Goal: Task Accomplishment & Management: Use online tool/utility

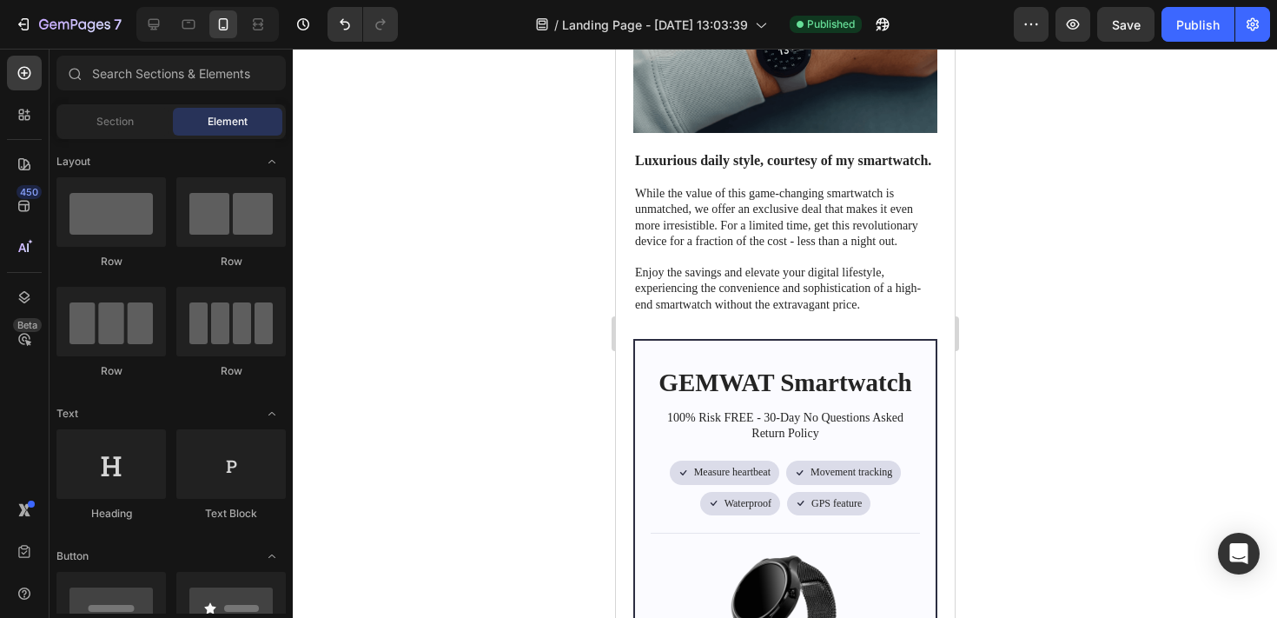
scroll to position [413, 0]
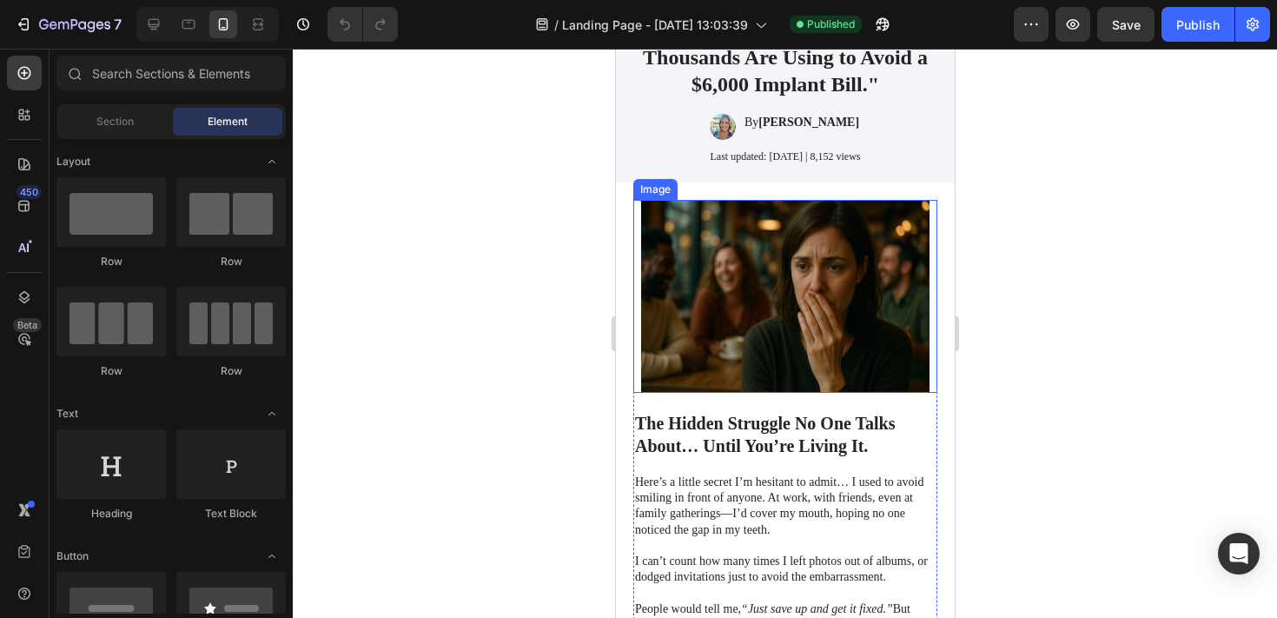
scroll to position [99, 0]
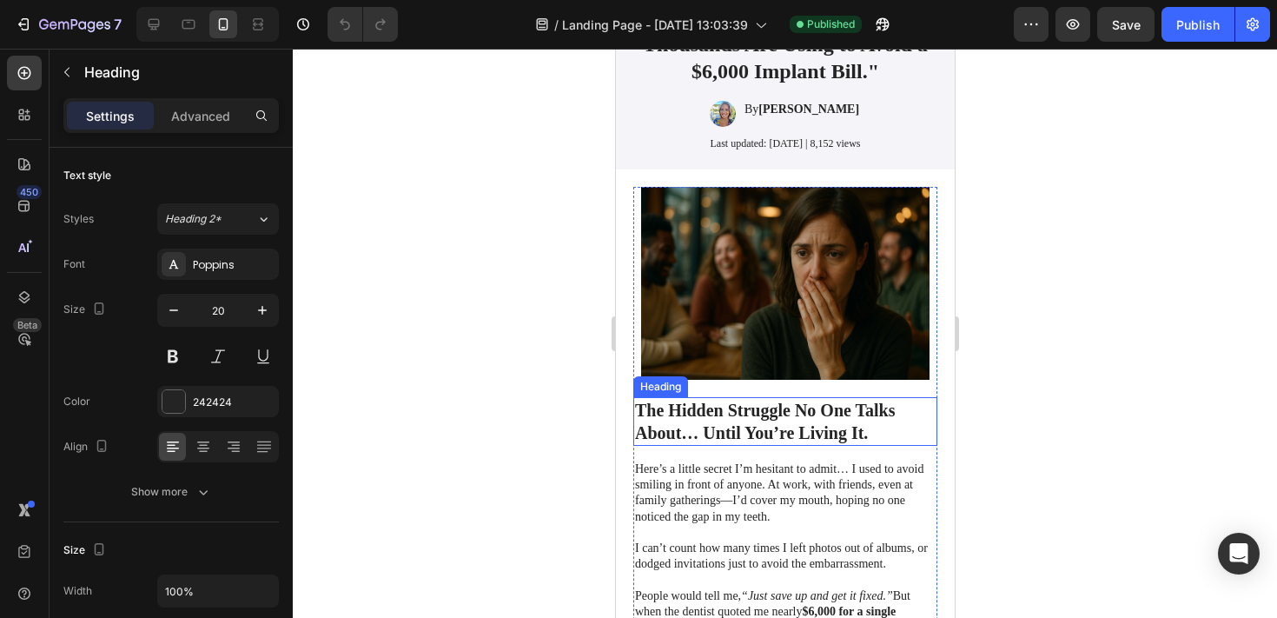
click at [803, 423] on h2 "The Hidden Struggle No One Talks About… Until You’re Living It." at bounding box center [784, 421] width 304 height 49
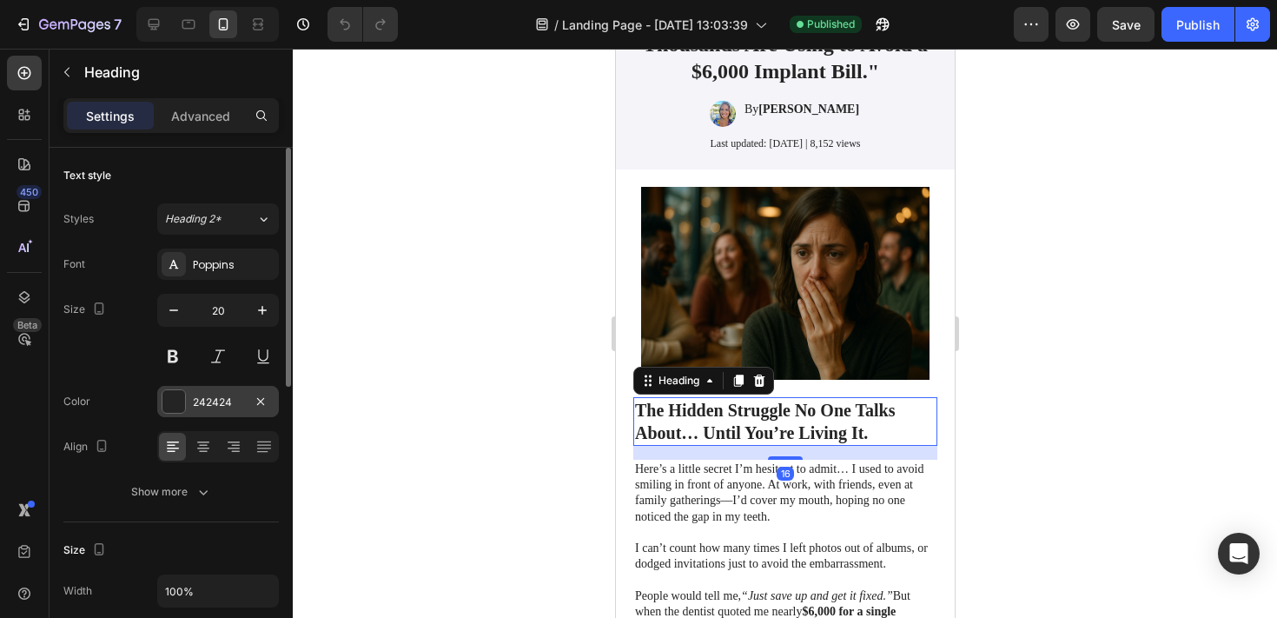
click at [173, 406] on div at bounding box center [173, 401] width 23 height 23
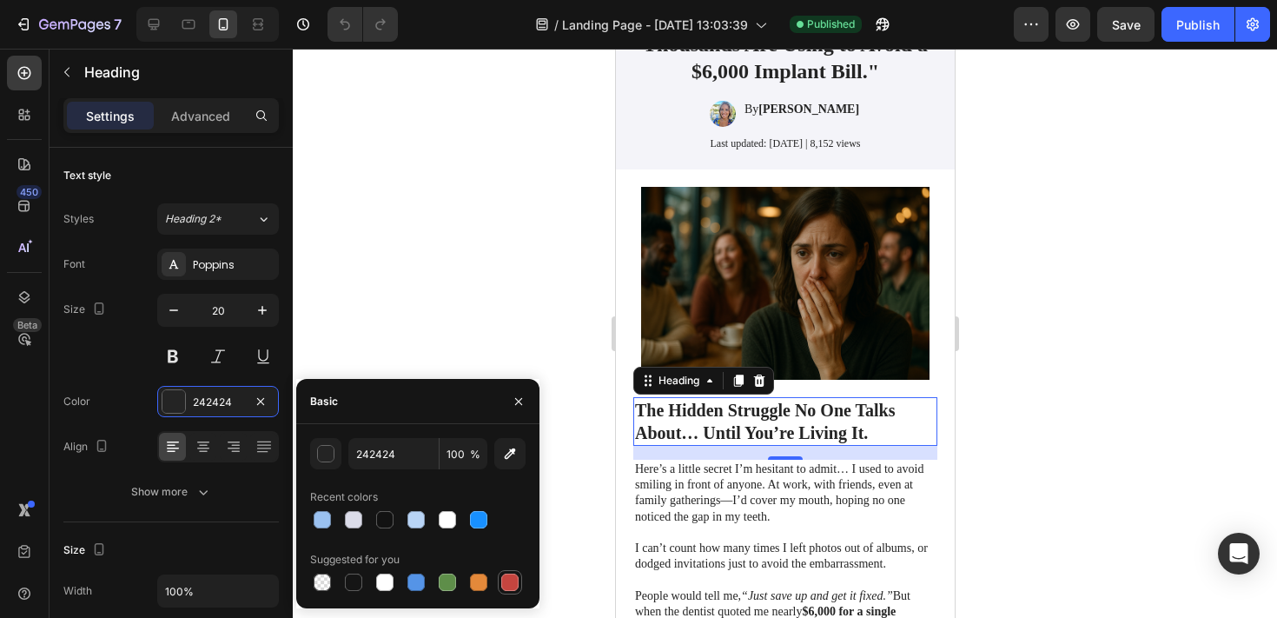
click at [512, 574] on div at bounding box center [509, 581] width 17 height 17
type input "C5453F"
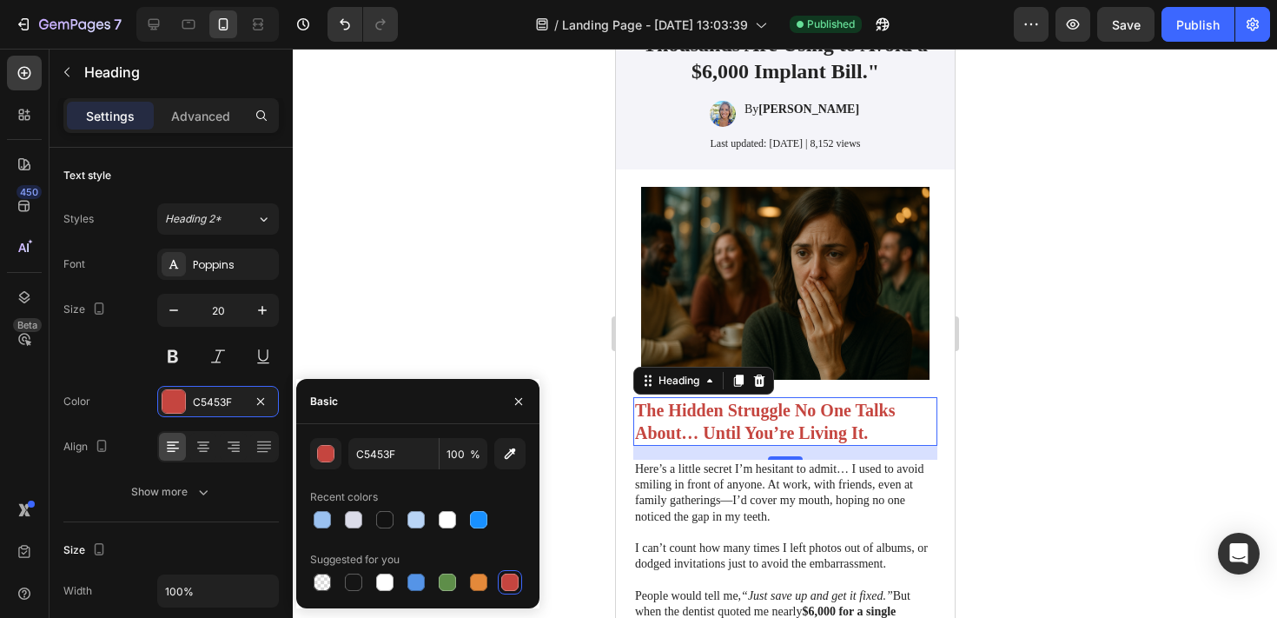
click at [481, 272] on div at bounding box center [785, 333] width 984 height 569
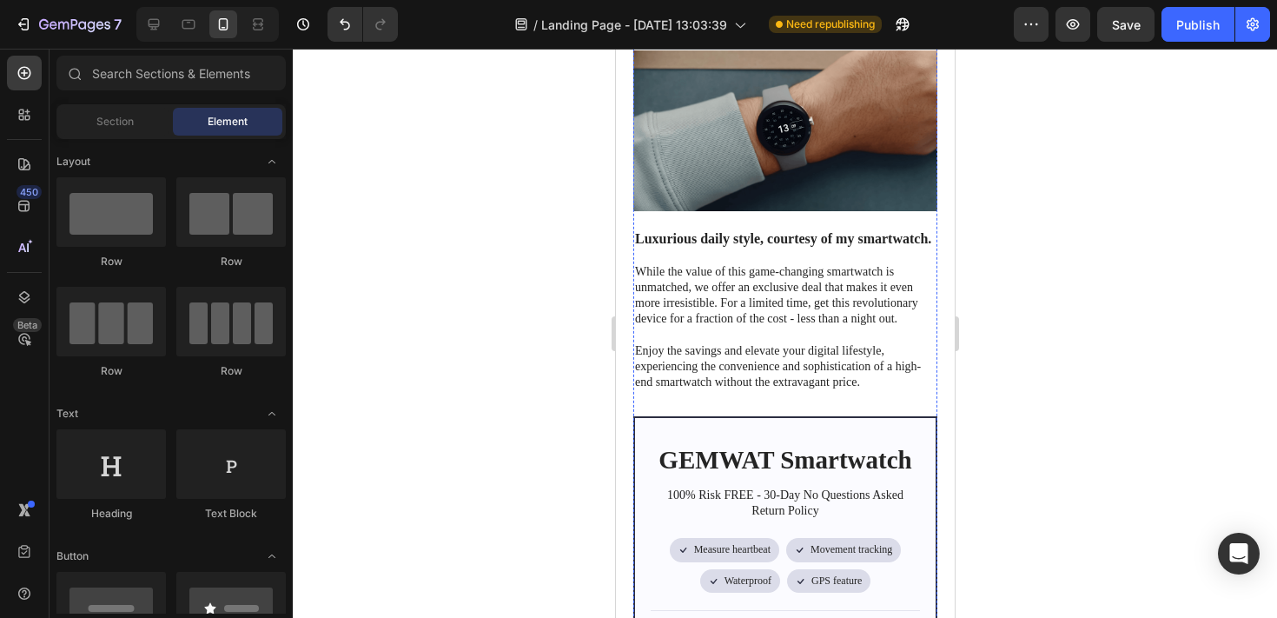
scroll to position [5688, 0]
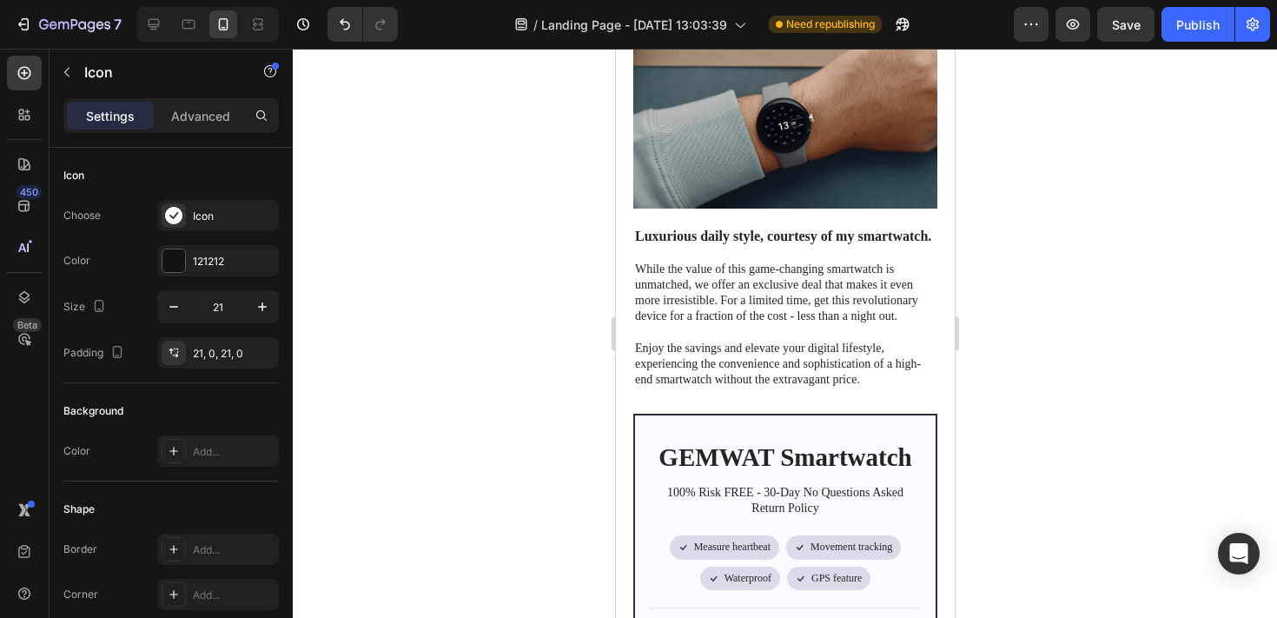
click at [214, 116] on p "Advanced" at bounding box center [200, 116] width 59 height 18
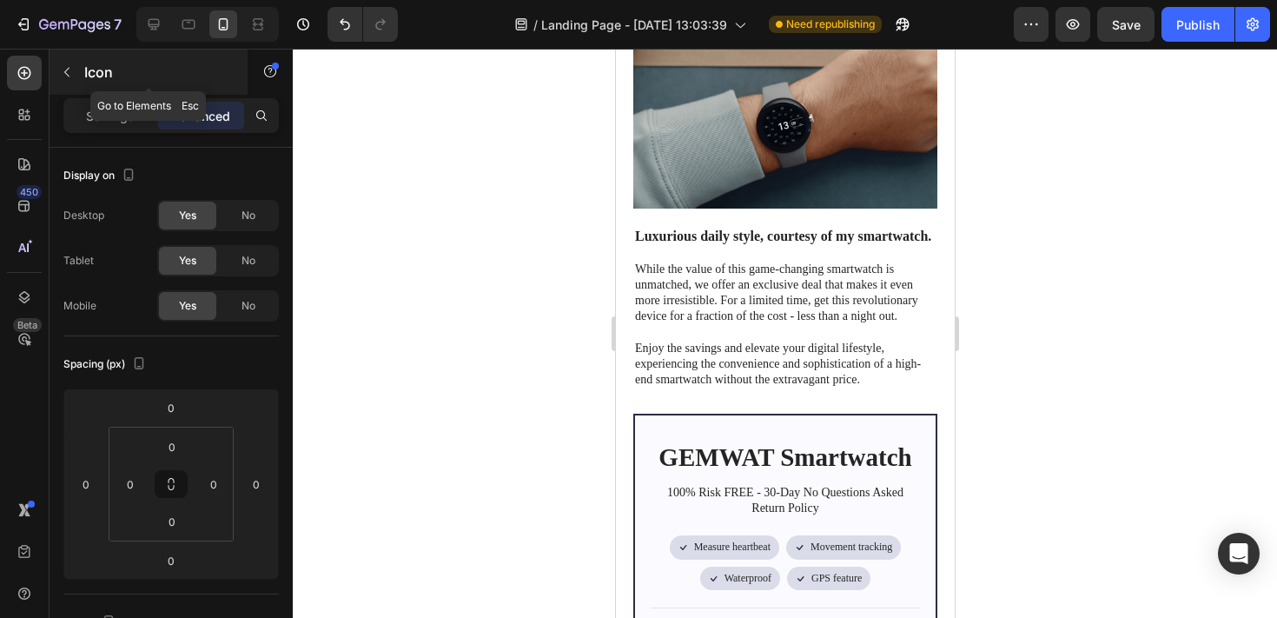
click at [70, 69] on icon "button" at bounding box center [67, 72] width 14 height 14
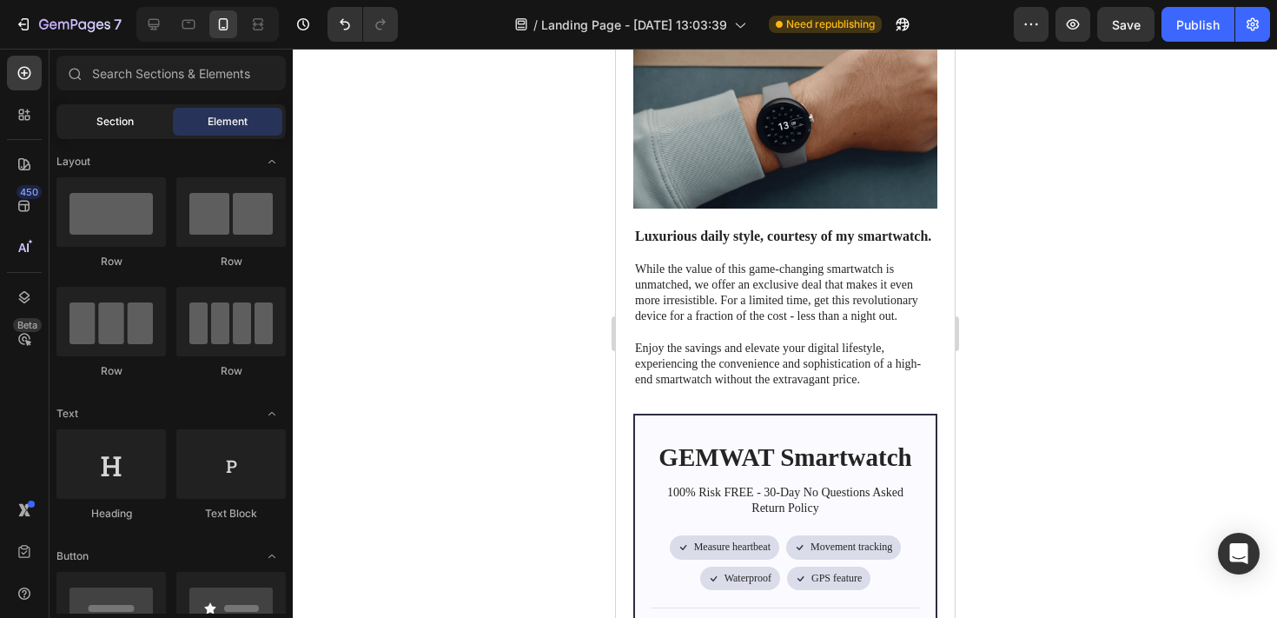
click at [133, 127] on div "Section" at bounding box center [114, 122] width 109 height 28
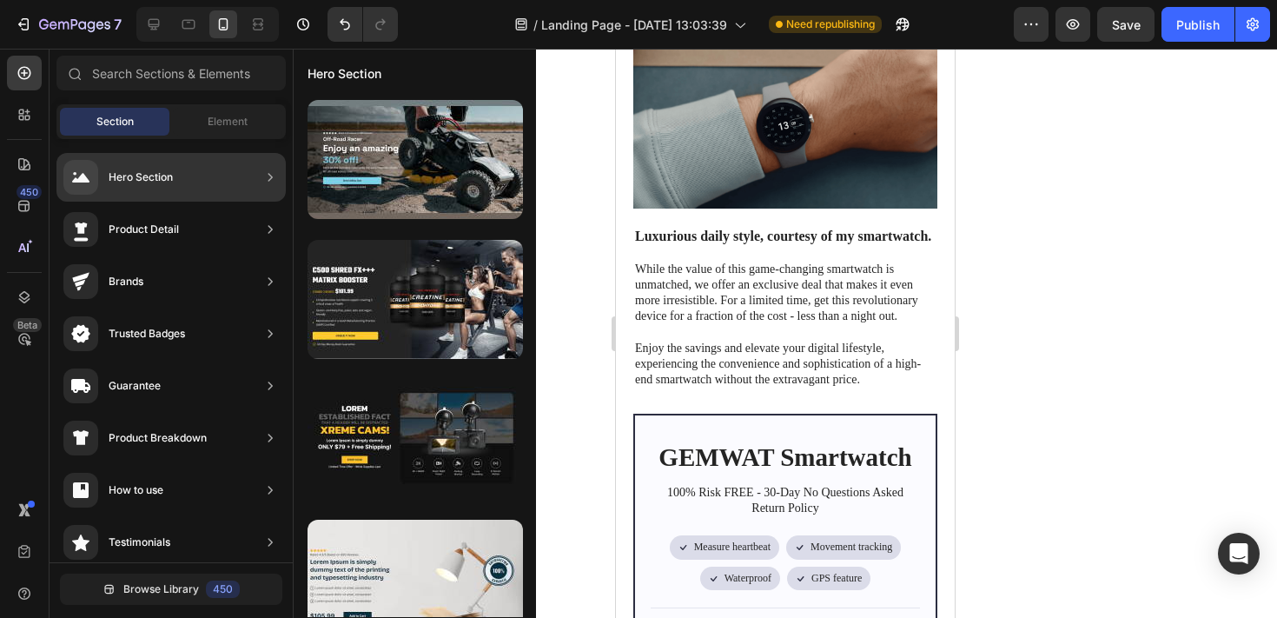
click at [247, 257] on div "Product Detail" at bounding box center [170, 281] width 229 height 49
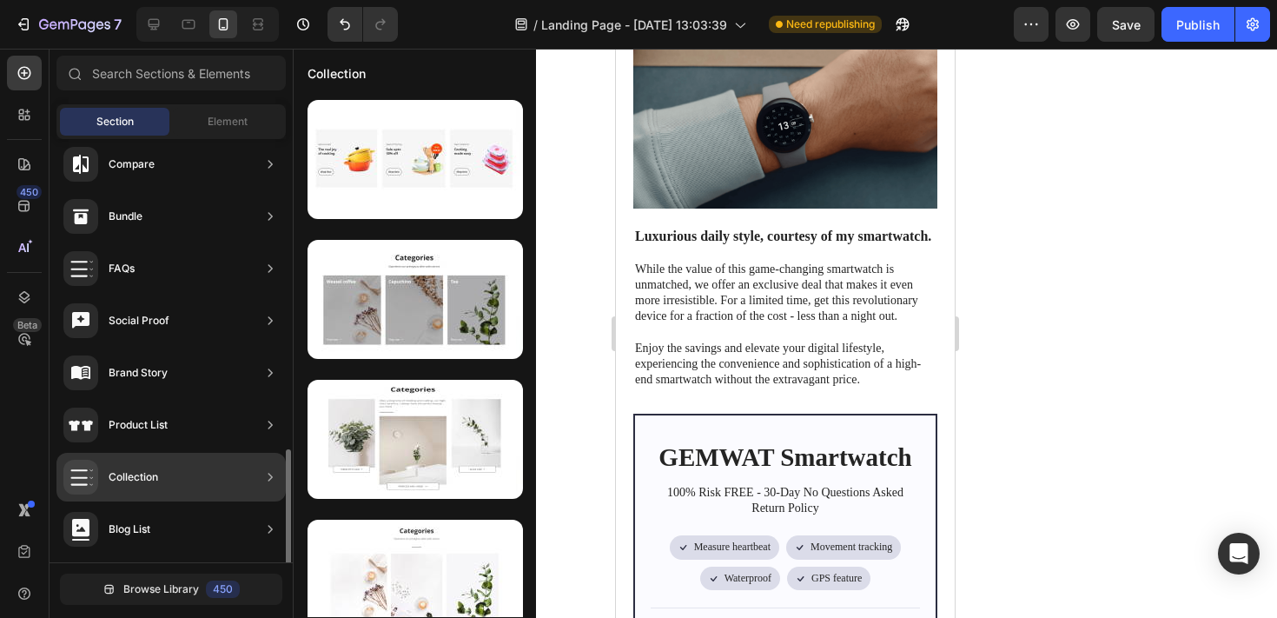
scroll to position [585, 0]
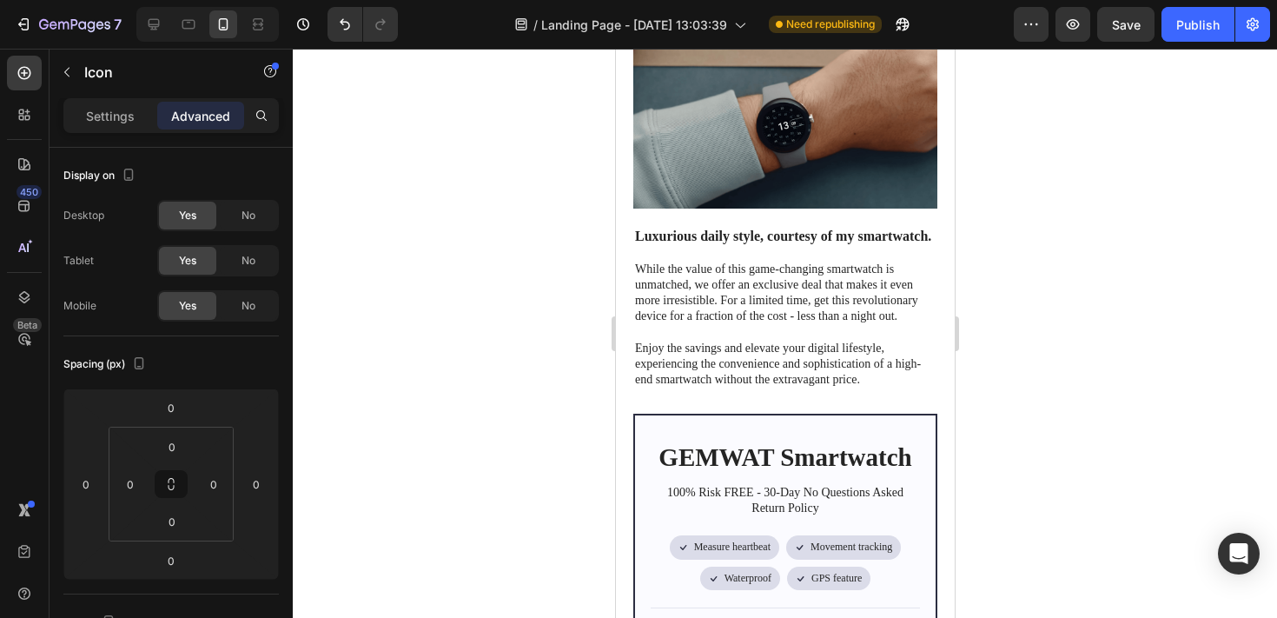
click at [1112, 196] on div at bounding box center [785, 333] width 984 height 569
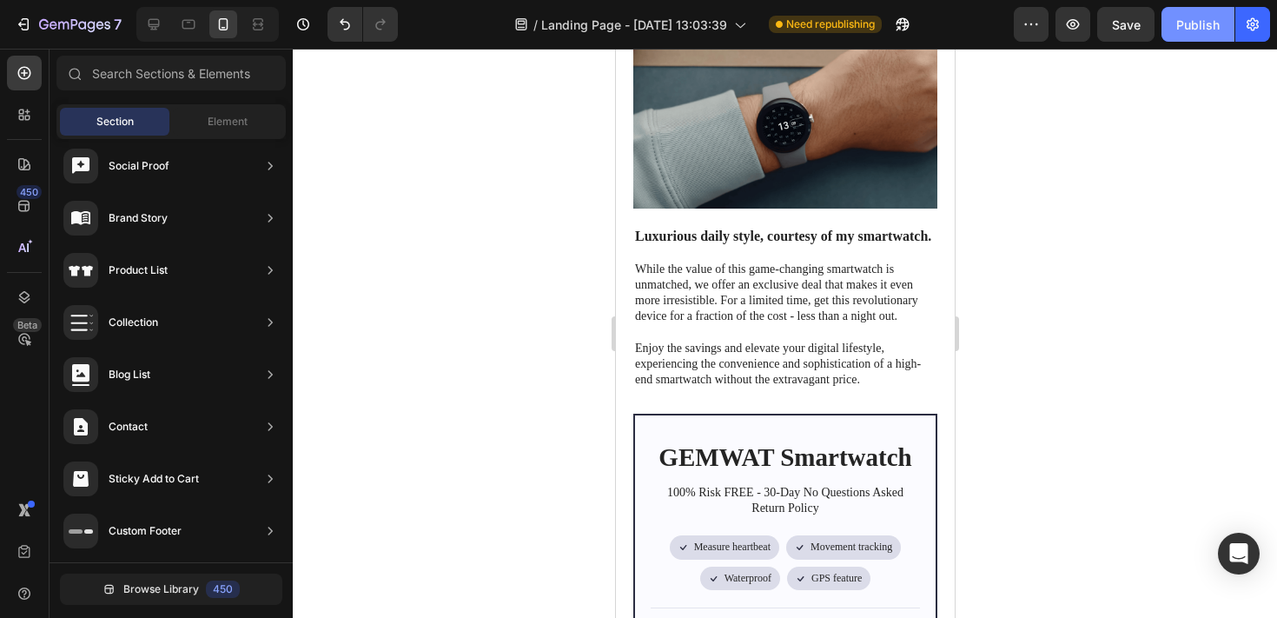
click at [1187, 14] on button "Publish" at bounding box center [1197, 24] width 73 height 35
click at [911, 26] on icon "button" at bounding box center [902, 24] width 17 height 17
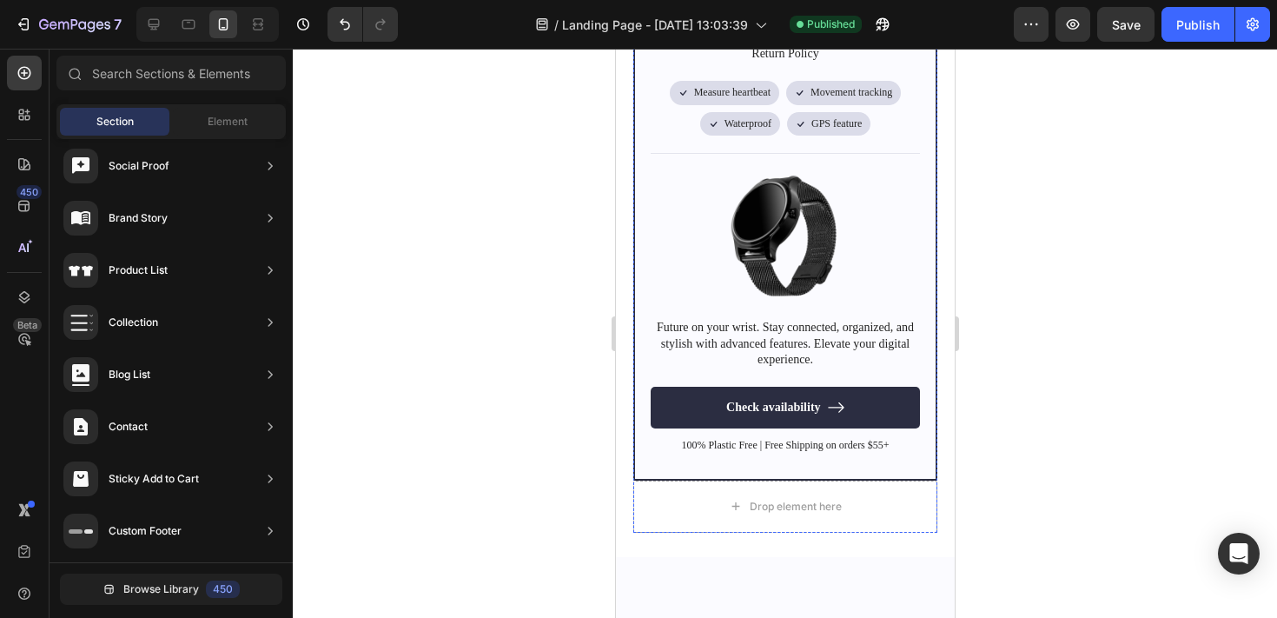
scroll to position [6145, 0]
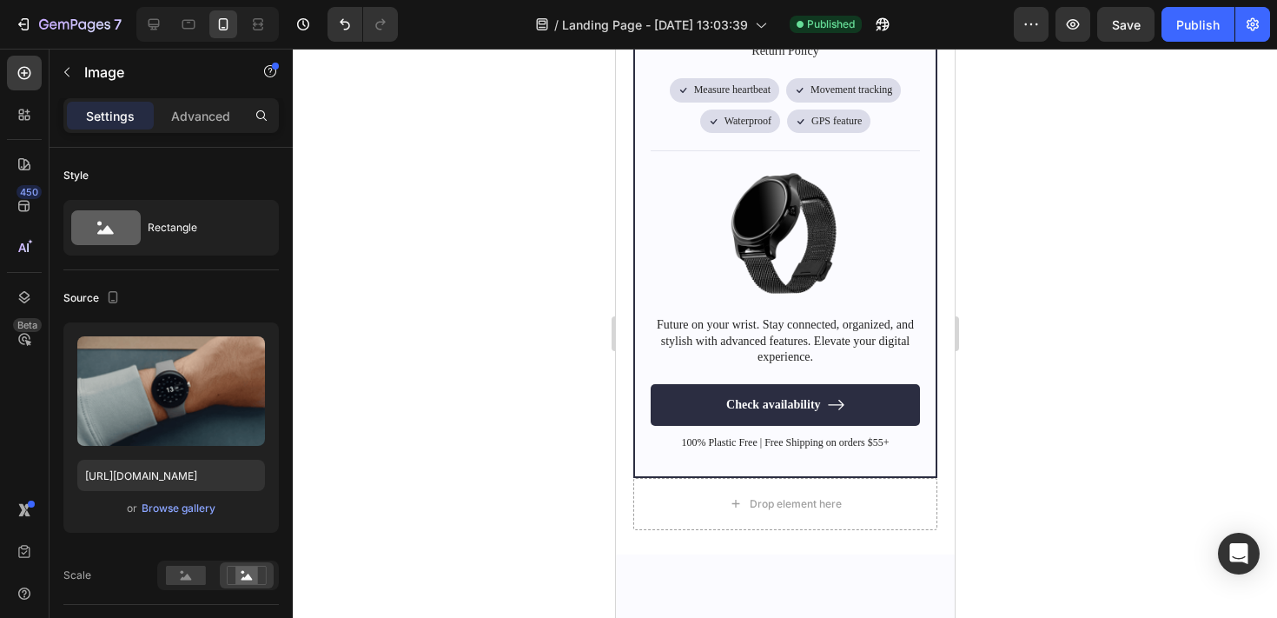
click at [1013, 89] on div at bounding box center [785, 333] width 984 height 569
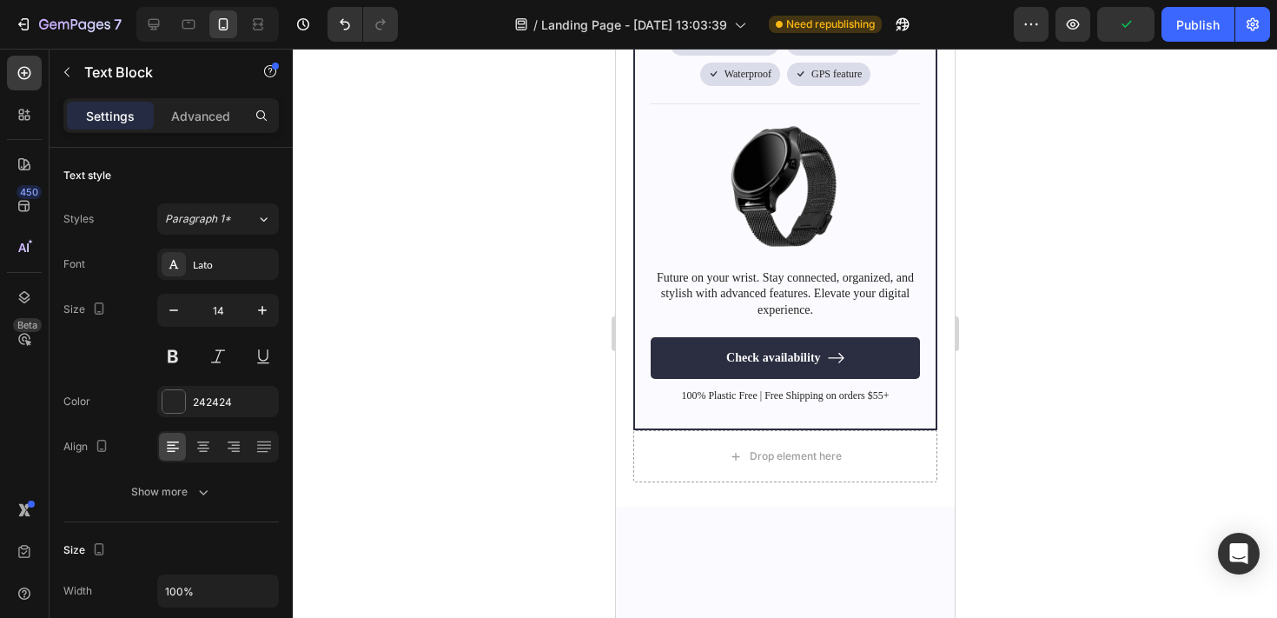
scroll to position [6184, 0]
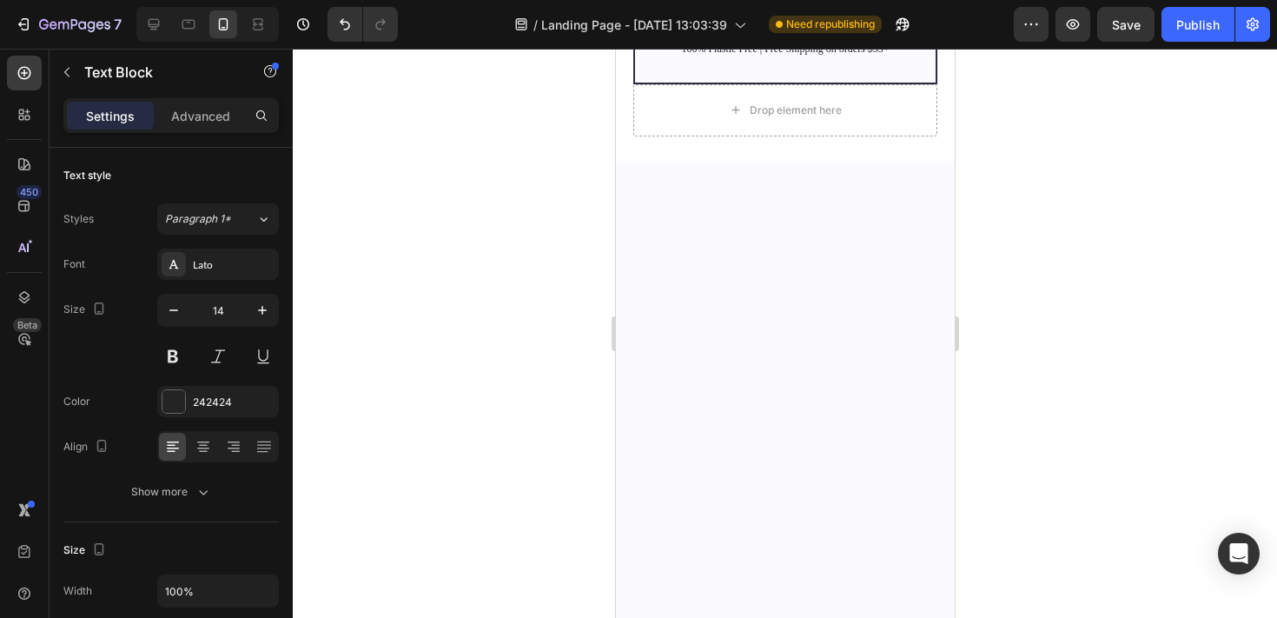
scroll to position [6603, 0]
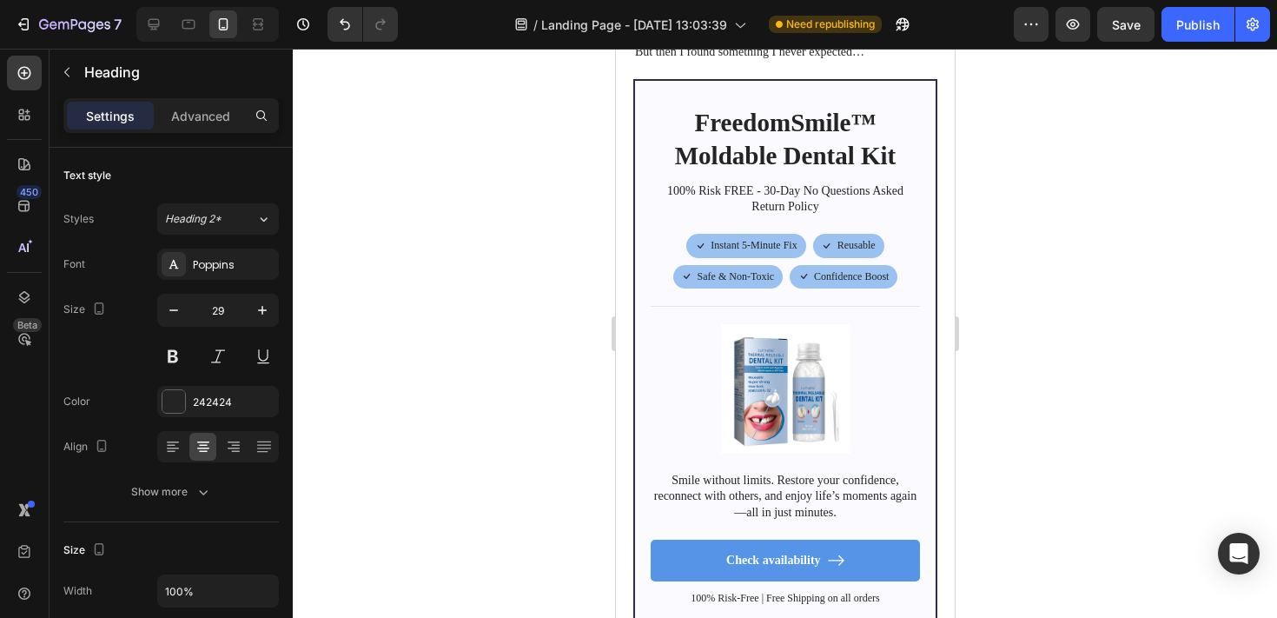
scroll to position [751, 0]
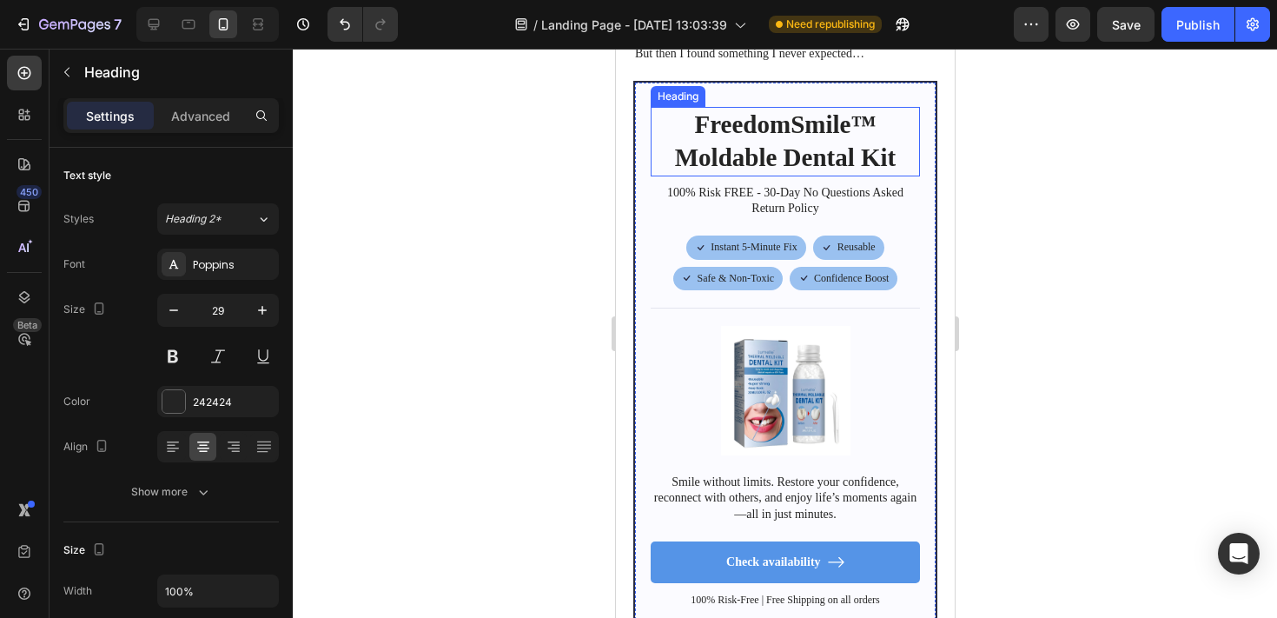
click at [733, 114] on div "FreedomSmile™ Moldable Dental Kit Heading" at bounding box center [784, 141] width 269 height 69
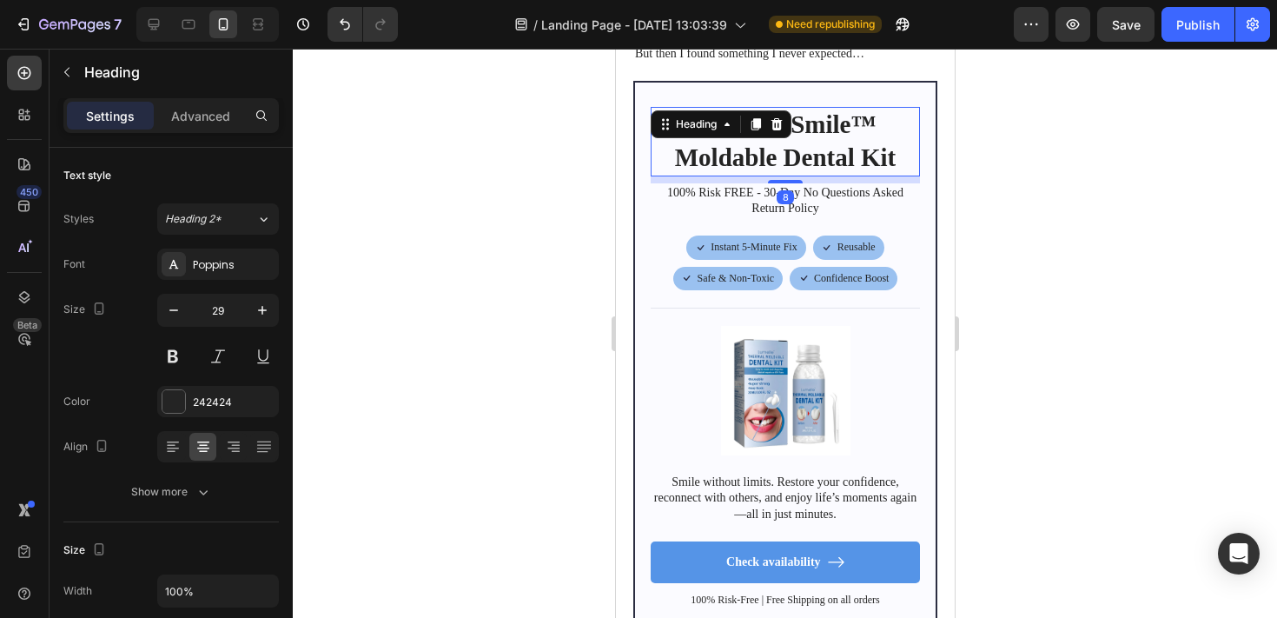
click at [733, 114] on div "Heading" at bounding box center [695, 124] width 83 height 21
click at [811, 129] on h2 "FreedomSmile™ Moldable Dental Kit" at bounding box center [784, 141] width 269 height 69
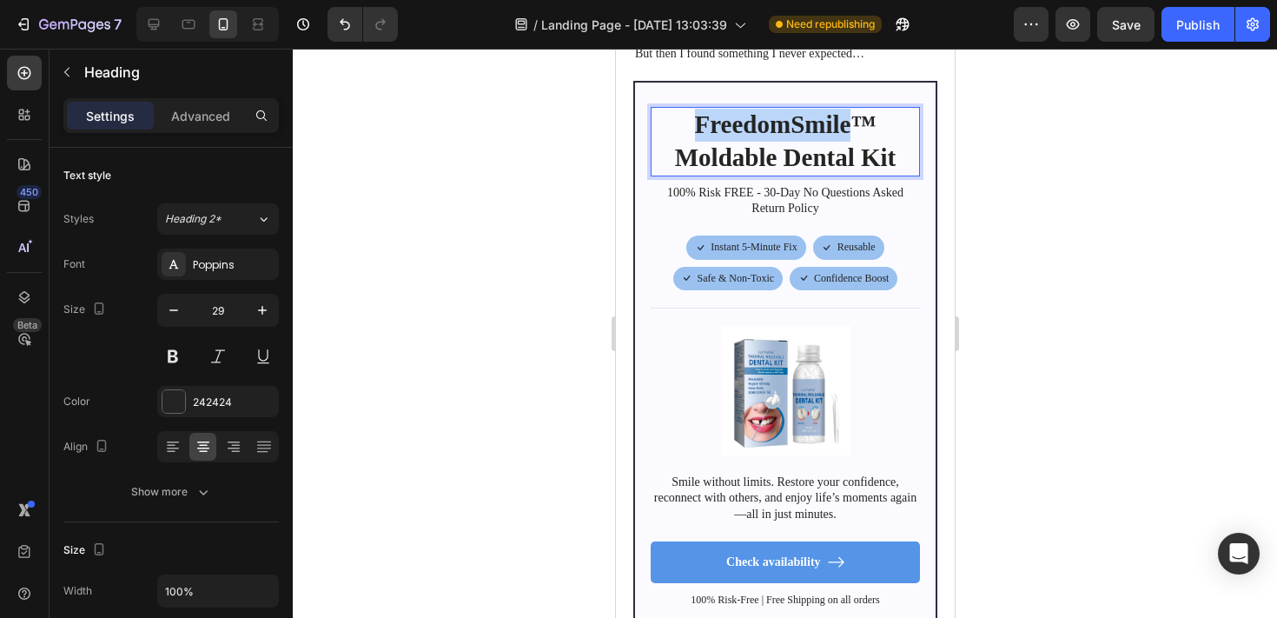
click at [811, 129] on p "FreedomSmile™ Moldable Dental Kit" at bounding box center [784, 141] width 266 height 65
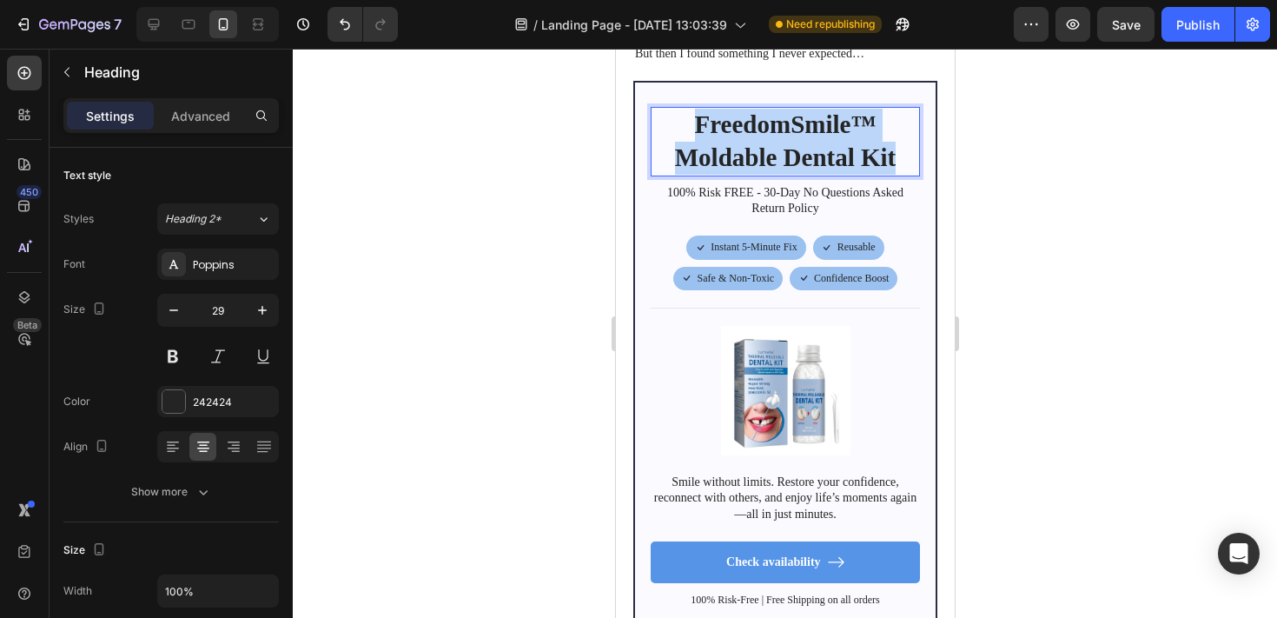
click at [811, 129] on p "FreedomSmile™ Moldable Dental Kit" at bounding box center [784, 141] width 266 height 65
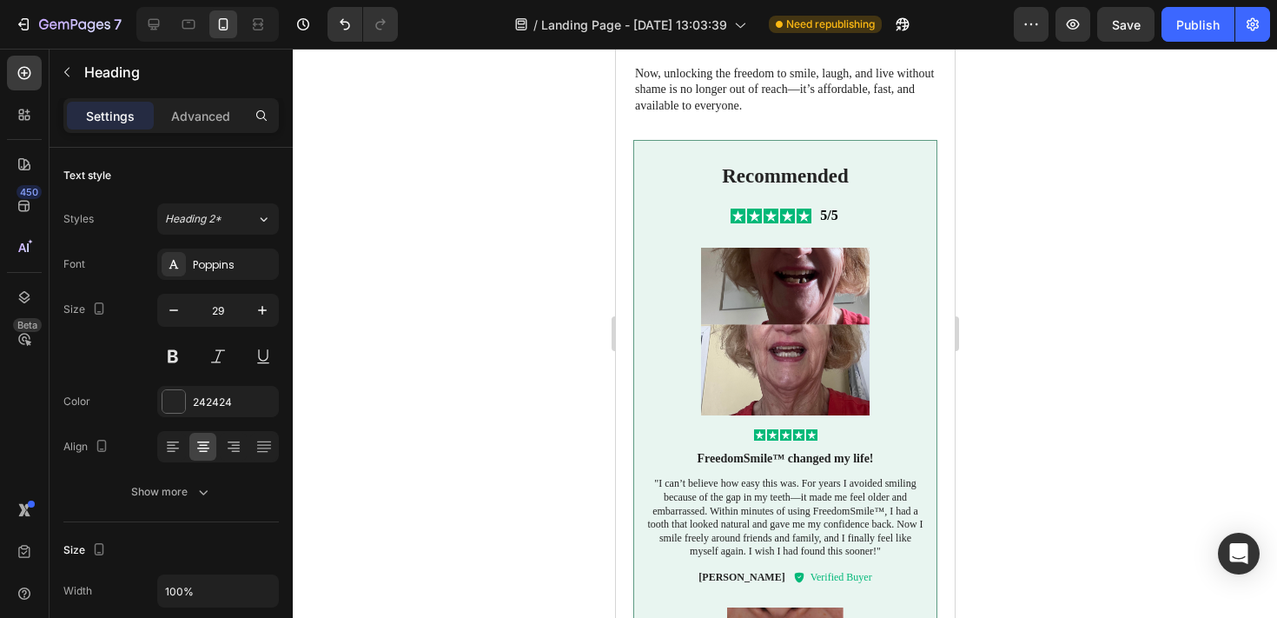
type input "16"
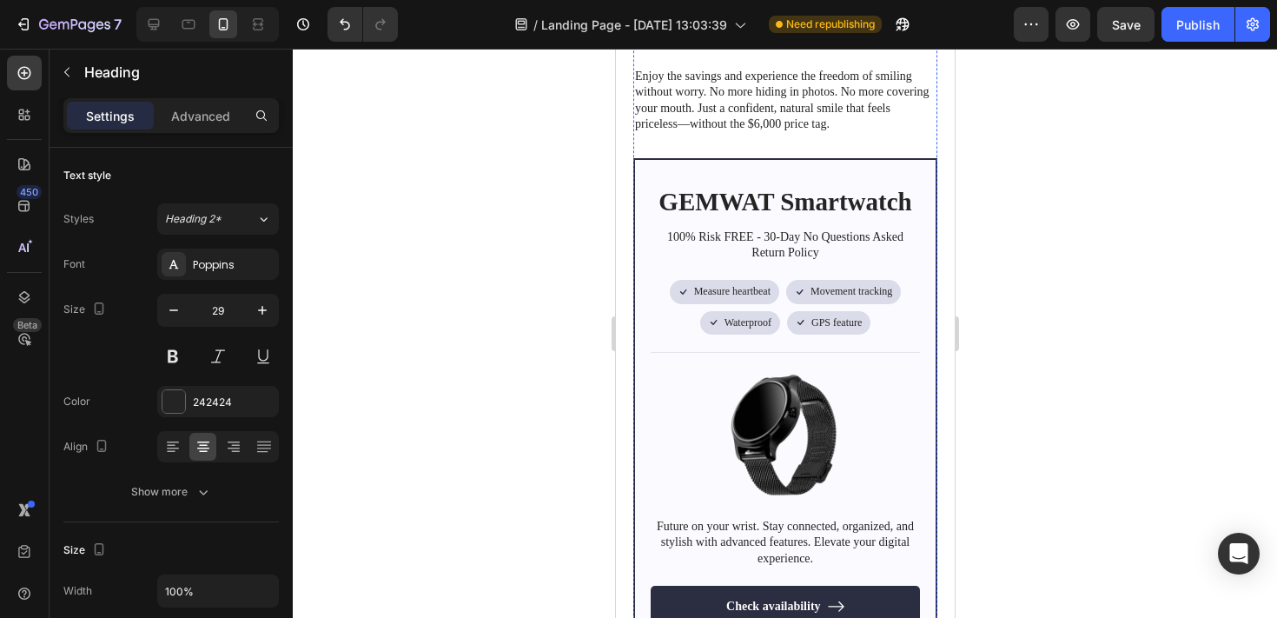
scroll to position [6661, 0]
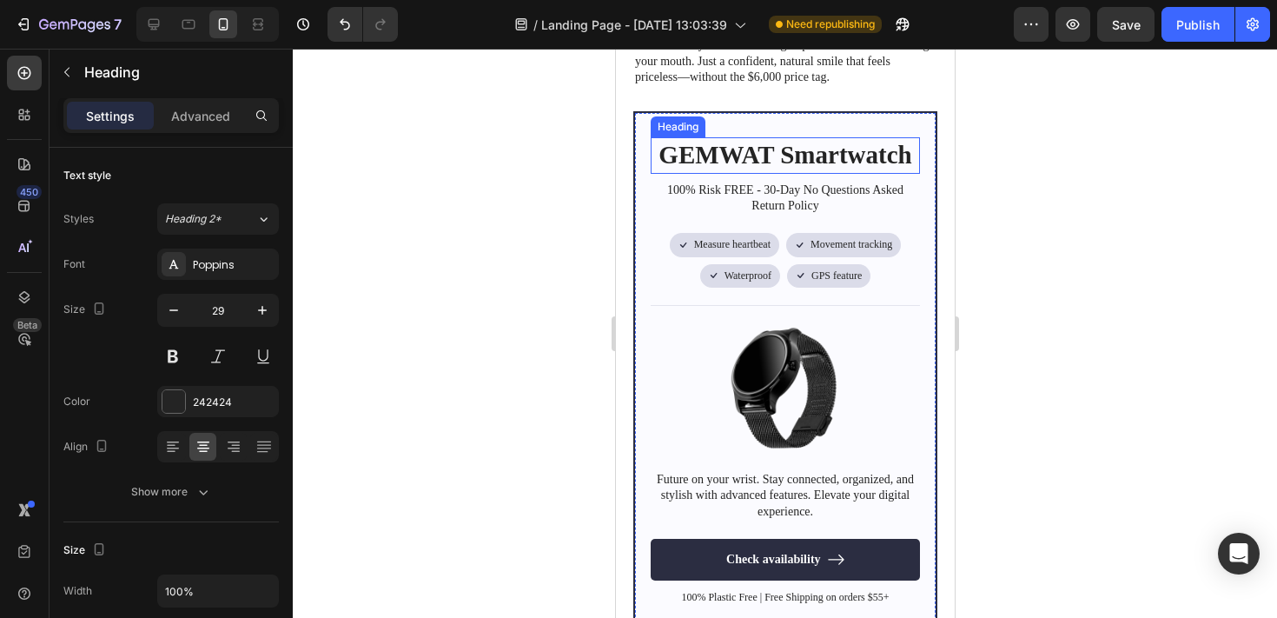
click at [785, 145] on h2 "GEMWAT Smartwatch" at bounding box center [784, 155] width 269 height 36
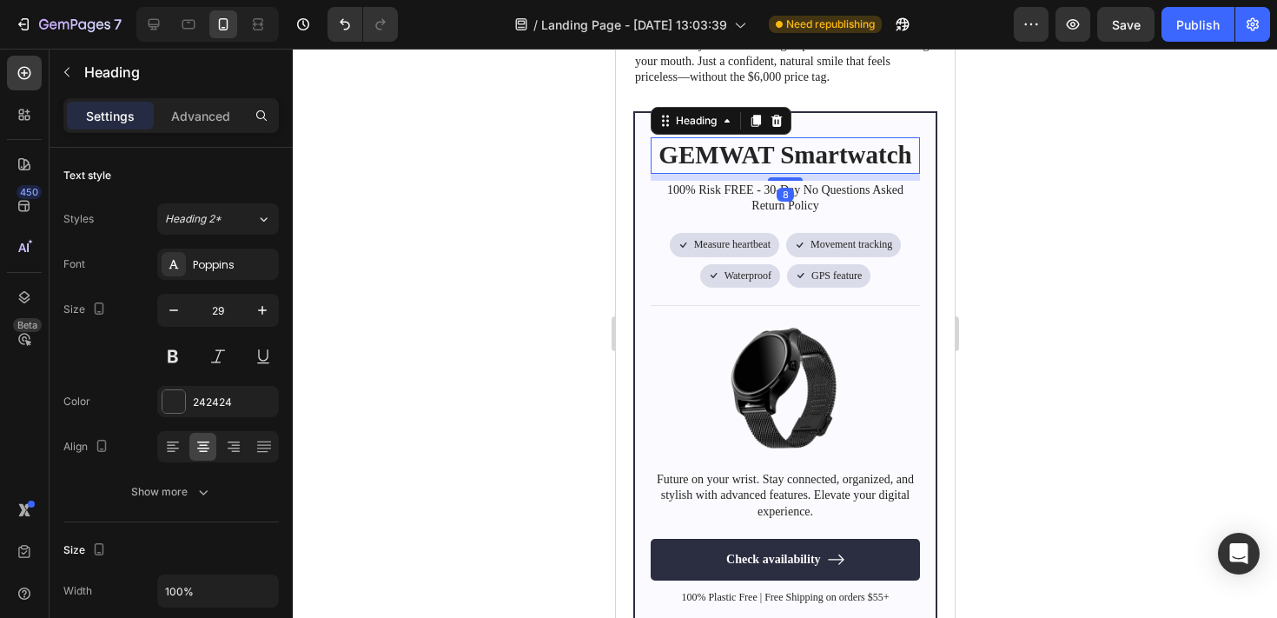
click at [785, 145] on h2 "GEMWAT Smartwatch" at bounding box center [784, 155] width 269 height 36
click at [785, 145] on p "GEMWAT Smartwatch" at bounding box center [784, 155] width 266 height 33
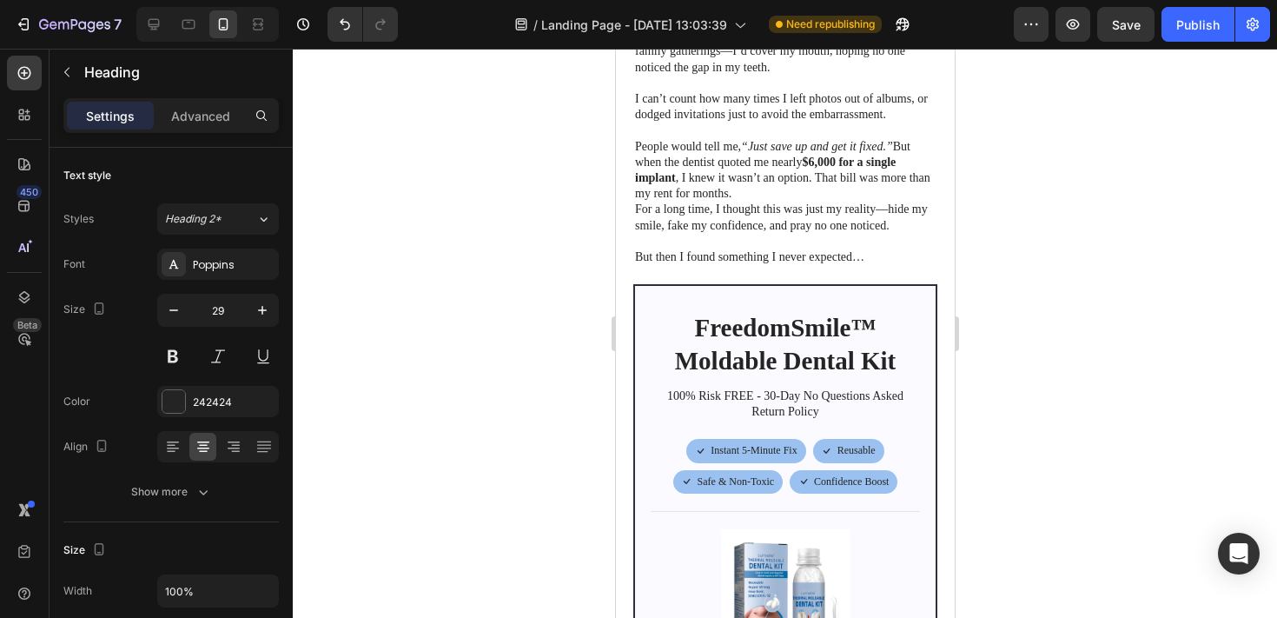
scroll to position [544, 0]
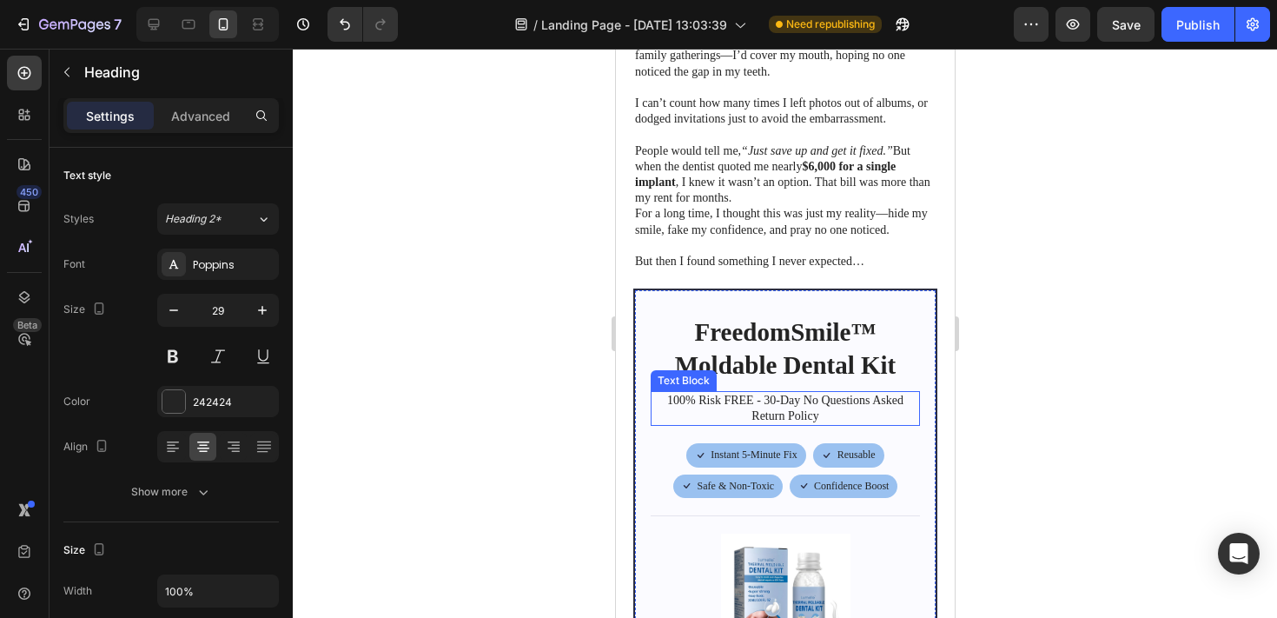
click at [745, 405] on p "100% Risk FREE - 30-Day No Questions Asked Return Policy" at bounding box center [784, 408] width 266 height 31
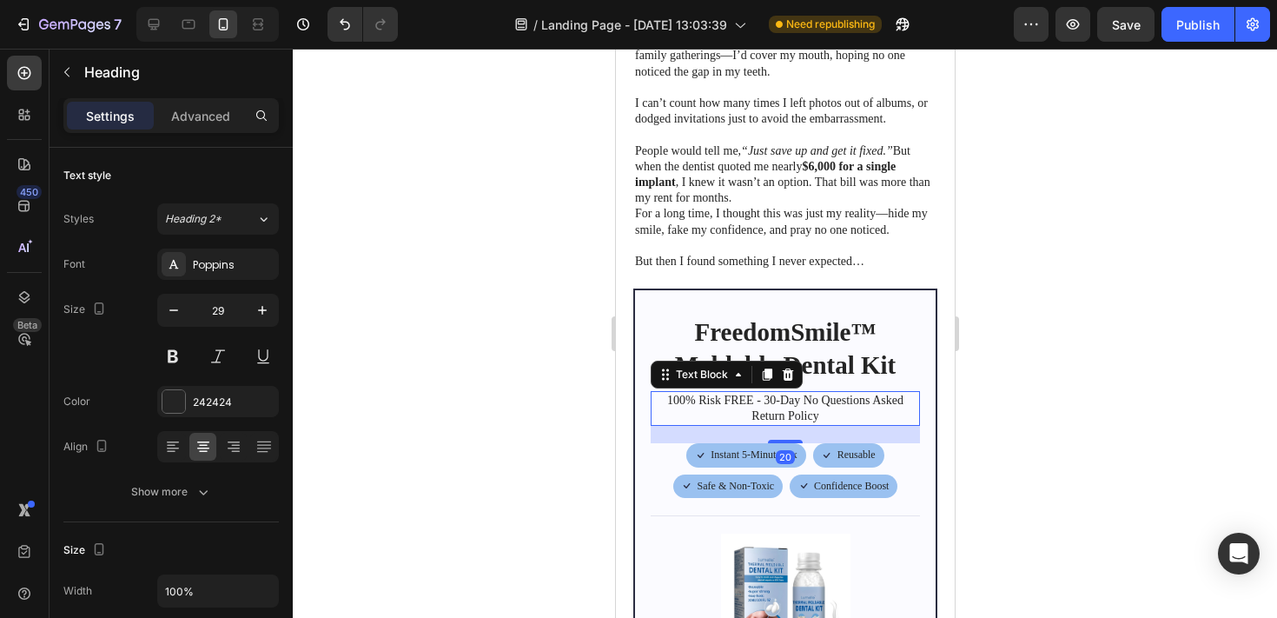
click at [745, 405] on p "100% Risk FREE - 30-Day No Questions Asked Return Policy" at bounding box center [784, 408] width 266 height 31
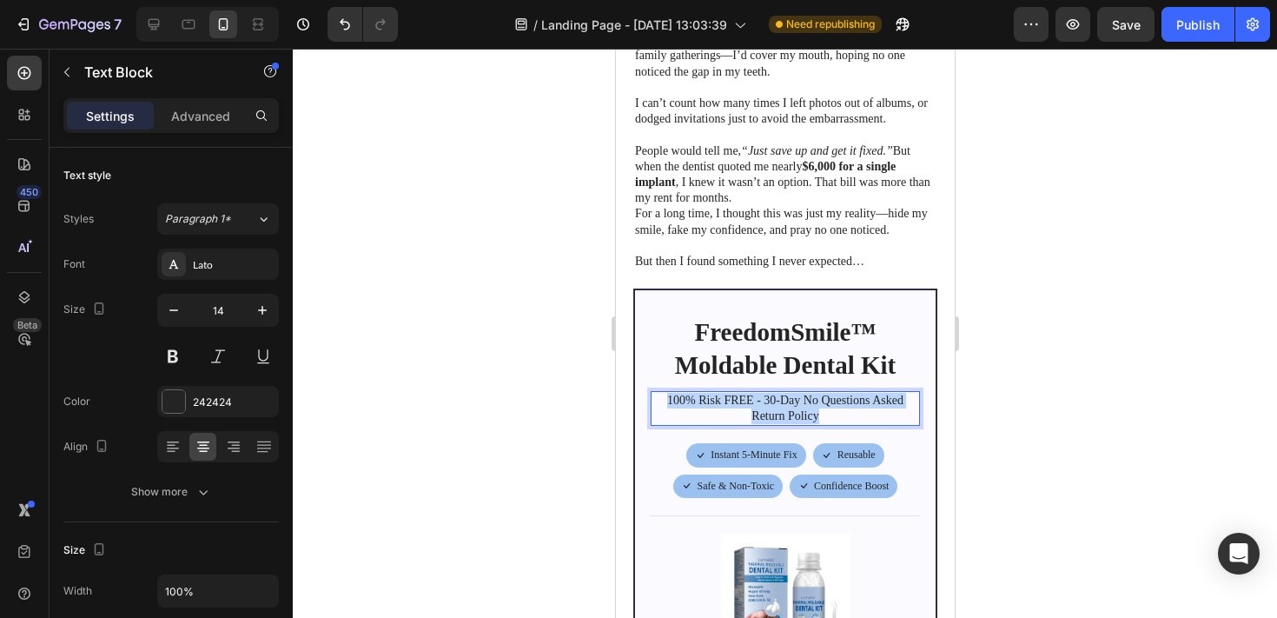
click at [745, 405] on p "100% Risk FREE - 30-Day No Questions Asked Return Policy" at bounding box center [784, 408] width 266 height 31
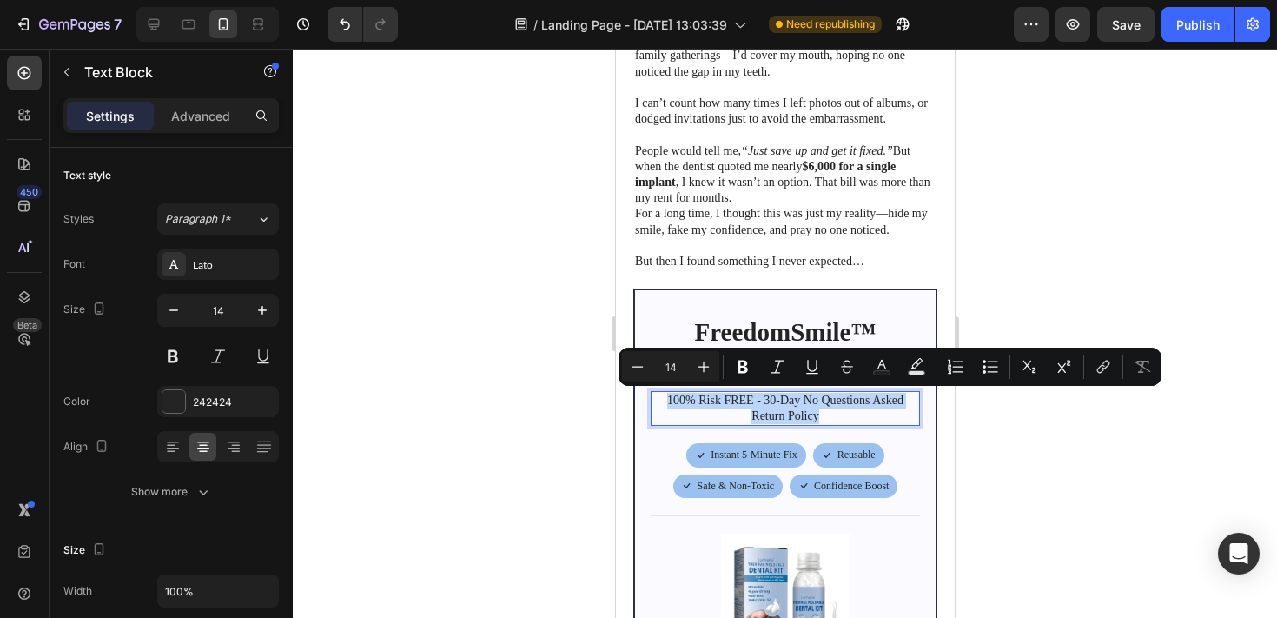
copy p "100% Risk FREE - 30-Day No Questions Asked Return Policy"
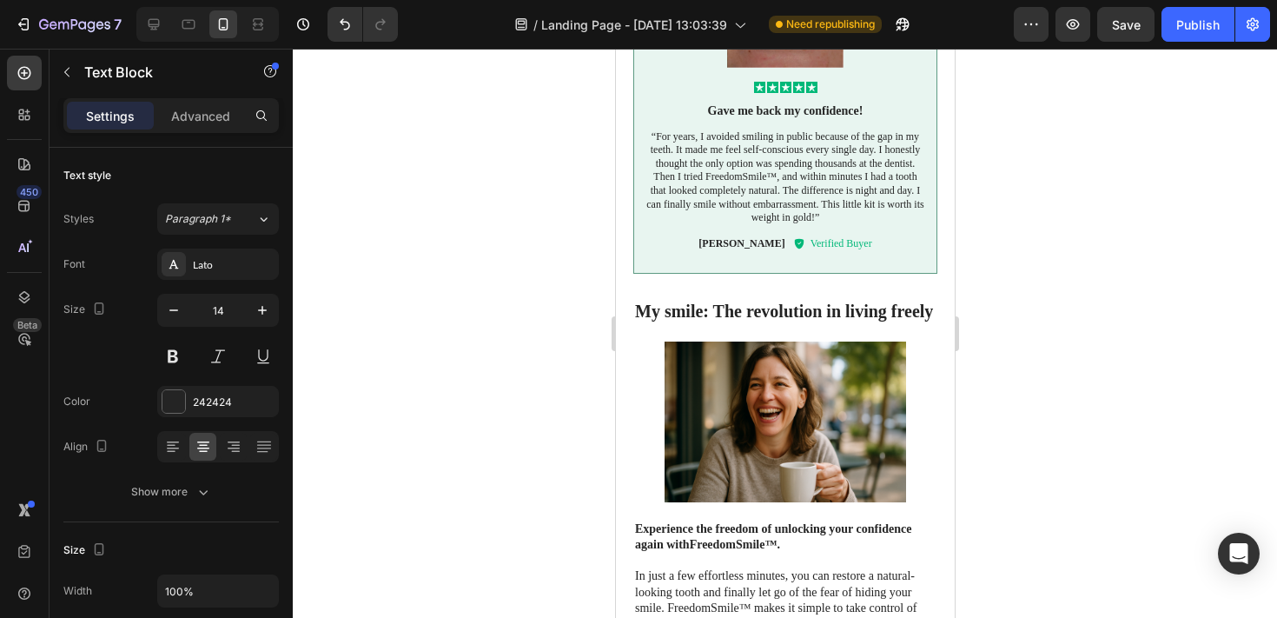
type input "16"
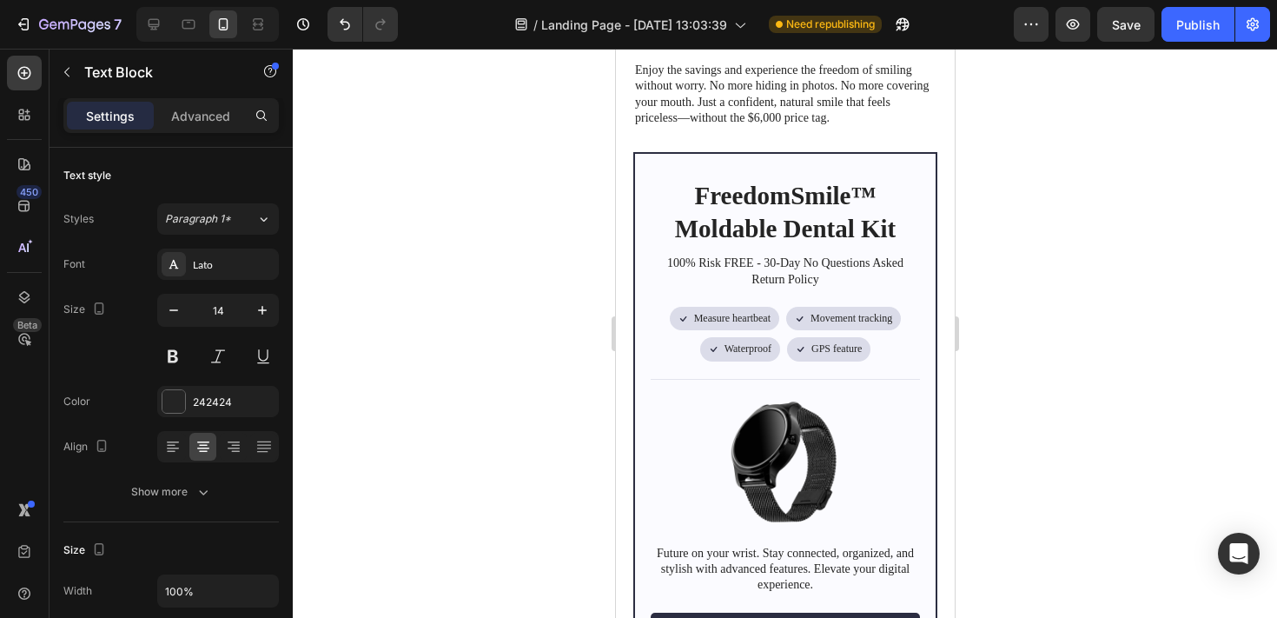
scroll to position [6623, 0]
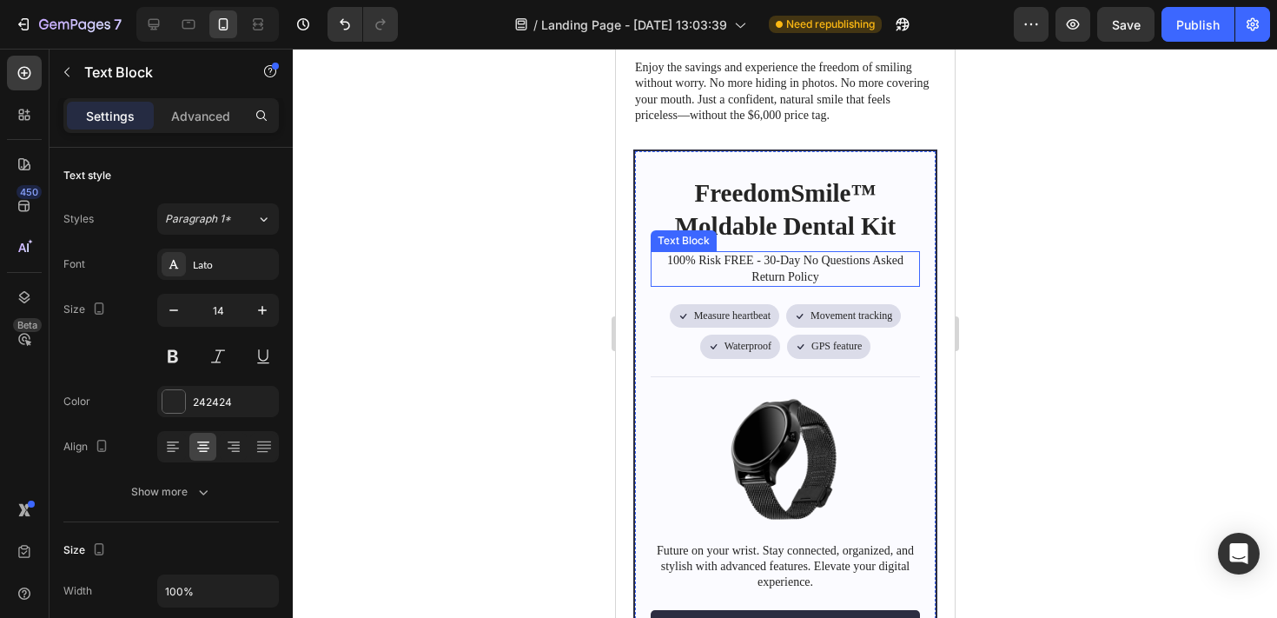
click at [770, 253] on p "100% Risk FREE - 30-Day No Questions Asked Return Policy" at bounding box center [784, 268] width 266 height 31
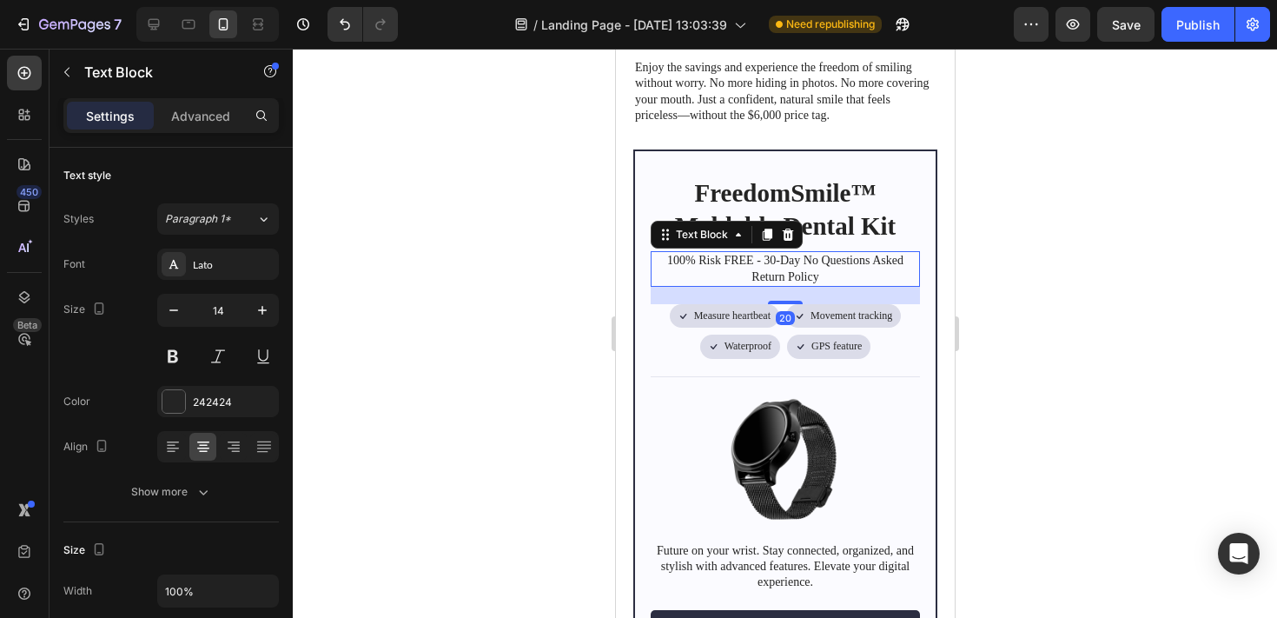
click at [770, 253] on p "100% Risk FREE - 30-Day No Questions Asked Return Policy" at bounding box center [784, 268] width 266 height 31
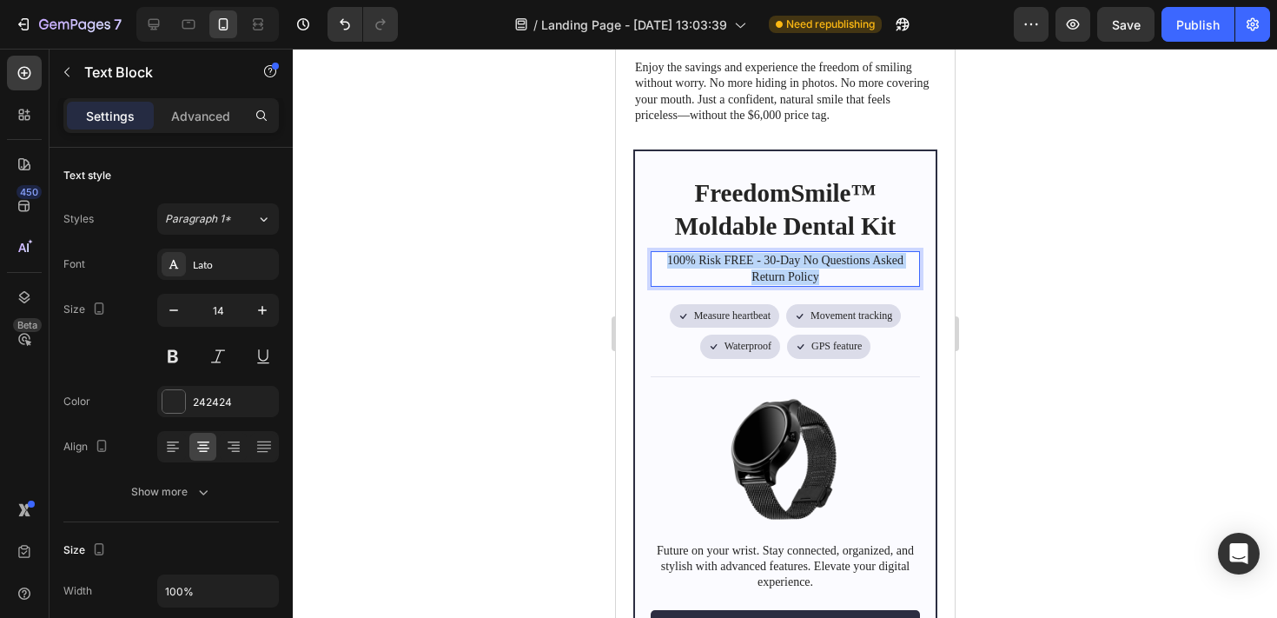
click at [770, 253] on p "100% Risk FREE - 30-Day No Questions Asked Return Policy" at bounding box center [784, 268] width 266 height 31
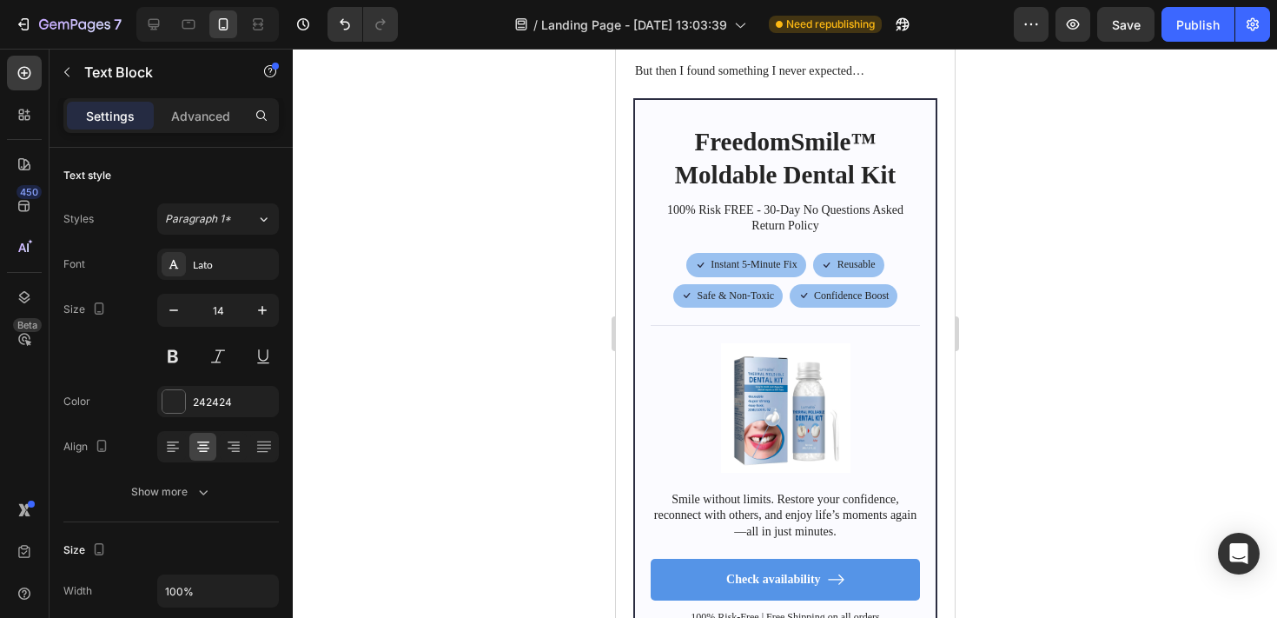
scroll to position [753, 0]
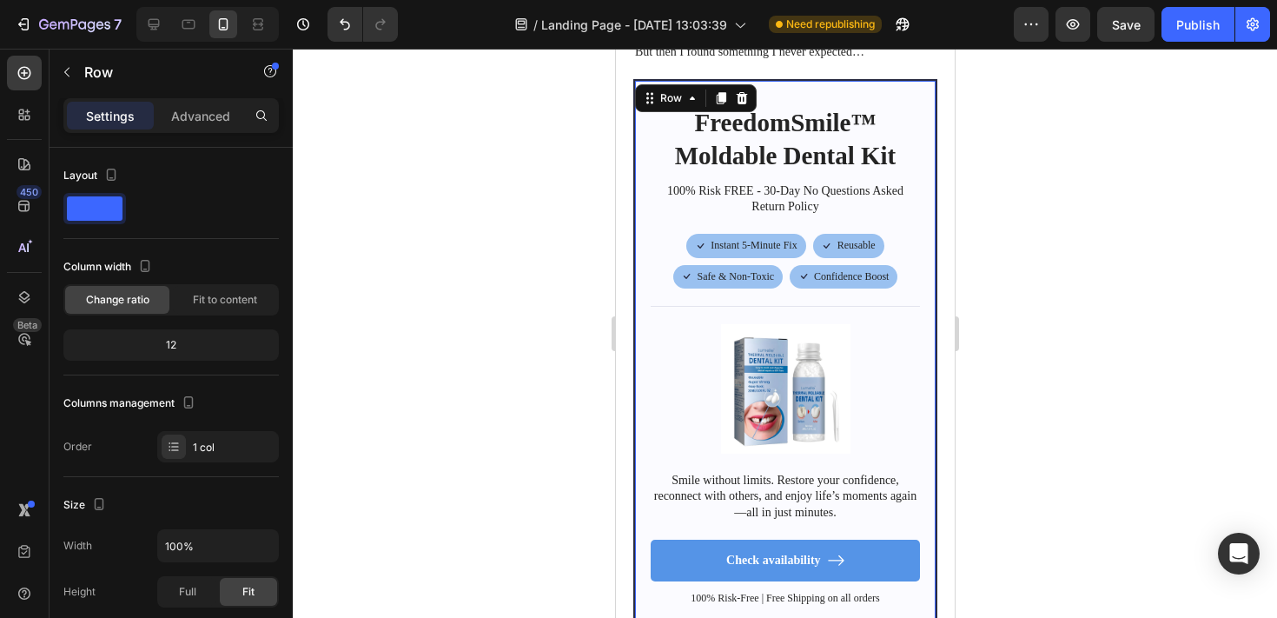
click at [930, 192] on div "FreedomSmile™ Moldable Dental Kit Heading 100% Risk FREE - 30-Day No Questions …" at bounding box center [784, 355] width 304 height 553
click at [719, 96] on icon at bounding box center [721, 98] width 10 height 12
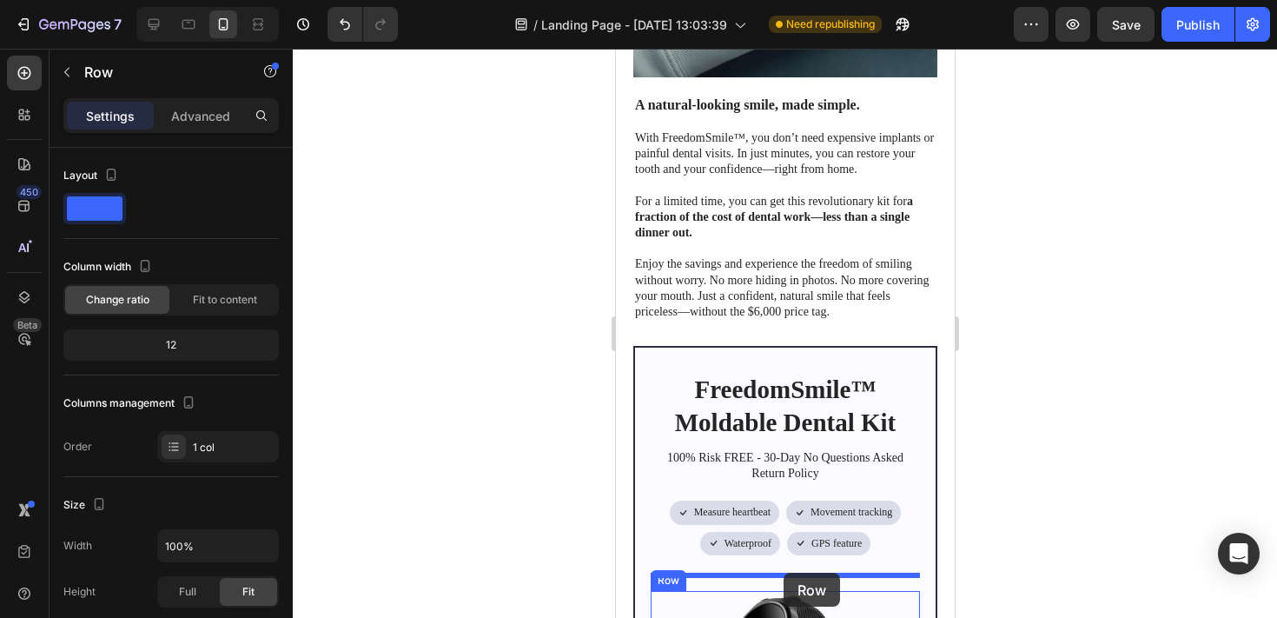
scroll to position [7013, 0]
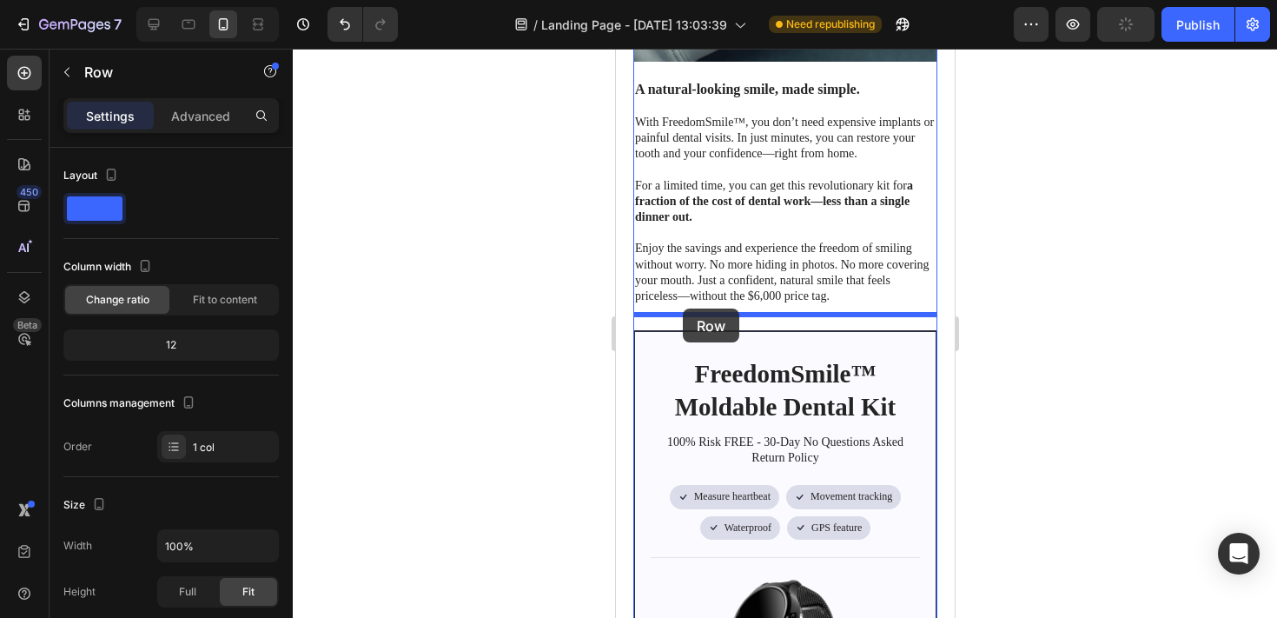
drag, startPoint x: 651, startPoint y: 96, endPoint x: 682, endPoint y: 308, distance: 214.2
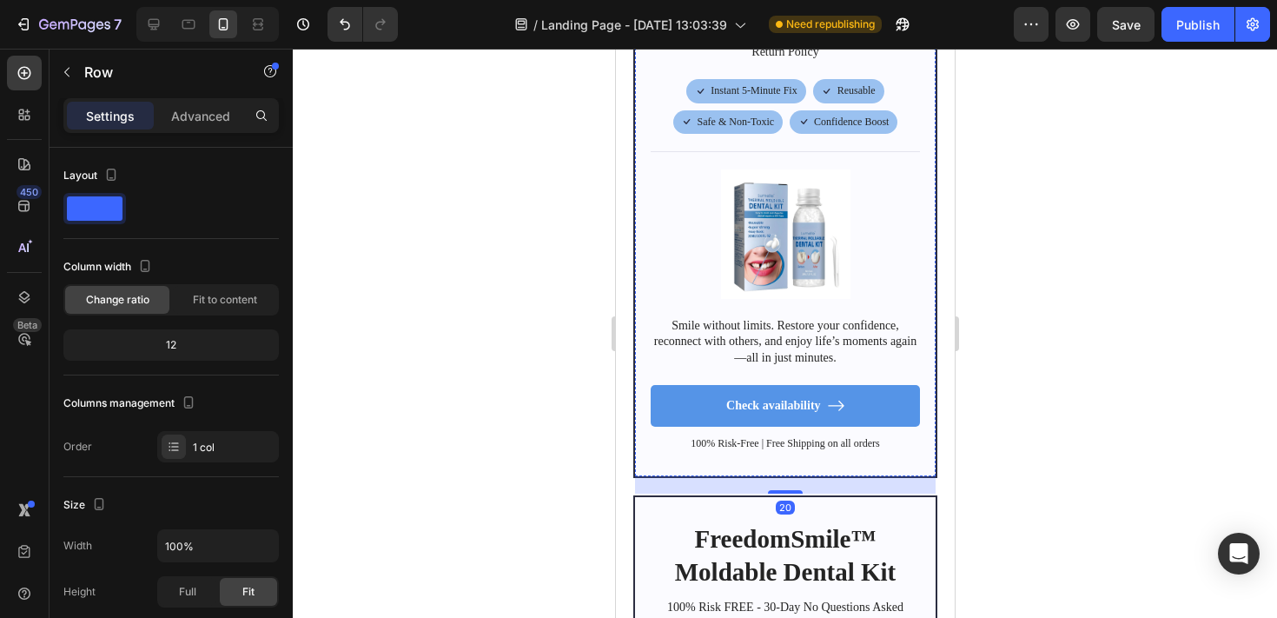
scroll to position [7421, 0]
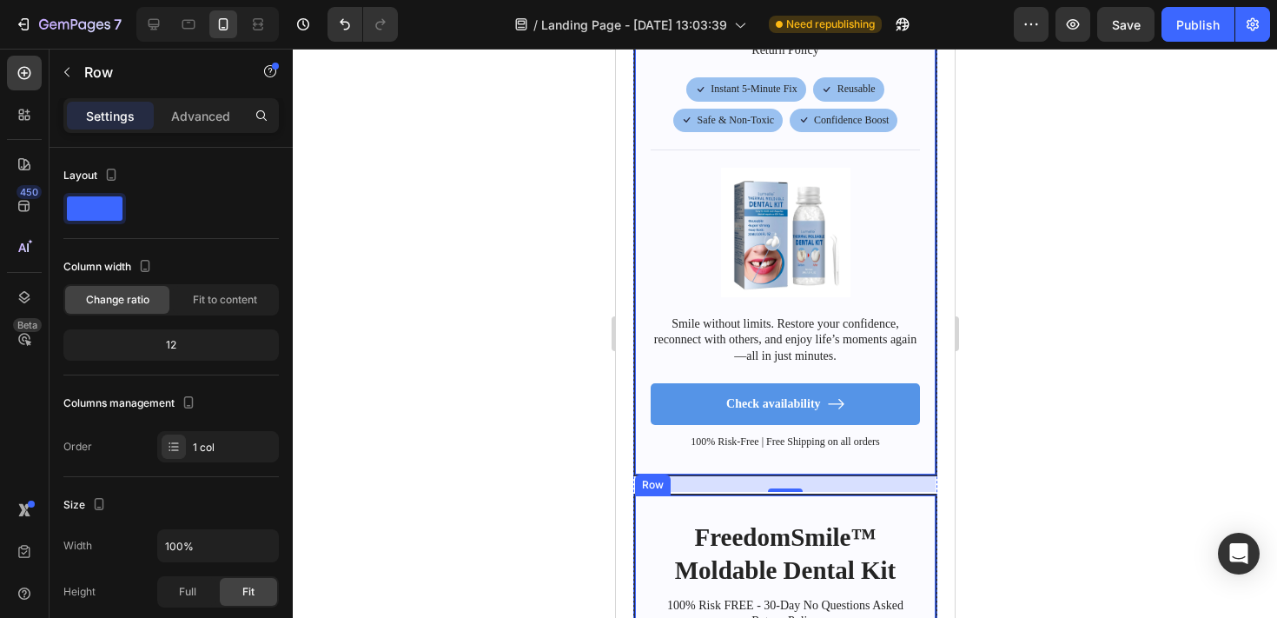
click at [741, 472] on icon at bounding box center [741, 479] width 14 height 14
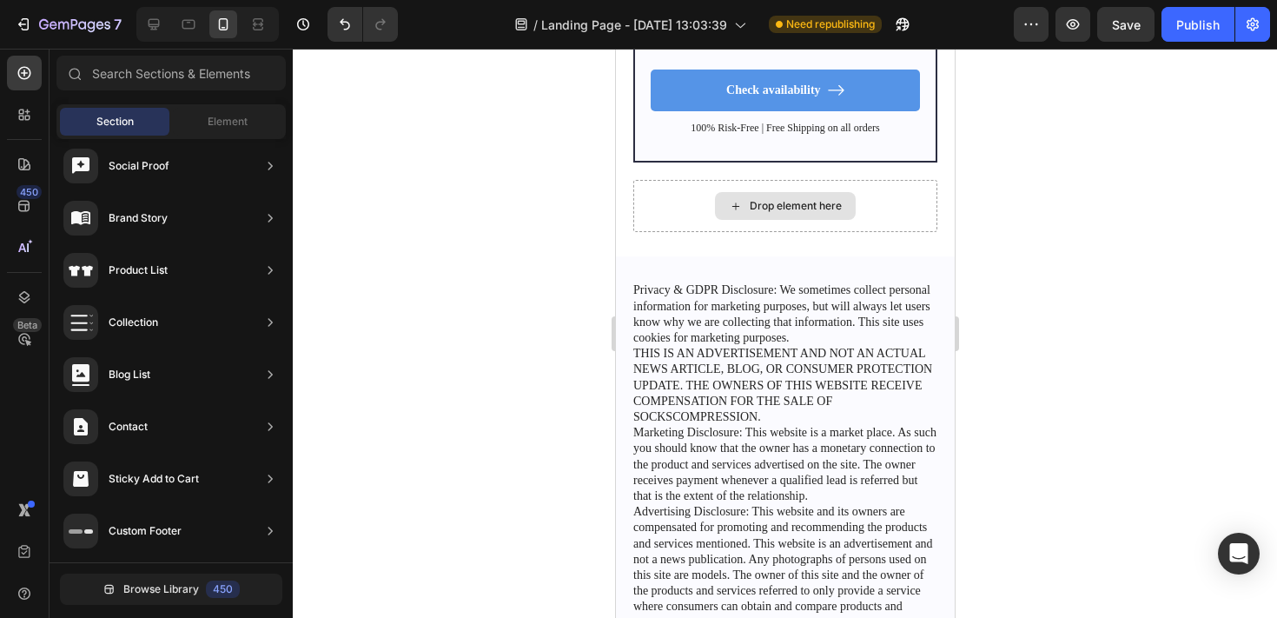
scroll to position [7738, 0]
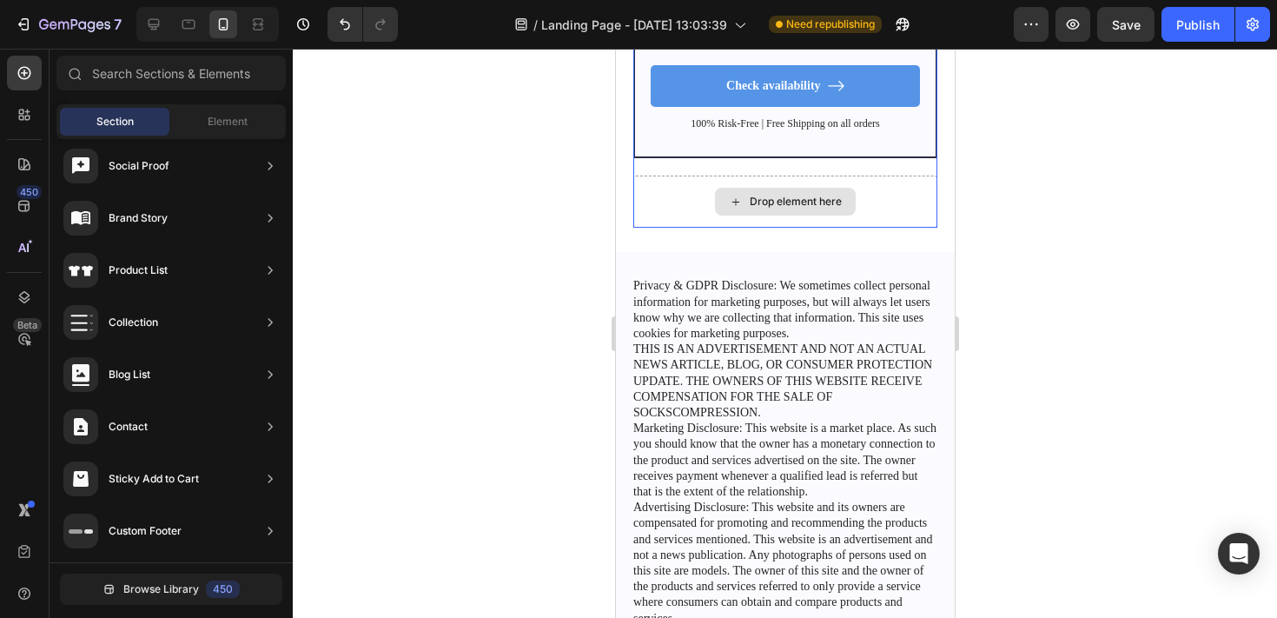
click at [904, 188] on div "Drop element here" at bounding box center [784, 201] width 304 height 52
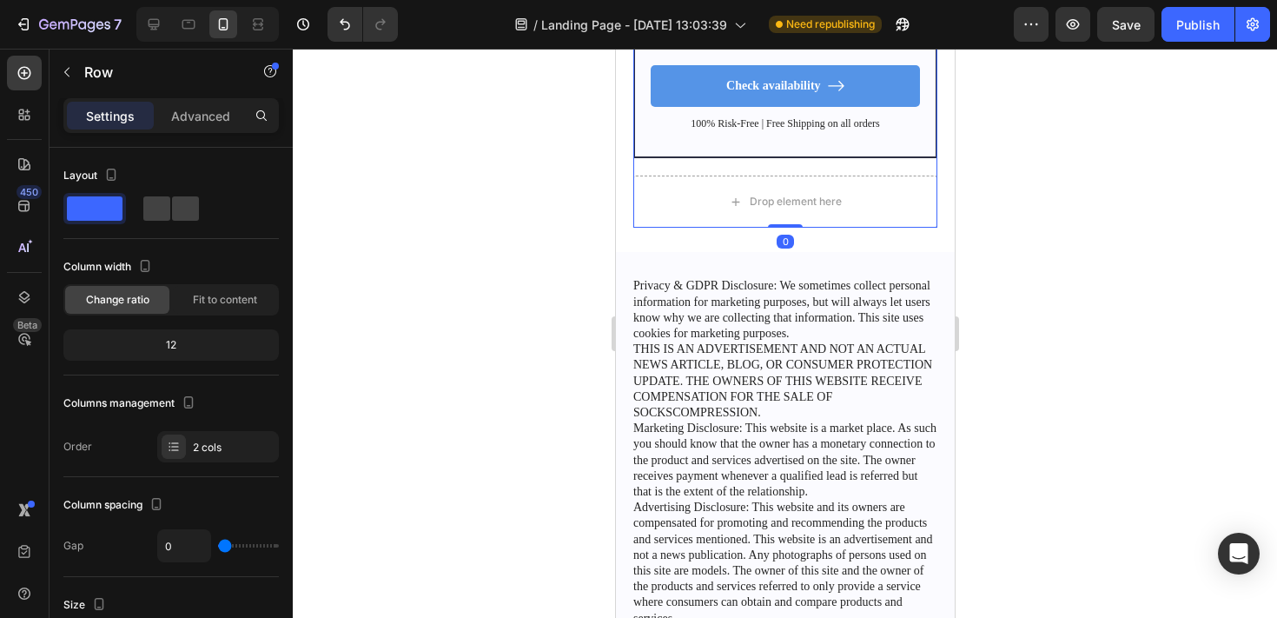
click at [1048, 188] on div at bounding box center [785, 333] width 984 height 569
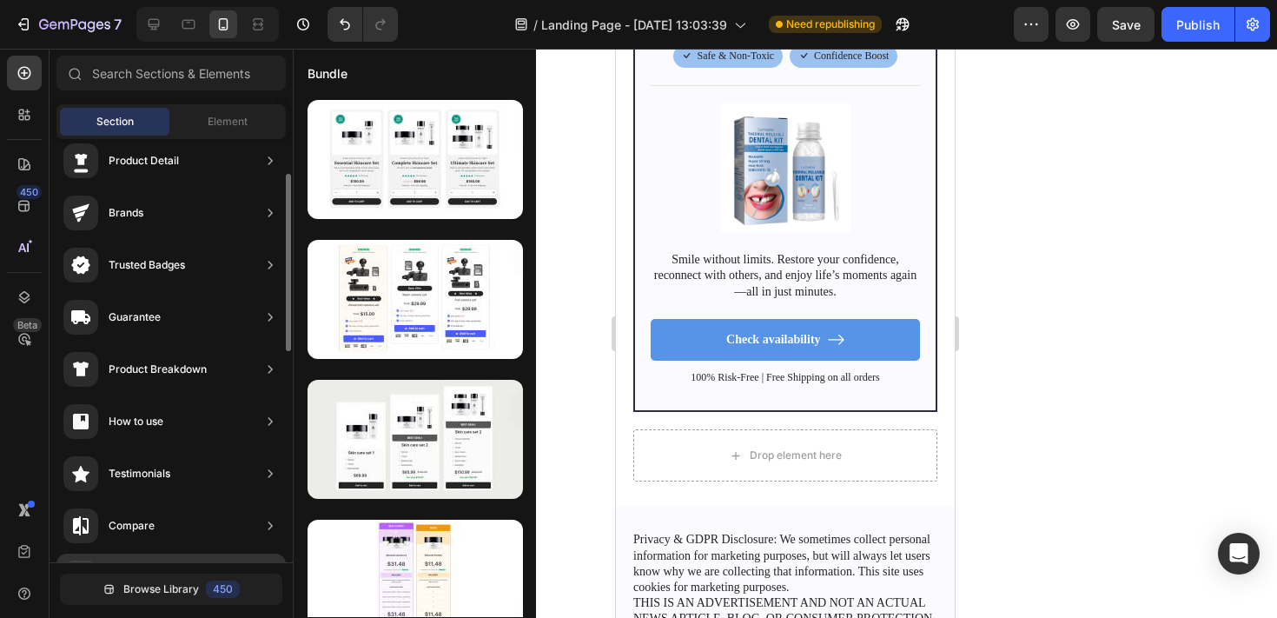
scroll to position [0, 0]
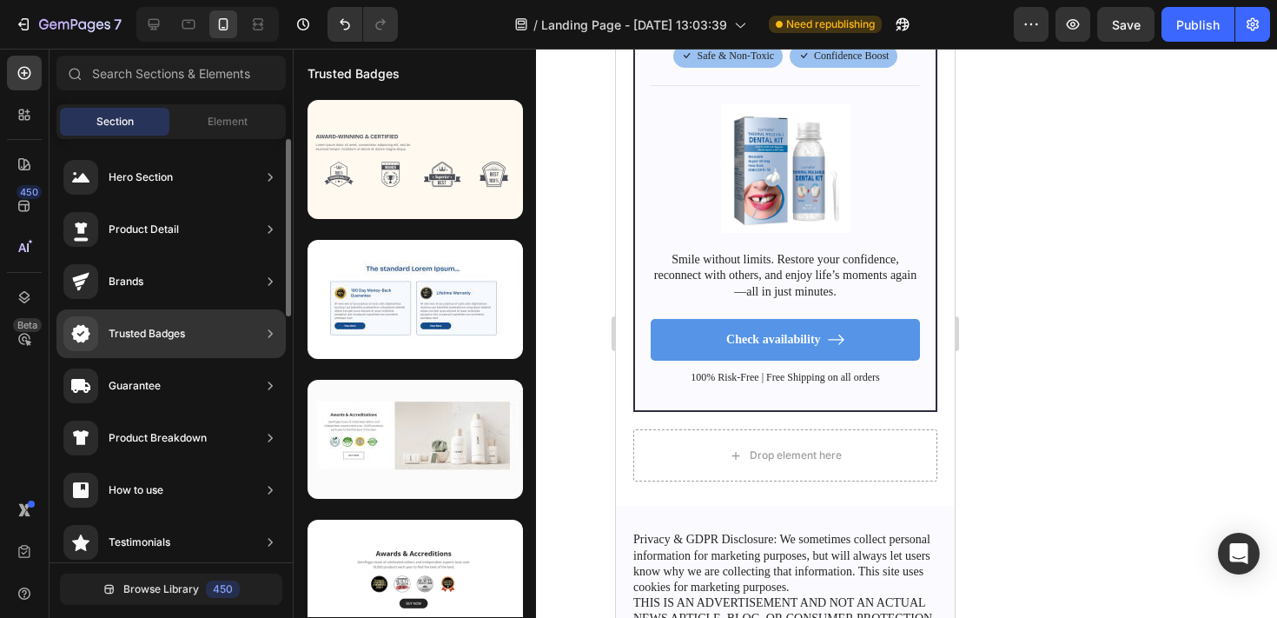
click at [190, 337] on div "Trusted Badges" at bounding box center [170, 333] width 229 height 49
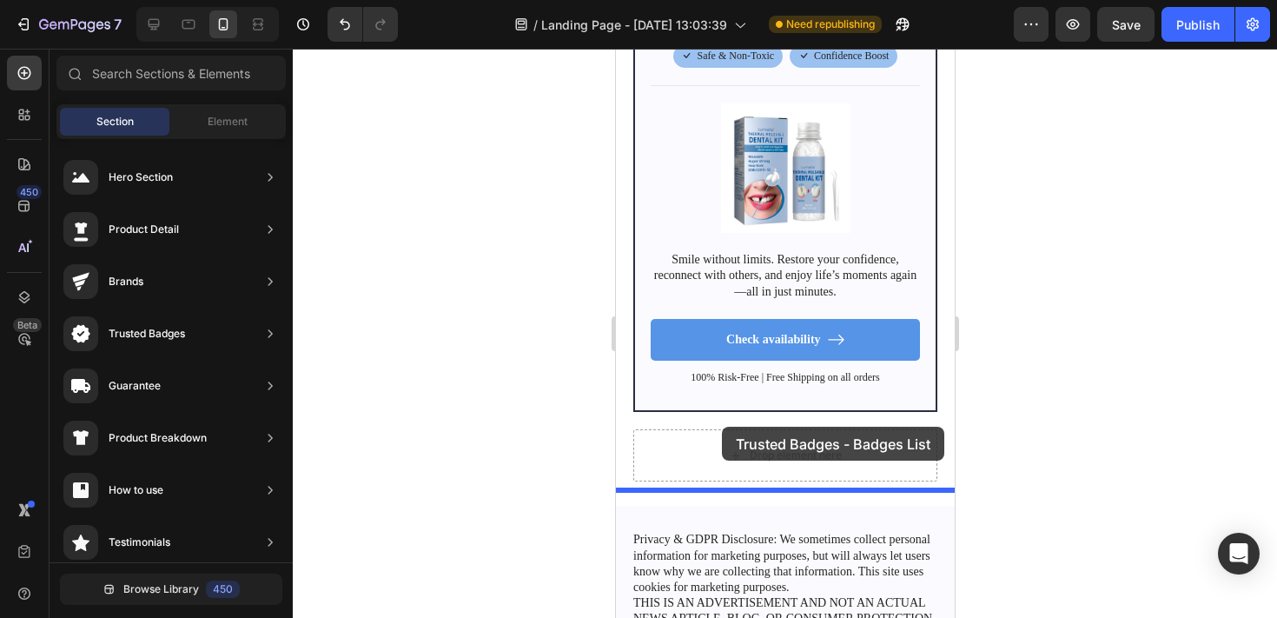
drag, startPoint x: 1021, startPoint y: 188, endPoint x: 719, endPoint y: 426, distance: 384.7
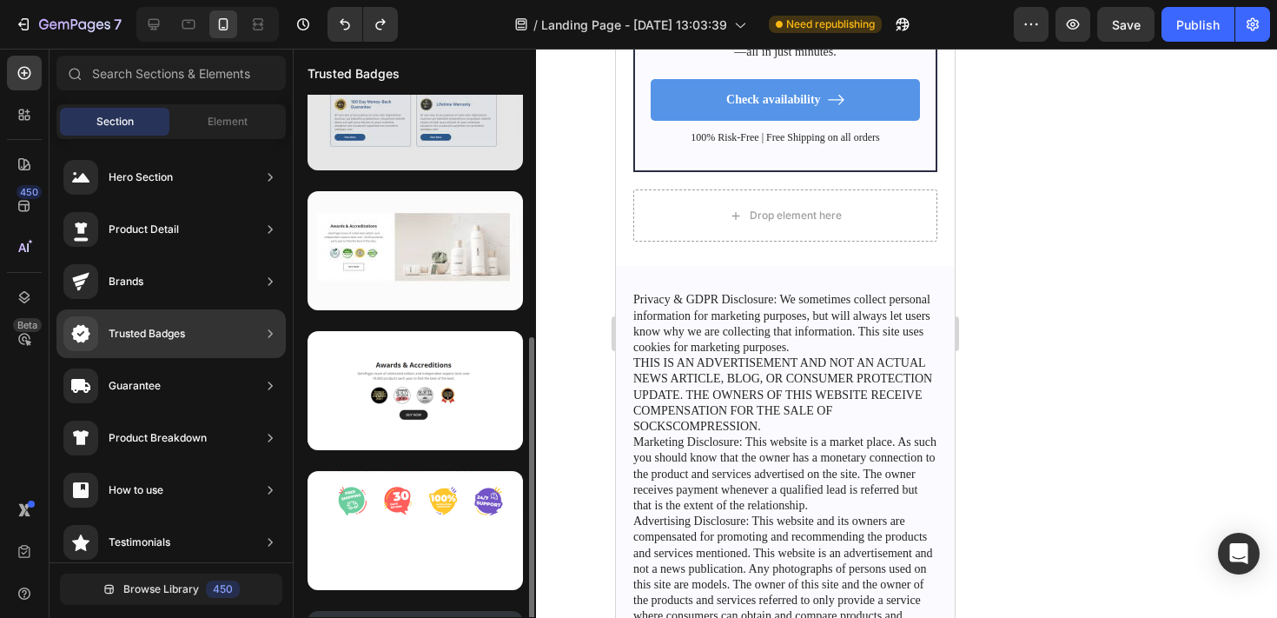
scroll to position [307, 0]
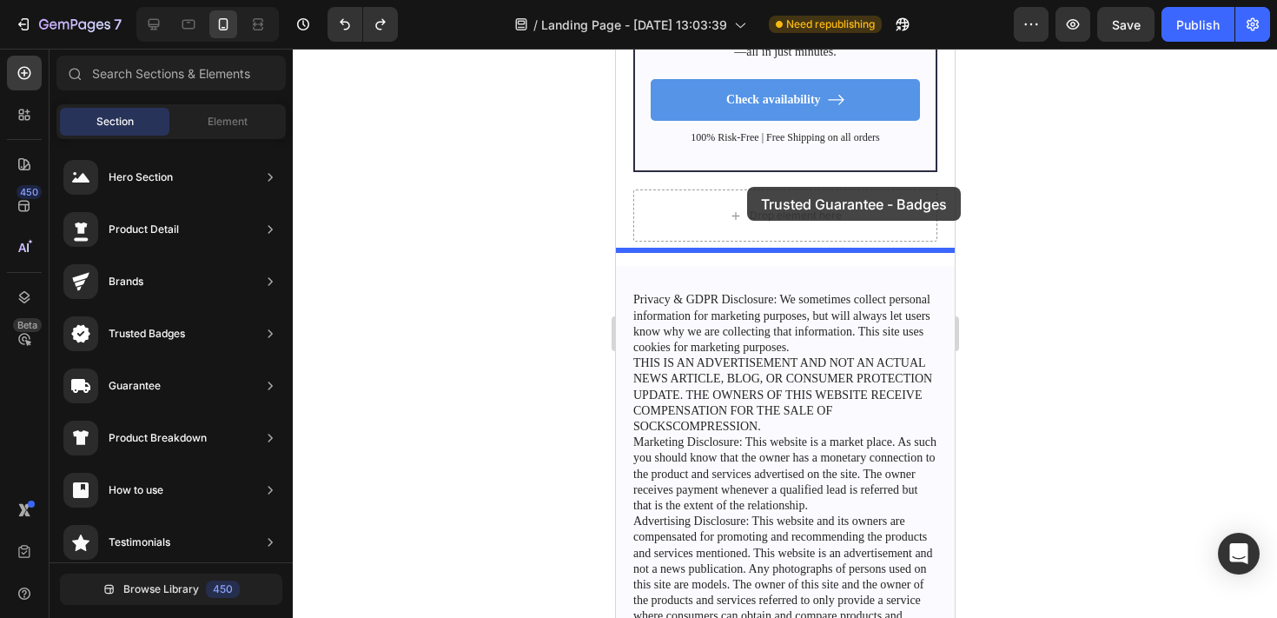
drag, startPoint x: 1009, startPoint y: 574, endPoint x: 742, endPoint y: 187, distance: 470.8
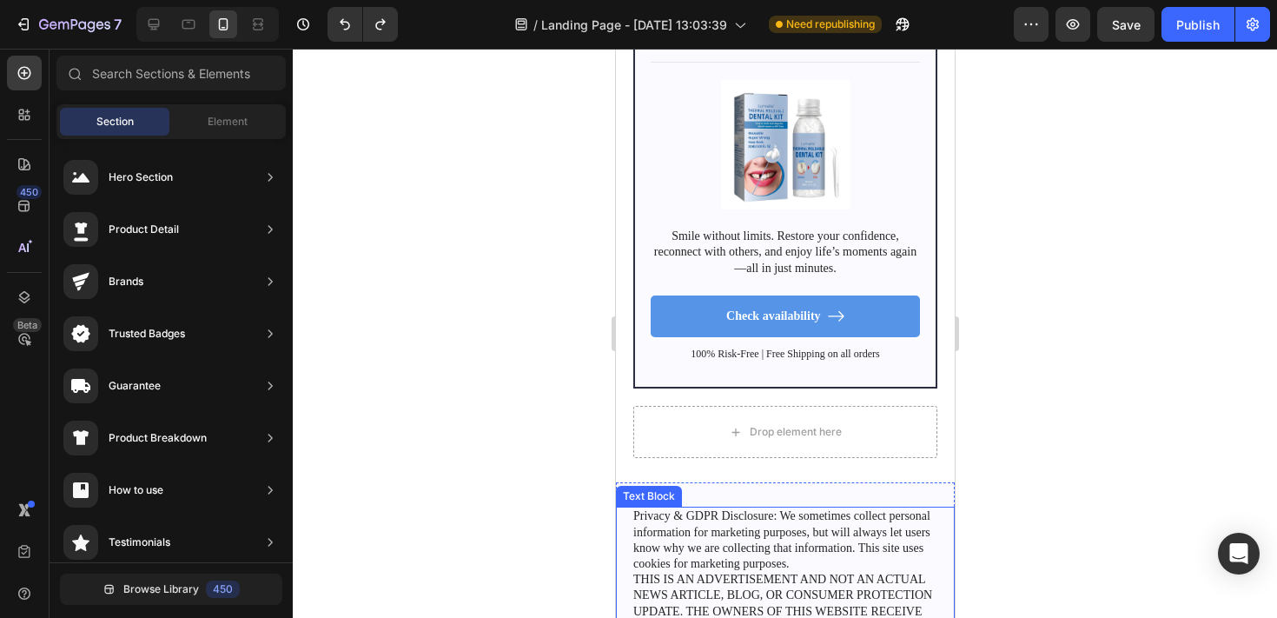
scroll to position [7479, 0]
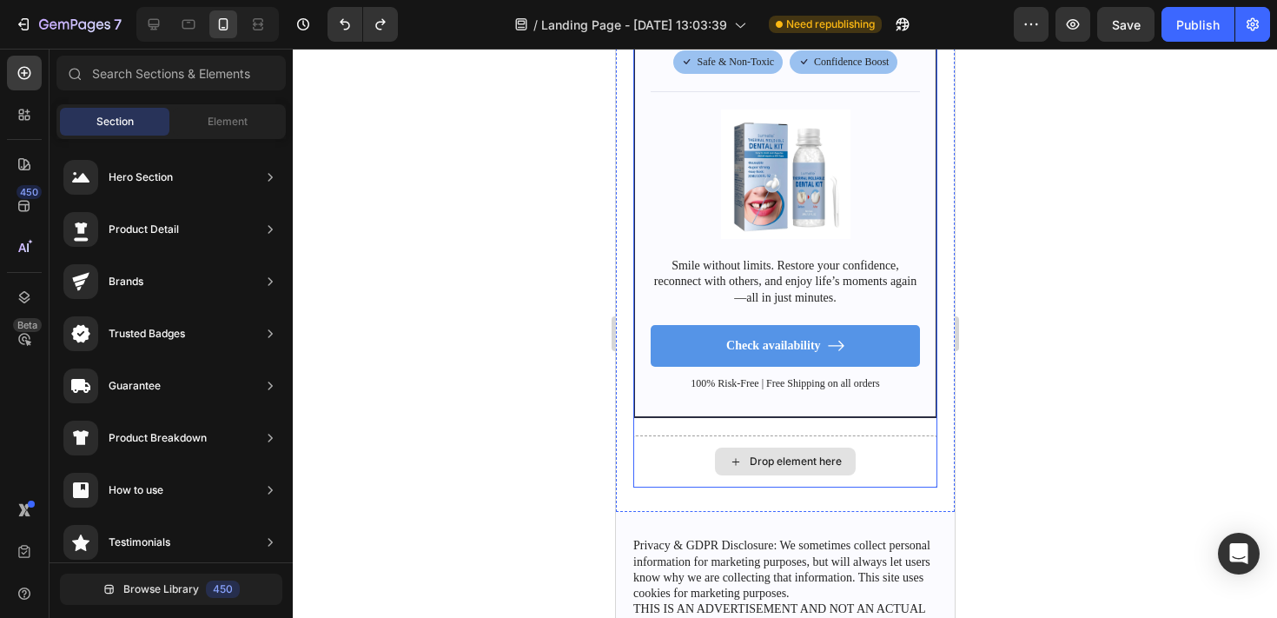
click at [784, 454] on div "Drop element here" at bounding box center [795, 461] width 92 height 14
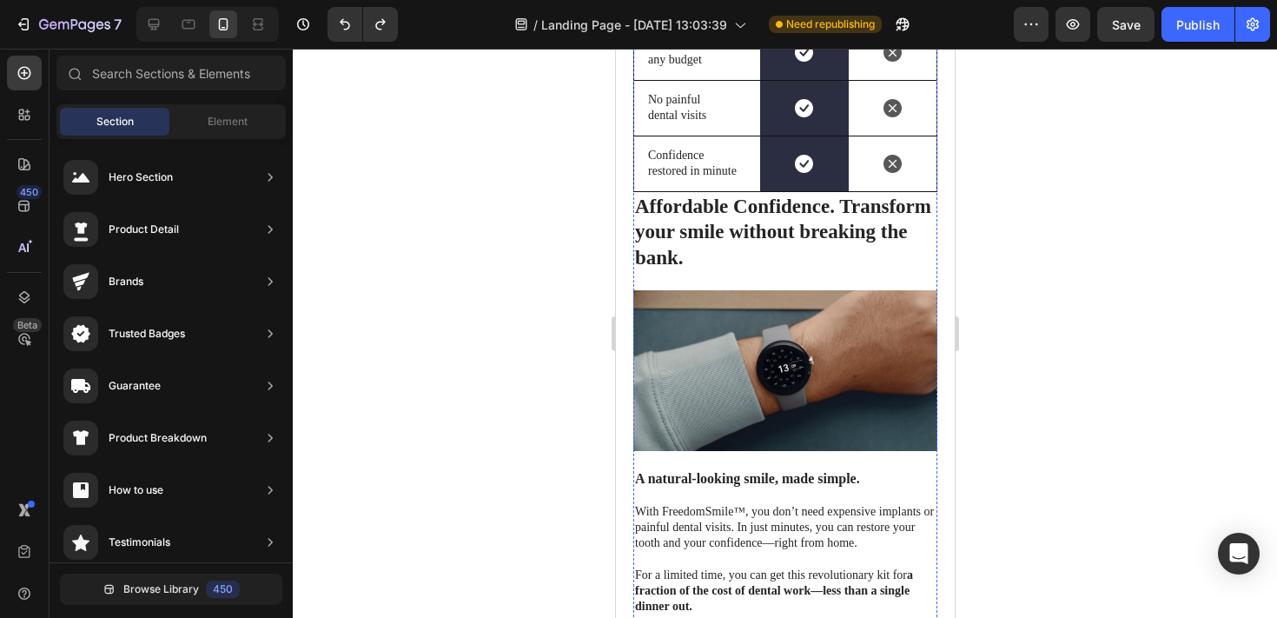
scroll to position [6623, 0]
click at [1068, 182] on div at bounding box center [785, 333] width 984 height 569
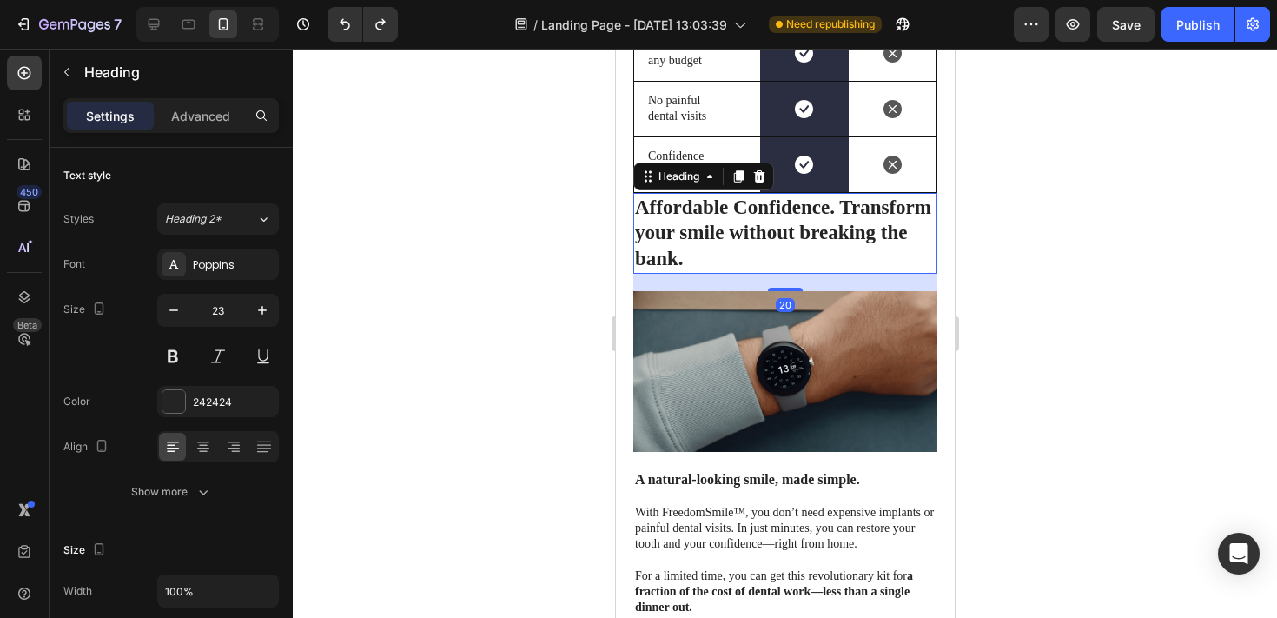
click at [766, 219] on strong "Affordable Confidence. Transform your smile without breaking the bank." at bounding box center [782, 233] width 296 height 74
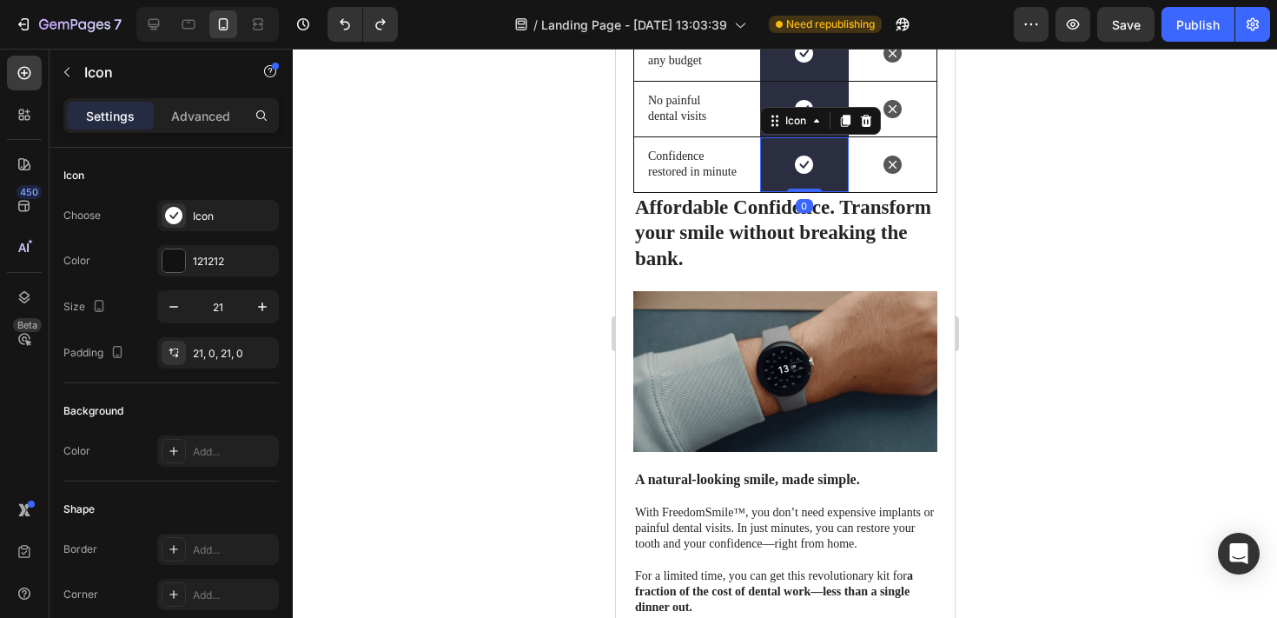
click at [796, 164] on div at bounding box center [803, 164] width 18 height 55
click at [799, 187] on div at bounding box center [803, 189] width 35 height 5
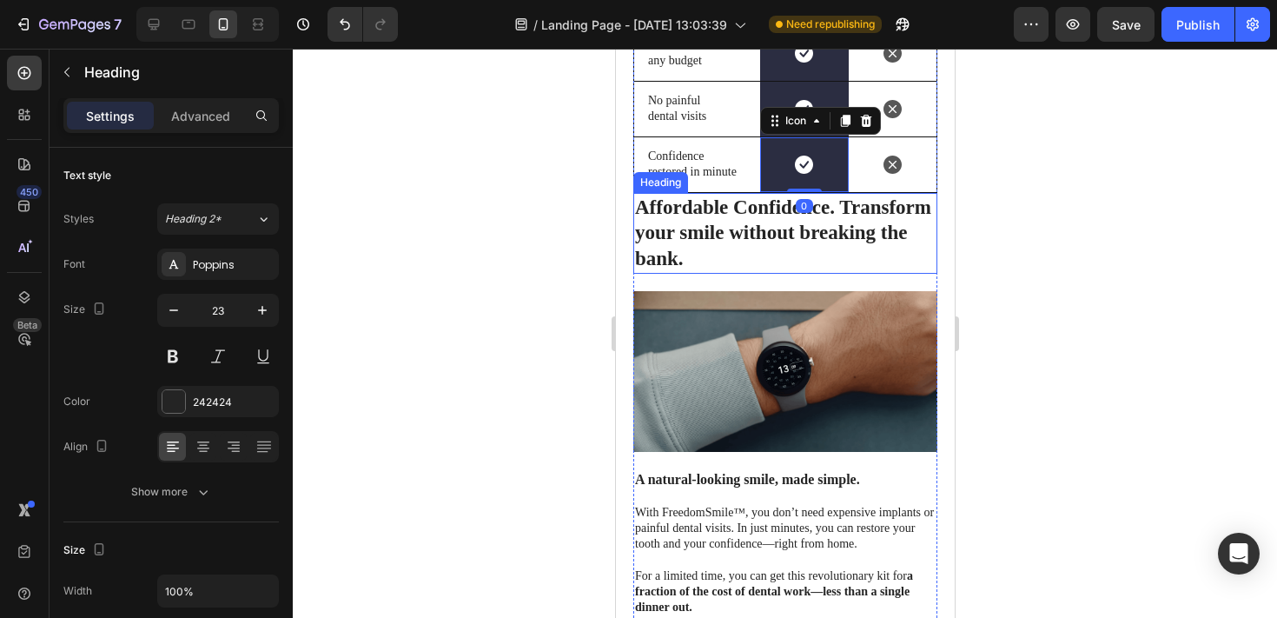
click at [737, 204] on strong "Affordable Confidence. Transform your smile without breaking the bank." at bounding box center [782, 233] width 296 height 74
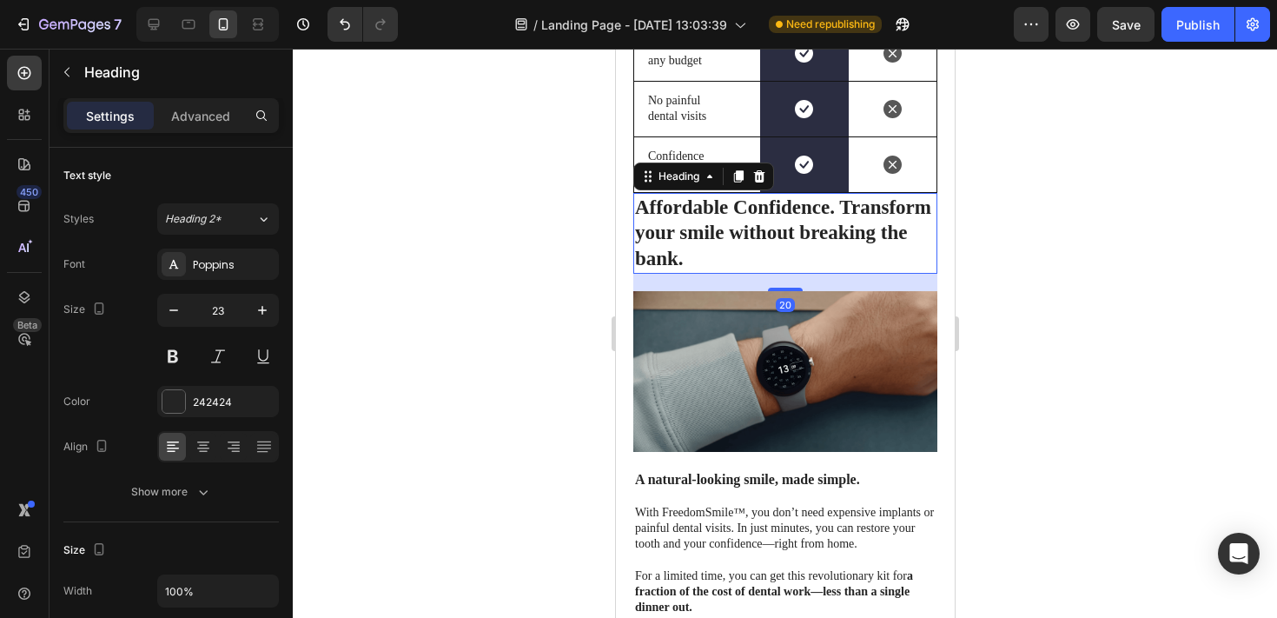
click at [1013, 202] on div at bounding box center [785, 333] width 984 height 569
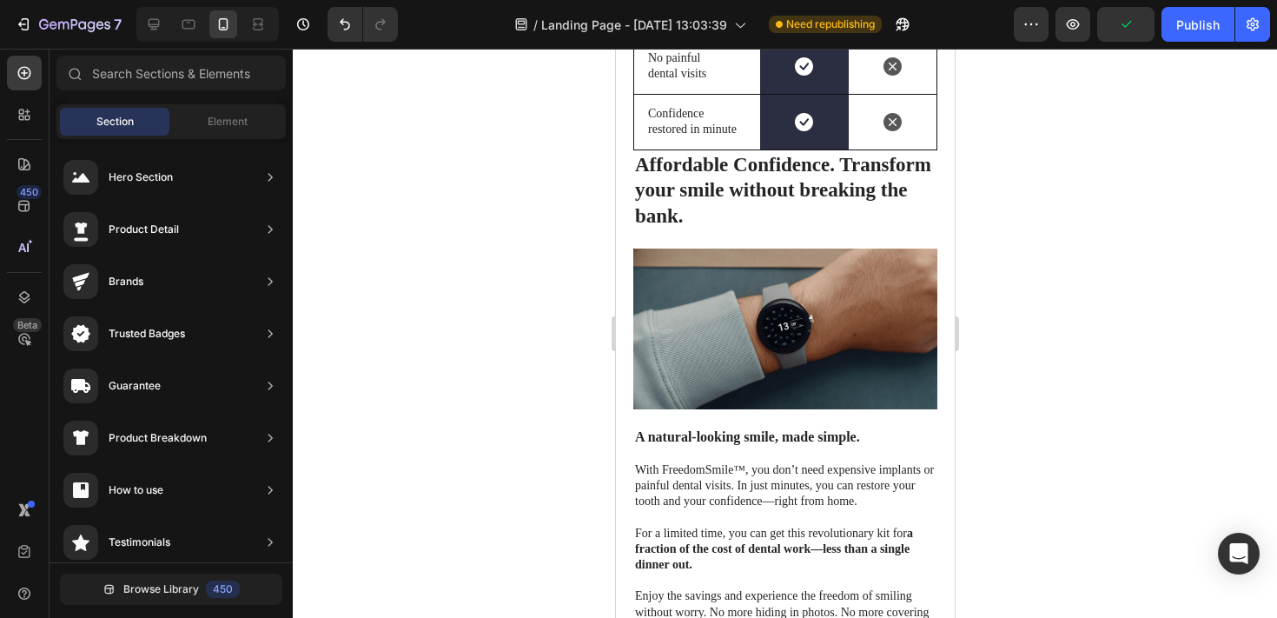
scroll to position [6675, 0]
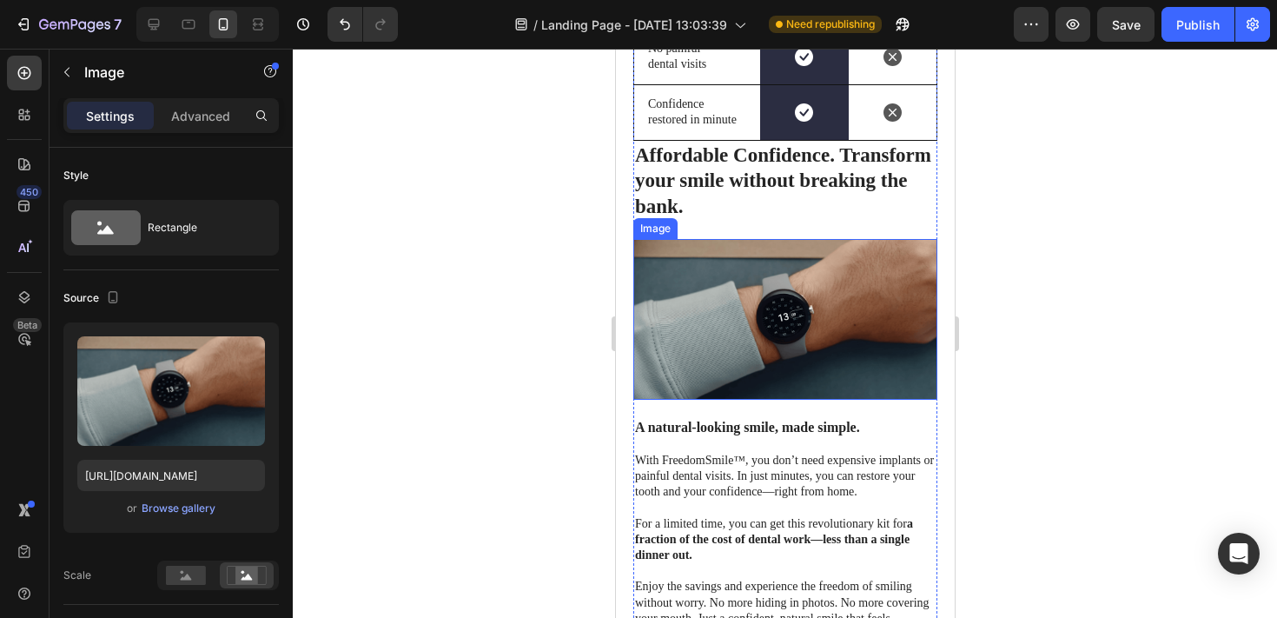
click at [839, 288] on img at bounding box center [784, 319] width 304 height 161
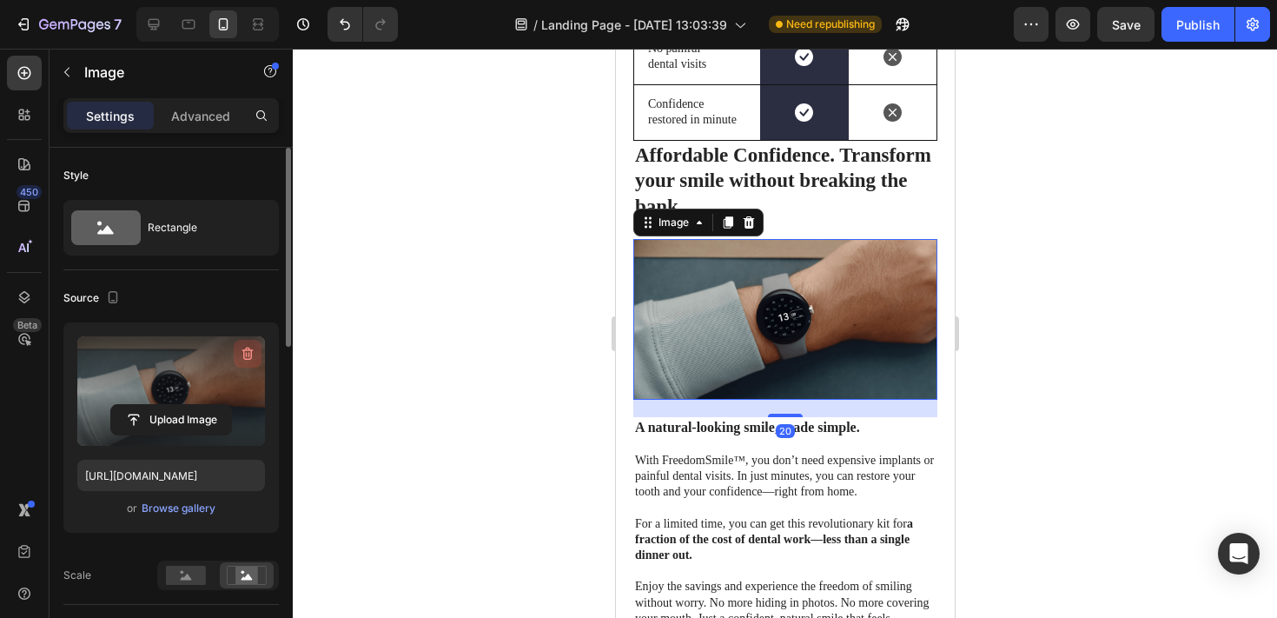
click at [246, 357] on icon "button" at bounding box center [247, 353] width 17 height 17
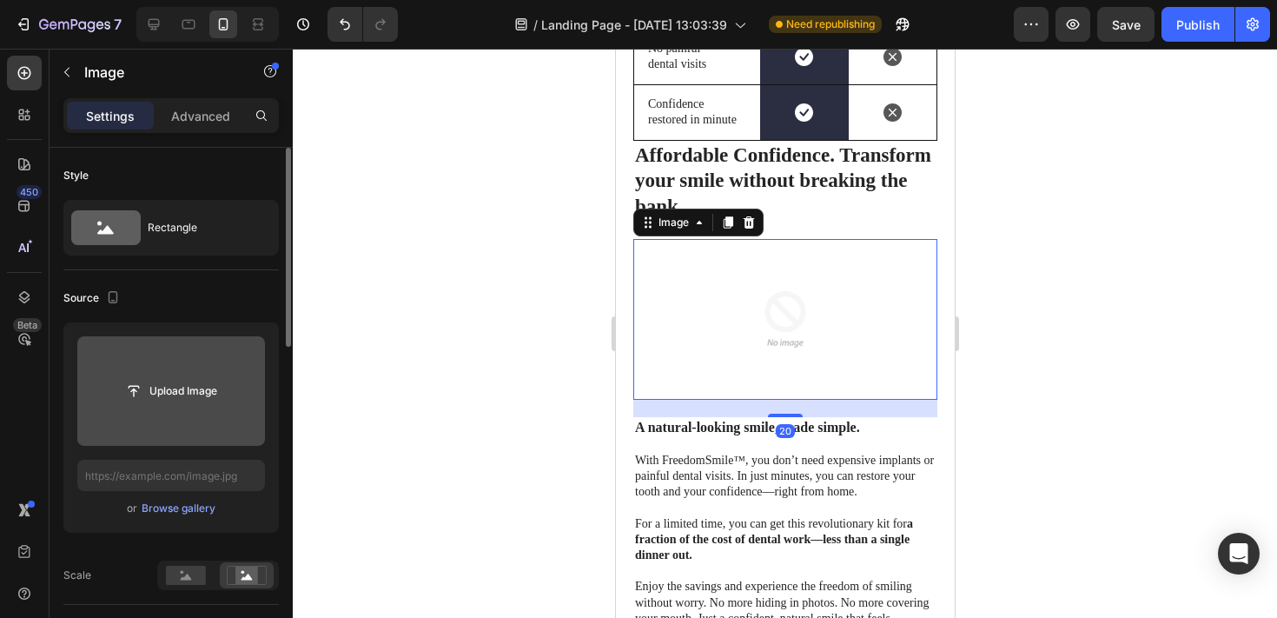
click at [173, 393] on input "file" at bounding box center [171, 391] width 120 height 30
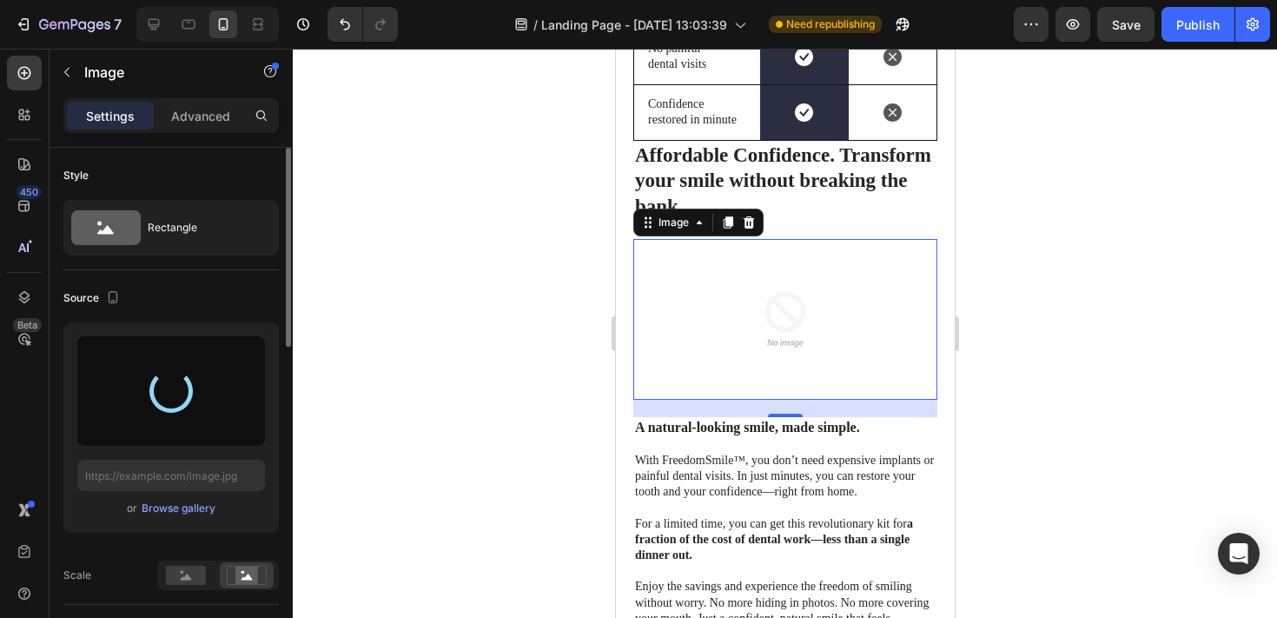
type input "[URL][DOMAIN_NAME]"
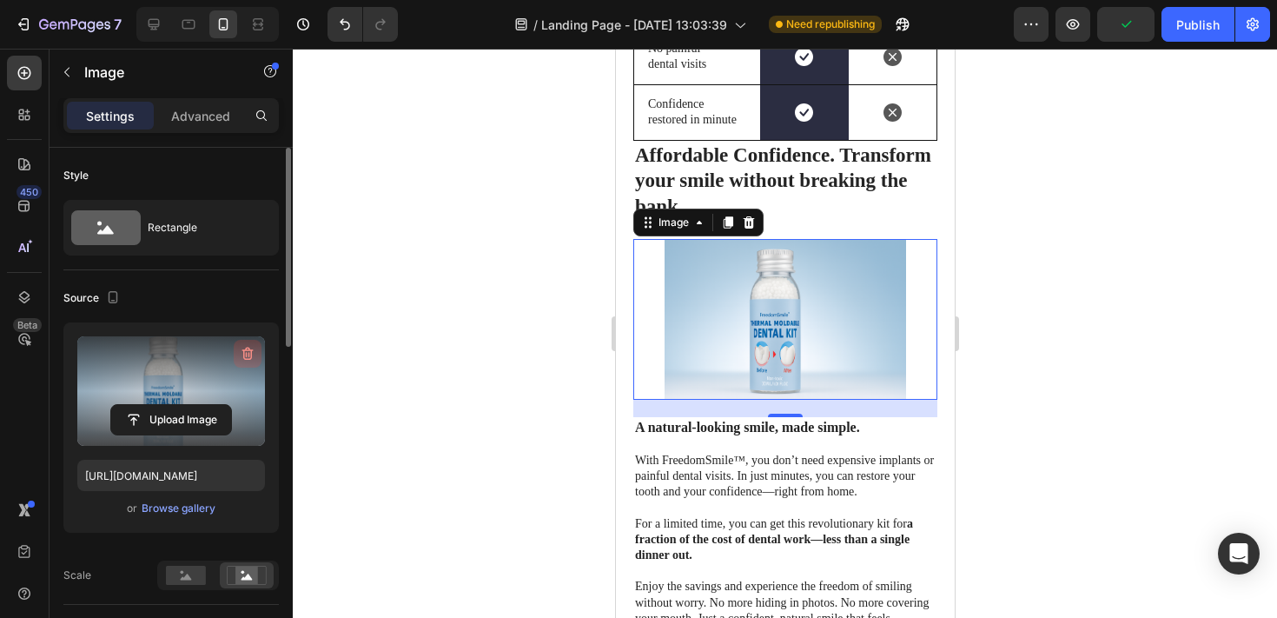
click at [246, 351] on icon "button" at bounding box center [247, 353] width 17 height 17
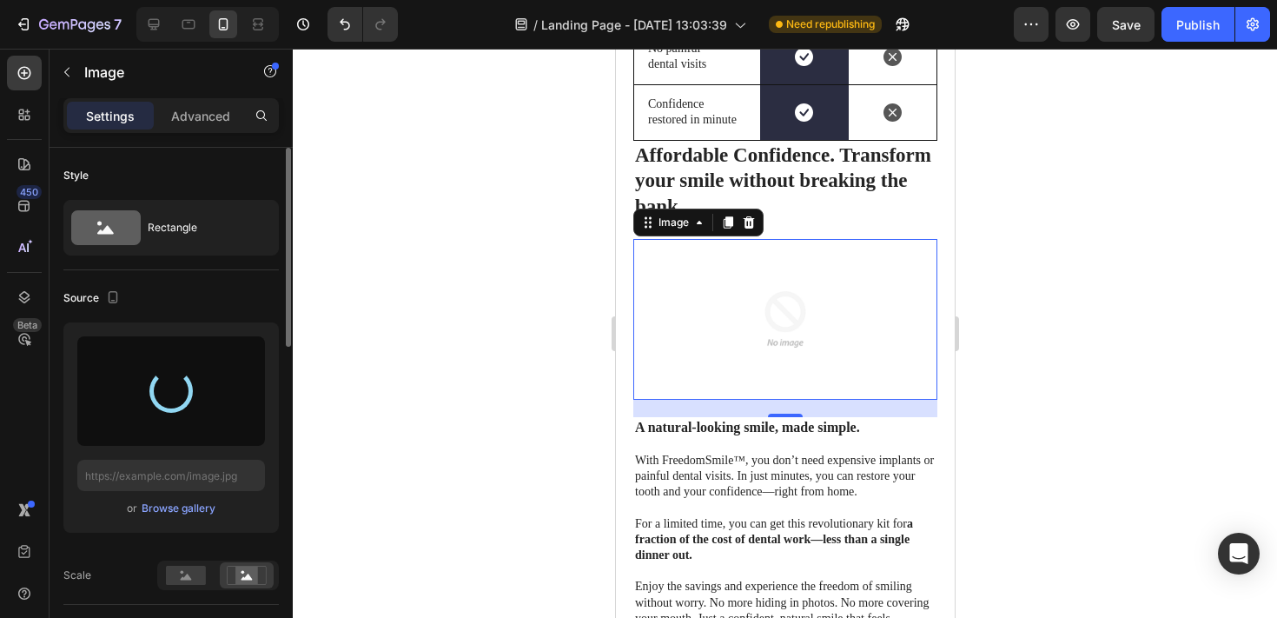
type input "[URL][DOMAIN_NAME]"
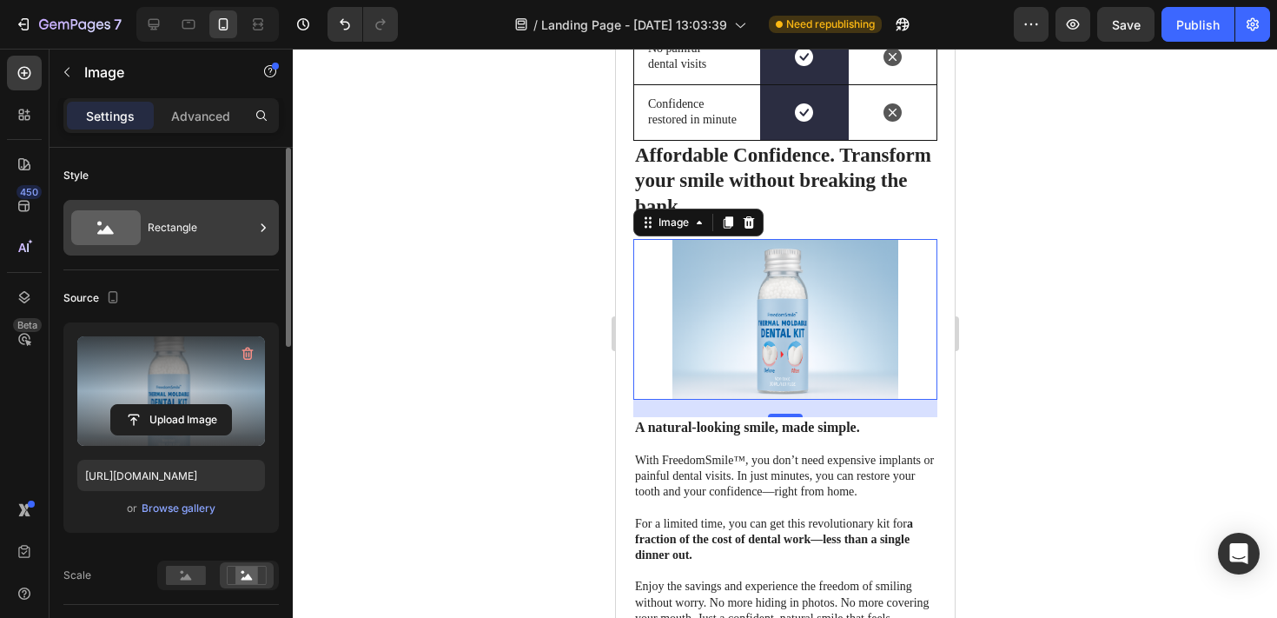
click at [168, 235] on div "Rectangle" at bounding box center [201, 228] width 106 height 40
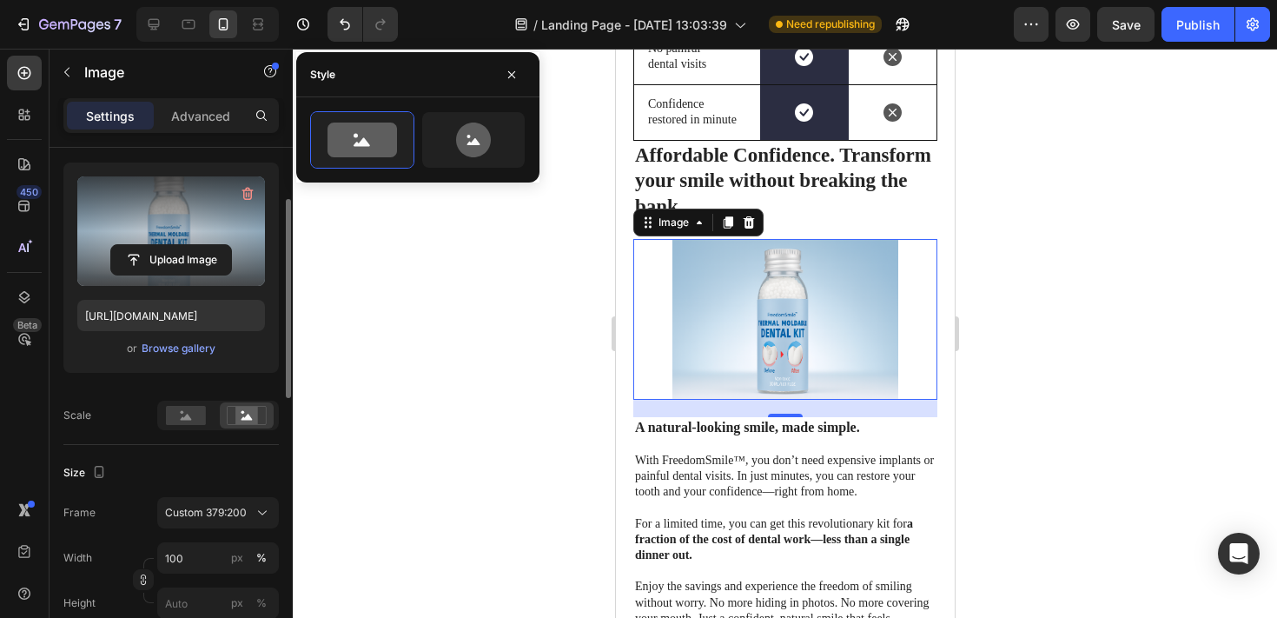
scroll to position [193, 0]
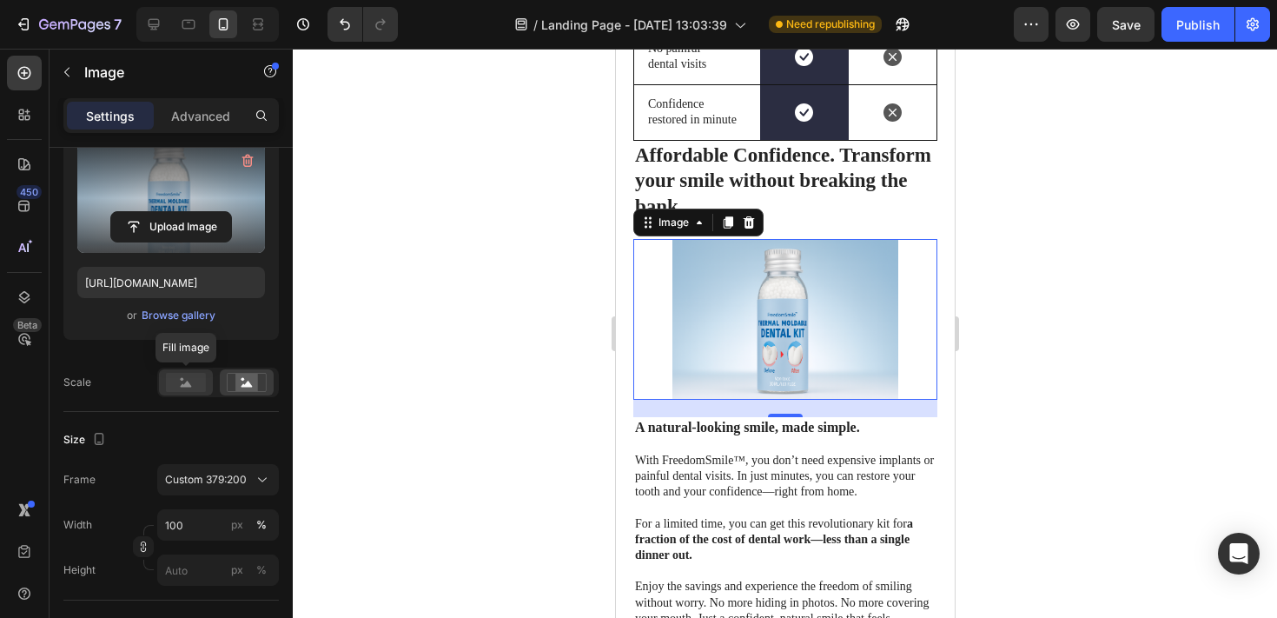
click at [190, 380] on rect at bounding box center [186, 382] width 40 height 19
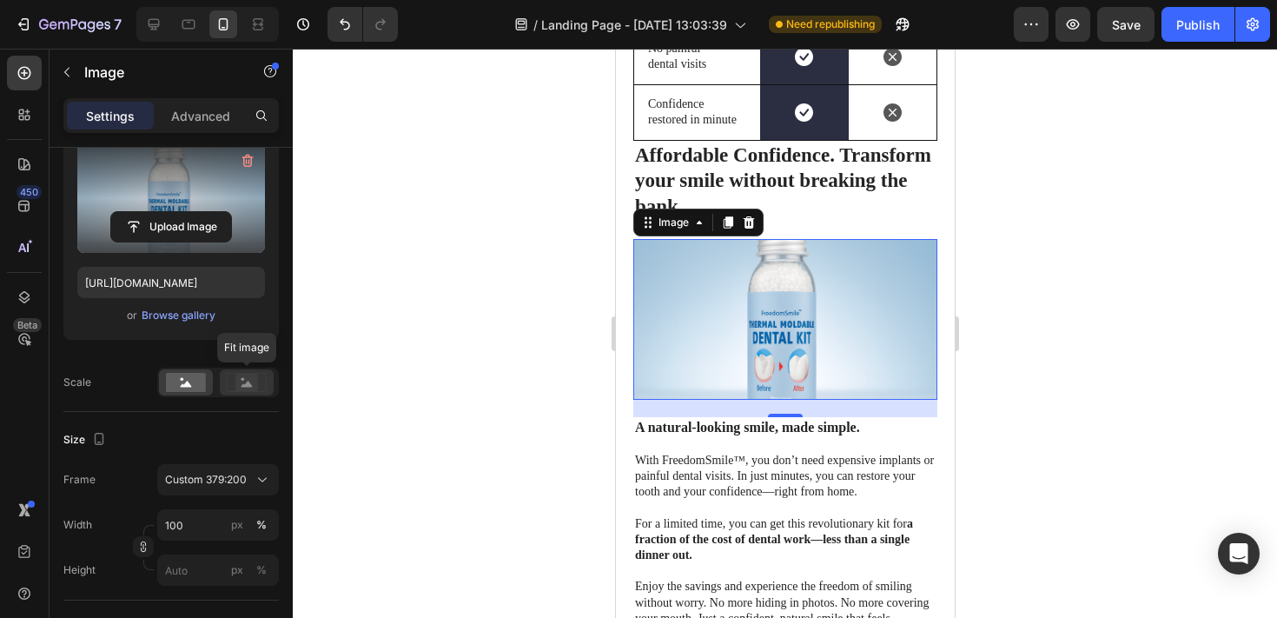
click at [241, 384] on rect at bounding box center [246, 382] width 23 height 17
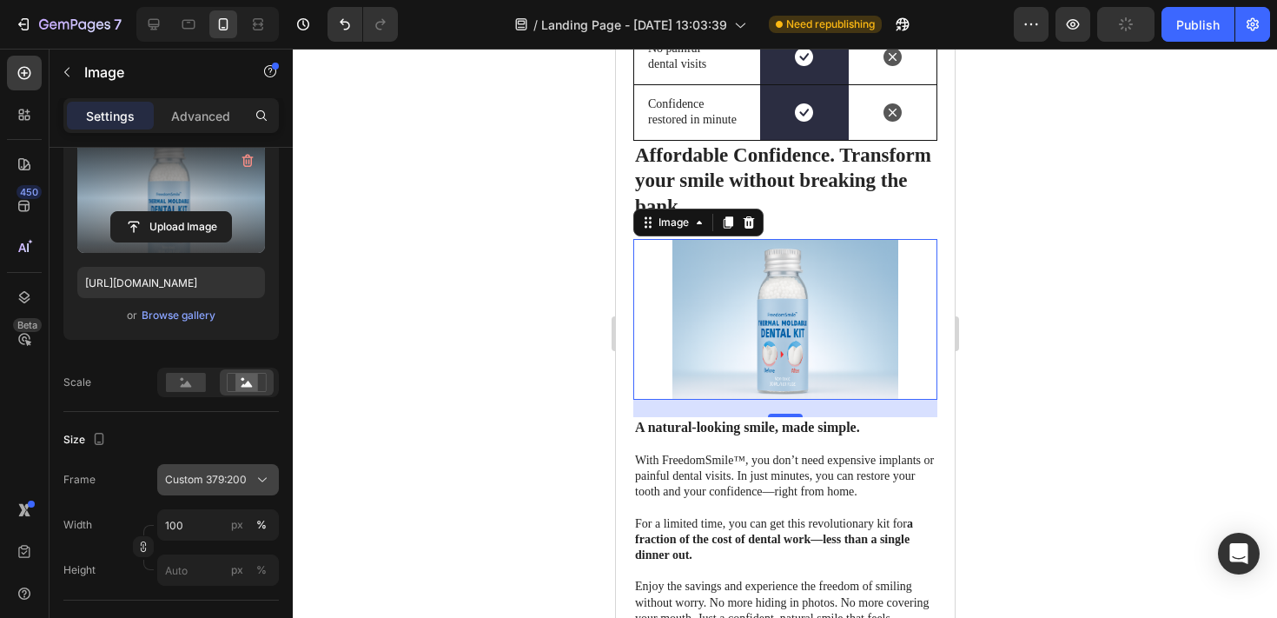
click at [219, 472] on span "Custom 379:200" at bounding box center [206, 480] width 82 height 16
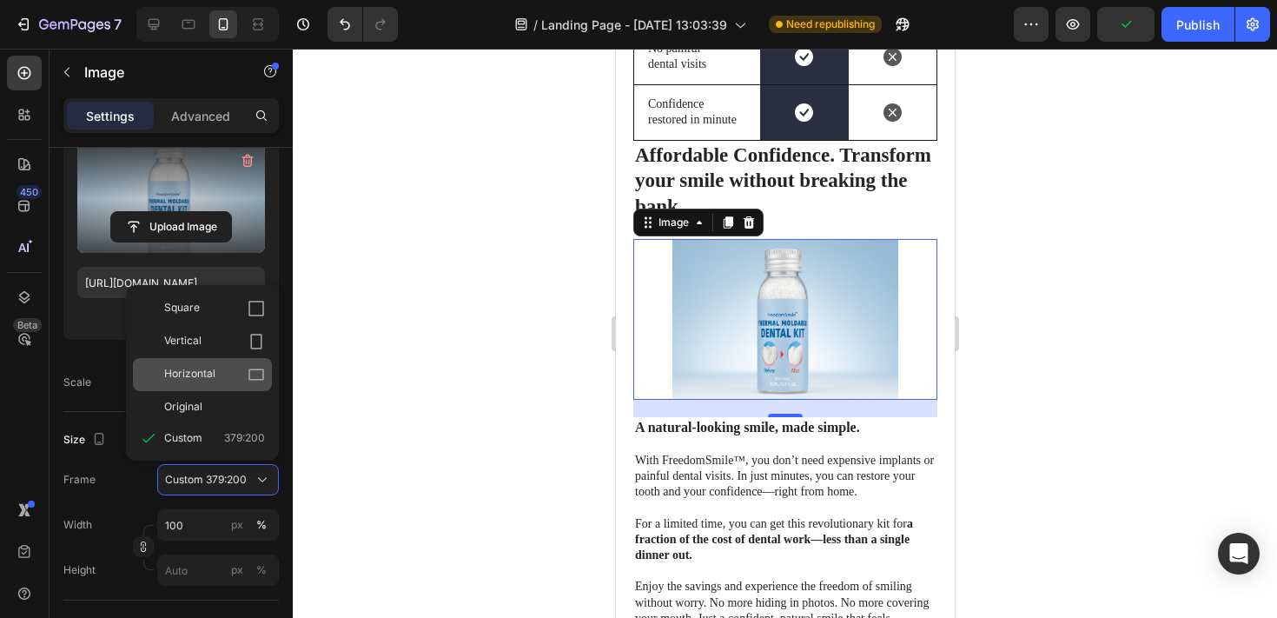
click at [219, 366] on div "Horizontal" at bounding box center [214, 374] width 101 height 17
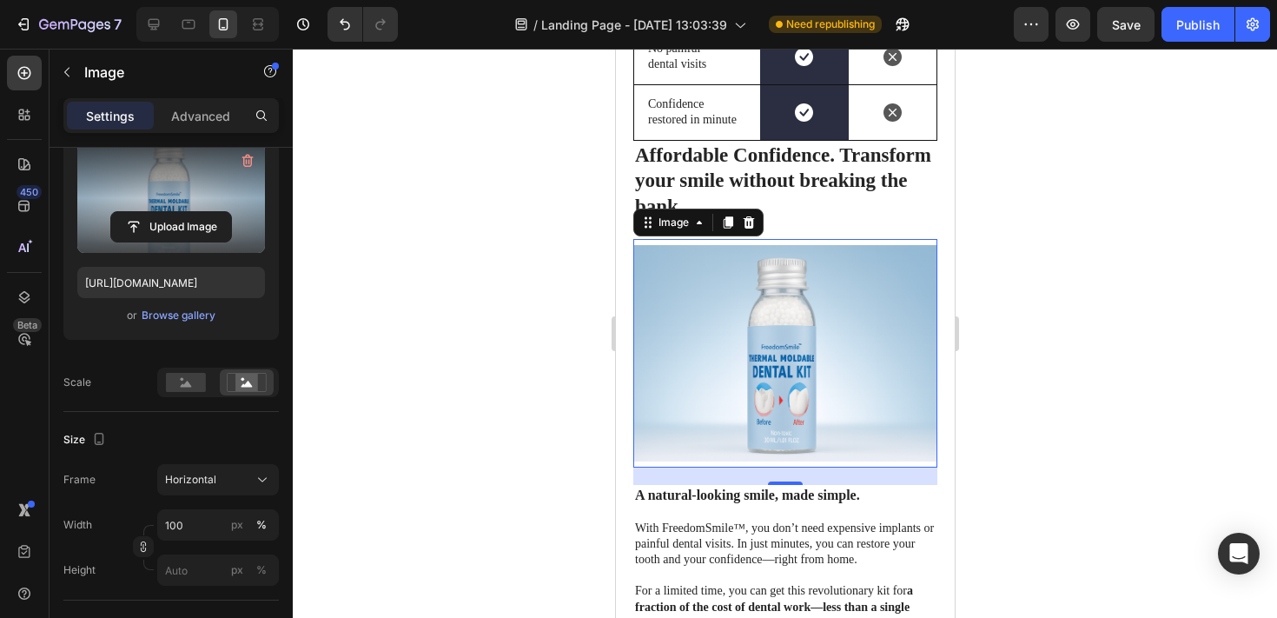
click at [408, 288] on div at bounding box center [785, 333] width 984 height 569
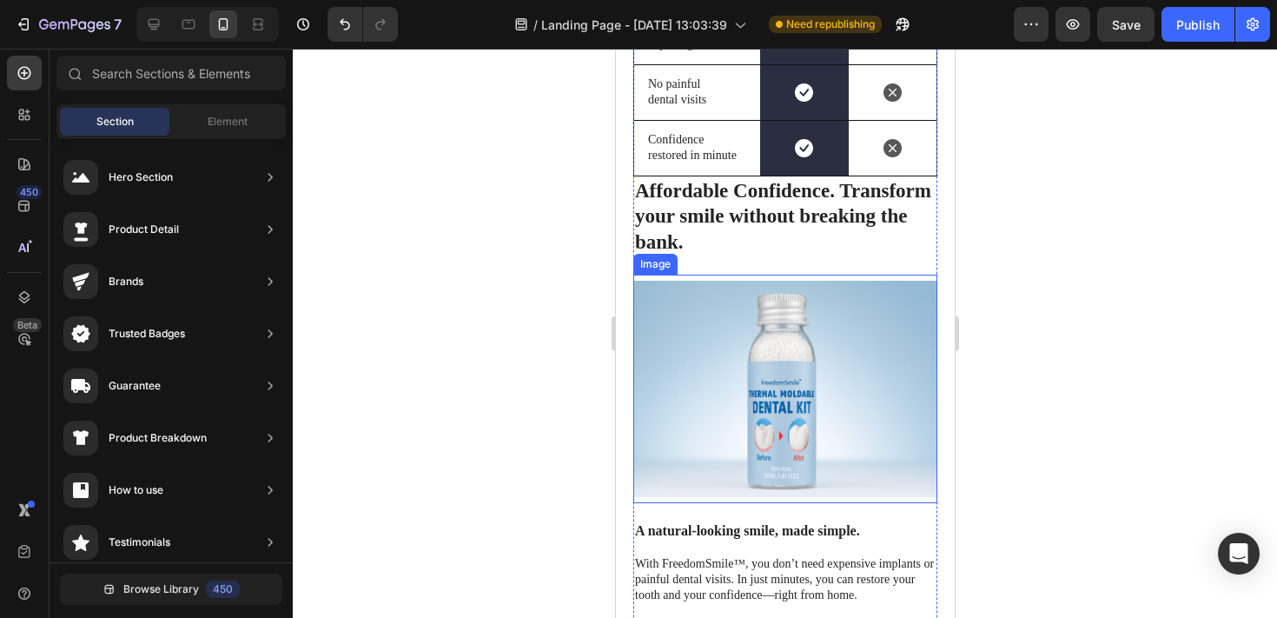
scroll to position [6642, 0]
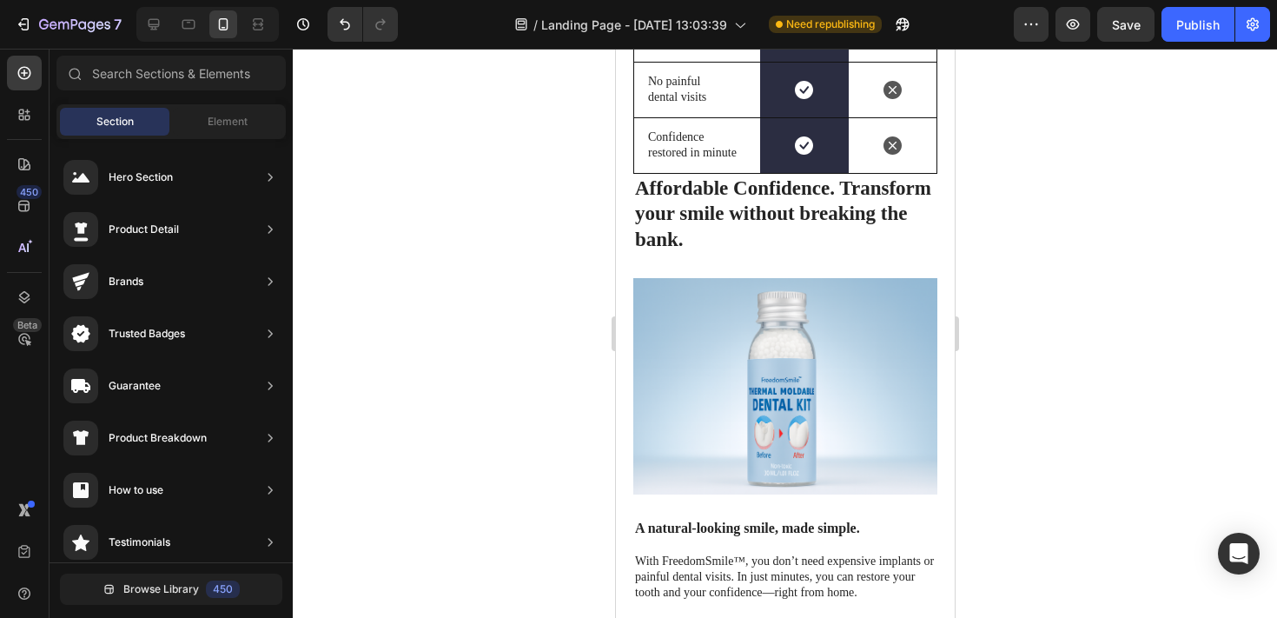
click at [1036, 223] on div at bounding box center [785, 333] width 984 height 569
click at [885, 177] on strong "Affordable Confidence. Transform your smile without breaking the bank." at bounding box center [782, 214] width 296 height 74
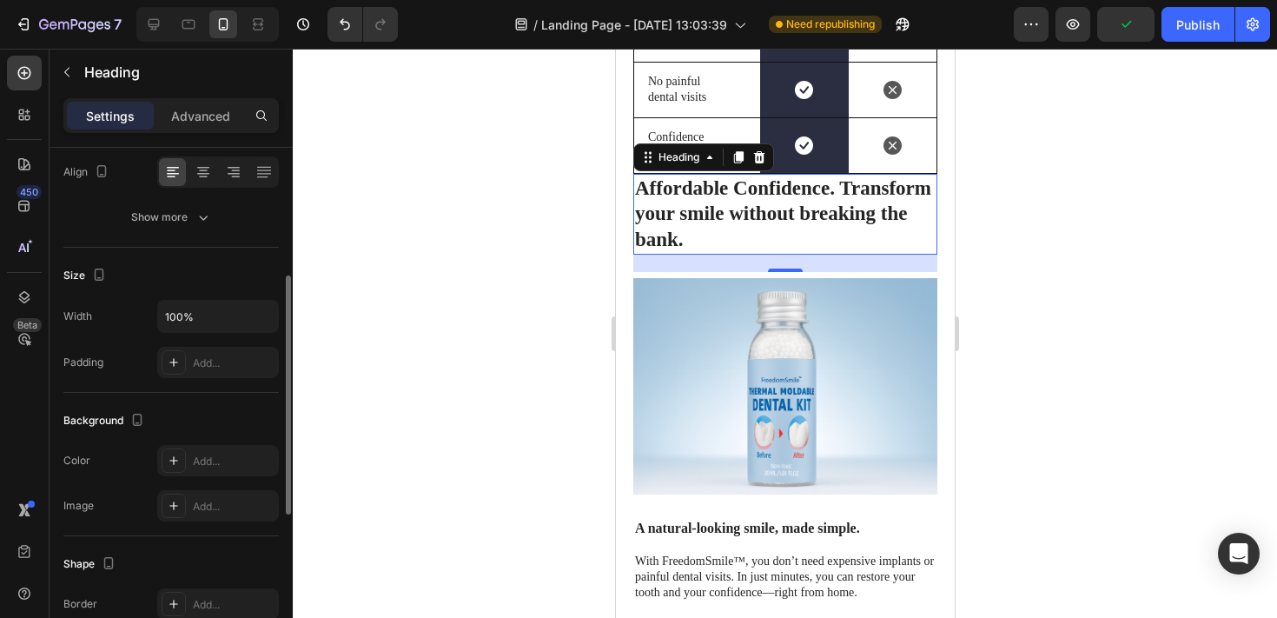
scroll to position [275, 0]
click at [232, 368] on div "Add..." at bounding box center [234, 362] width 82 height 16
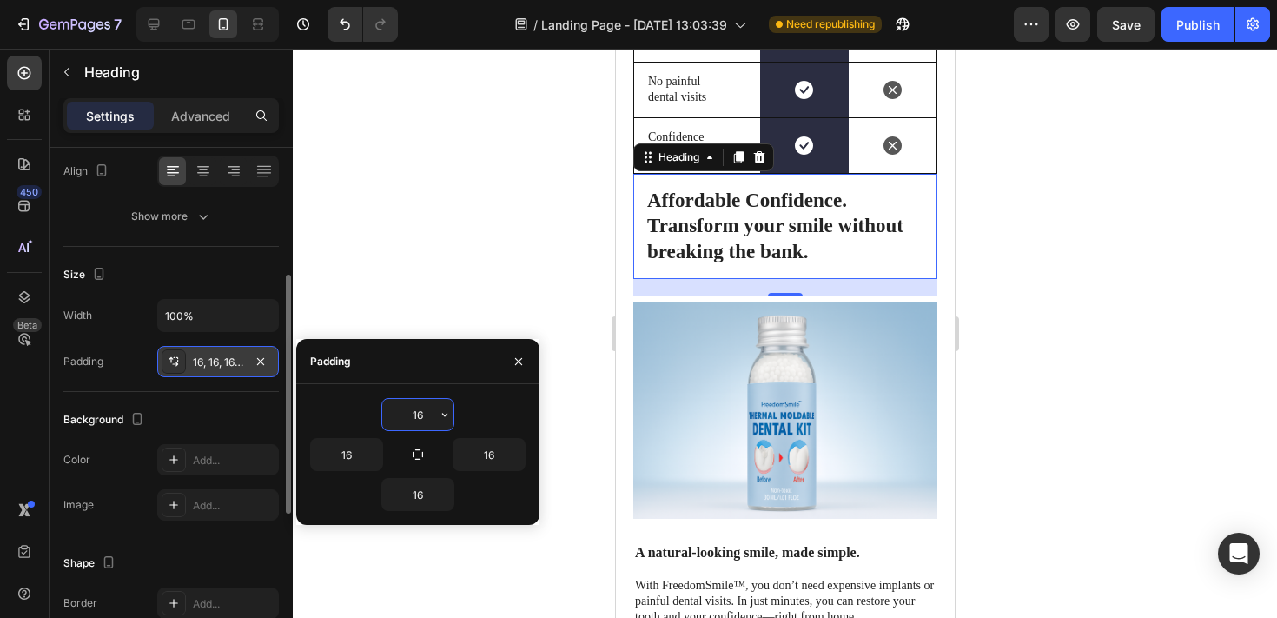
click at [380, 210] on div at bounding box center [785, 333] width 984 height 569
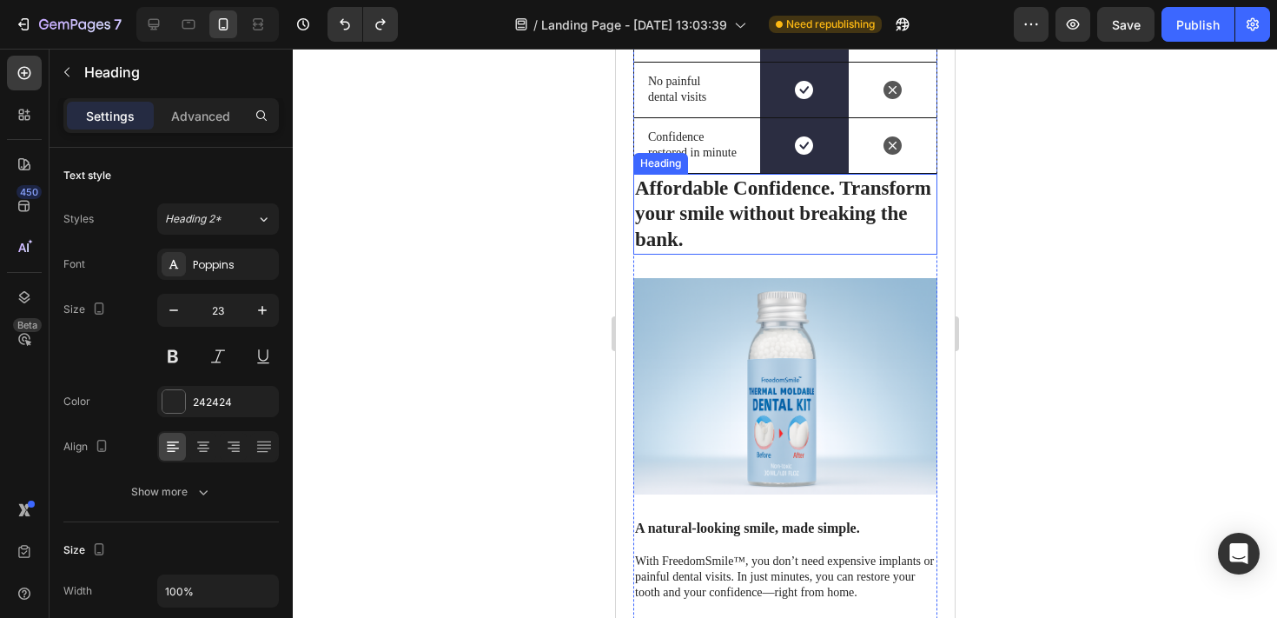
click at [785, 192] on strong "Affordable Confidence. Transform your smile without breaking the bank." at bounding box center [782, 214] width 296 height 74
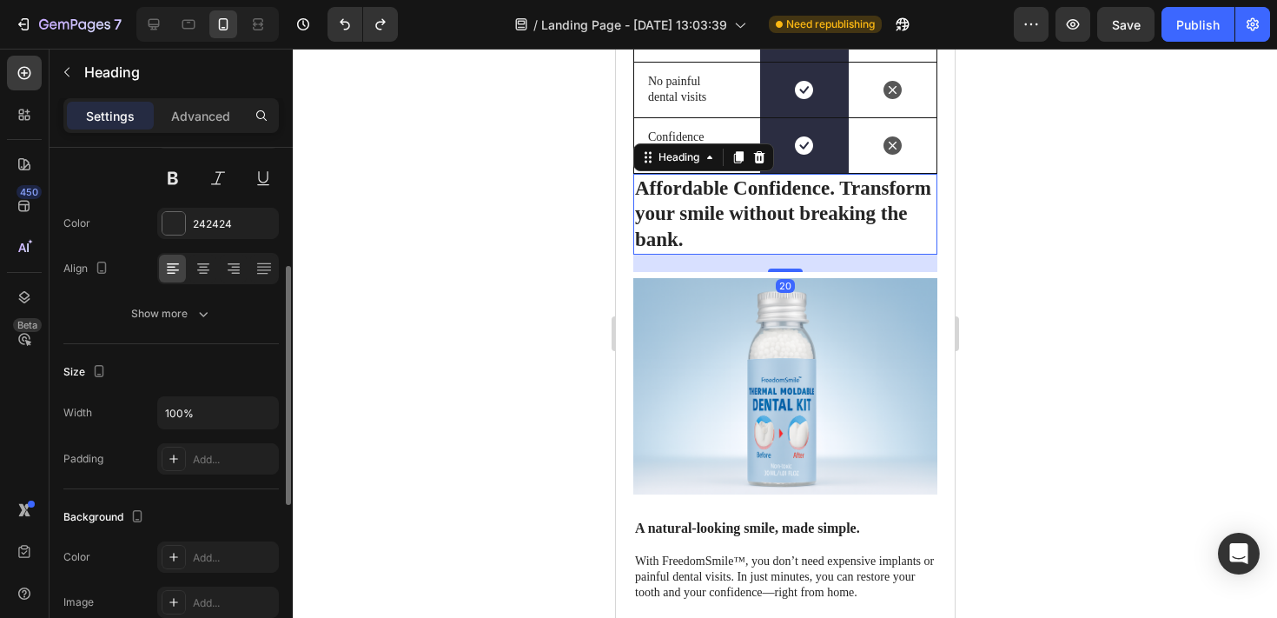
scroll to position [248, 0]
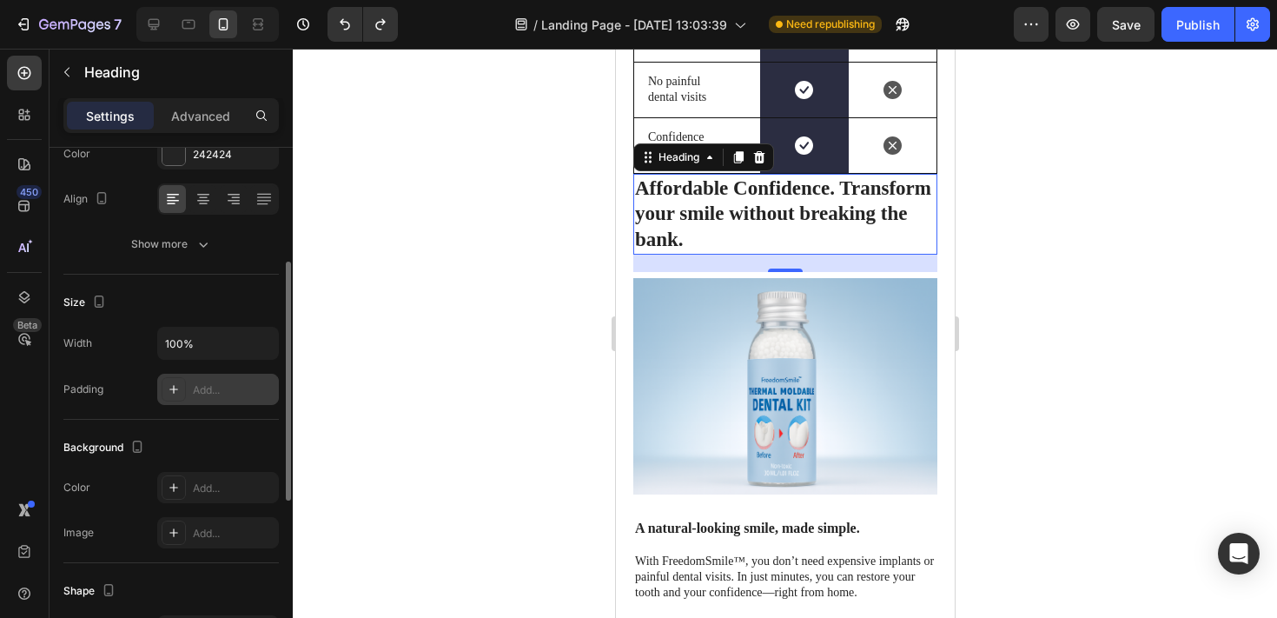
click at [180, 392] on icon at bounding box center [174, 389] width 14 height 14
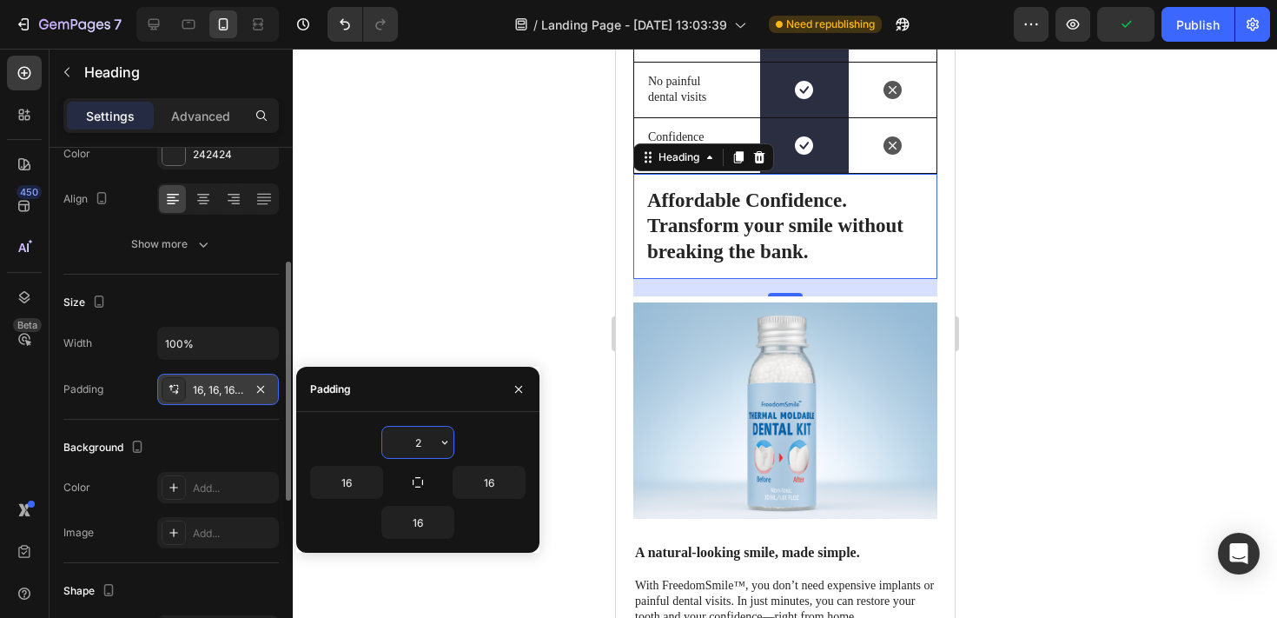
type input "20"
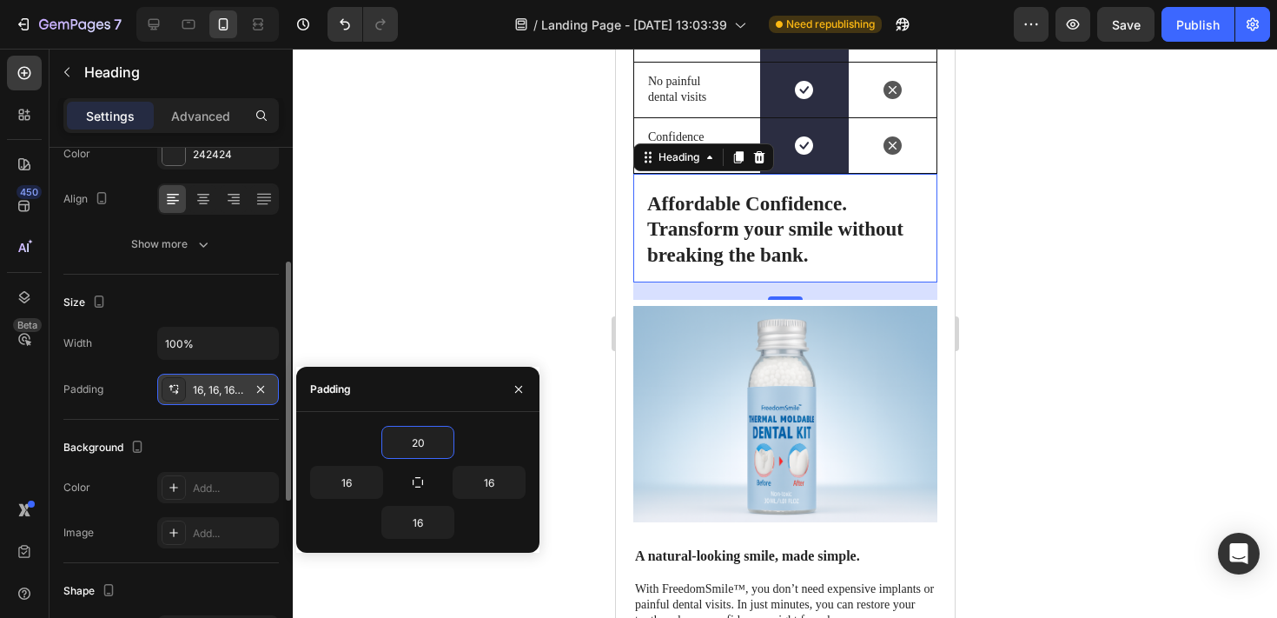
click at [470, 321] on div at bounding box center [785, 333] width 984 height 569
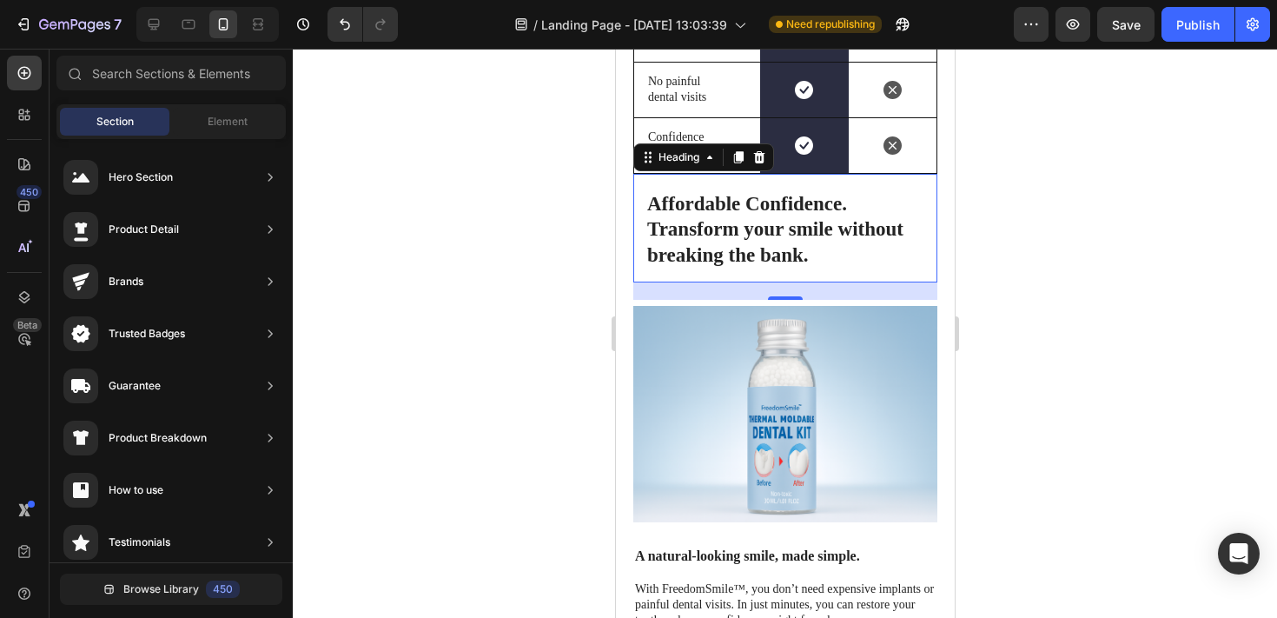
click at [772, 237] on strong "Affordable Confidence. Transform your smile without breaking the bank." at bounding box center [774, 230] width 256 height 74
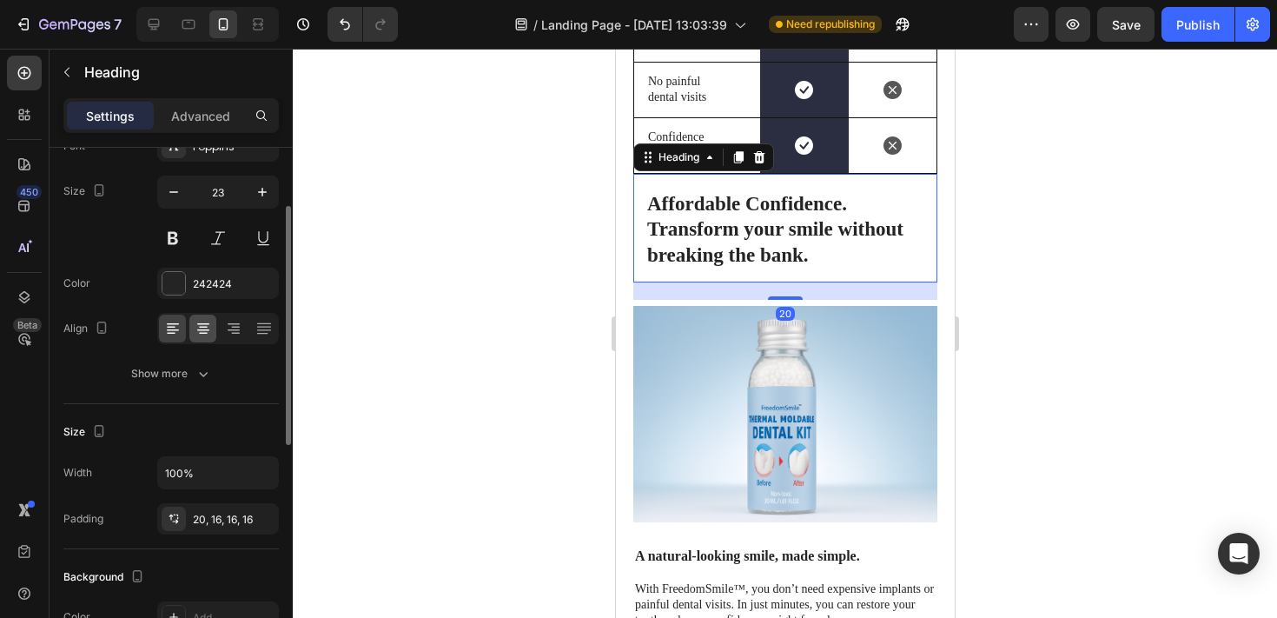
scroll to position [121, 0]
click at [211, 515] on div "20, 16, 16, 16" at bounding box center [218, 517] width 50 height 16
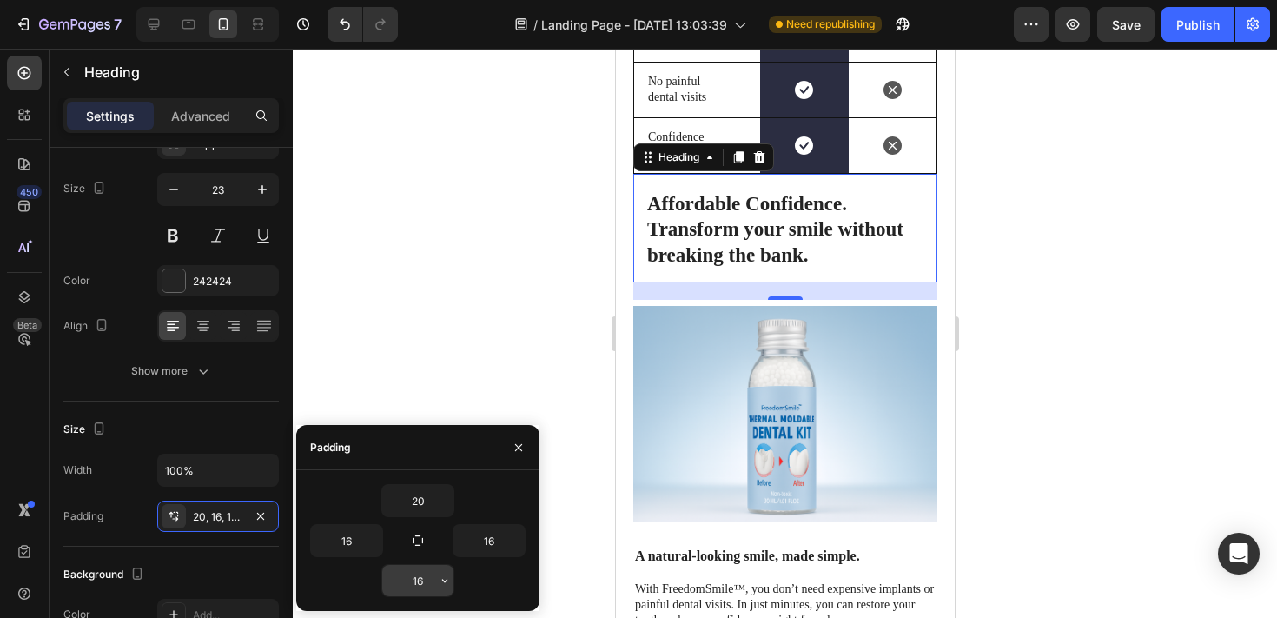
click at [423, 582] on input "16" at bounding box center [417, 580] width 71 height 31
type input "5"
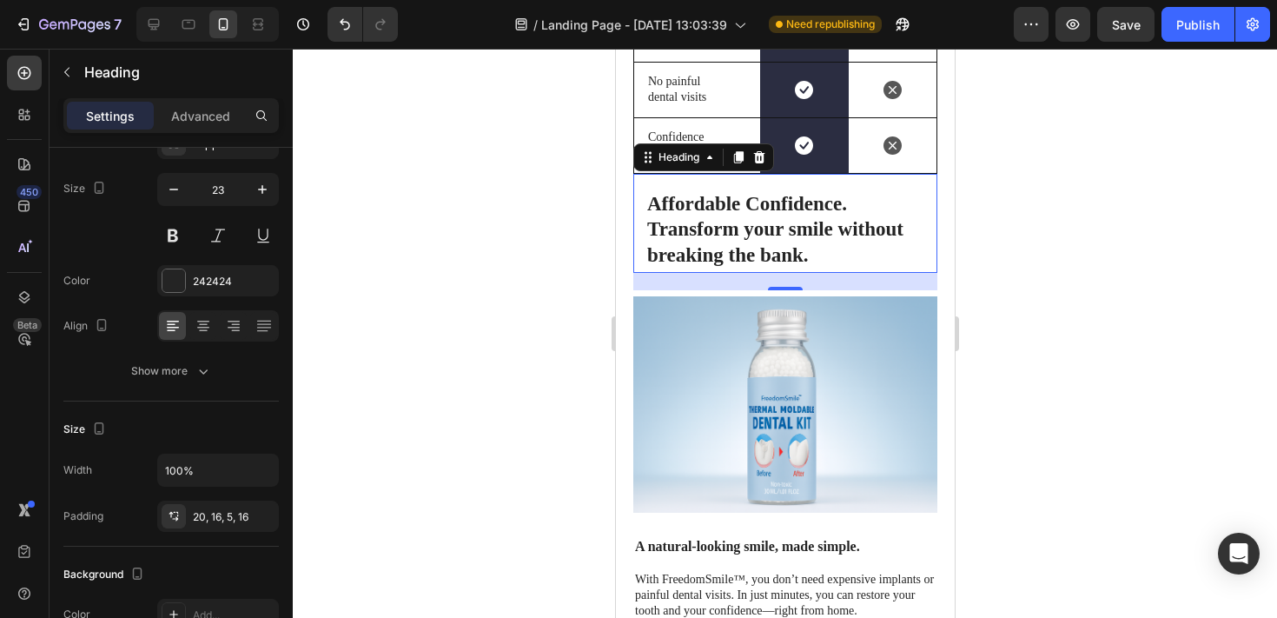
click at [439, 321] on div at bounding box center [785, 333] width 984 height 569
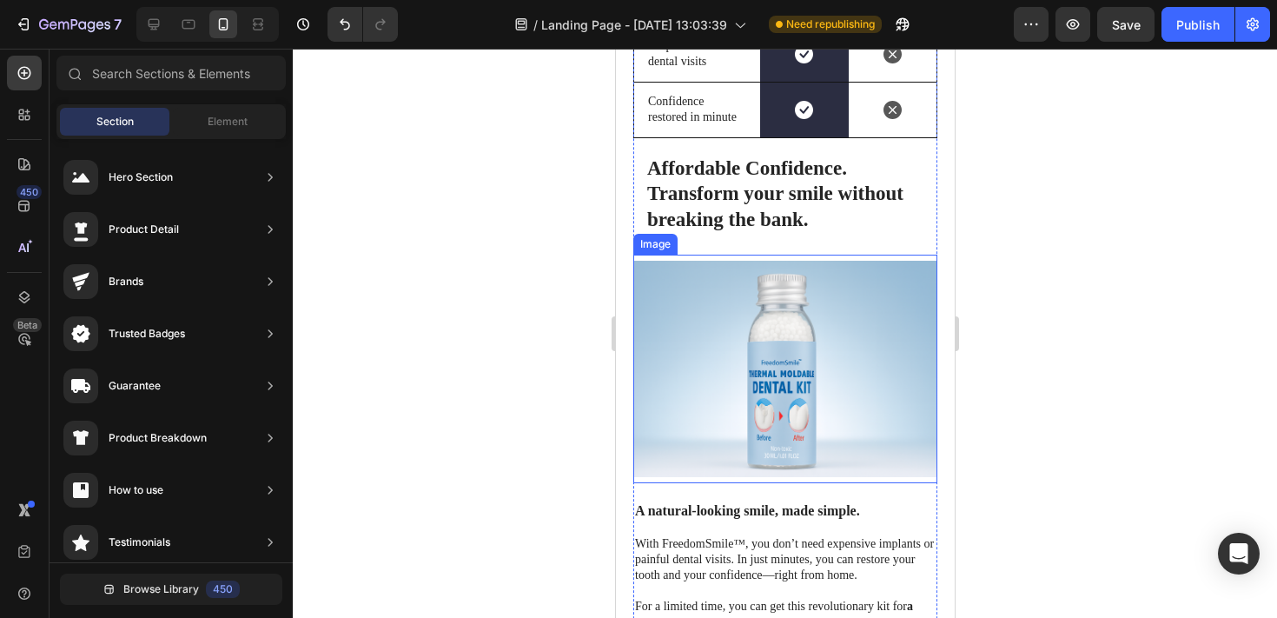
scroll to position [6674, 0]
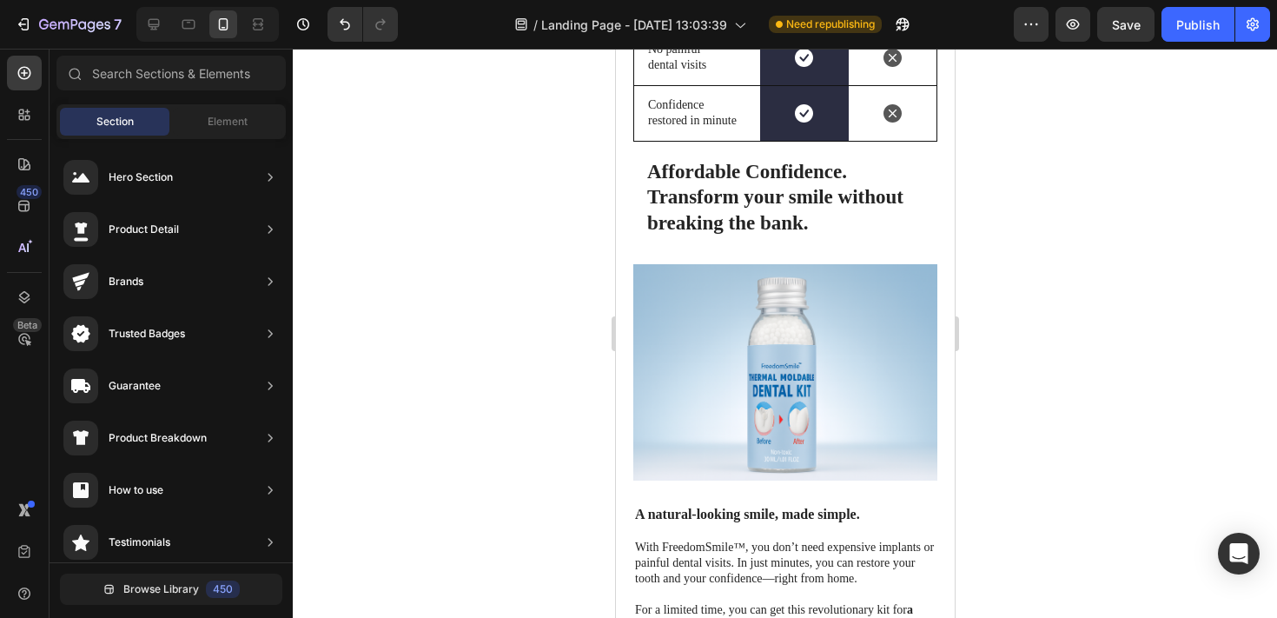
click at [757, 334] on img at bounding box center [784, 372] width 304 height 228
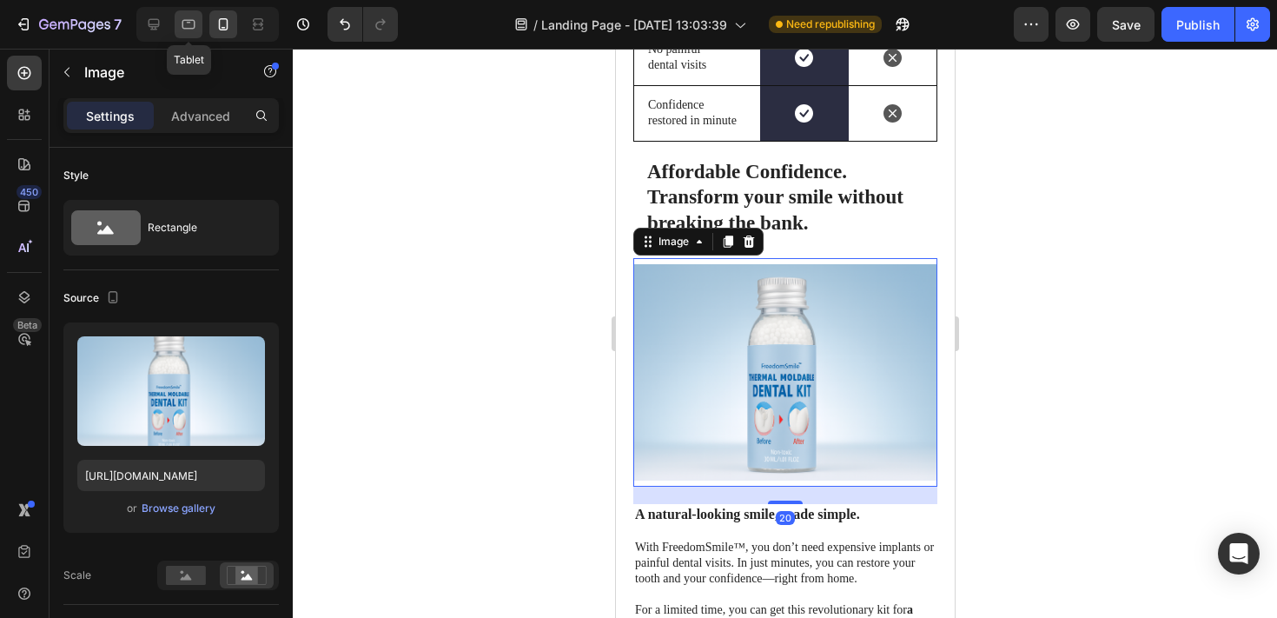
click at [180, 17] on icon at bounding box center [188, 24] width 17 height 17
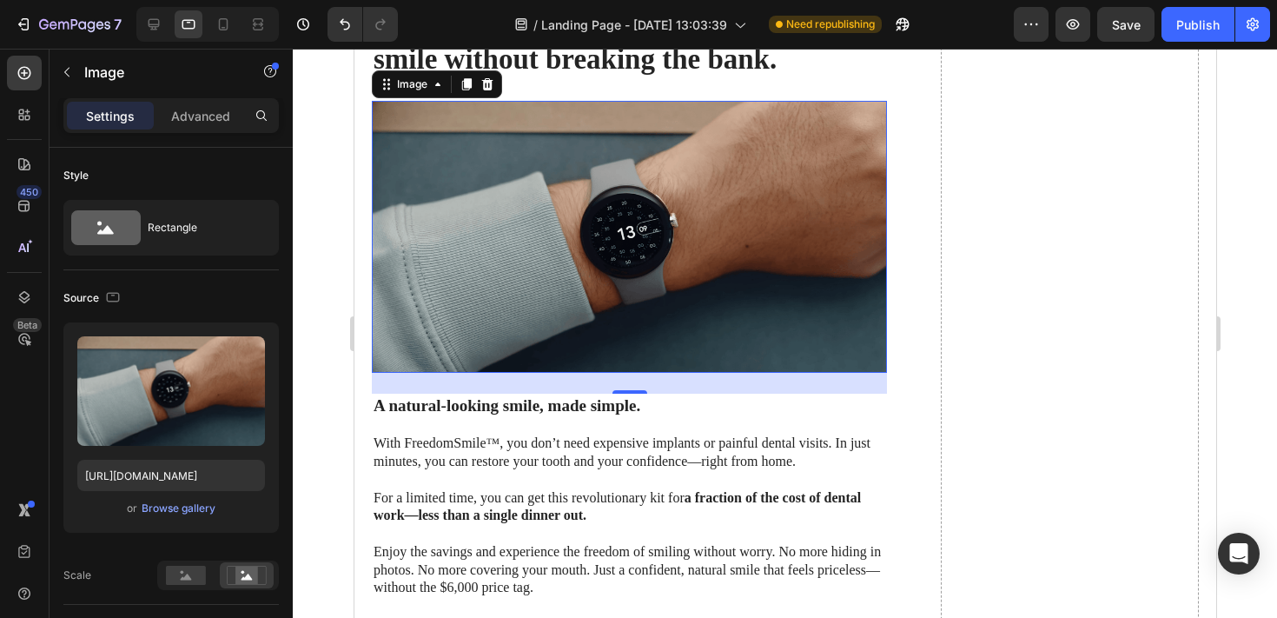
scroll to position [6304, 0]
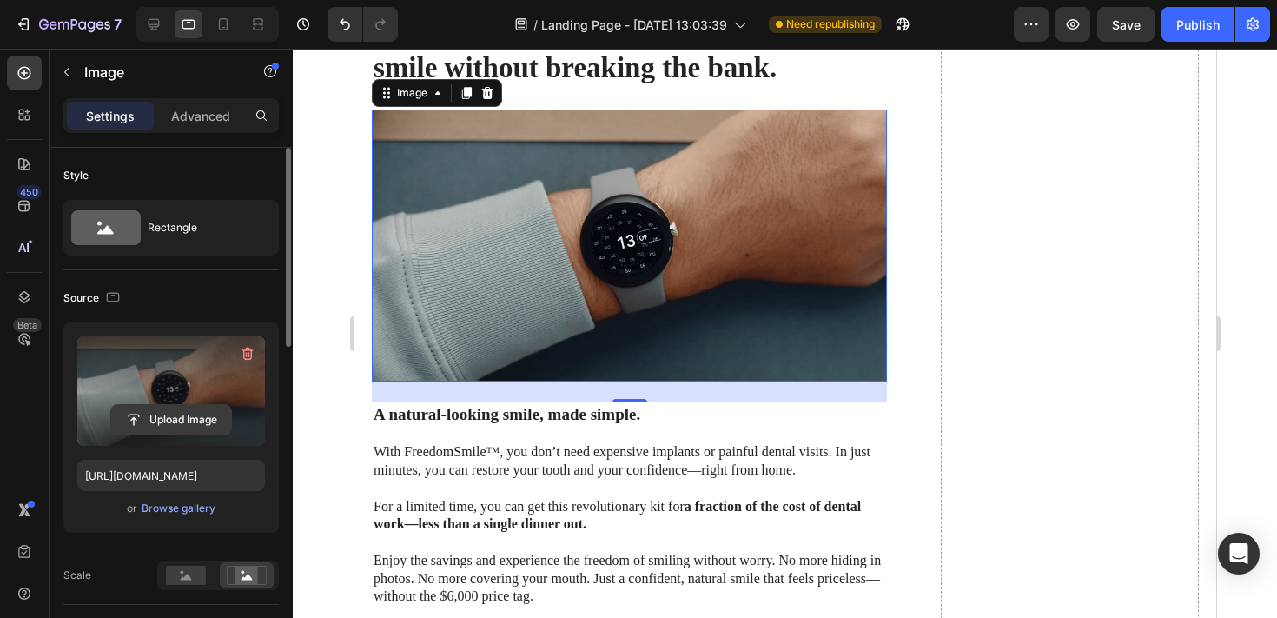
click at [169, 414] on input "file" at bounding box center [171, 420] width 120 height 30
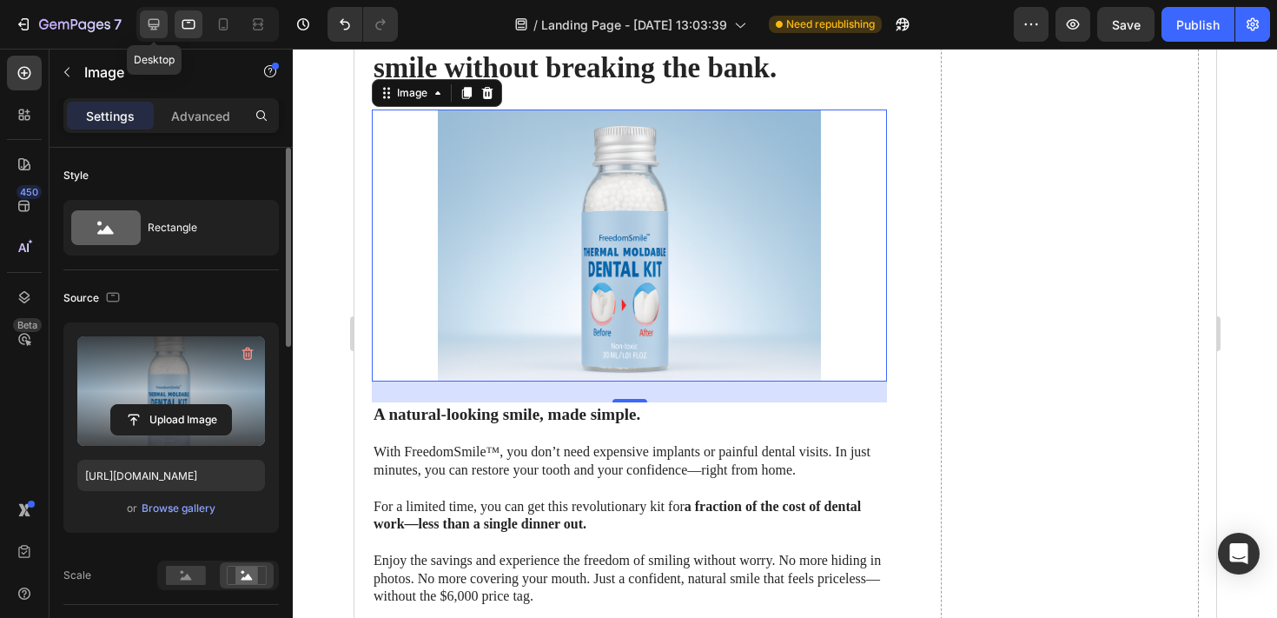
click at [151, 26] on icon at bounding box center [154, 24] width 11 height 11
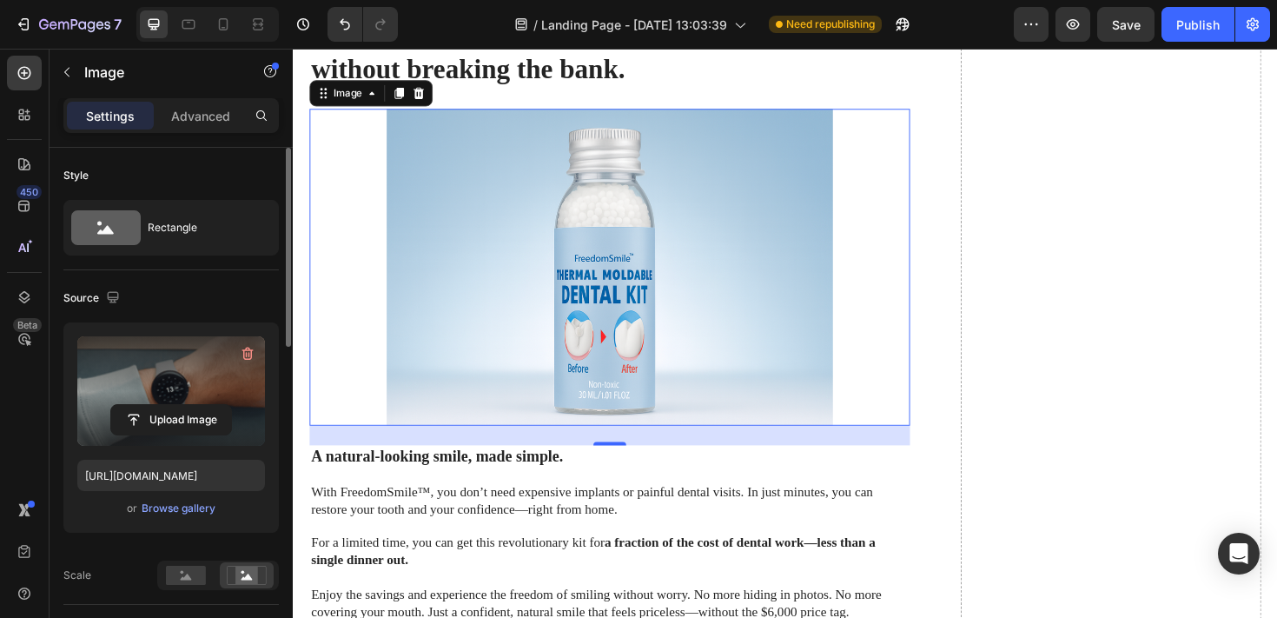
scroll to position [6341, 0]
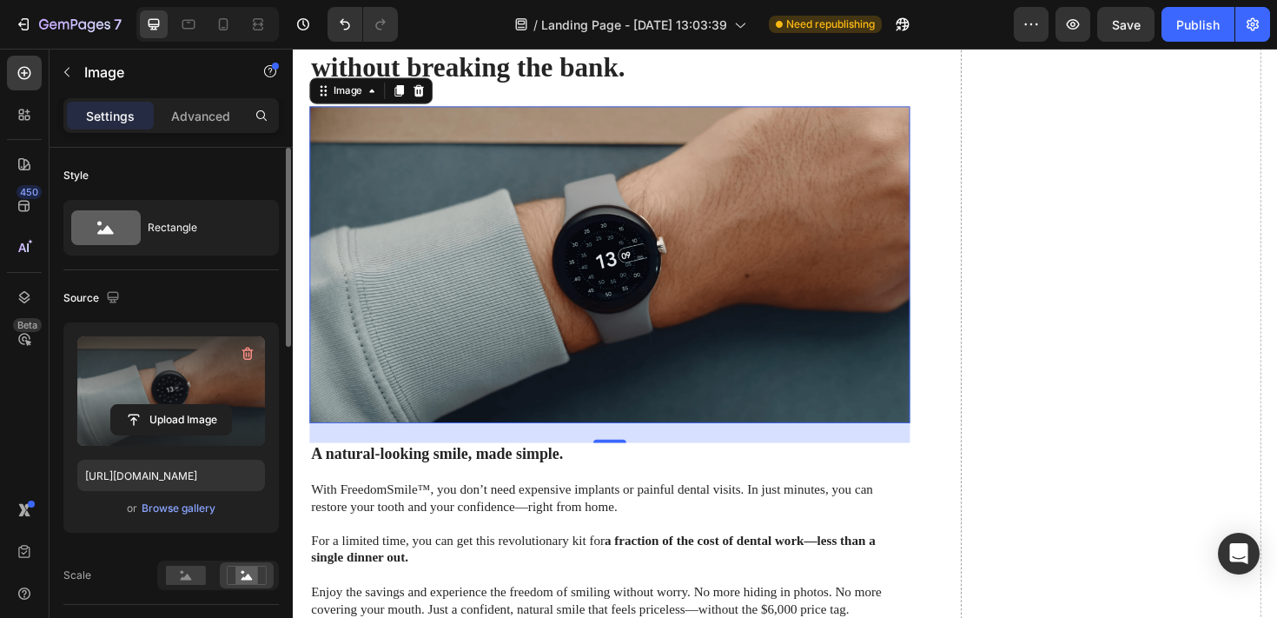
click at [186, 387] on label at bounding box center [171, 390] width 188 height 109
click at [186, 405] on input "file" at bounding box center [171, 420] width 120 height 30
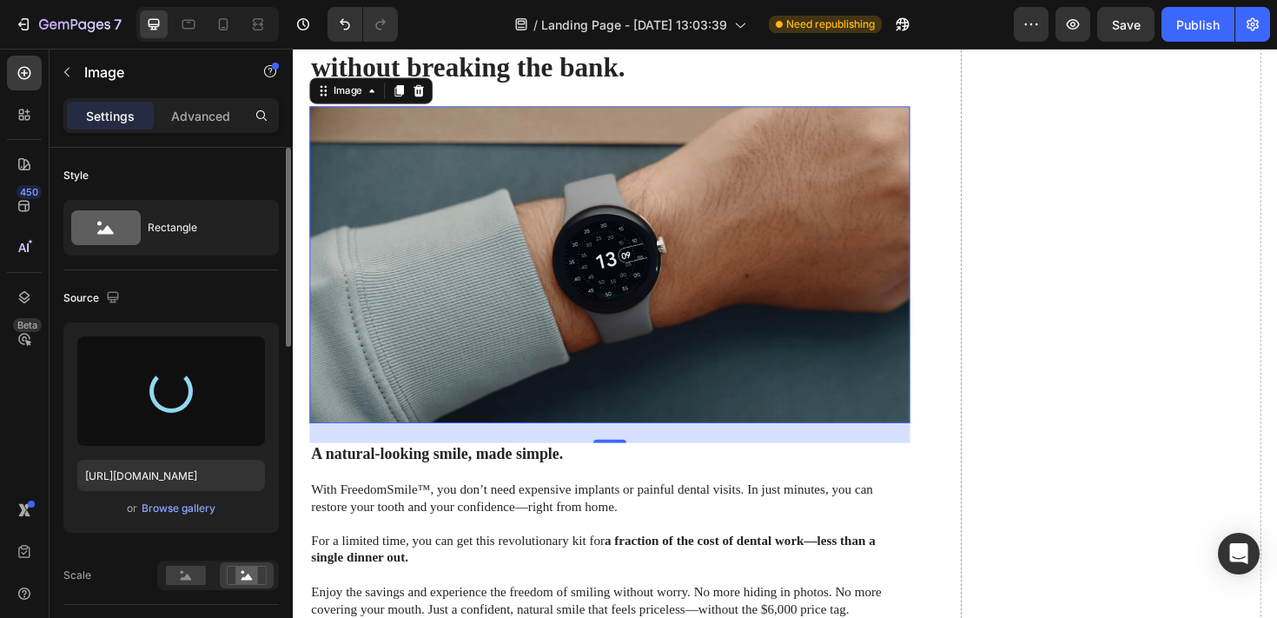
type input "[URL][DOMAIN_NAME]"
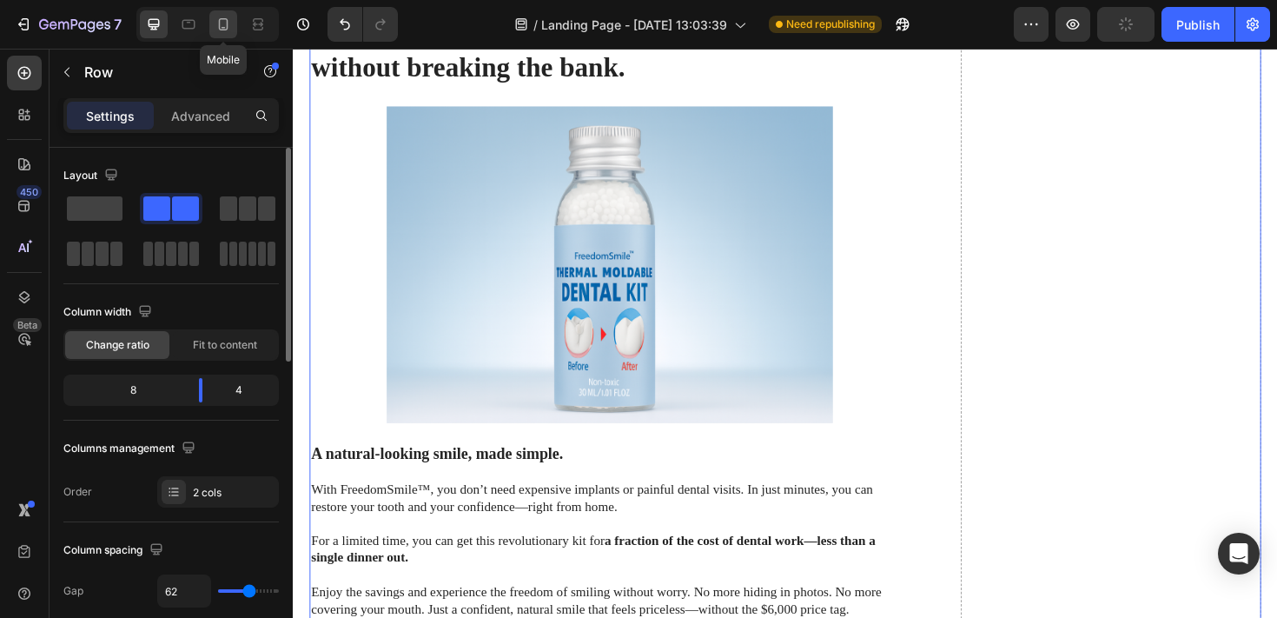
click at [218, 17] on icon at bounding box center [223, 24] width 17 height 17
type input "0"
type input "100%"
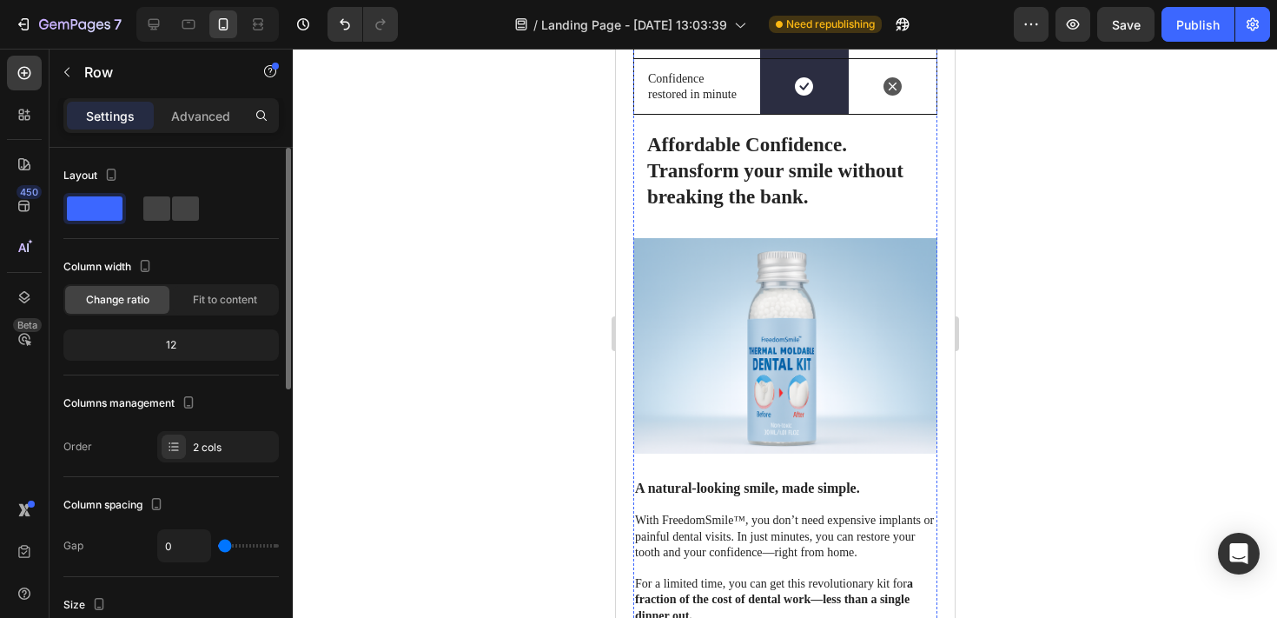
scroll to position [6152, 0]
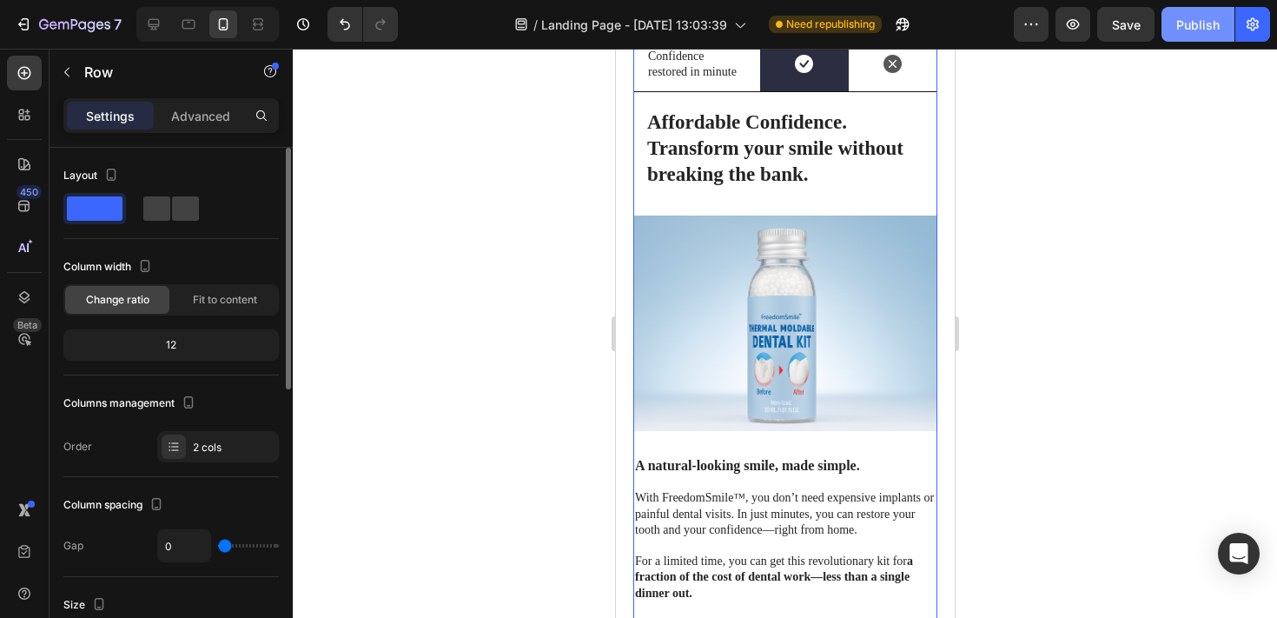
click at [1184, 17] on div "Publish" at bounding box center [1197, 25] width 43 height 18
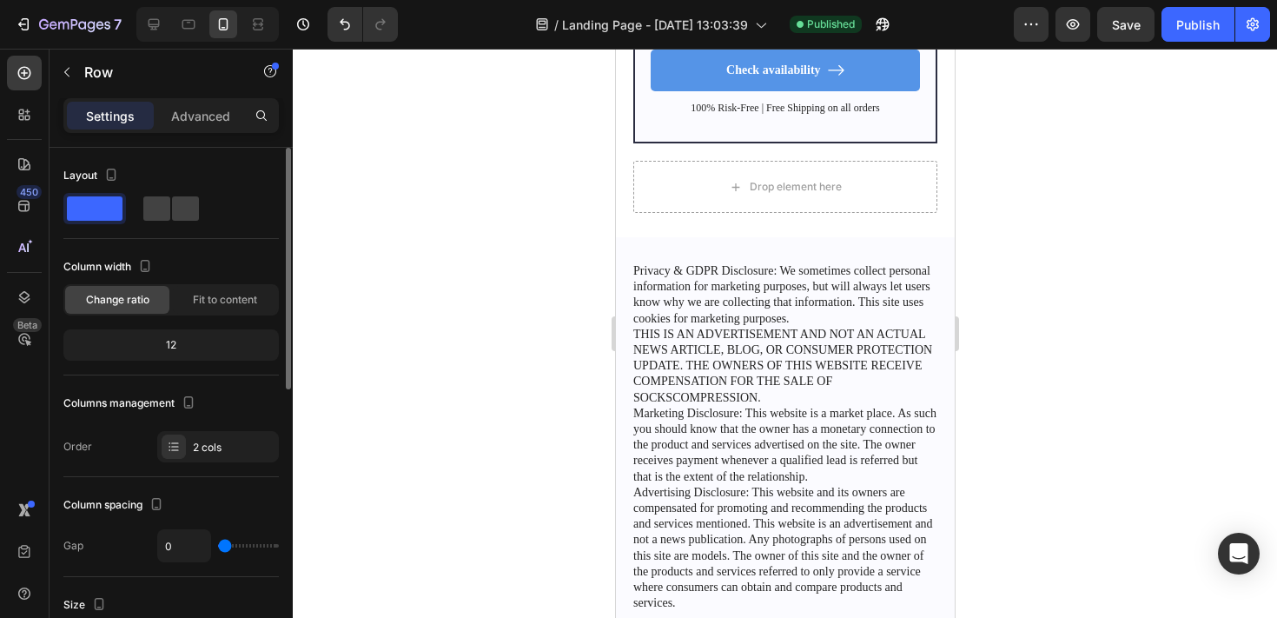
scroll to position [7404, 0]
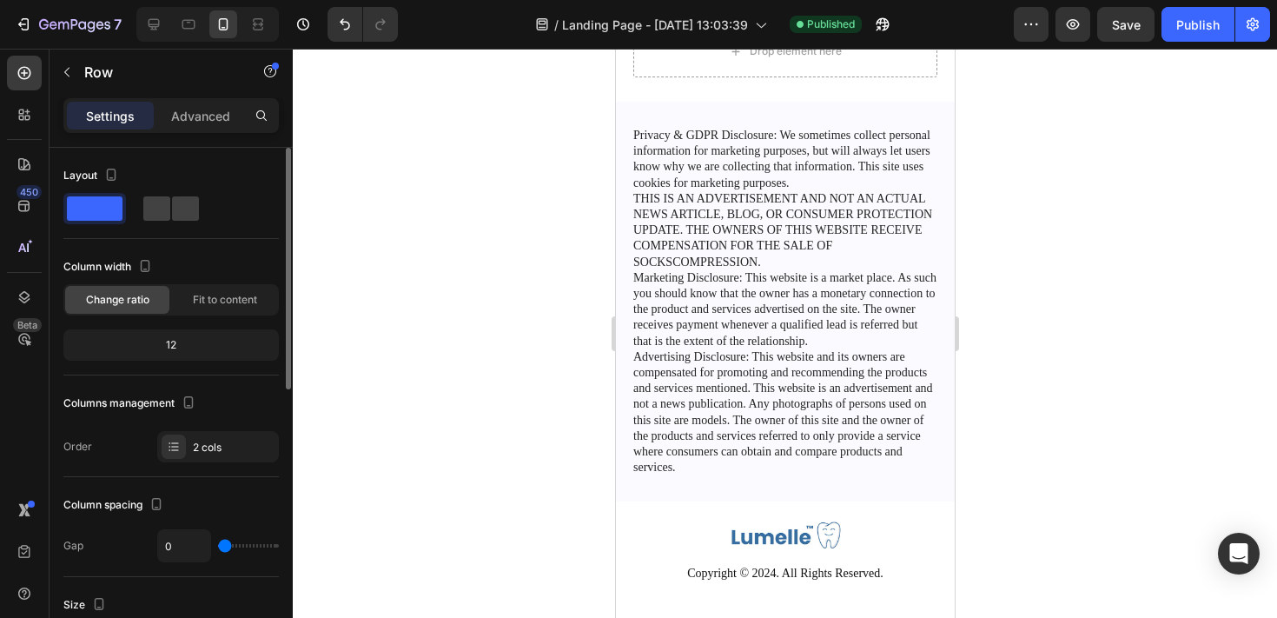
click at [1201, 614] on div at bounding box center [785, 333] width 984 height 569
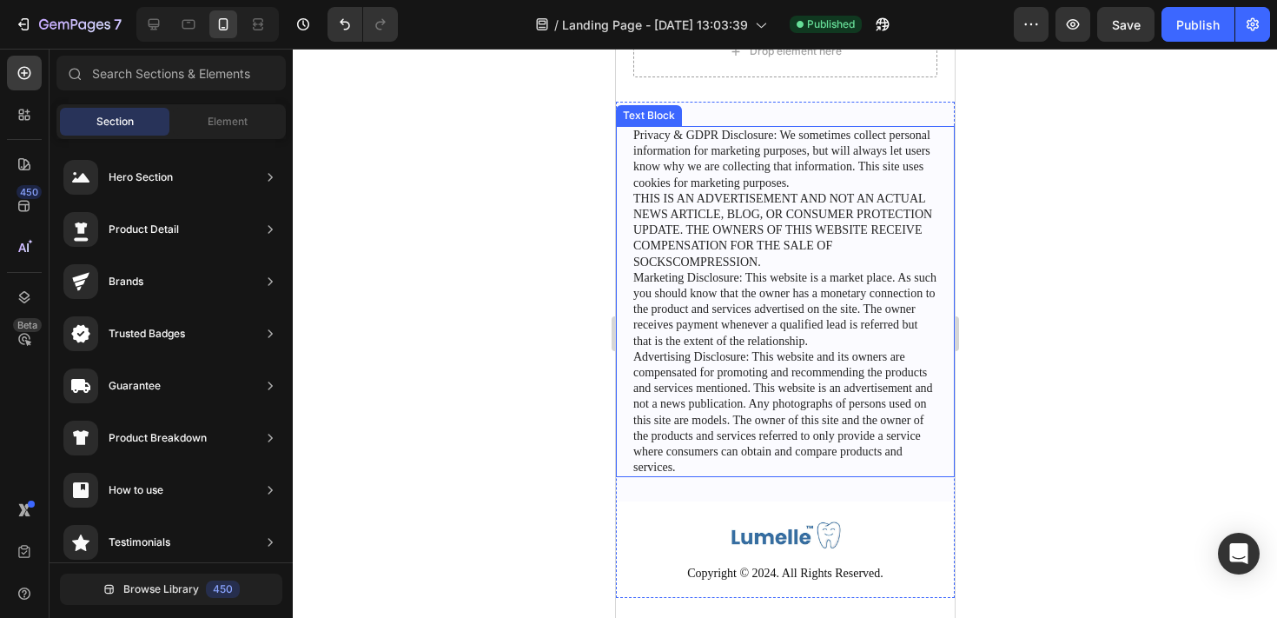
click at [705, 131] on p "Privacy & GDPR Disclosure: We sometimes collect personal information for market…" at bounding box center [784, 301] width 304 height 347
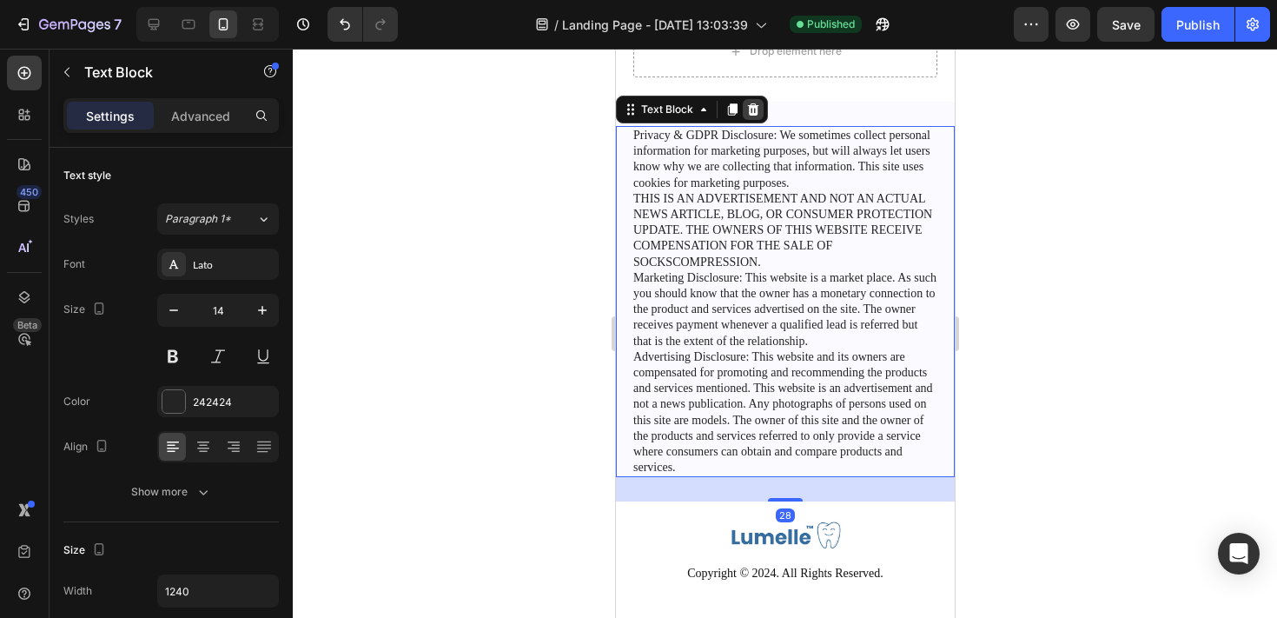
click at [752, 103] on icon at bounding box center [752, 109] width 11 height 12
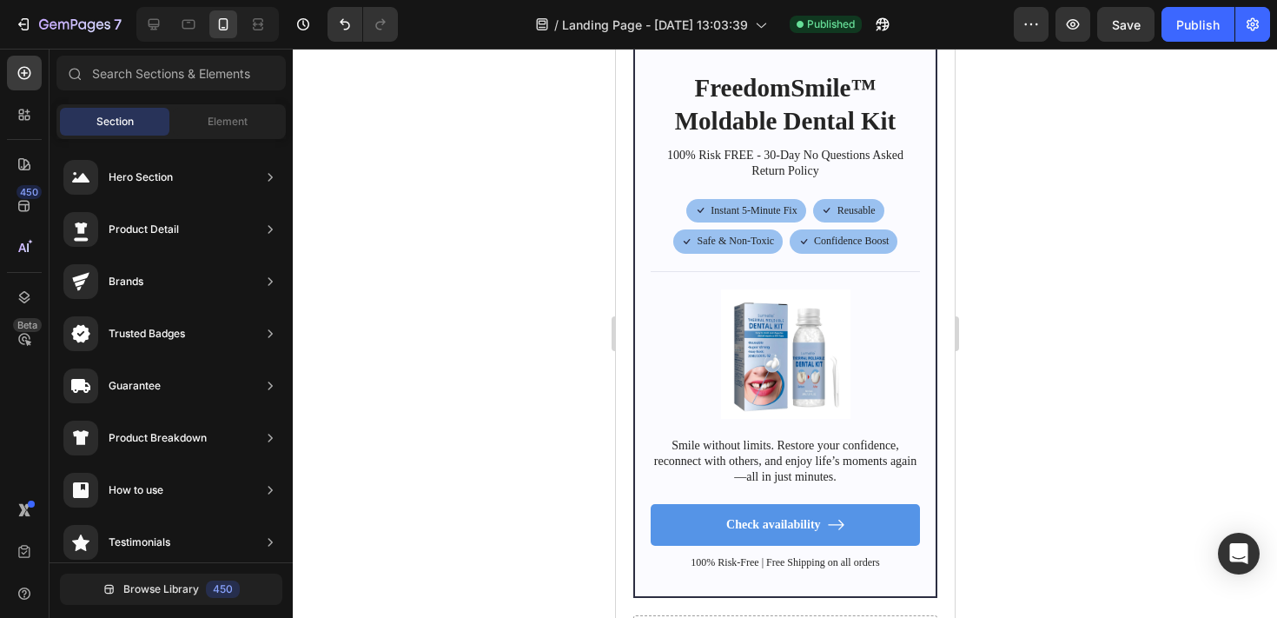
scroll to position [6813, 0]
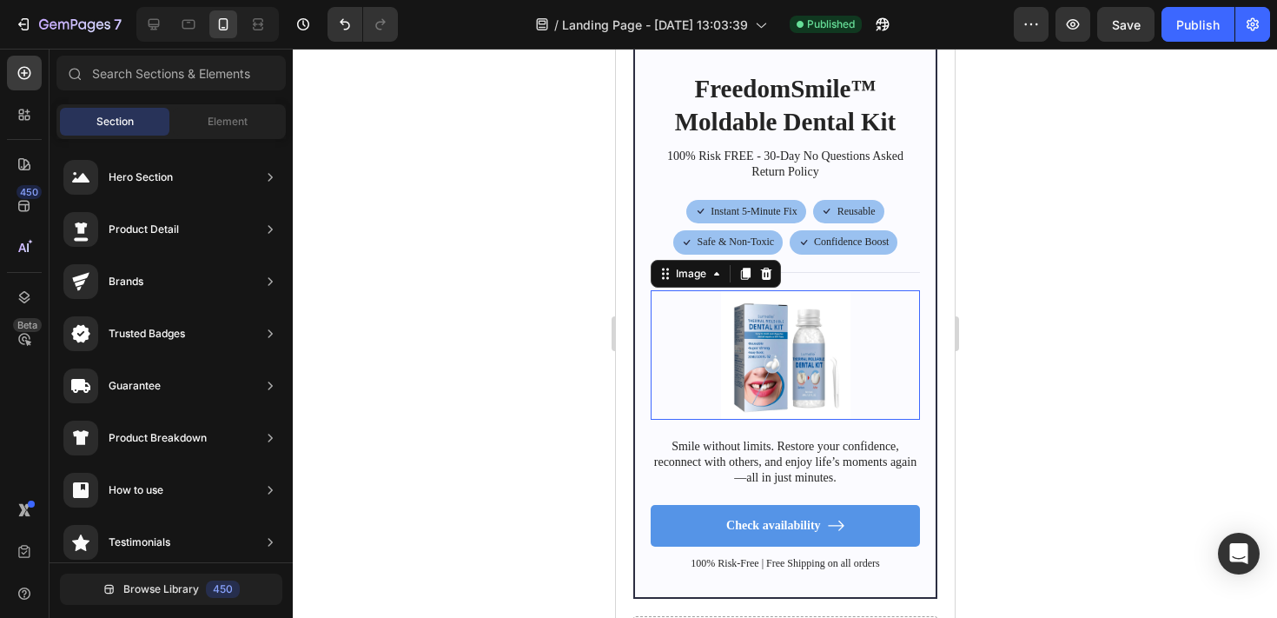
click at [798, 331] on img at bounding box center [785, 354] width 168 height 129
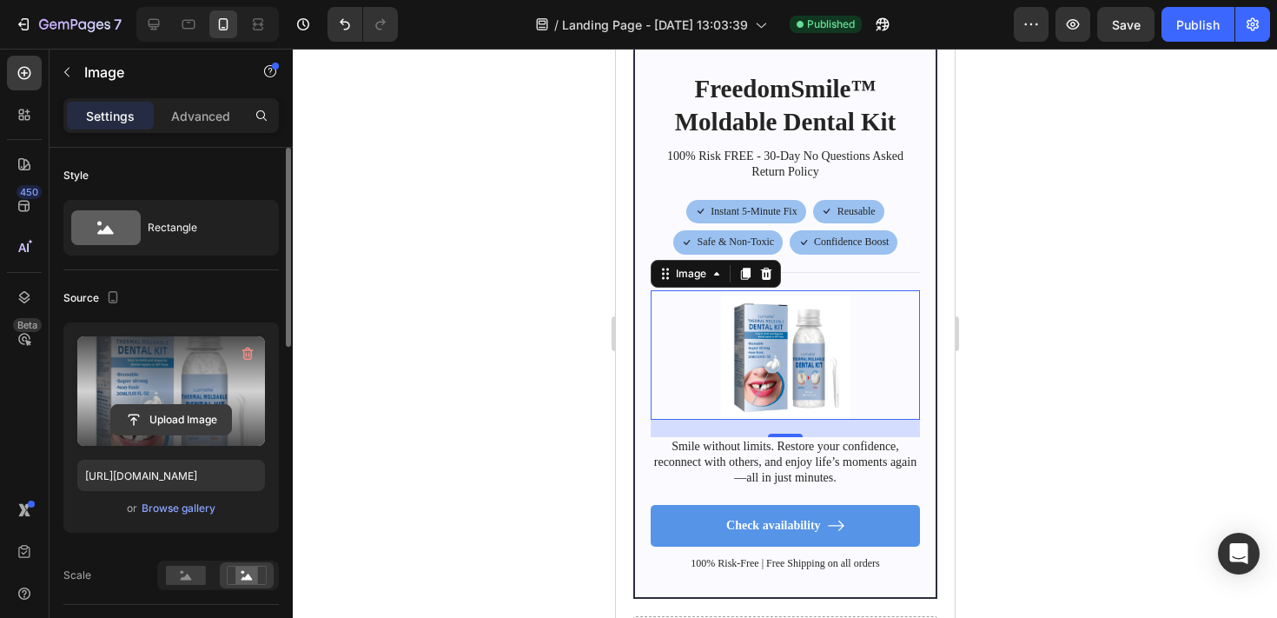
click at [172, 414] on input "file" at bounding box center [171, 420] width 120 height 30
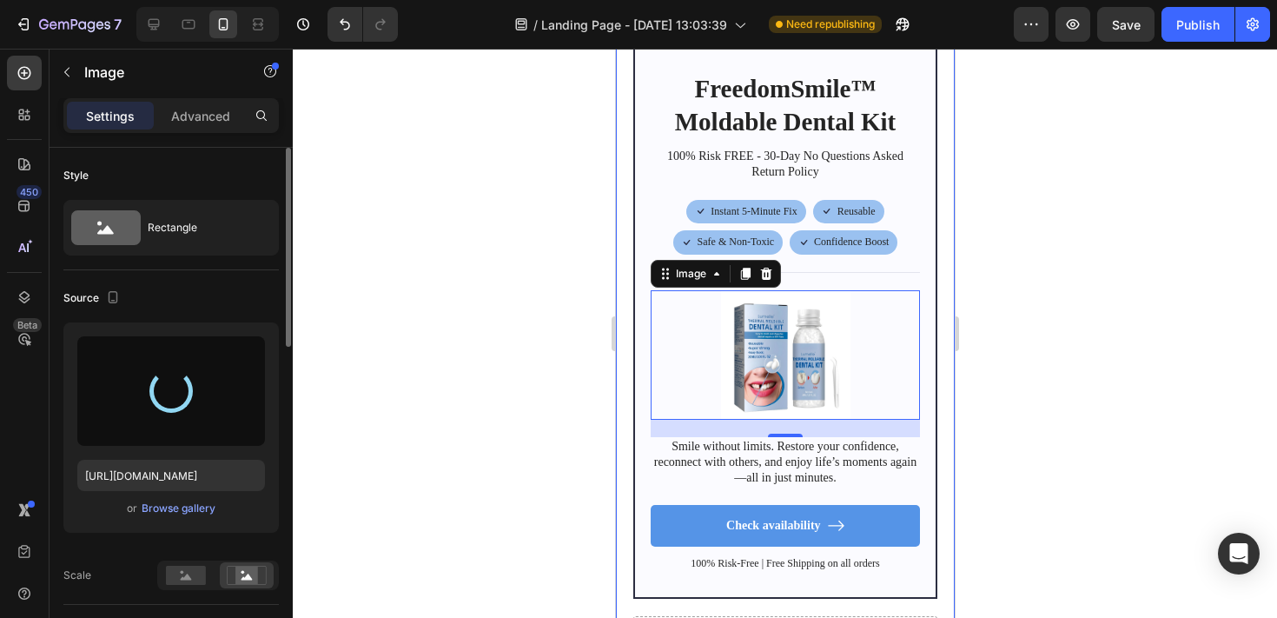
type input "[URL][DOMAIN_NAME]"
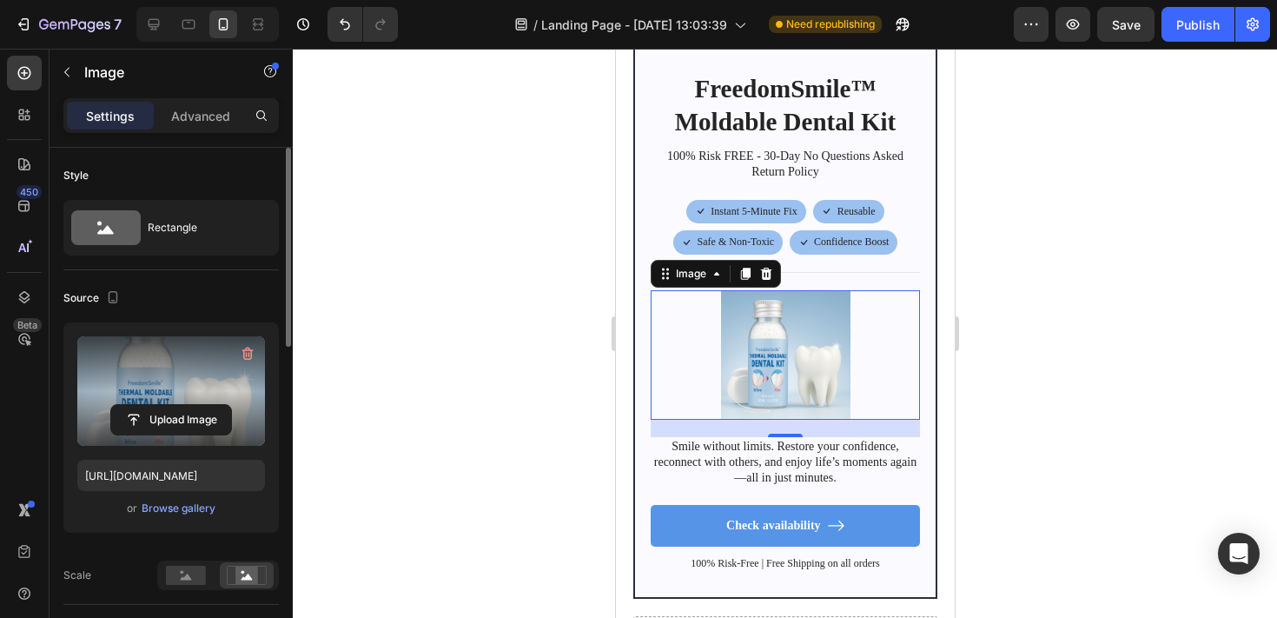
click at [1002, 185] on div at bounding box center [785, 333] width 984 height 569
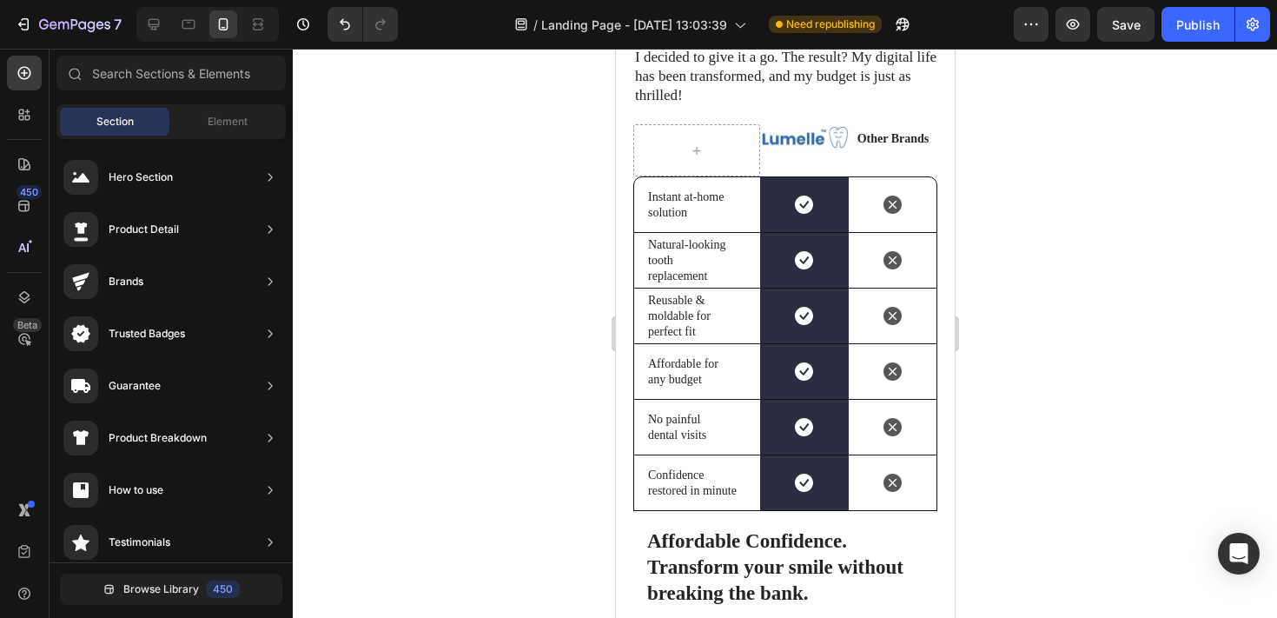
scroll to position [5729, 0]
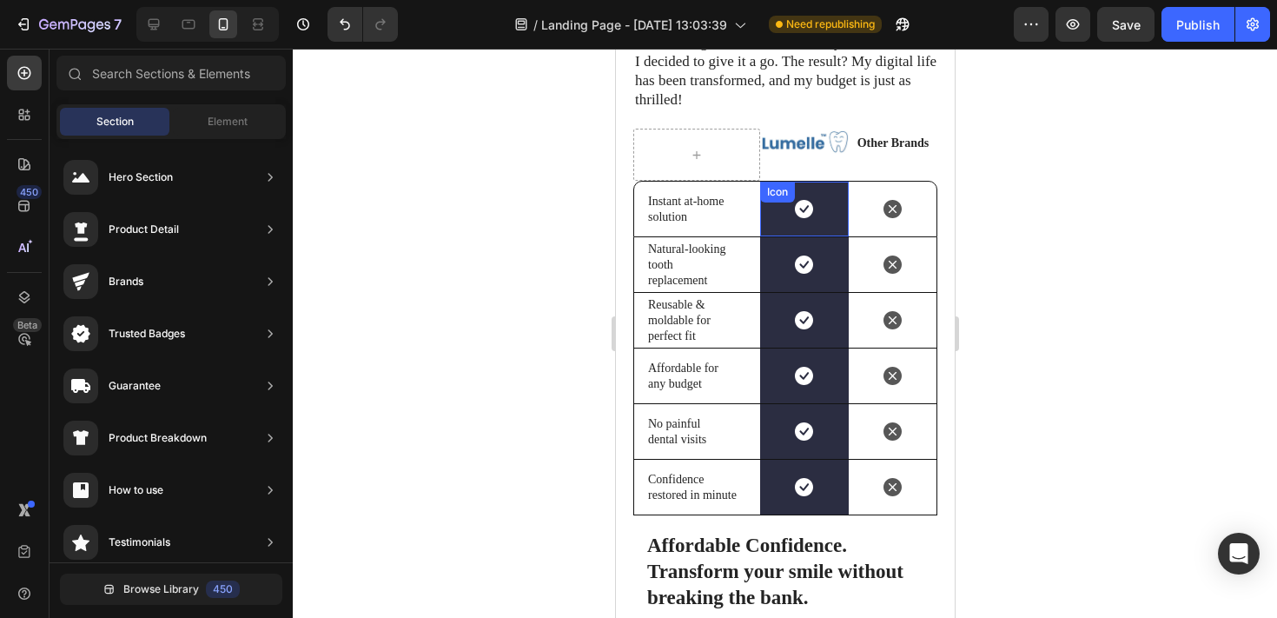
click at [836, 184] on div "Icon" at bounding box center [803, 209] width 89 height 55
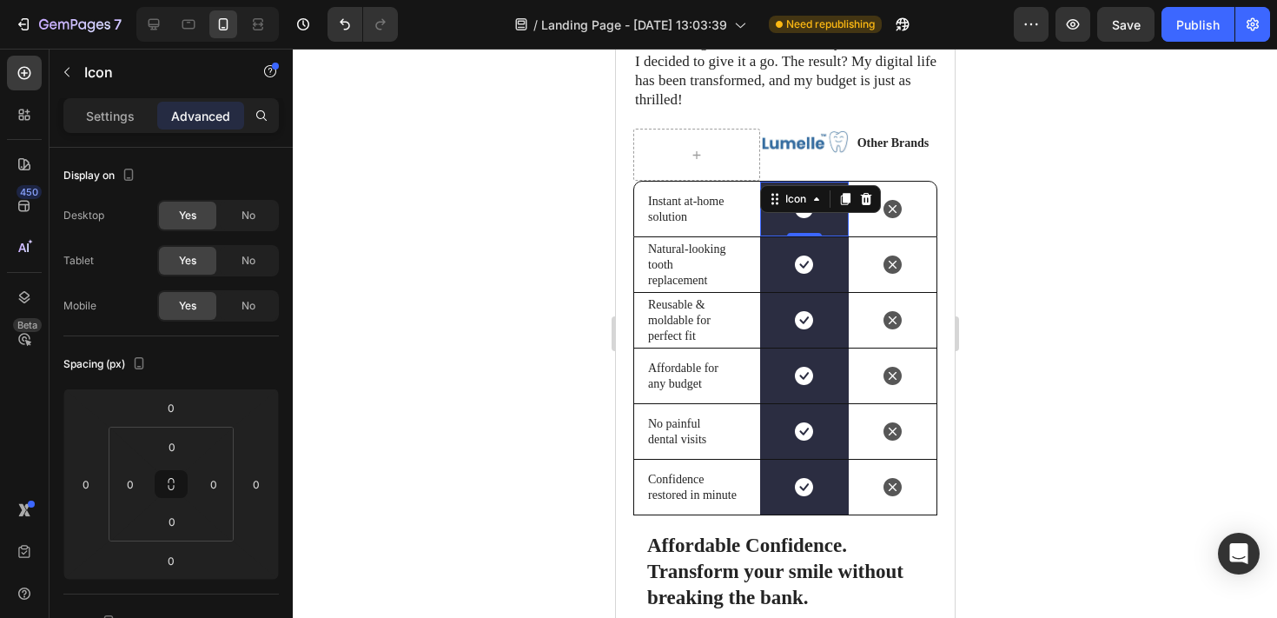
click at [843, 214] on div "Icon 0" at bounding box center [803, 209] width 89 height 55
click at [102, 100] on div "Settings Advanced" at bounding box center [170, 115] width 215 height 35
click at [109, 116] on p "Settings" at bounding box center [110, 116] width 49 height 18
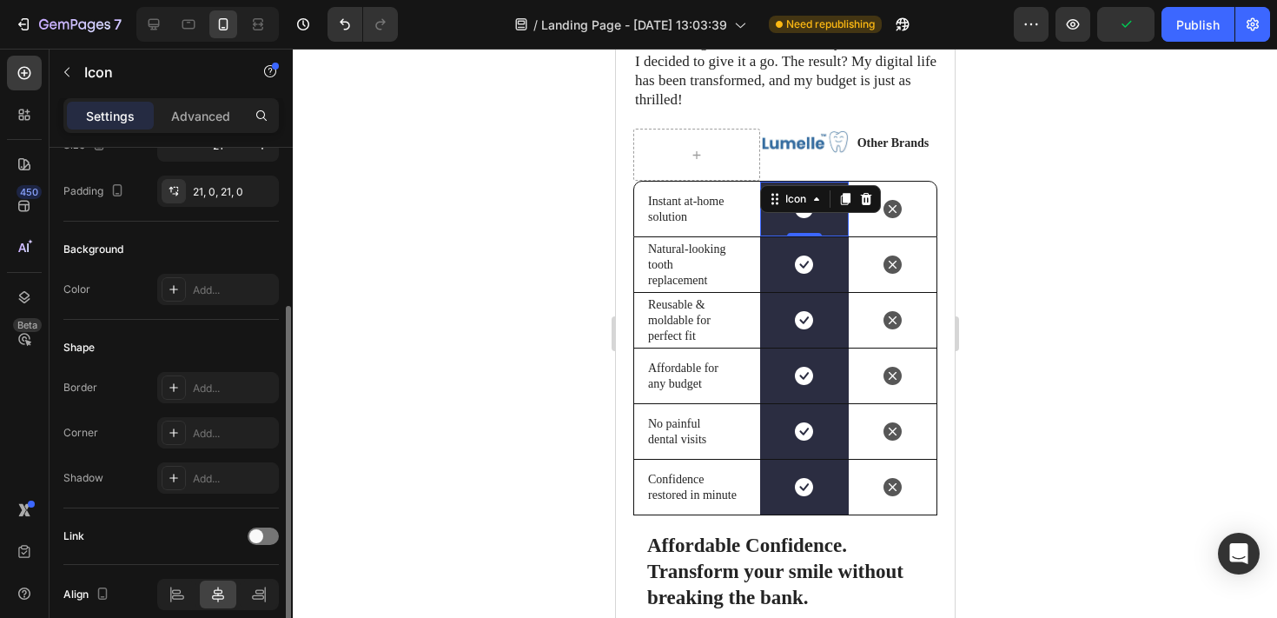
scroll to position [190, 0]
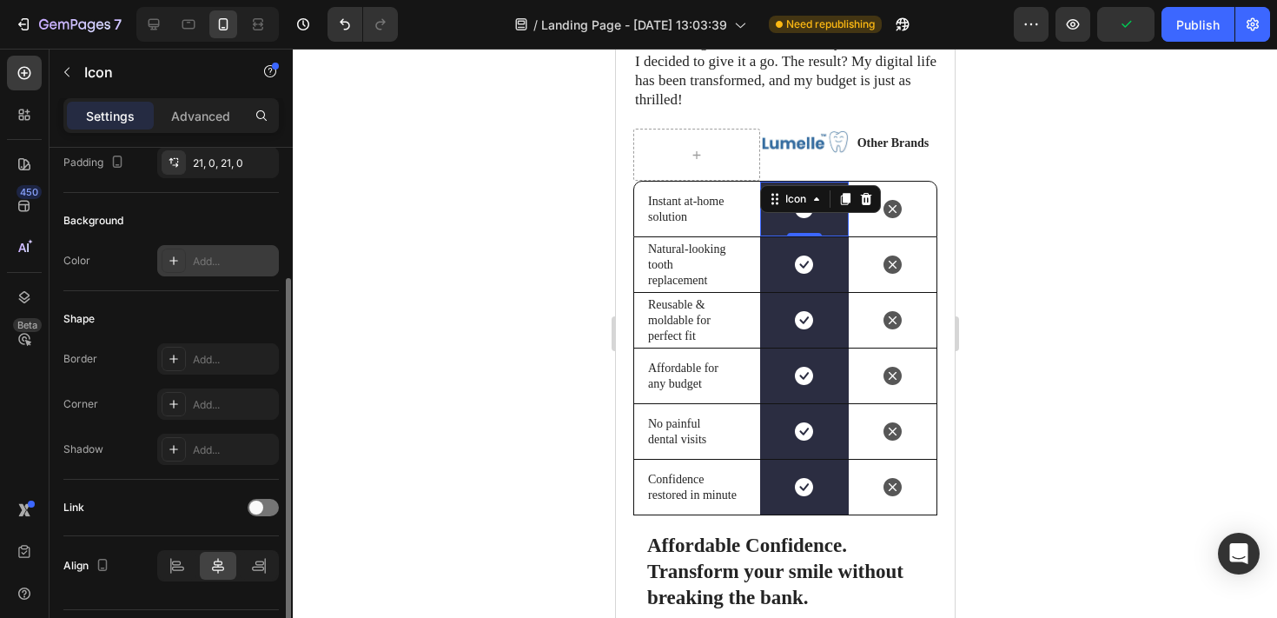
click at [218, 259] on div "Add..." at bounding box center [234, 262] width 82 height 16
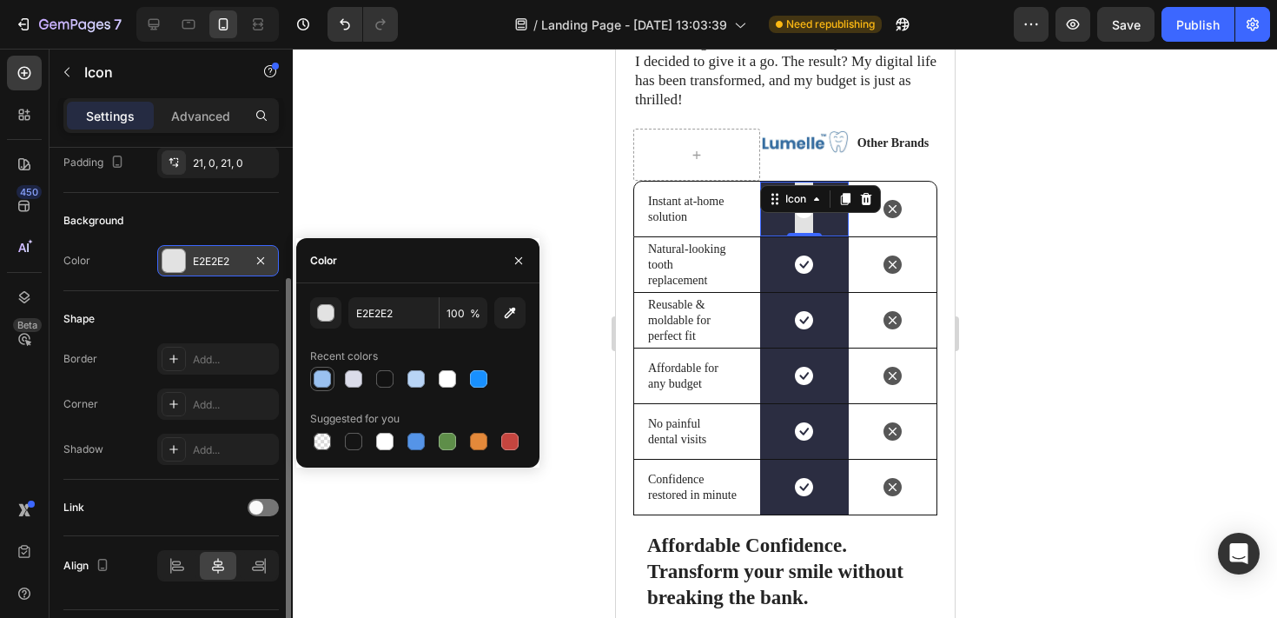
click at [320, 381] on div at bounding box center [322, 378] width 17 height 17
type input "9AC1F0"
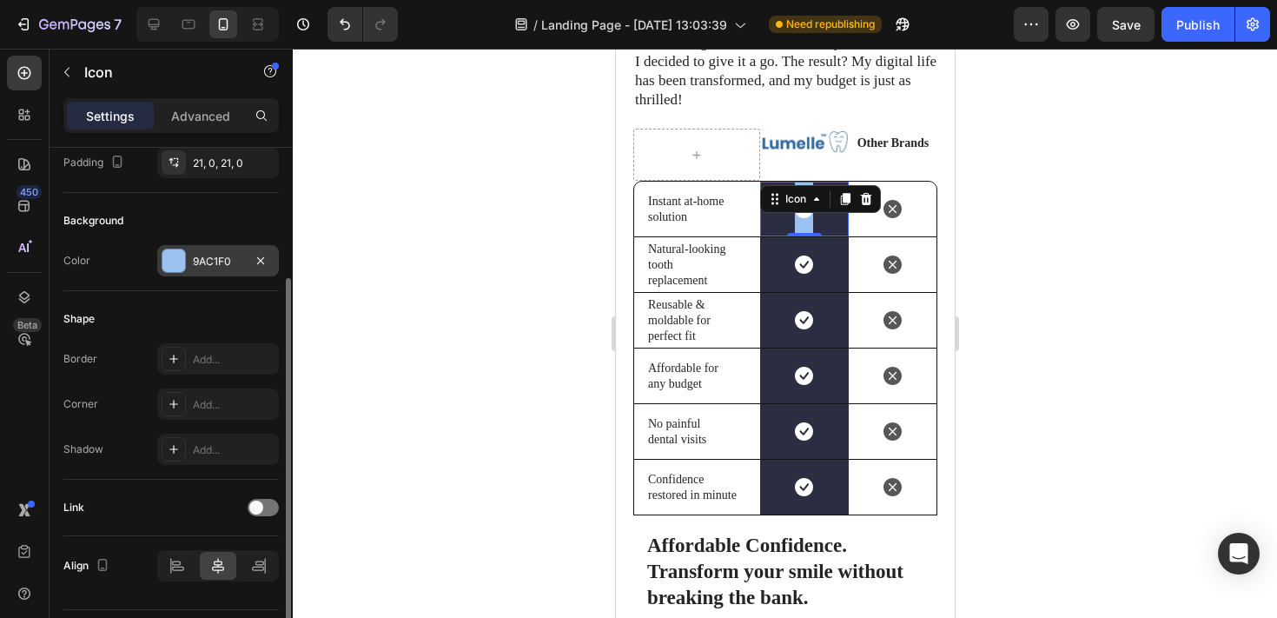
click at [185, 298] on div "Shape Border Add... Corner Add... Shadow Add..." at bounding box center [170, 385] width 215 height 188
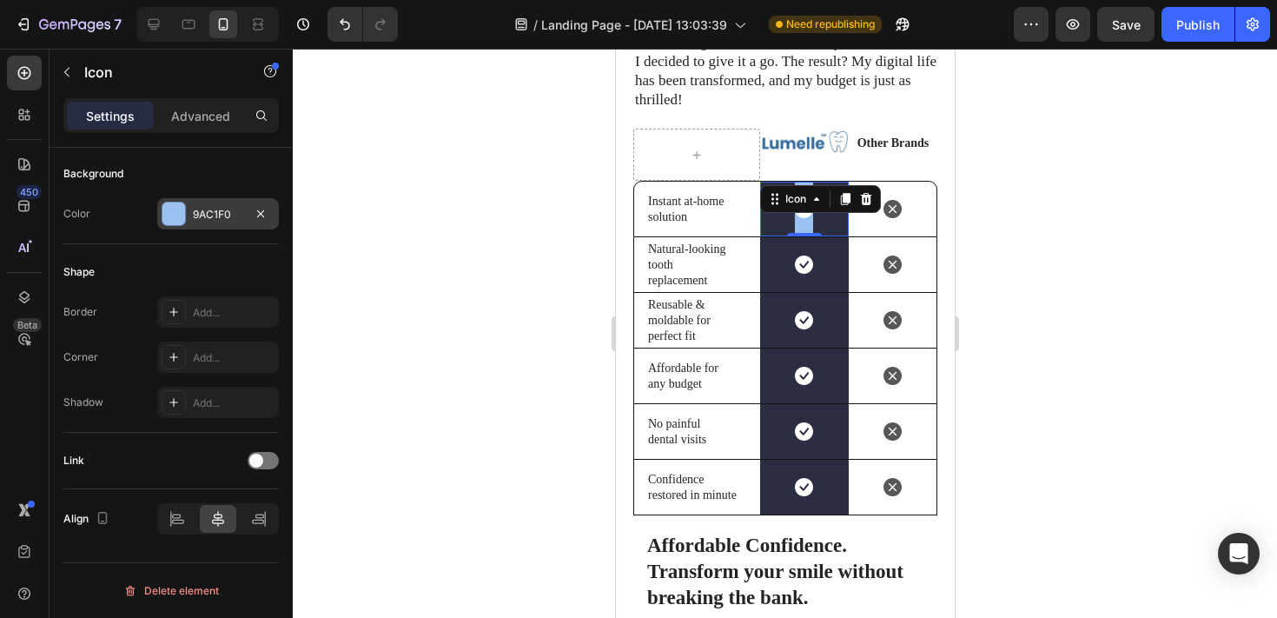
click at [824, 209] on div "Icon 0" at bounding box center [803, 209] width 89 height 55
click at [760, 215] on div "Icon 0" at bounding box center [803, 209] width 89 height 55
click at [814, 192] on icon at bounding box center [816, 199] width 14 height 14
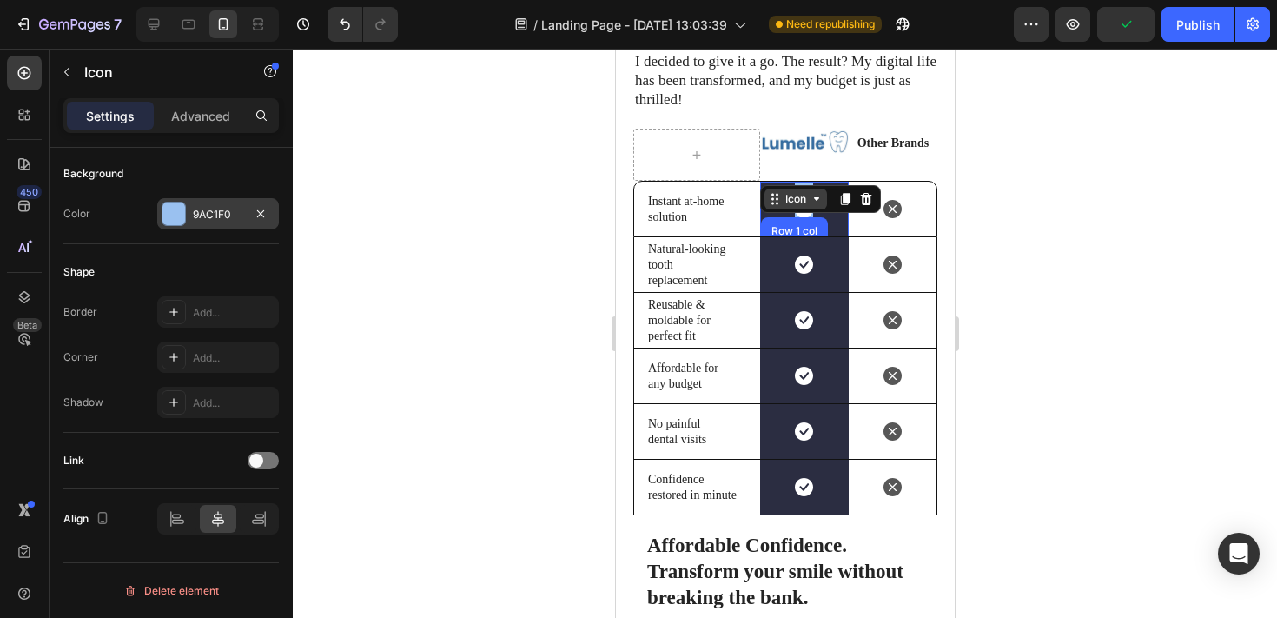
click at [816, 192] on icon at bounding box center [816, 199] width 14 height 14
click at [816, 197] on icon at bounding box center [815, 198] width 5 height 3
click at [796, 199] on div "Icon" at bounding box center [795, 199] width 28 height 0
click at [795, 199] on div "Icon" at bounding box center [795, 199] width 28 height 0
click at [789, 226] on div "Row 1 col" at bounding box center [793, 231] width 53 height 10
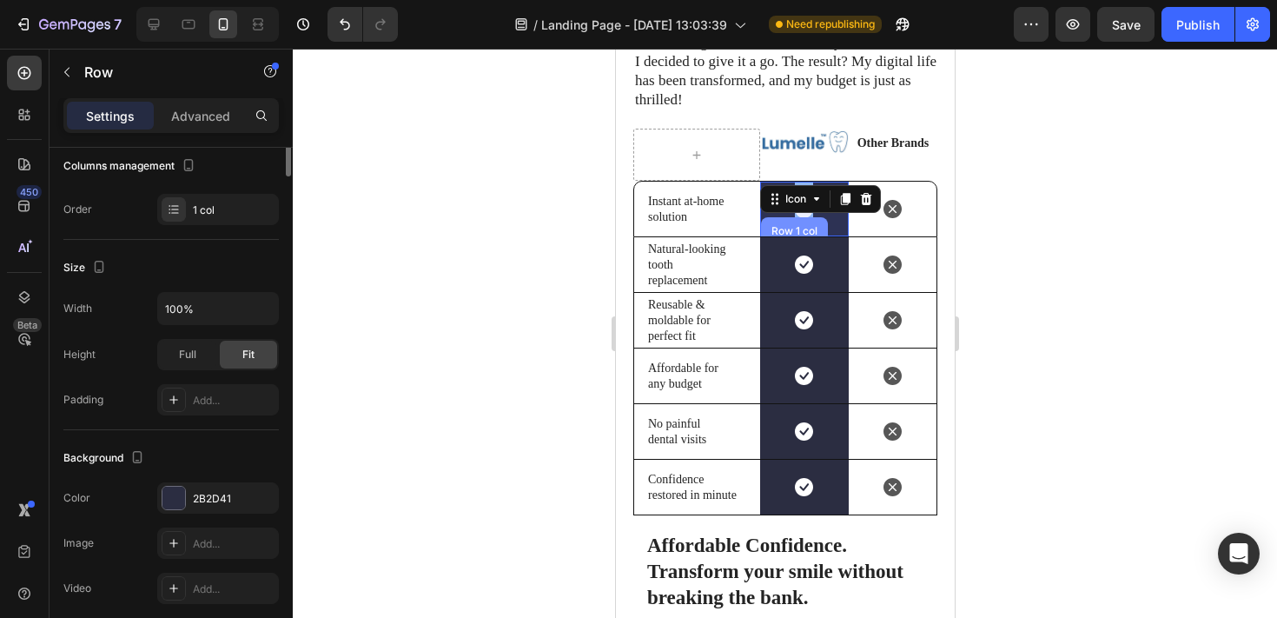
scroll to position [0, 0]
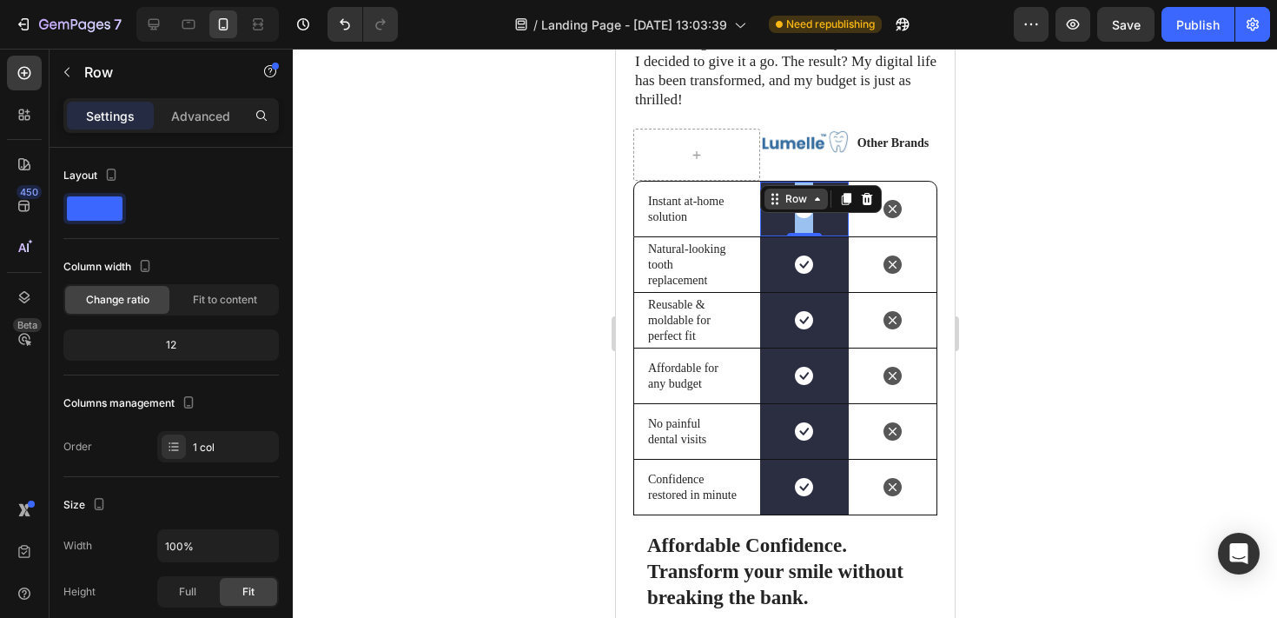
click at [804, 191] on div "Row" at bounding box center [795, 199] width 29 height 16
click at [831, 237] on div "Icon" at bounding box center [803, 264] width 89 height 55
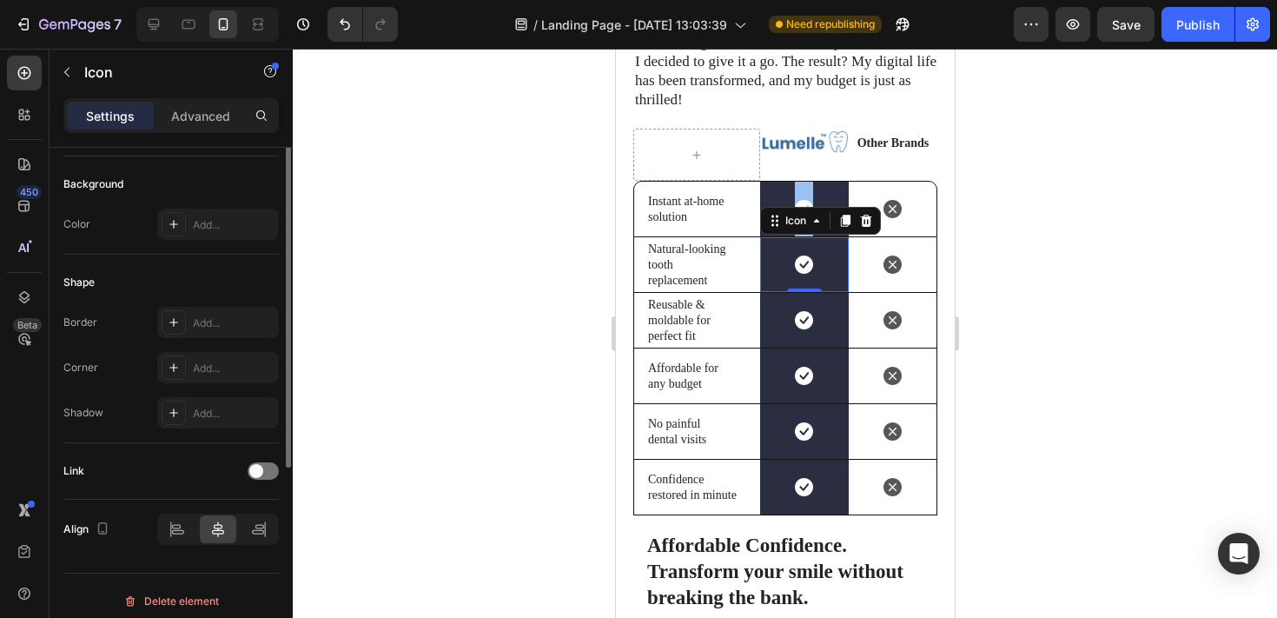
scroll to position [233, 0]
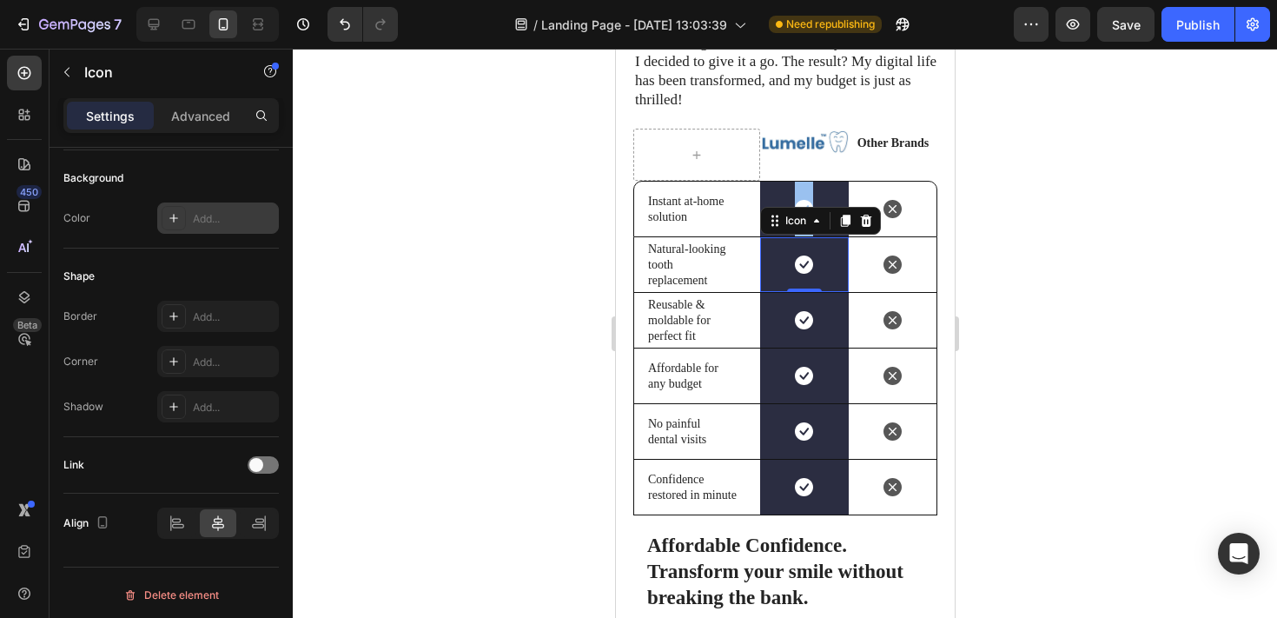
click at [209, 226] on div "Add..." at bounding box center [218, 217] width 122 height 31
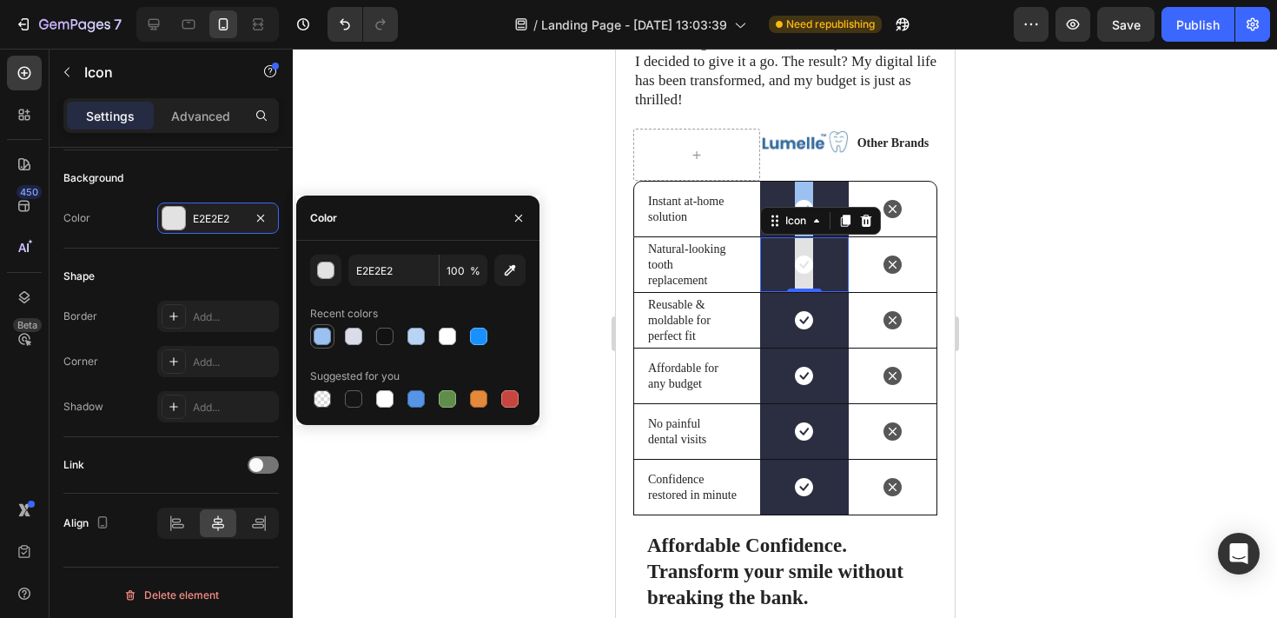
click at [324, 336] on div at bounding box center [322, 335] width 17 height 17
type input "9AC1F0"
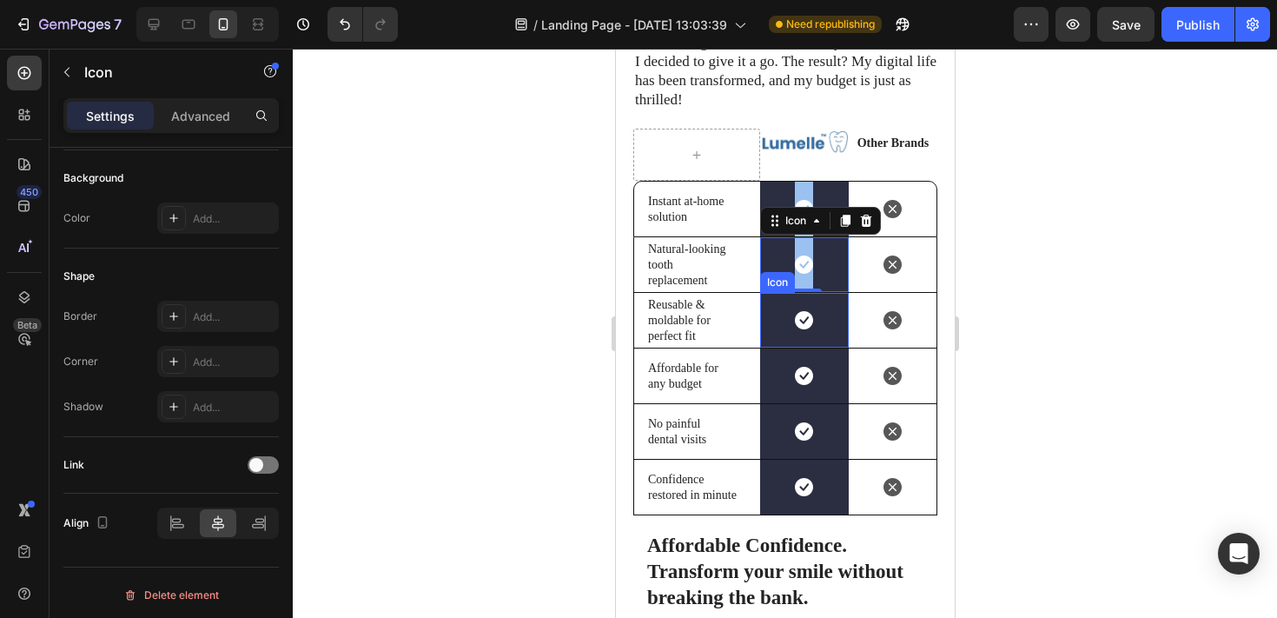
click at [764, 307] on div "Icon" at bounding box center [803, 320] width 89 height 55
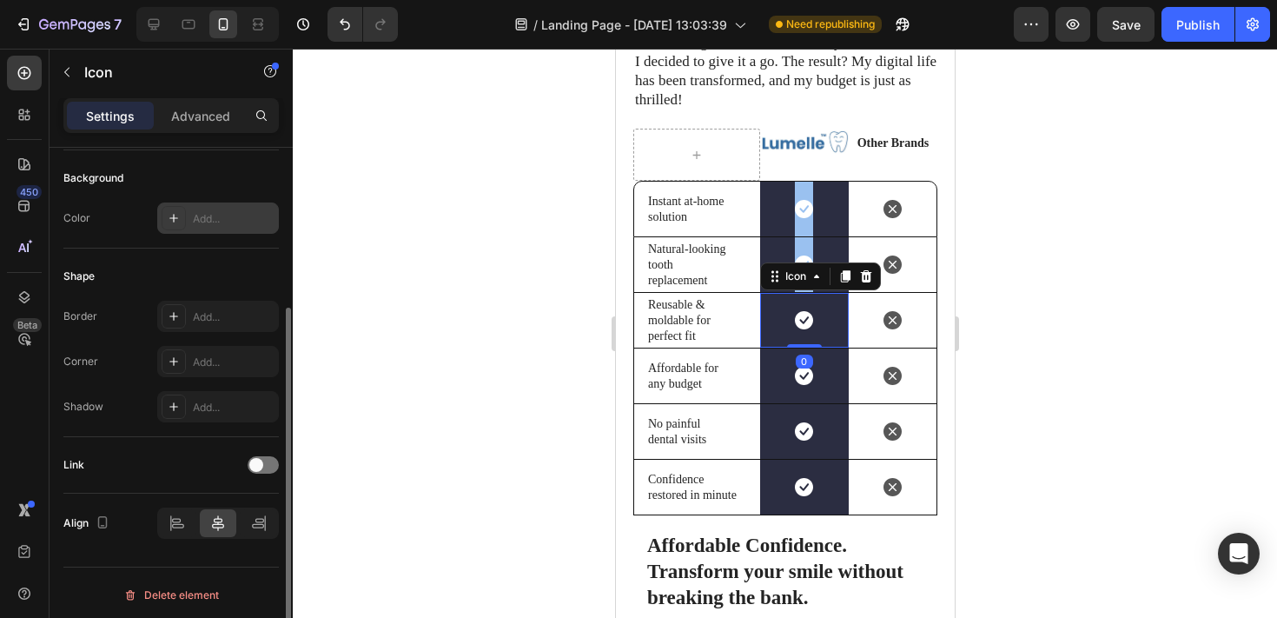
click at [221, 211] on div "Add..." at bounding box center [234, 219] width 82 height 16
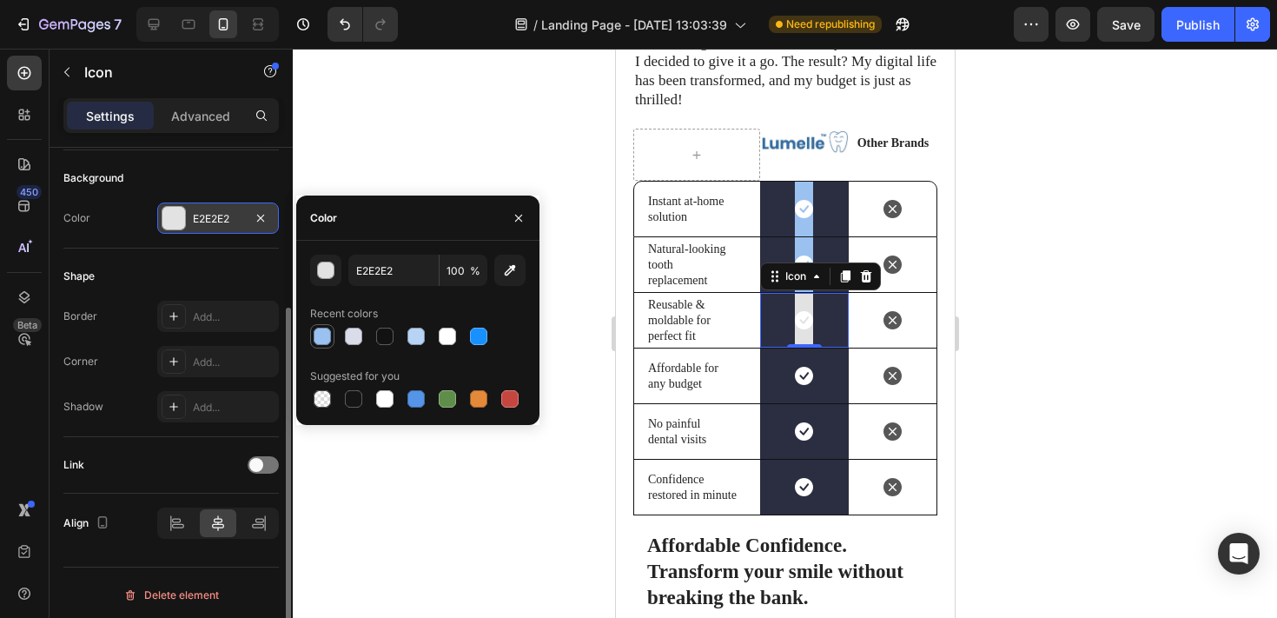
click at [322, 338] on div at bounding box center [322, 335] width 17 height 17
type input "9AC1F0"
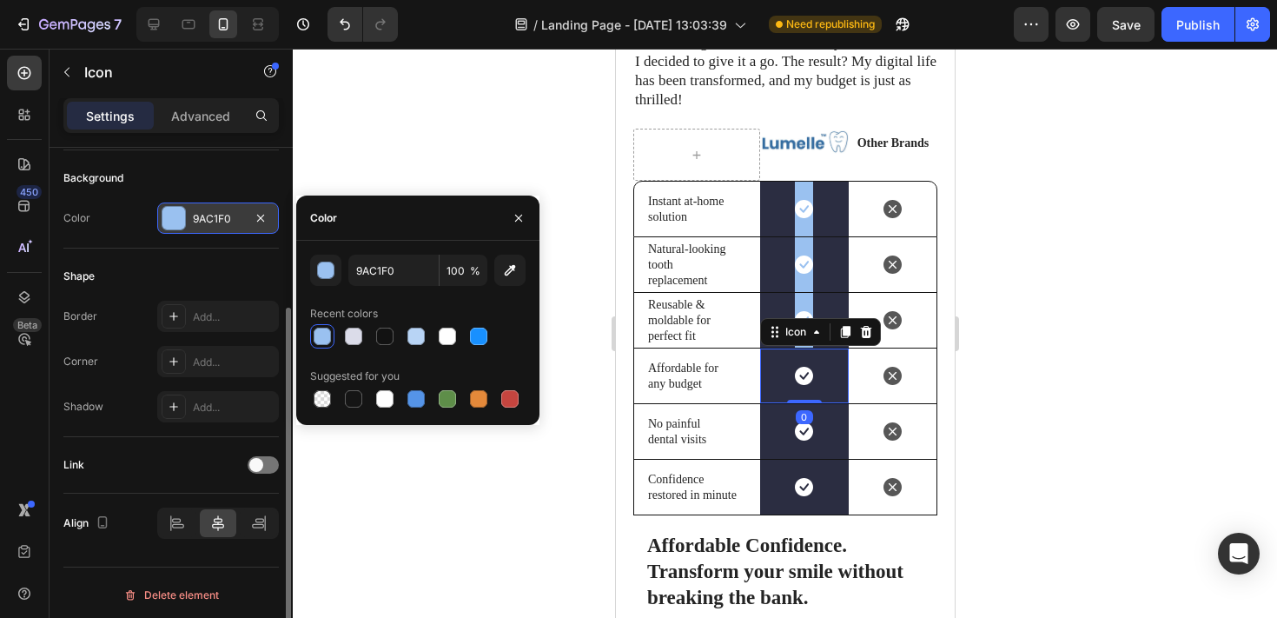
click at [768, 372] on div "Icon 0" at bounding box center [803, 375] width 89 height 55
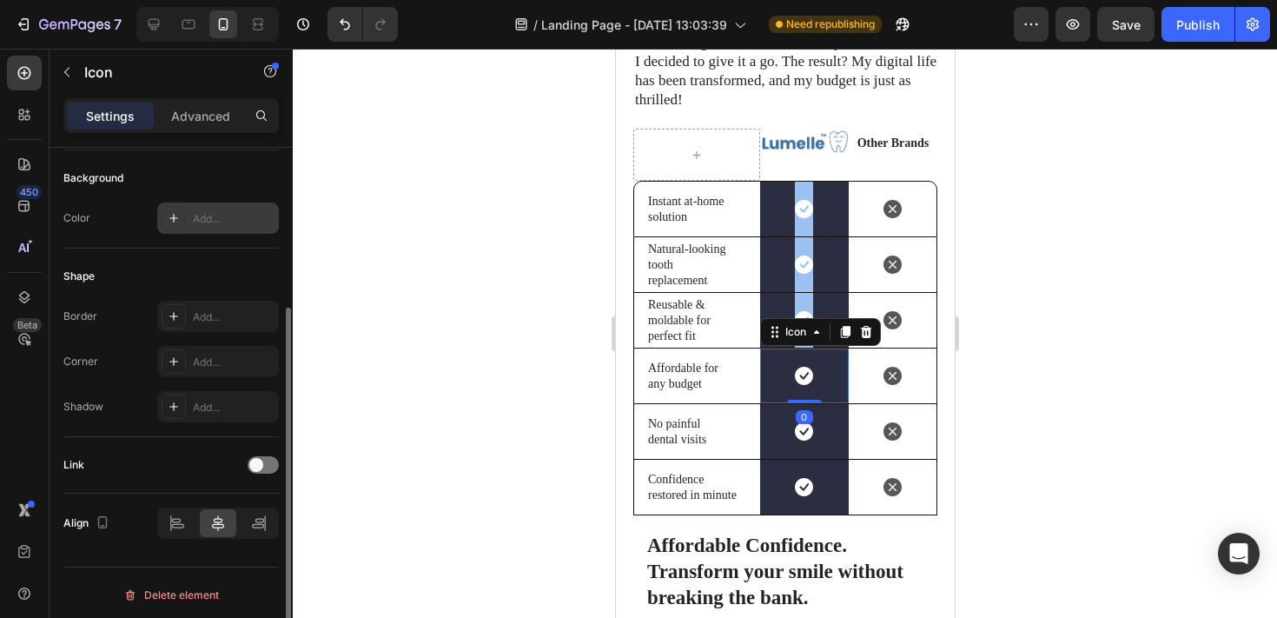
click at [188, 215] on div "Add..." at bounding box center [218, 217] width 122 height 31
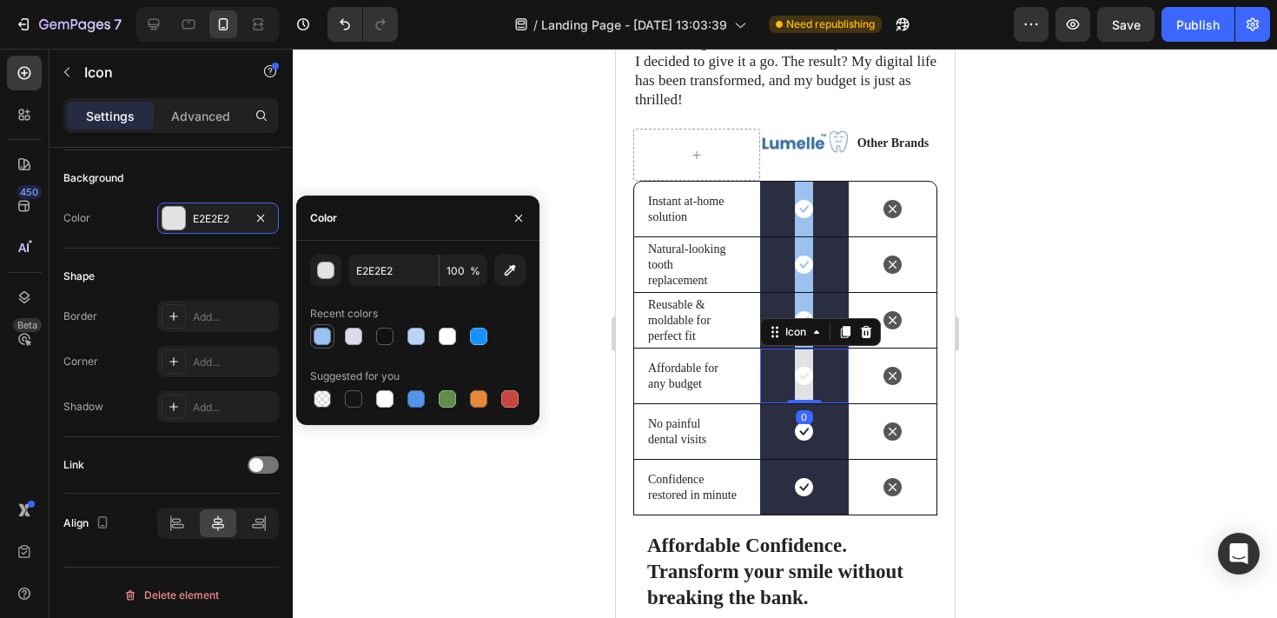
click at [333, 340] on div at bounding box center [322, 336] width 24 height 24
type input "9AC1F0"
click at [771, 429] on div "Icon" at bounding box center [803, 431] width 89 height 55
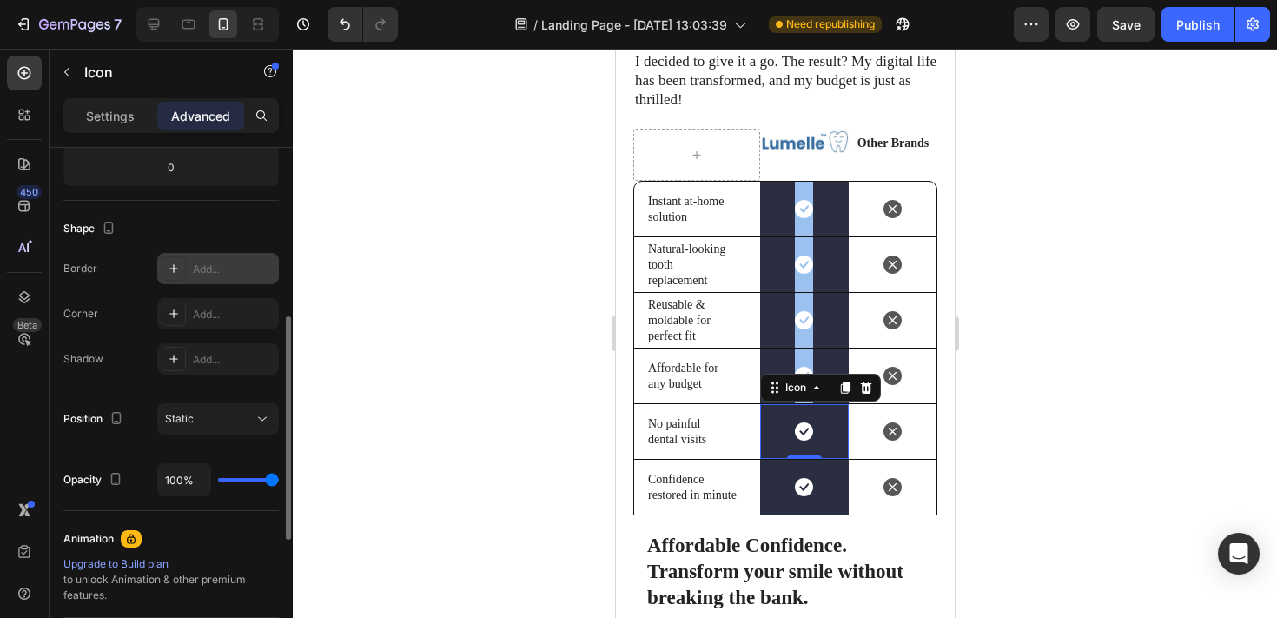
scroll to position [396, 0]
click at [240, 413] on div "Static" at bounding box center [209, 416] width 89 height 16
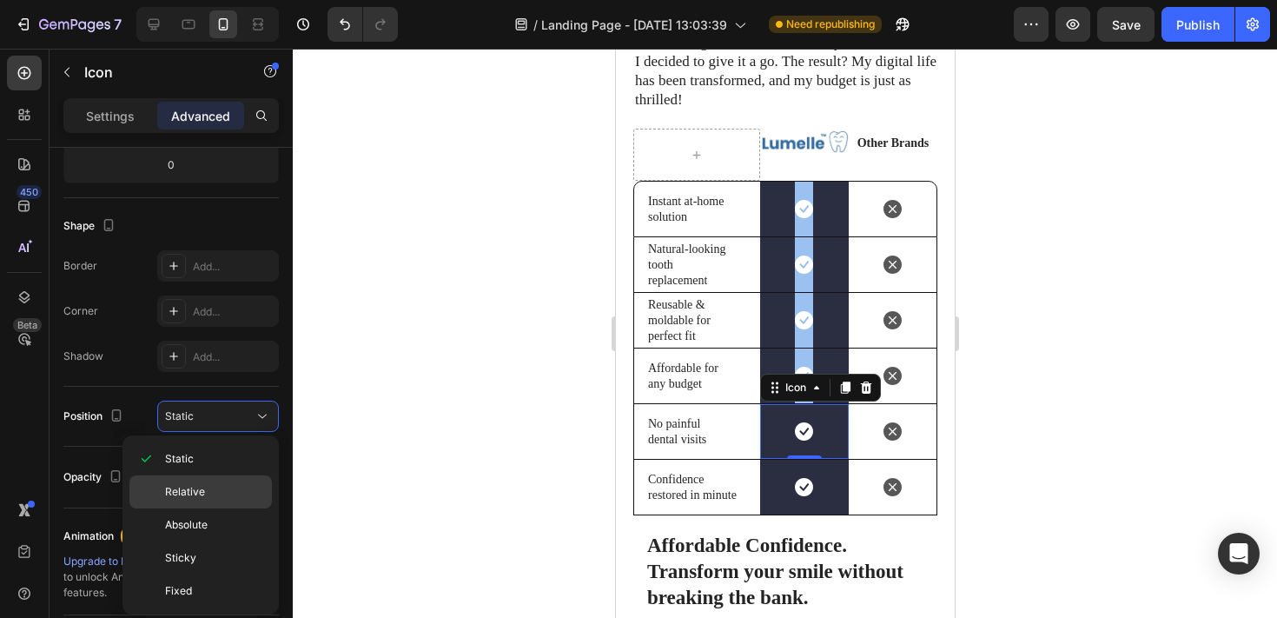
click at [206, 491] on p "Relative" at bounding box center [214, 492] width 99 height 16
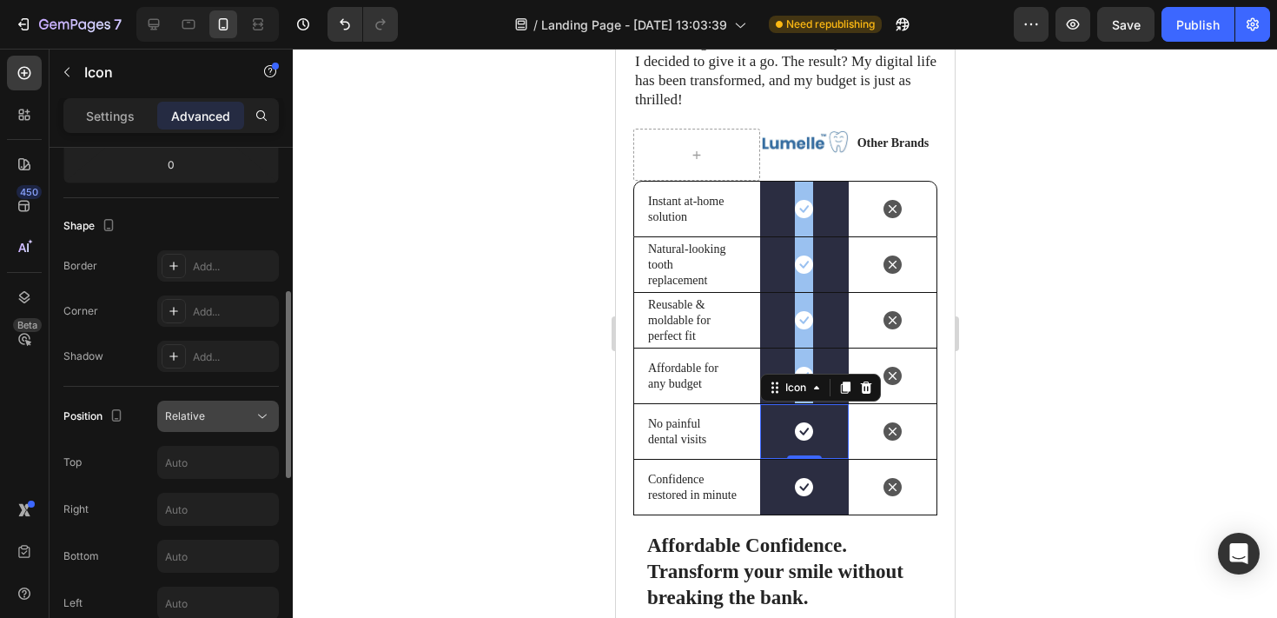
click at [230, 420] on div "Relative" at bounding box center [209, 416] width 89 height 16
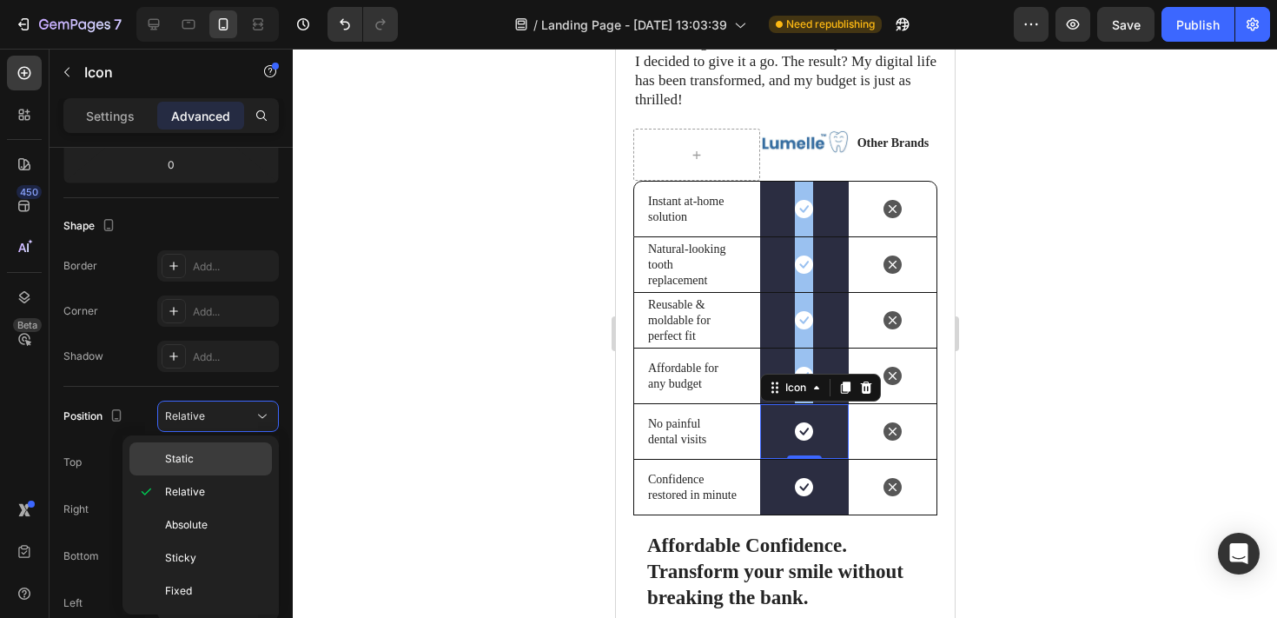
click at [227, 452] on p "Static" at bounding box center [214, 459] width 99 height 16
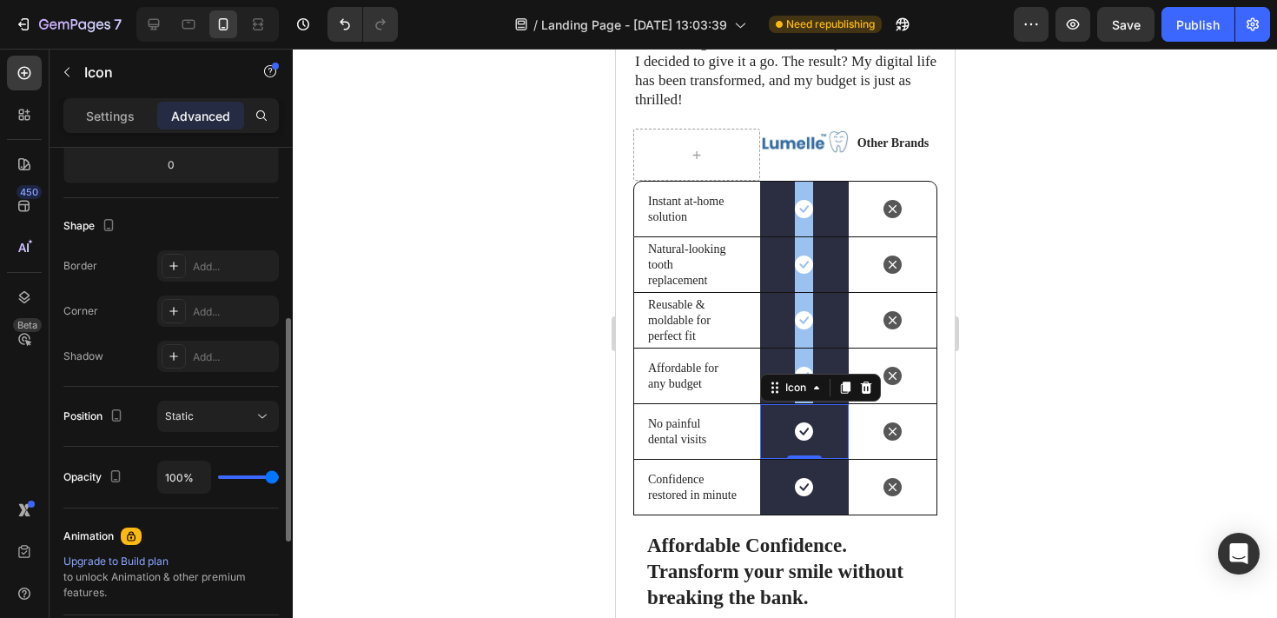
click at [215, 248] on div "Shape Border Add... Corner Add... Shadow Add..." at bounding box center [170, 292] width 215 height 188
click at [215, 261] on div "Add..." at bounding box center [234, 267] width 82 height 16
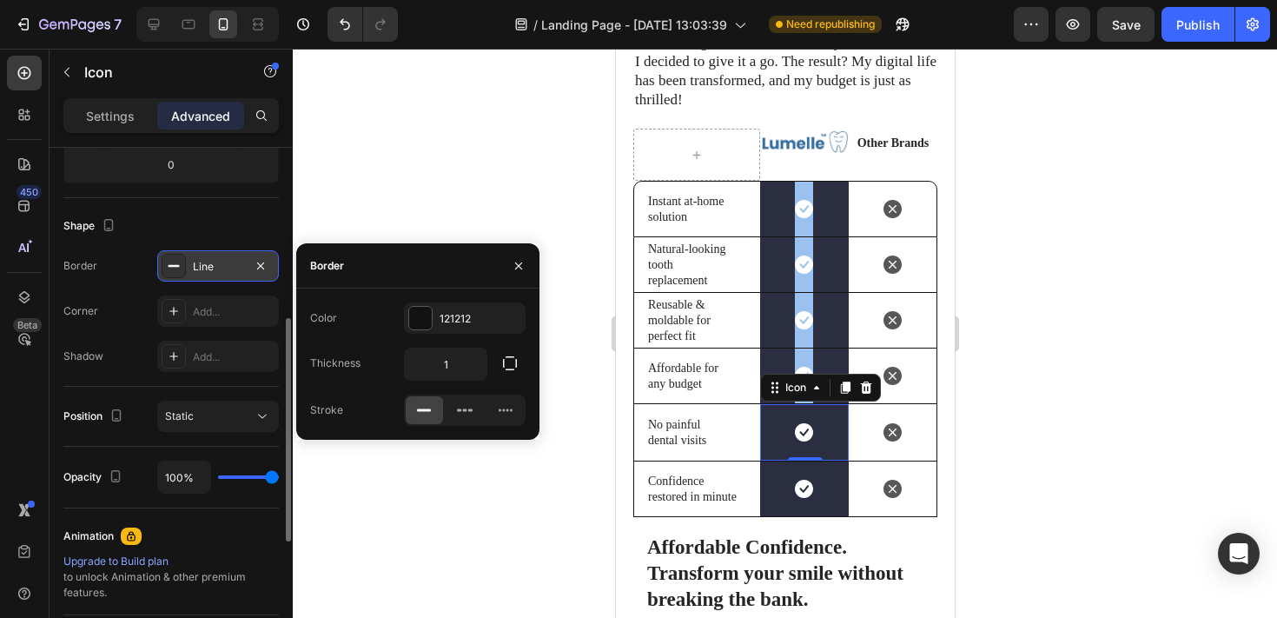
click at [176, 266] on rect at bounding box center [174, 266] width 11 height 2
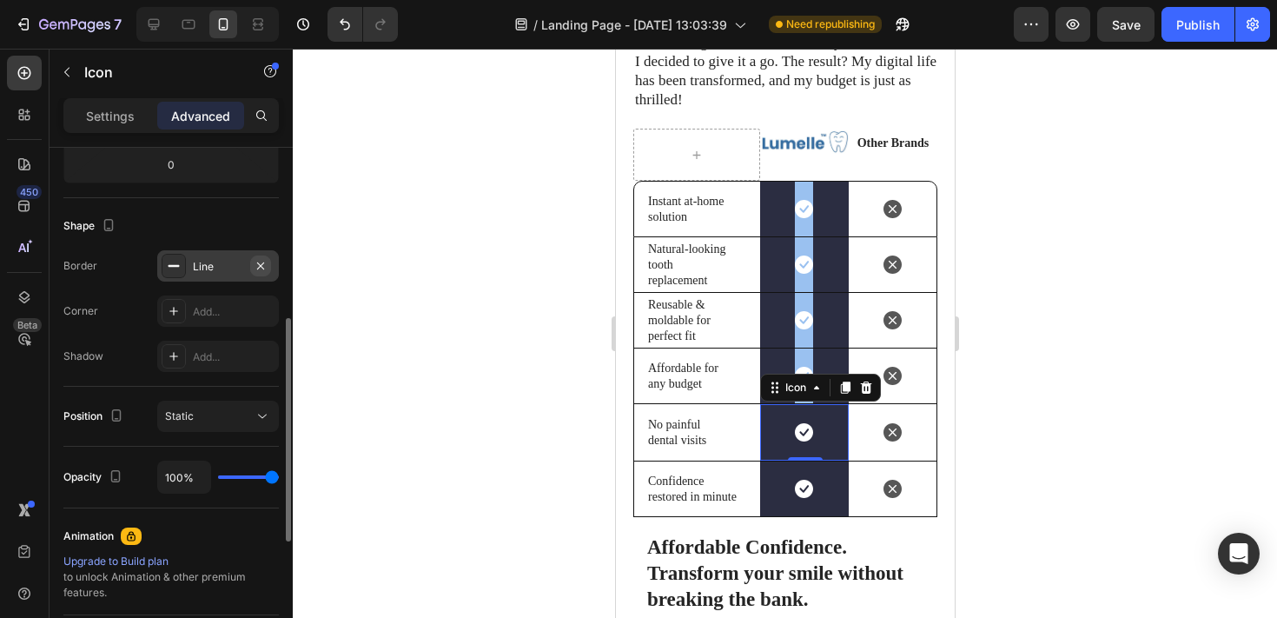
click at [260, 266] on icon "button" at bounding box center [260, 264] width 7 height 7
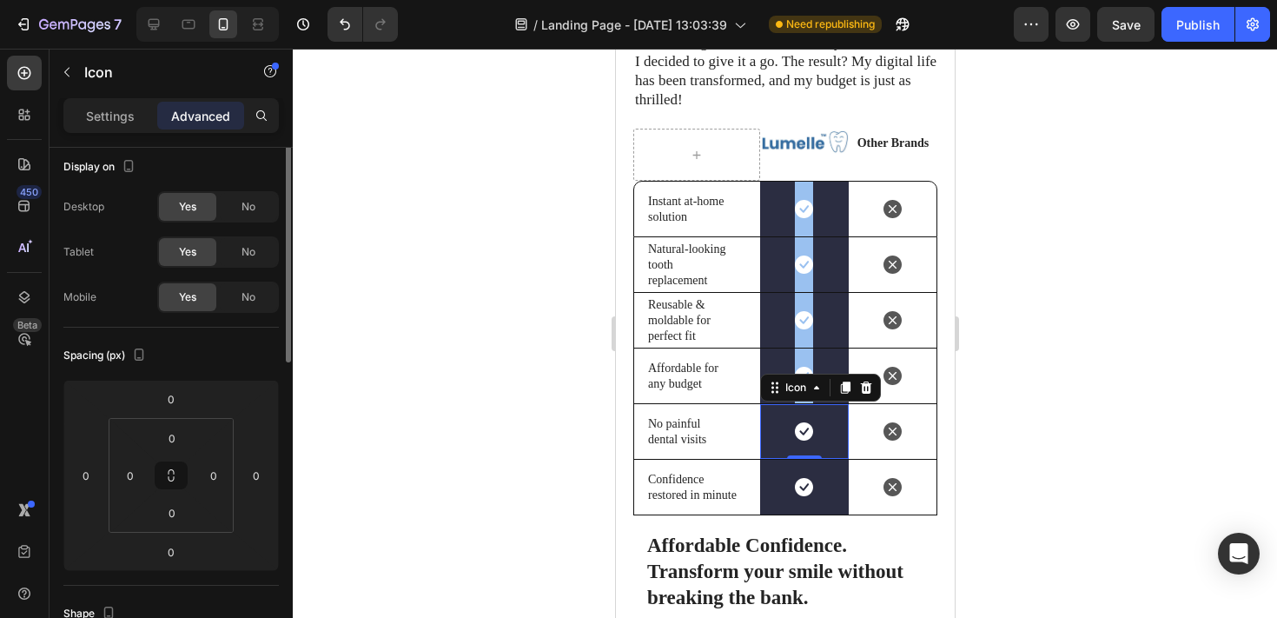
scroll to position [0, 0]
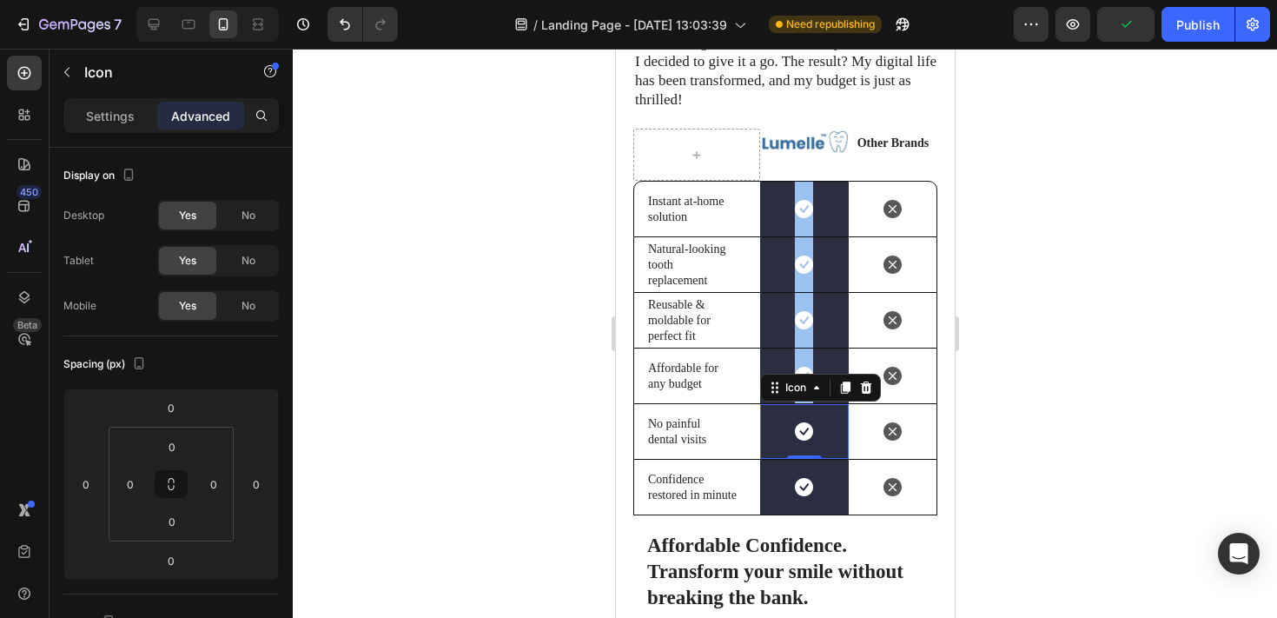
click at [776, 420] on div "Icon 0" at bounding box center [803, 431] width 89 height 55
click at [802, 422] on icon at bounding box center [803, 431] width 18 height 18
click at [737, 443] on div "No painful dental visits Text Block" at bounding box center [696, 431] width 126 height 55
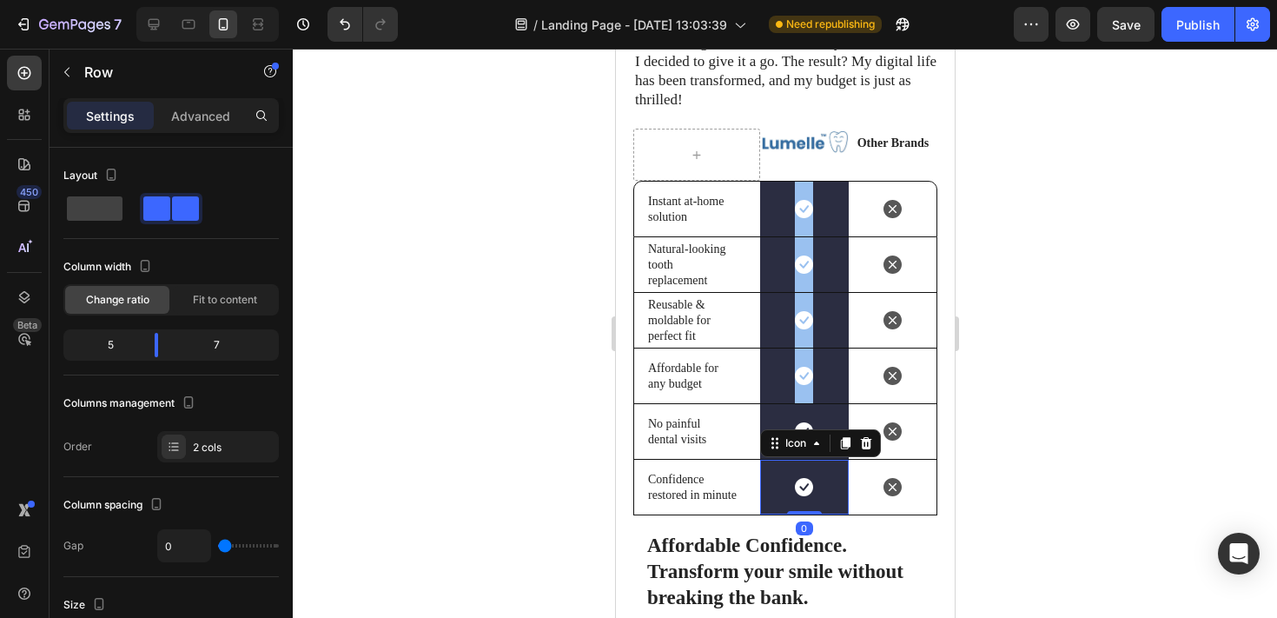
click at [774, 466] on div "Icon 0" at bounding box center [803, 486] width 89 height 55
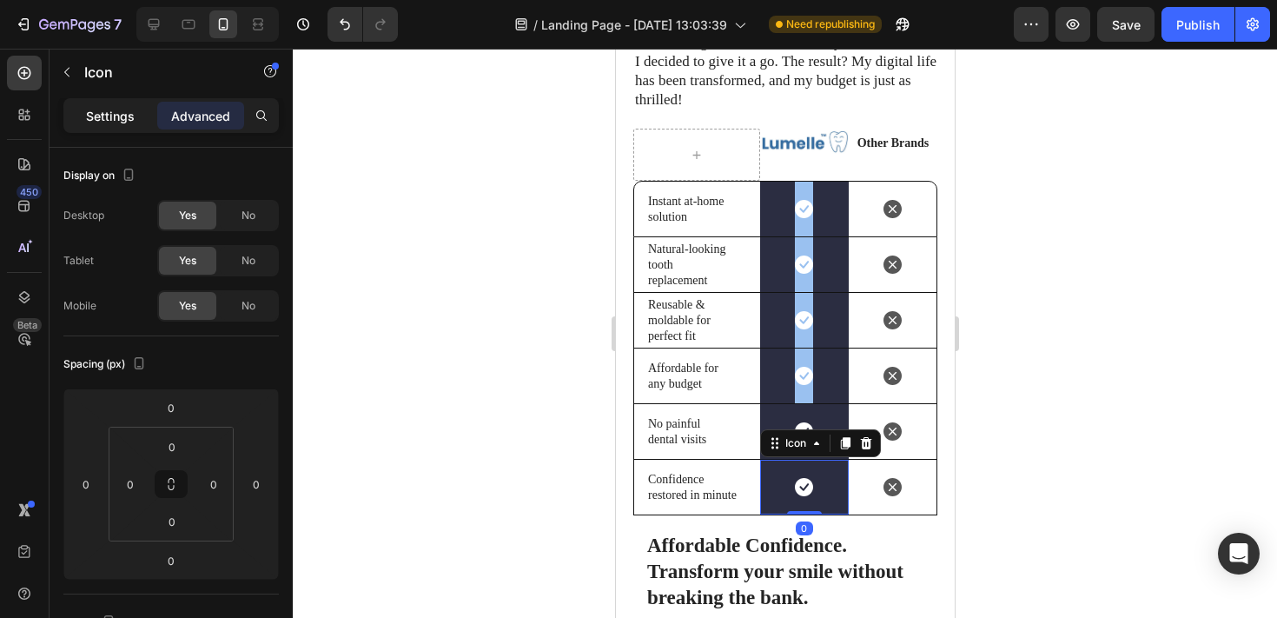
click at [105, 111] on p "Settings" at bounding box center [110, 116] width 49 height 18
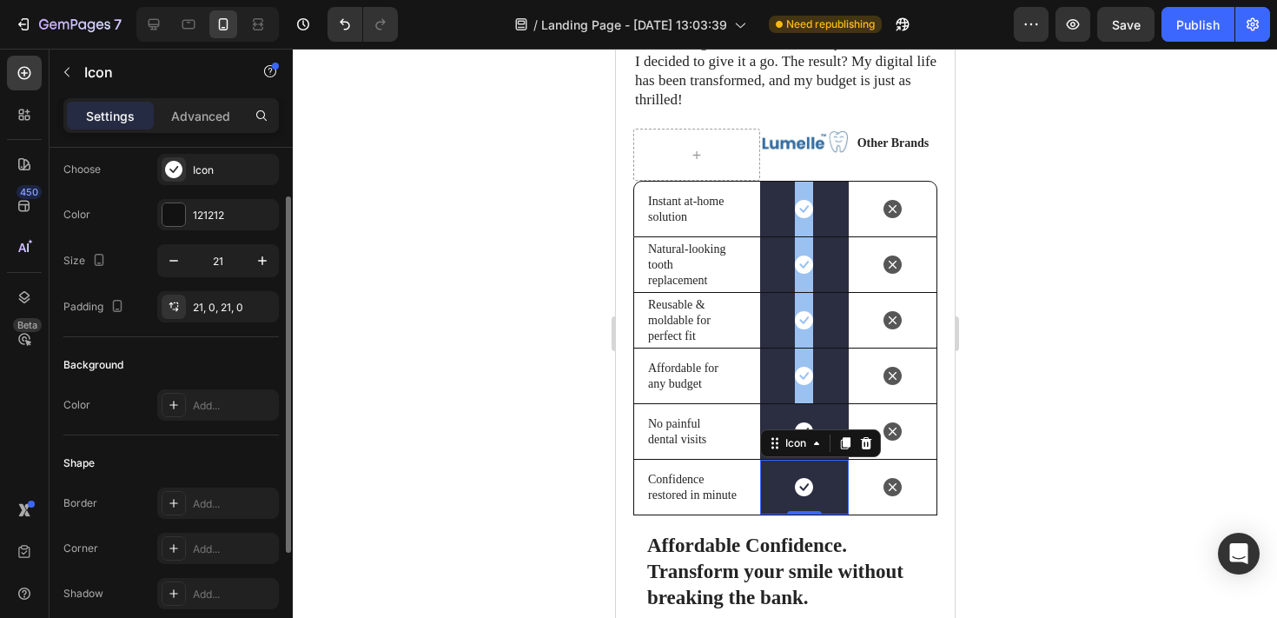
scroll to position [56, 0]
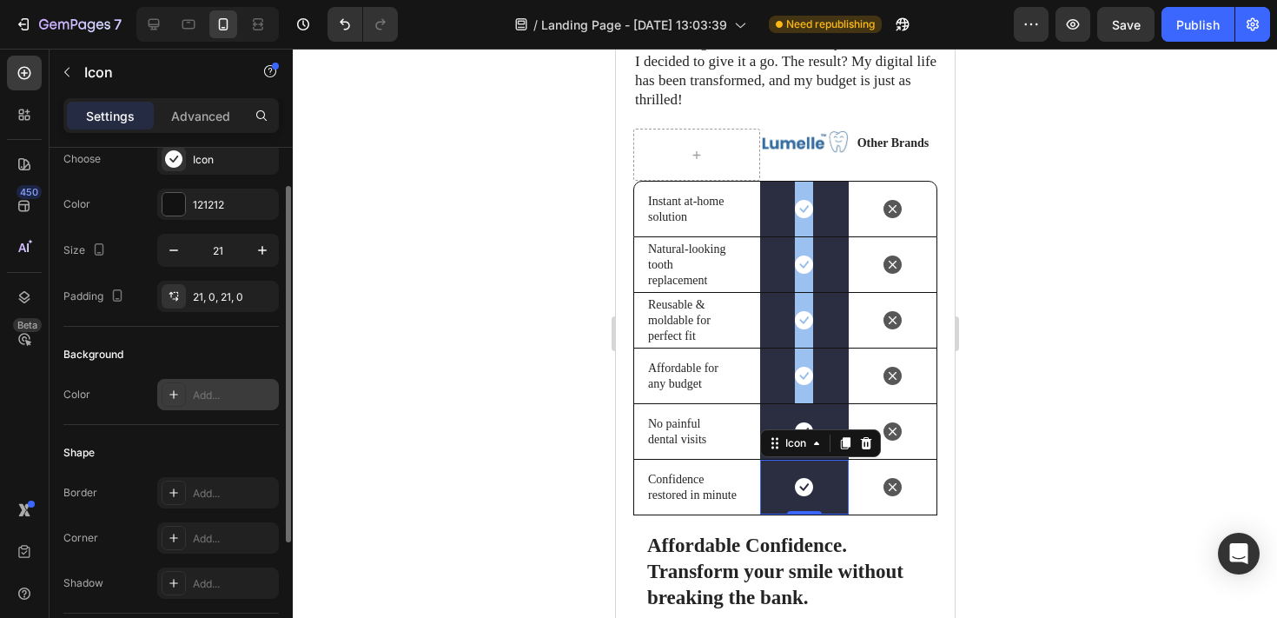
click at [214, 387] on div "Add..." at bounding box center [234, 395] width 82 height 16
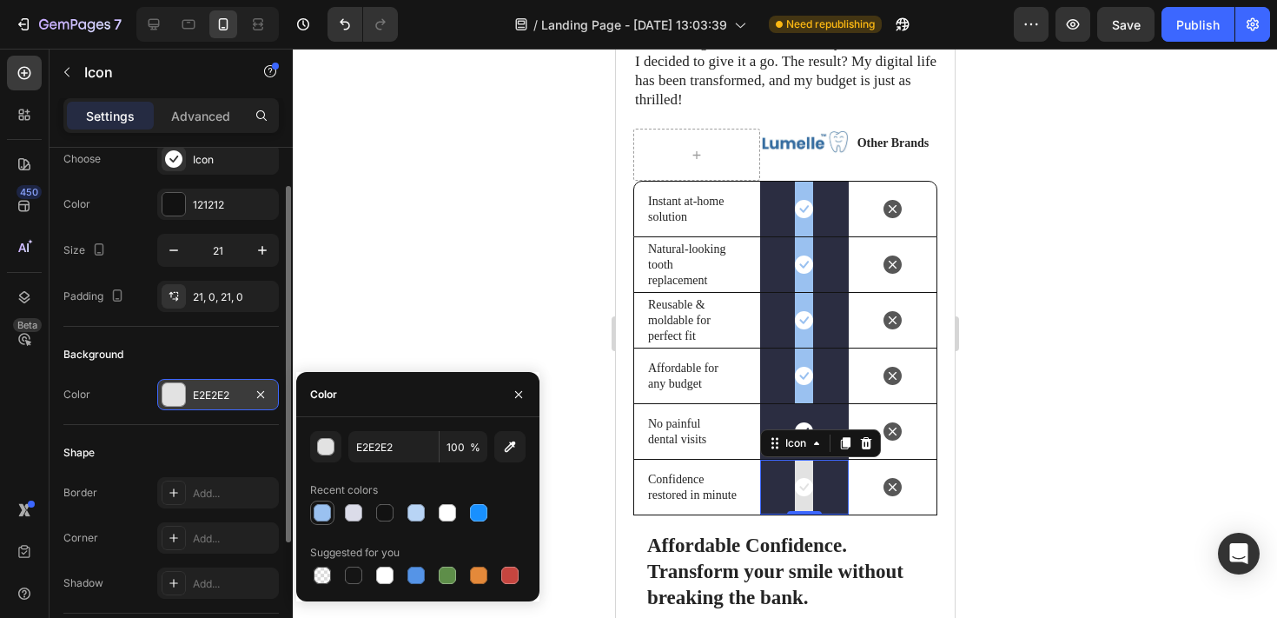
click at [323, 518] on div at bounding box center [322, 512] width 17 height 17
type input "9AC1F0"
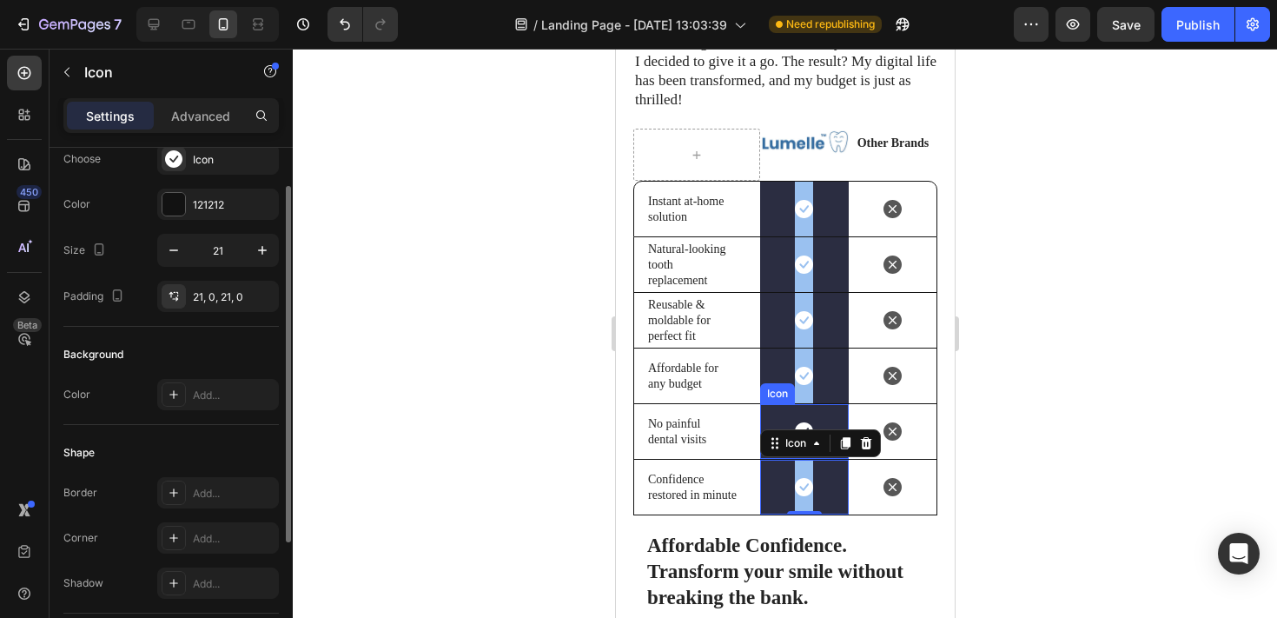
click at [808, 422] on icon at bounding box center [803, 431] width 18 height 18
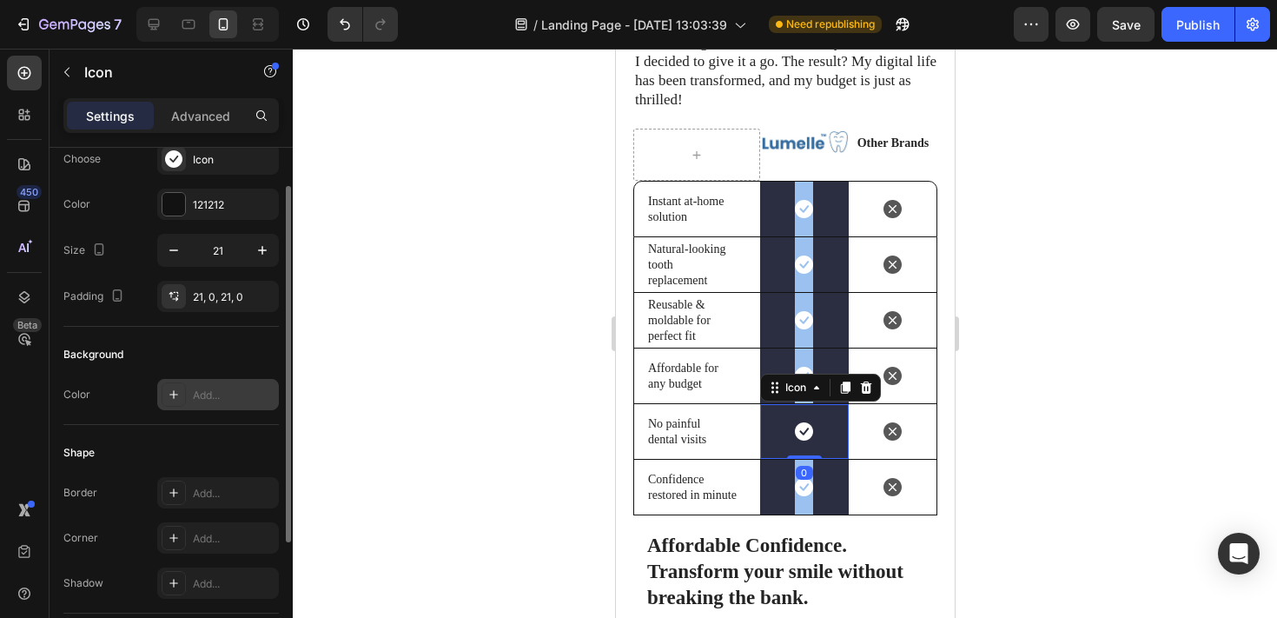
click at [222, 402] on div "Add..." at bounding box center [234, 395] width 82 height 16
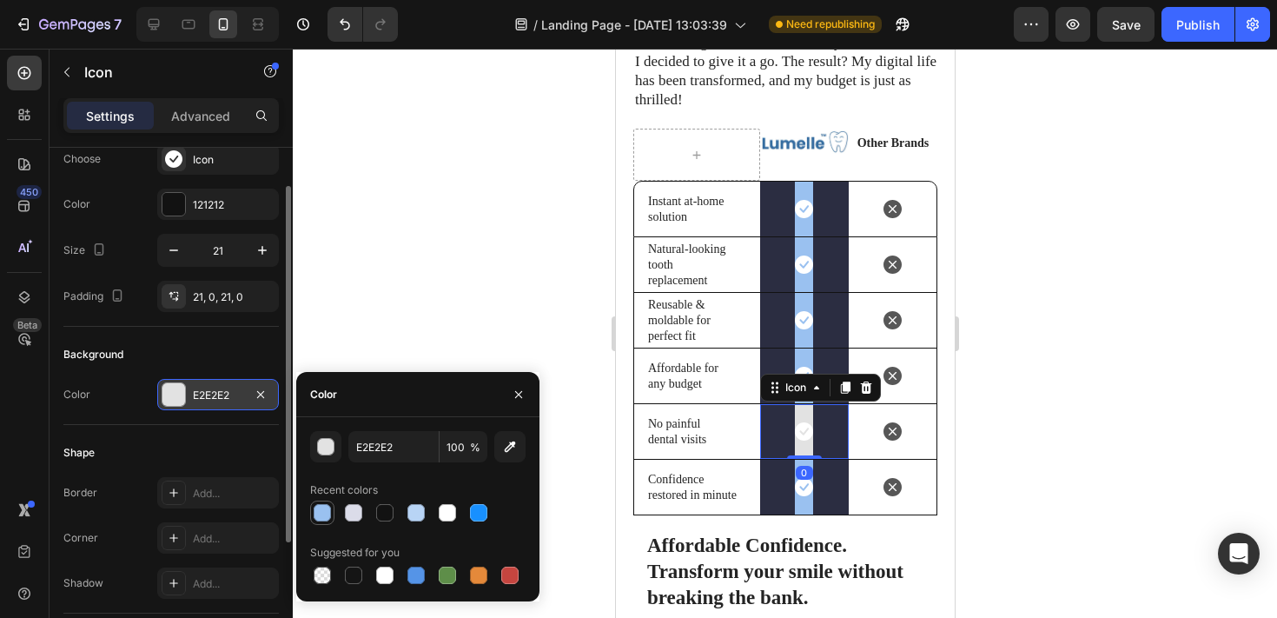
click at [325, 511] on div at bounding box center [322, 512] width 17 height 17
type input "9AC1F0"
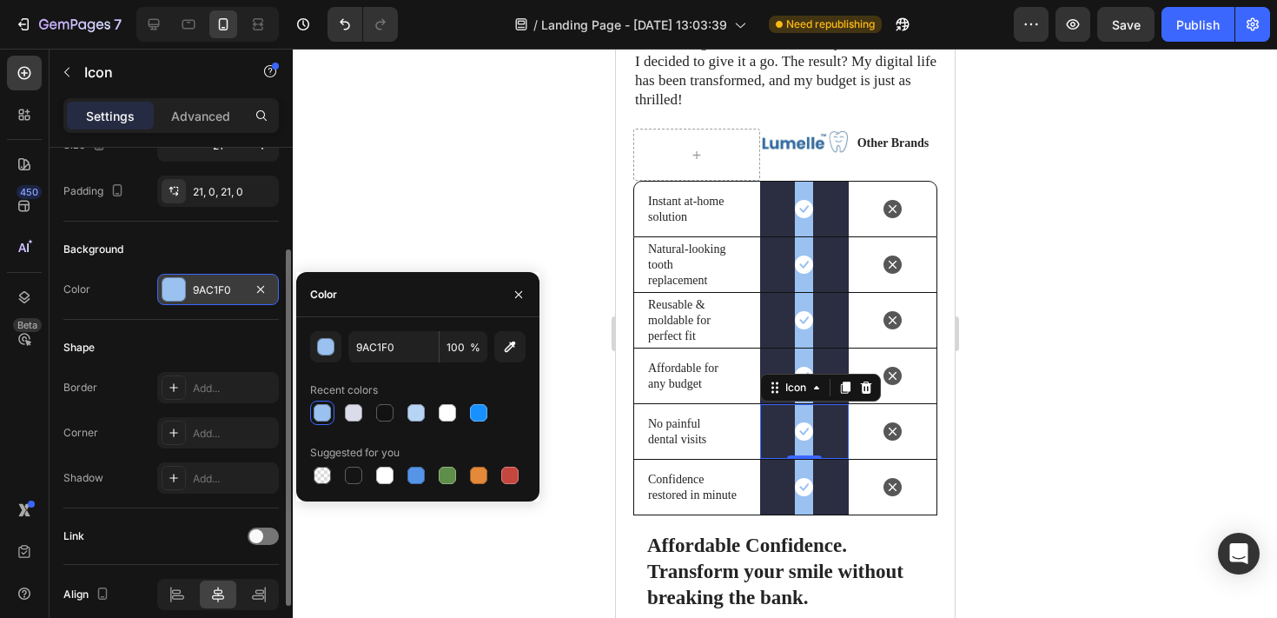
scroll to position [166, 0]
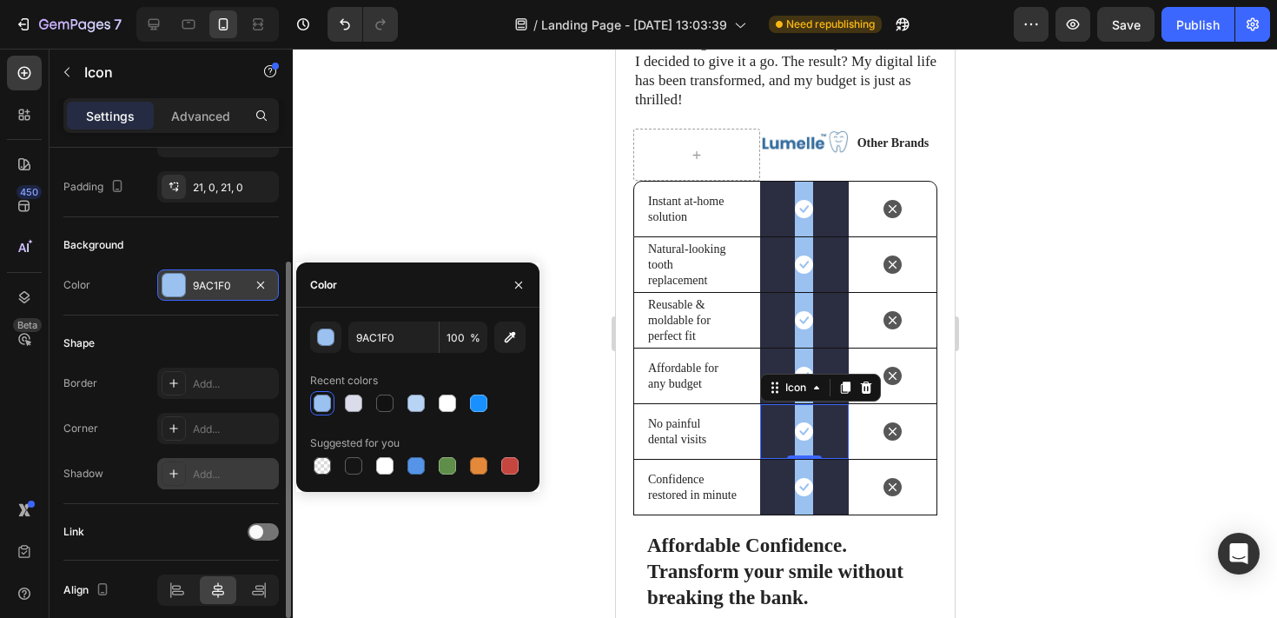
click at [207, 475] on div "Add..." at bounding box center [234, 474] width 82 height 16
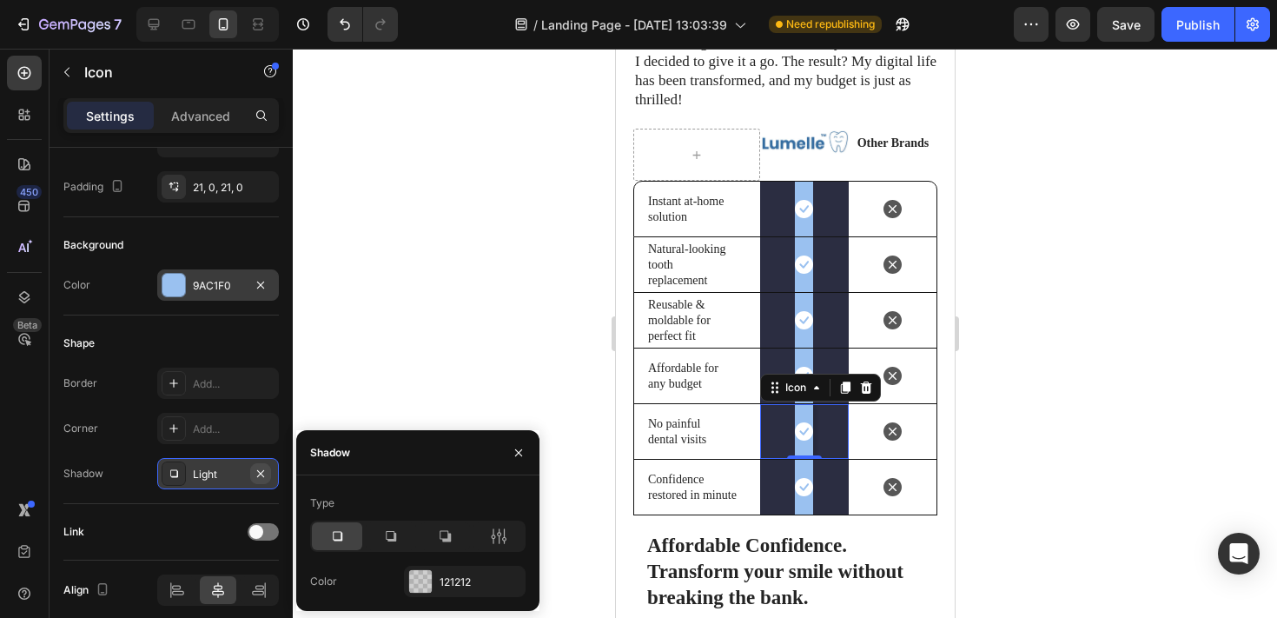
click at [268, 470] on button "button" at bounding box center [260, 473] width 21 height 21
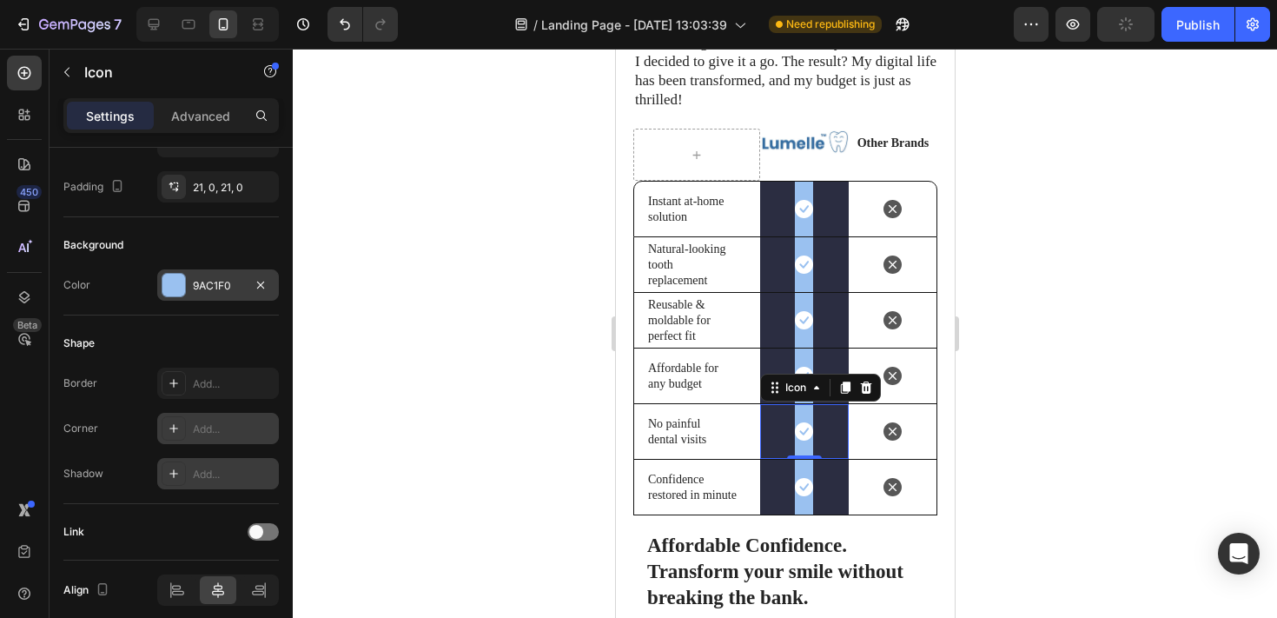
click at [241, 426] on div "Add..." at bounding box center [234, 429] width 82 height 16
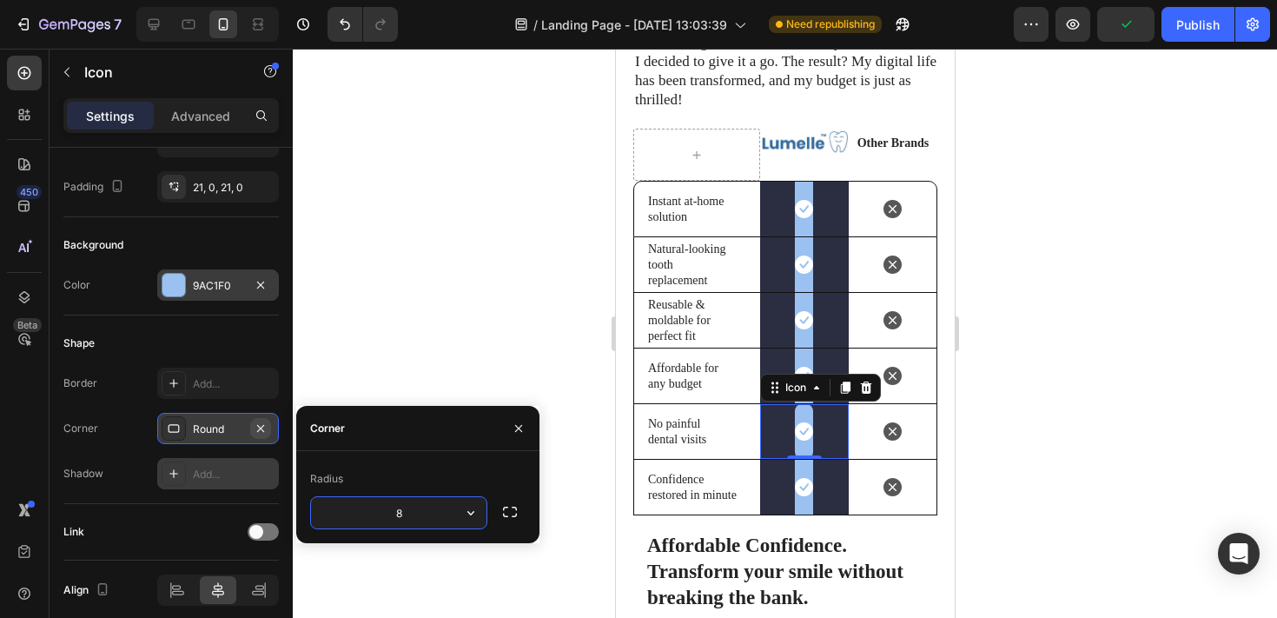
click at [259, 427] on icon "button" at bounding box center [261, 428] width 14 height 14
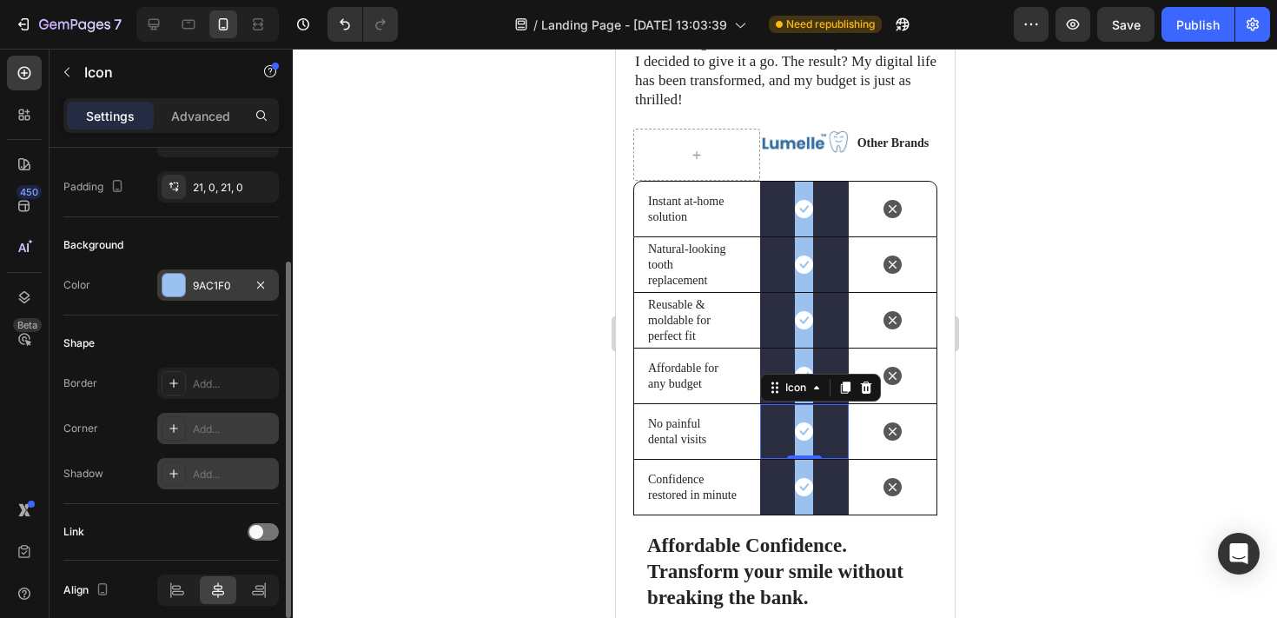
scroll to position [237, 0]
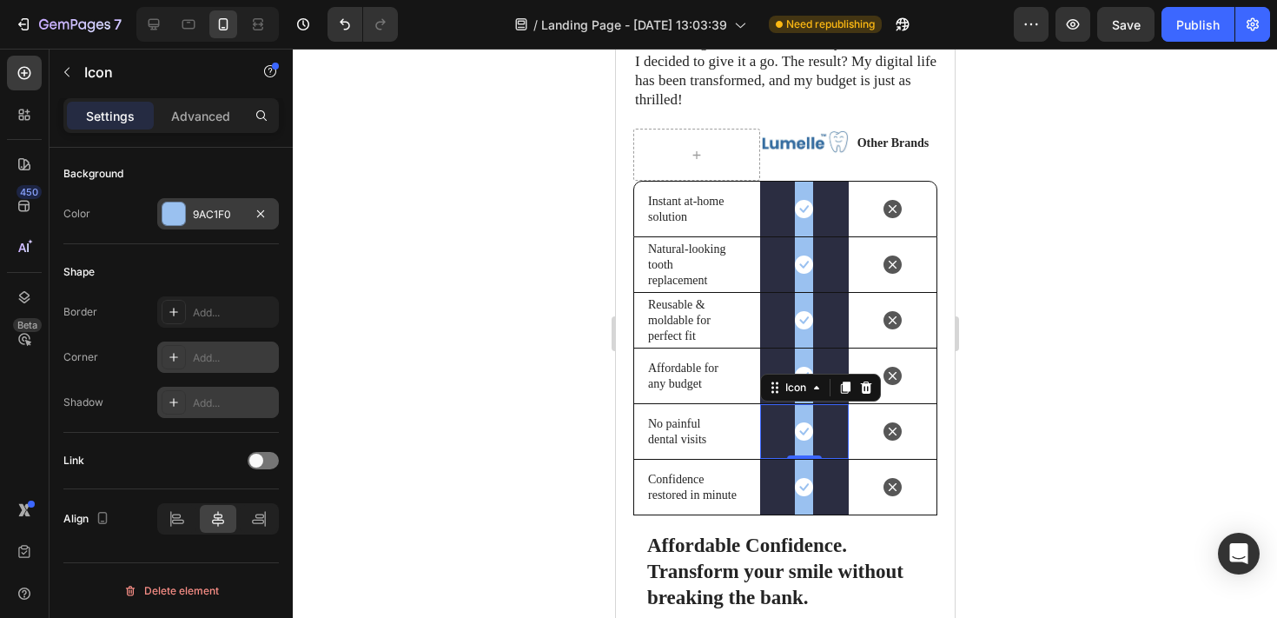
click at [1134, 330] on div at bounding box center [785, 333] width 984 height 569
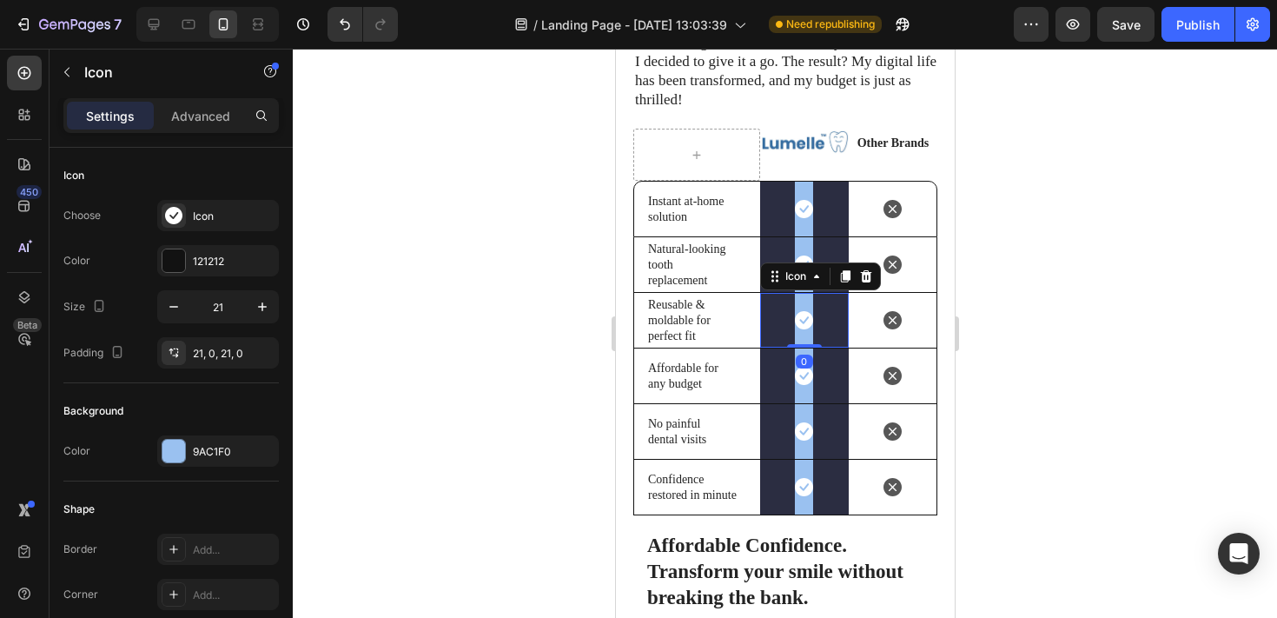
click at [769, 293] on div "Icon 0" at bounding box center [803, 320] width 89 height 55
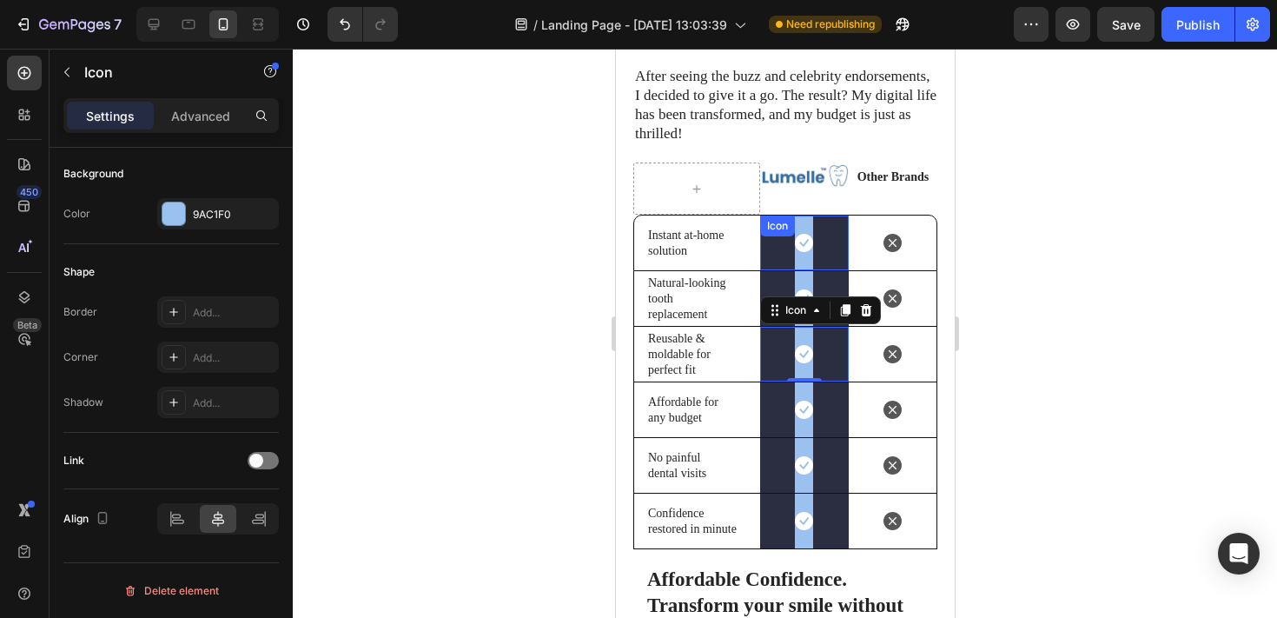
click at [764, 237] on div "Icon" at bounding box center [803, 242] width 89 height 55
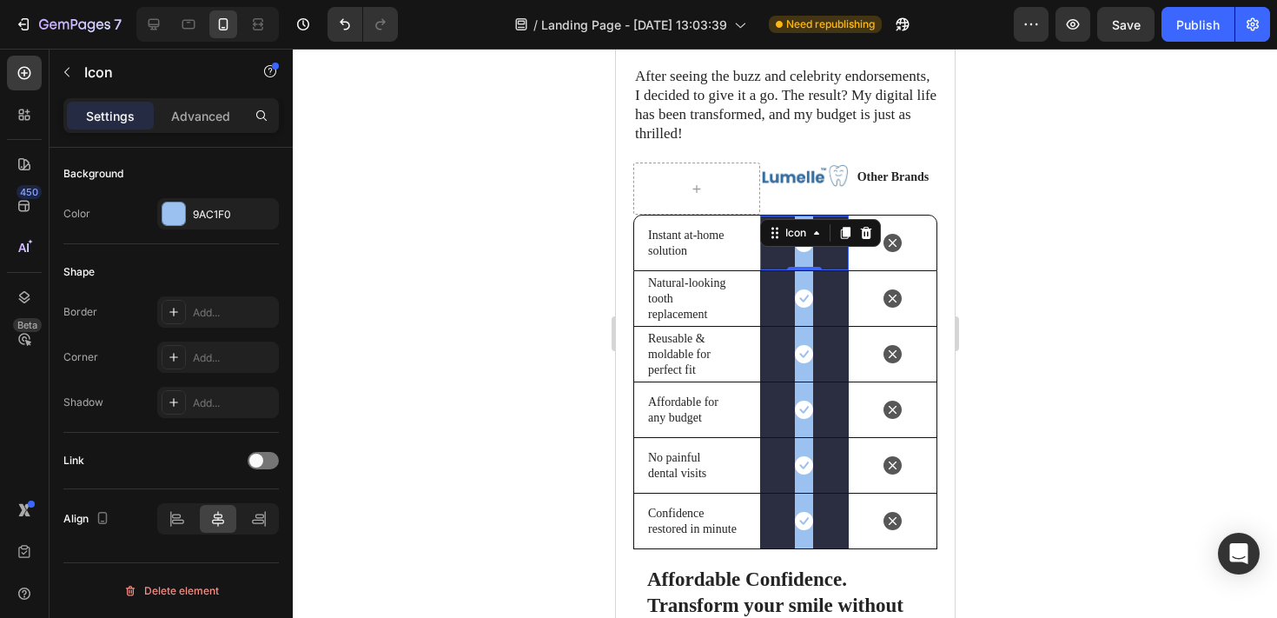
click at [1043, 227] on div at bounding box center [785, 333] width 984 height 569
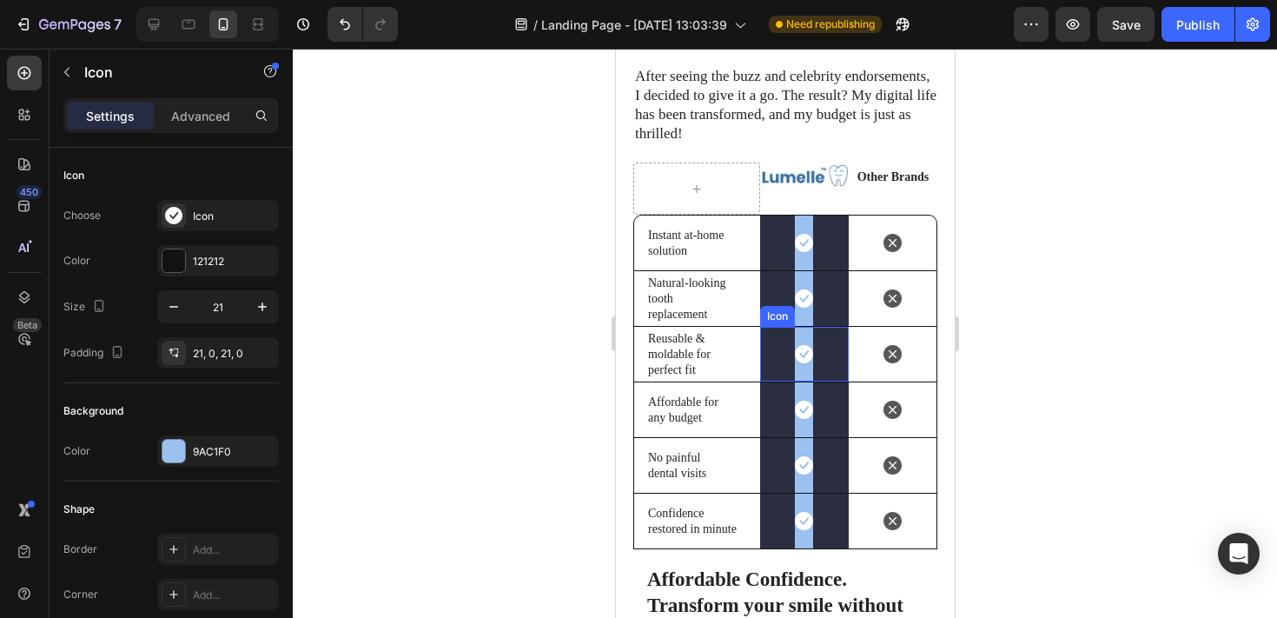
click at [764, 334] on div "Icon" at bounding box center [803, 354] width 89 height 55
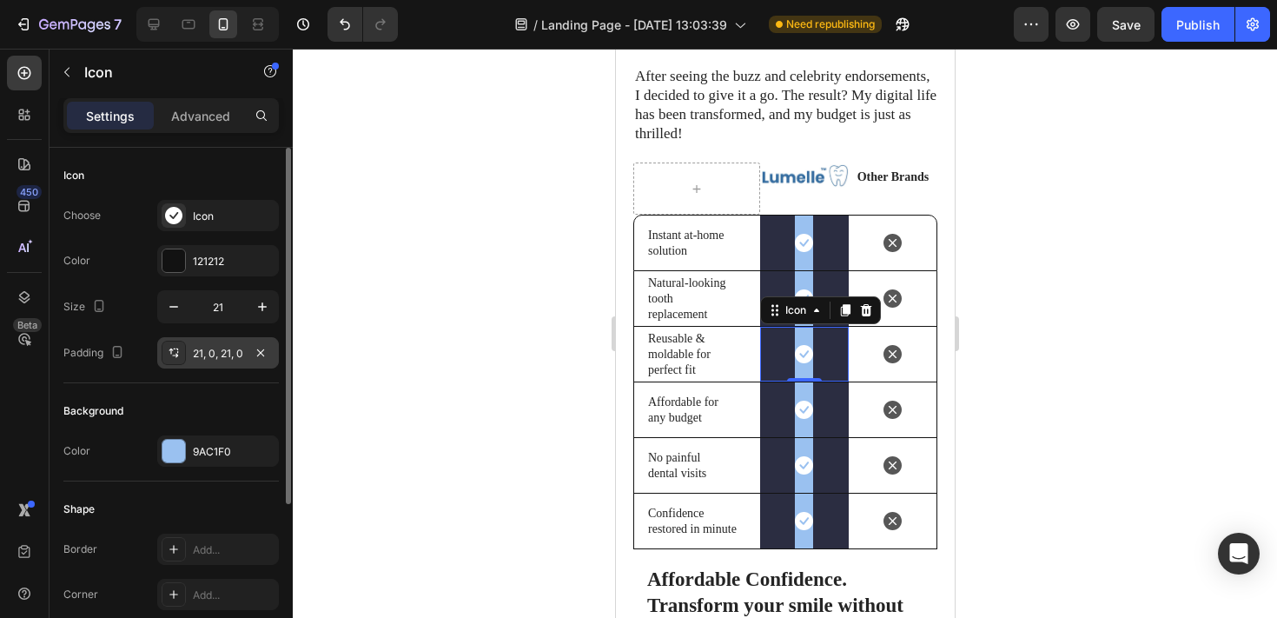
click at [204, 356] on div "21, 0, 21, 0" at bounding box center [218, 354] width 50 height 16
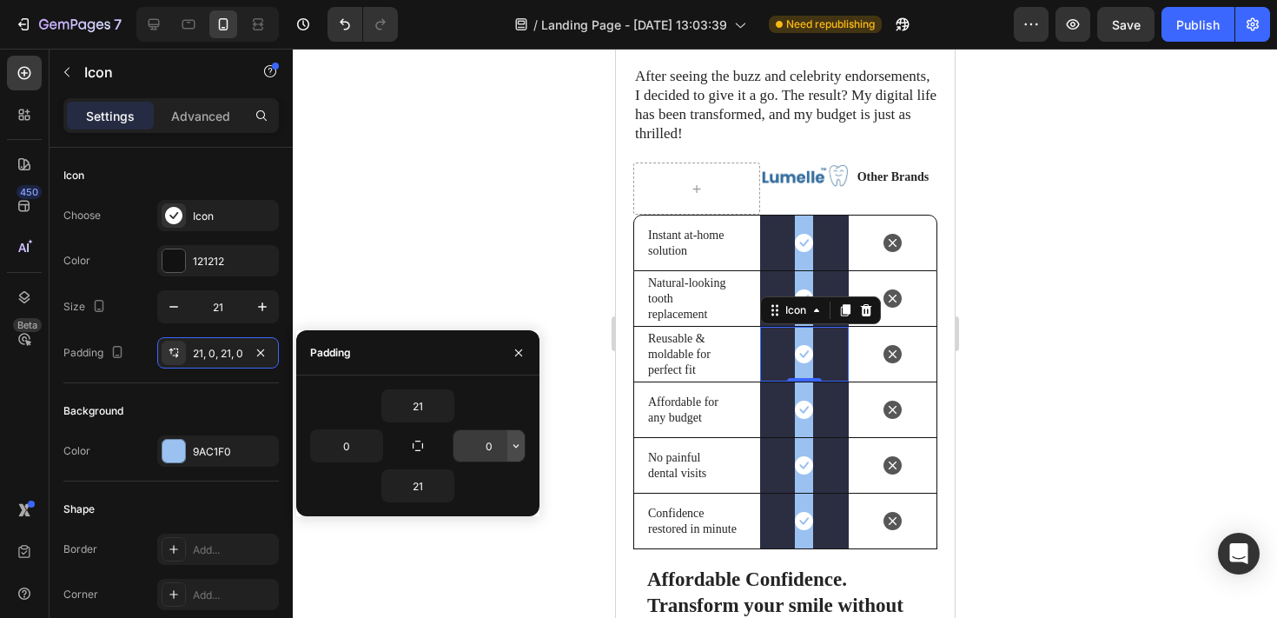
click at [512, 446] on icon "button" at bounding box center [516, 446] width 14 height 14
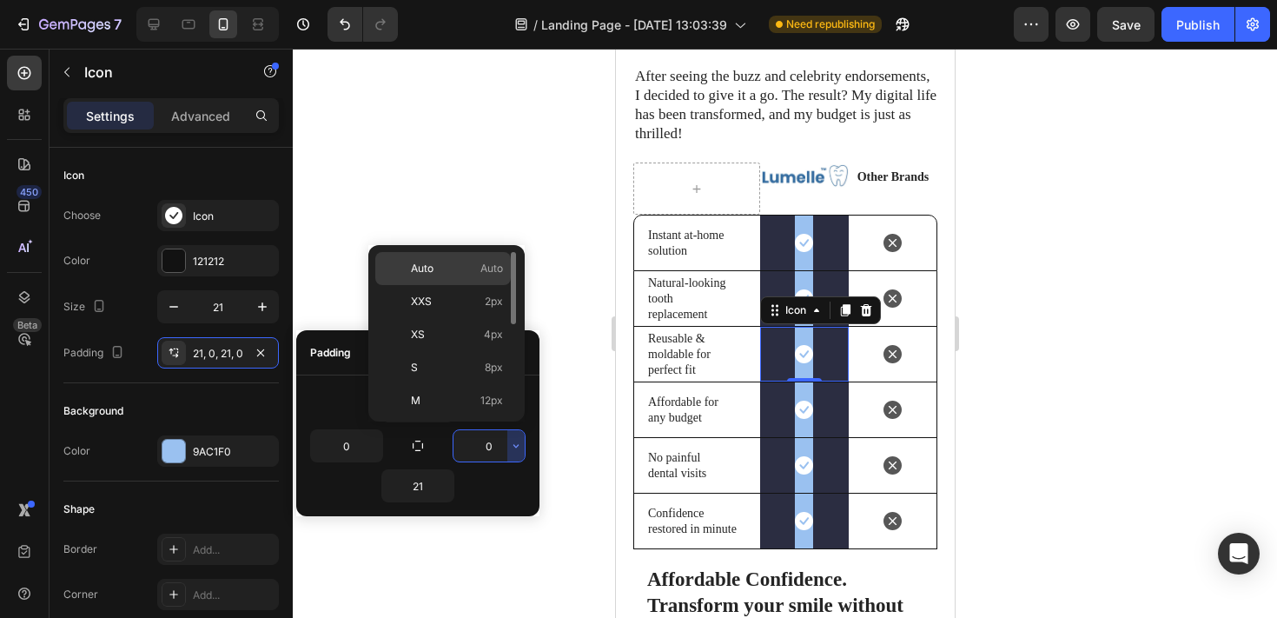
click at [439, 273] on p "Auto Auto" at bounding box center [457, 269] width 92 height 16
type input "Auto"
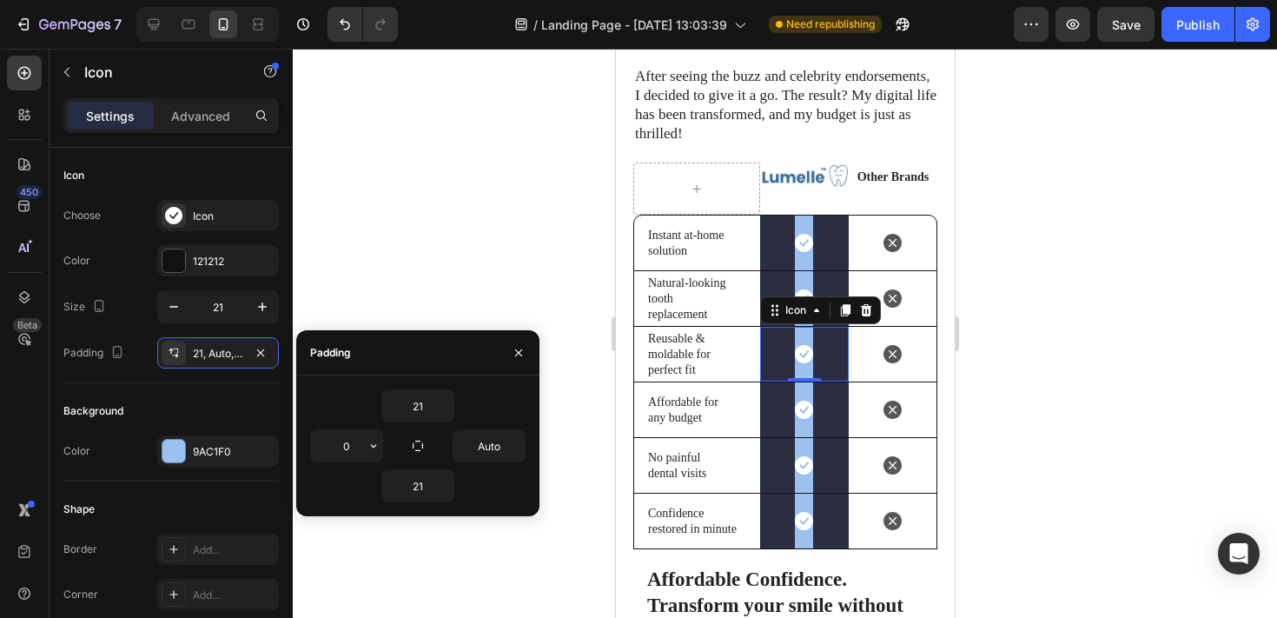
click at [314, 429] on div "0" at bounding box center [346, 445] width 73 height 33
click at [347, 433] on input "0" at bounding box center [346, 445] width 71 height 31
click at [373, 445] on icon "button" at bounding box center [374, 446] width 14 height 14
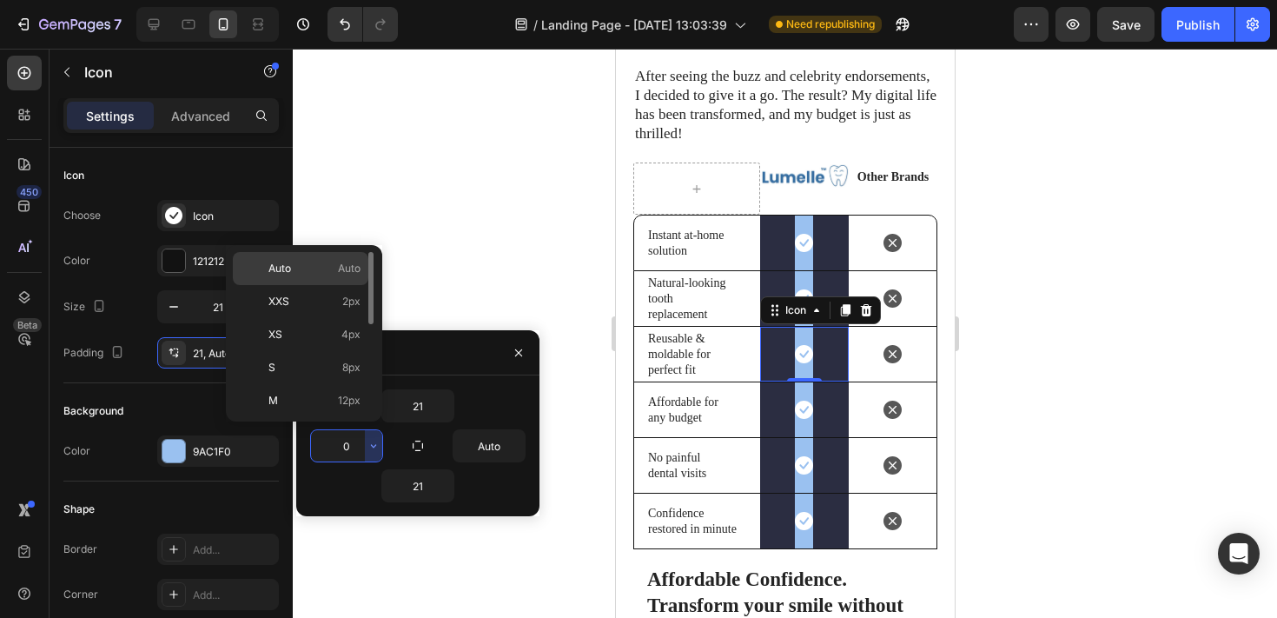
click at [347, 267] on span "Auto" at bounding box center [349, 269] width 23 height 16
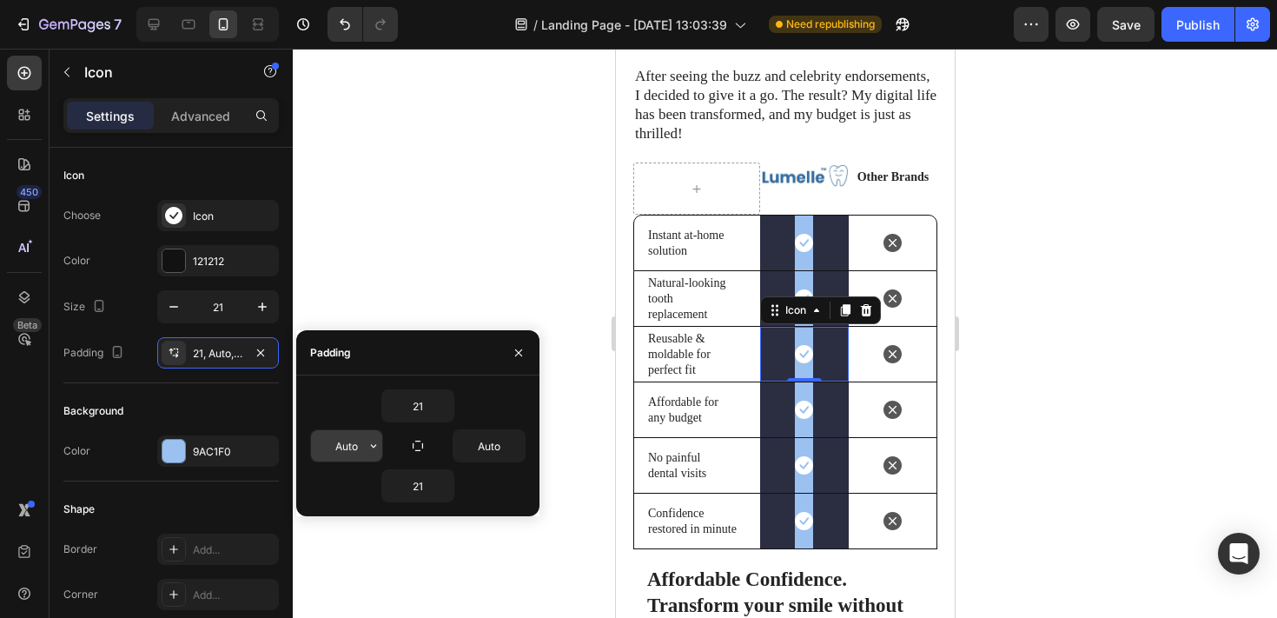
click at [347, 437] on input "Auto" at bounding box center [346, 445] width 71 height 31
type input "20"
click at [486, 450] on input "Auto" at bounding box center [488, 445] width 71 height 31
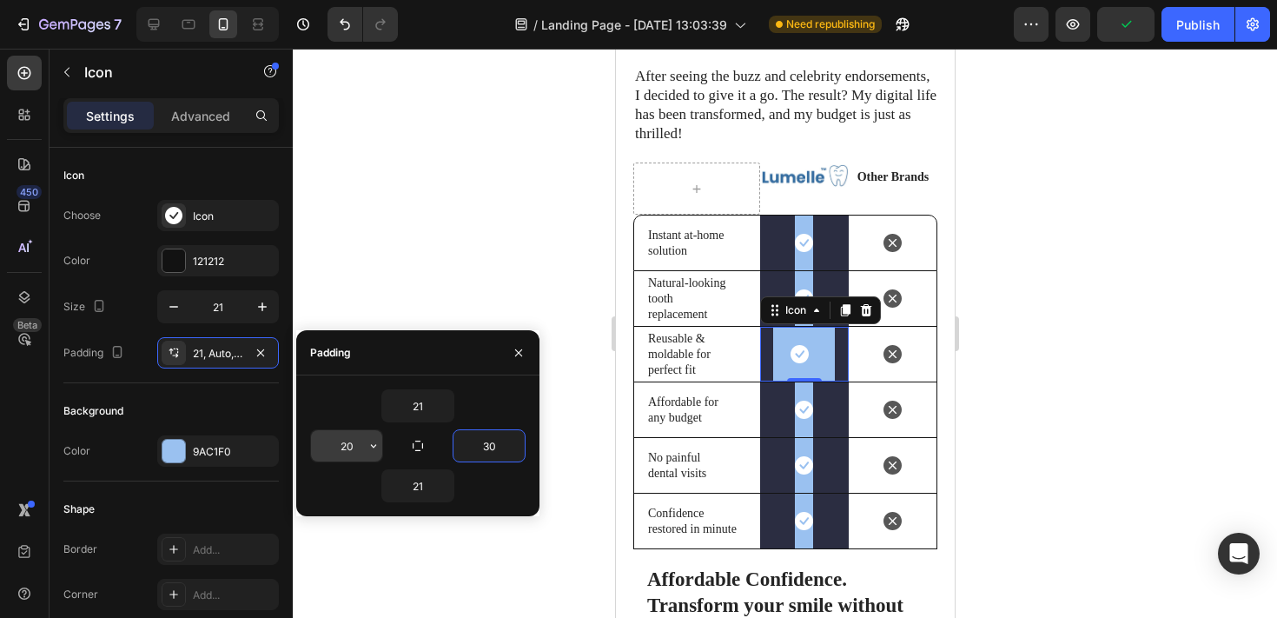
type input "30"
click at [363, 435] on input "20" at bounding box center [346, 445] width 71 height 31
type input "35"
click at [483, 441] on input "30" at bounding box center [488, 445] width 71 height 31
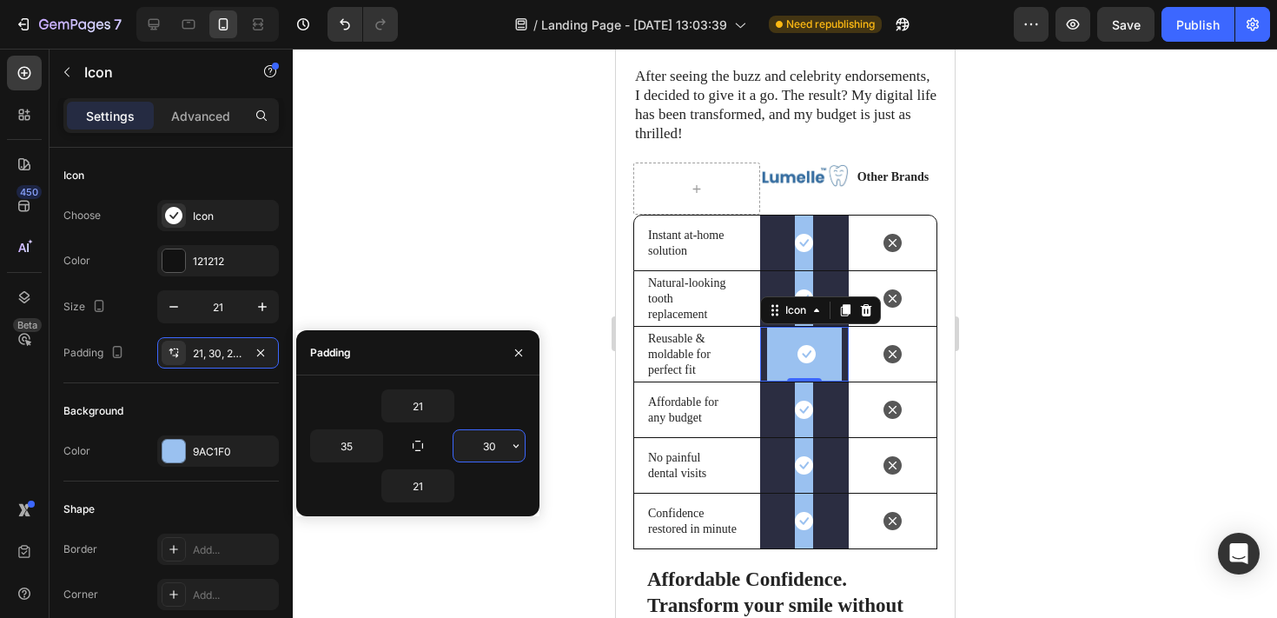
click at [483, 441] on input "30" at bounding box center [488, 445] width 71 height 31
click at [492, 446] on input "35" at bounding box center [488, 445] width 71 height 31
type input "4"
type input "45"
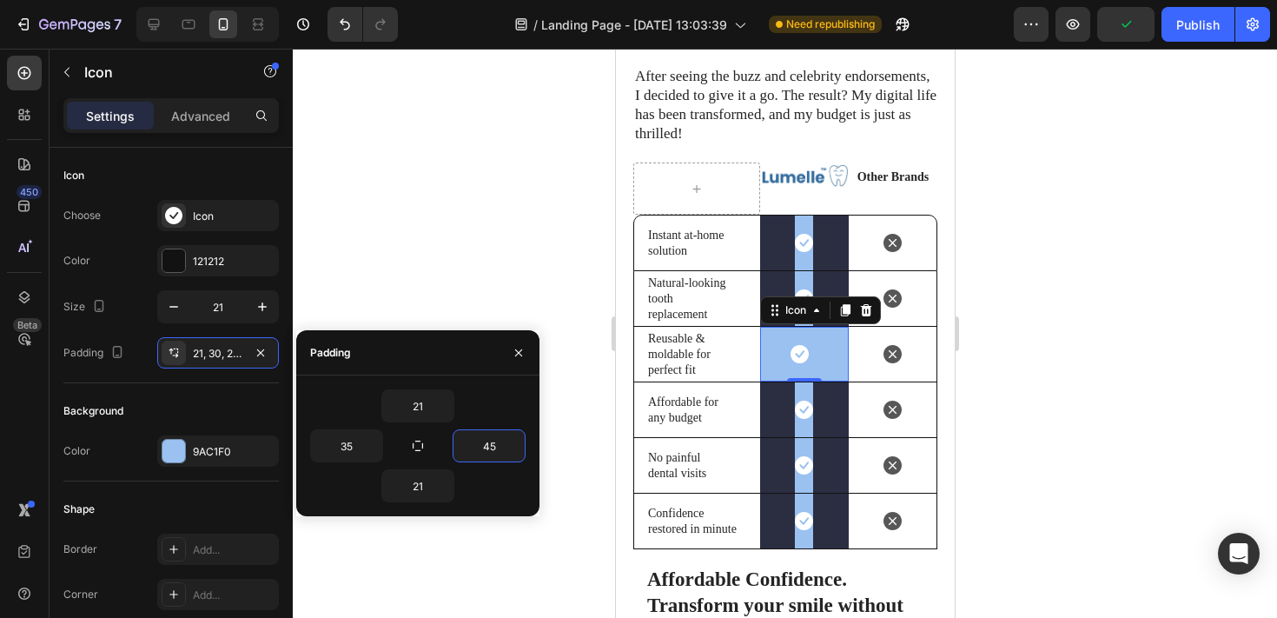
click at [996, 262] on div at bounding box center [785, 333] width 984 height 569
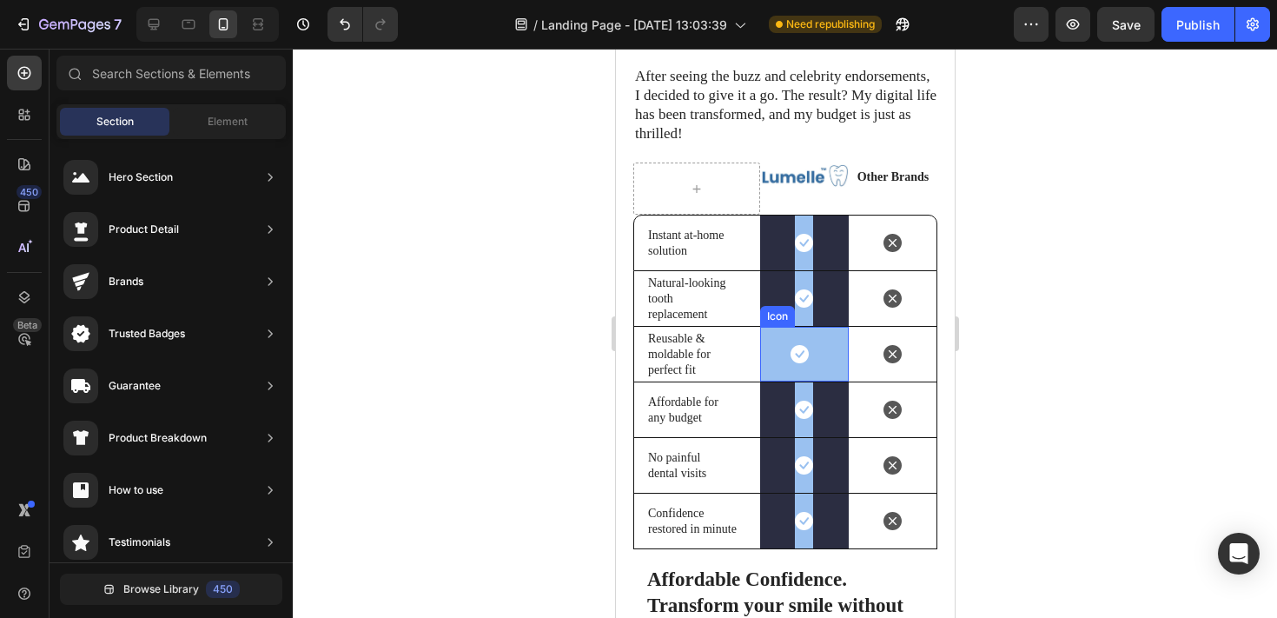
click at [773, 341] on div at bounding box center [803, 354] width 88 height 55
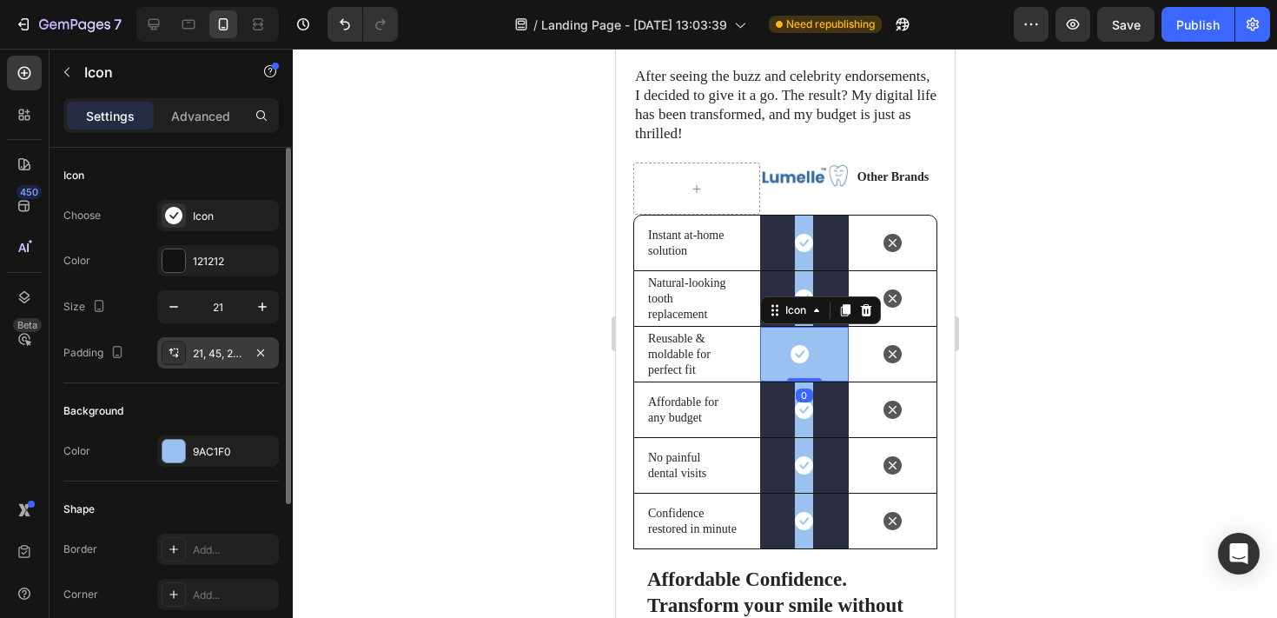
click at [215, 354] on div "21, 45, 21, 35" at bounding box center [218, 354] width 50 height 16
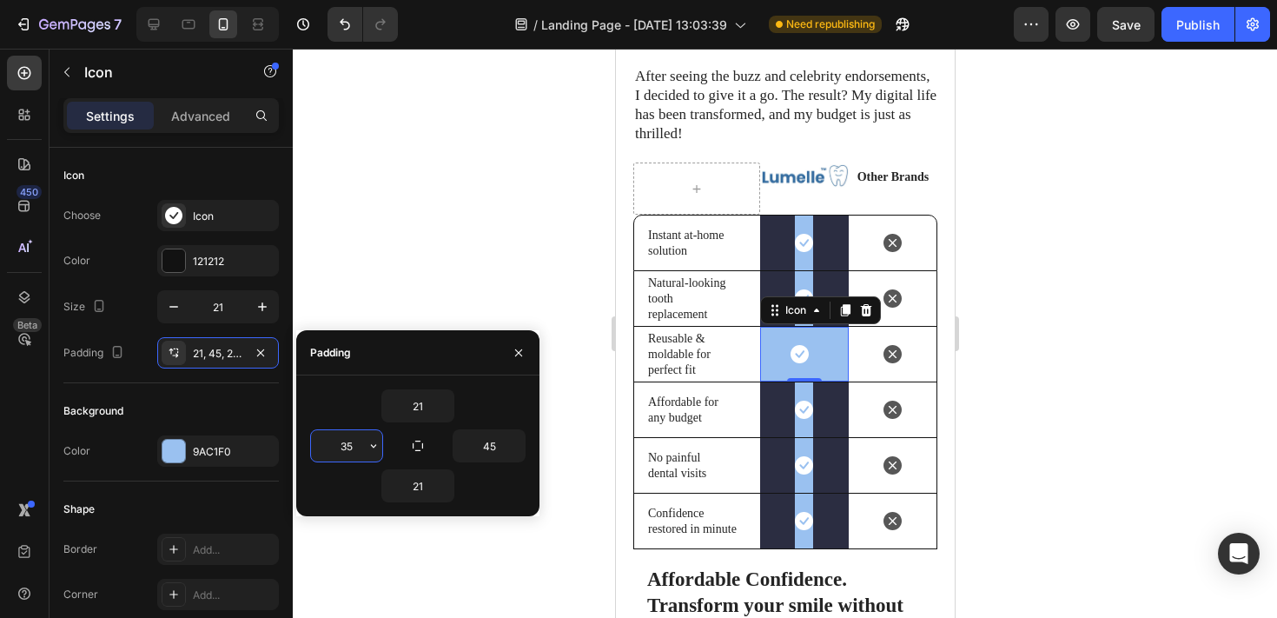
click at [347, 455] on input "35" at bounding box center [346, 445] width 71 height 31
type input "45"
click at [413, 236] on div at bounding box center [785, 333] width 984 height 569
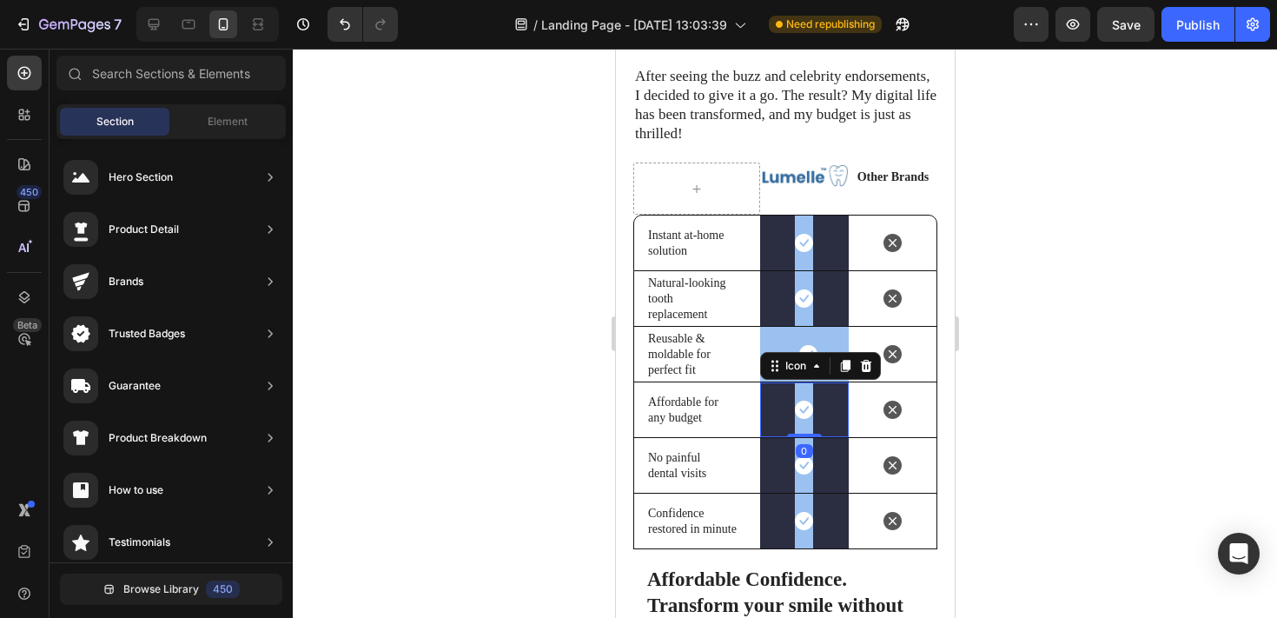
click at [767, 385] on div "Icon 0" at bounding box center [803, 409] width 89 height 55
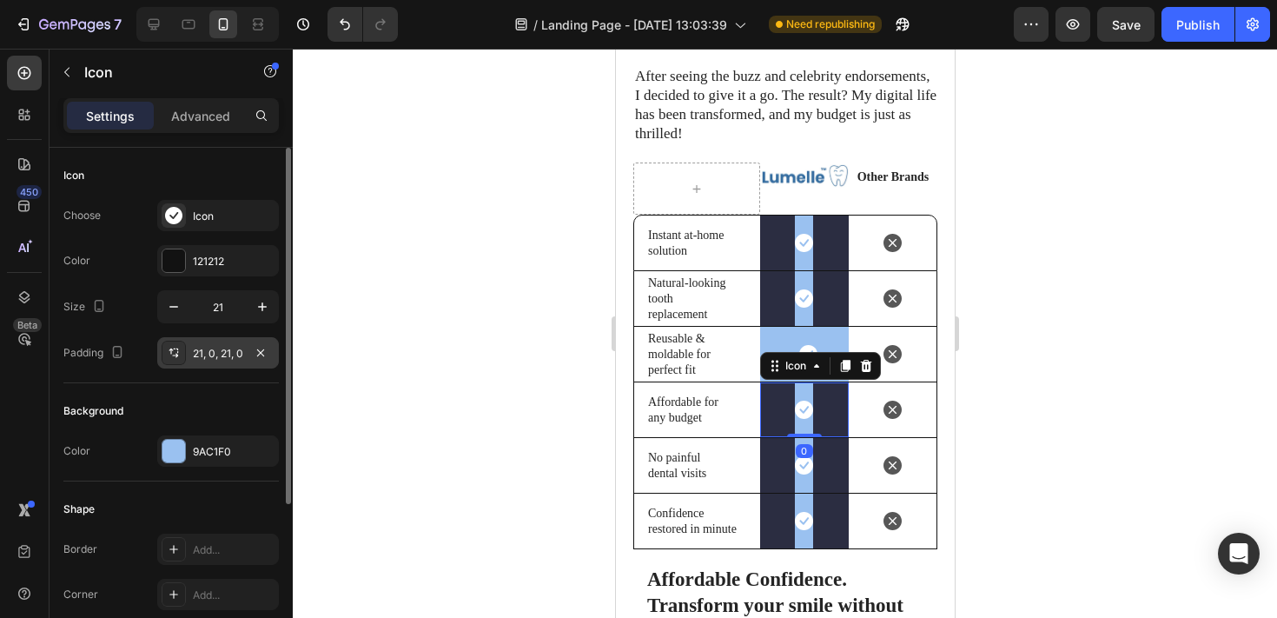
click at [211, 348] on div "21, 0, 21, 0" at bounding box center [218, 354] width 50 height 16
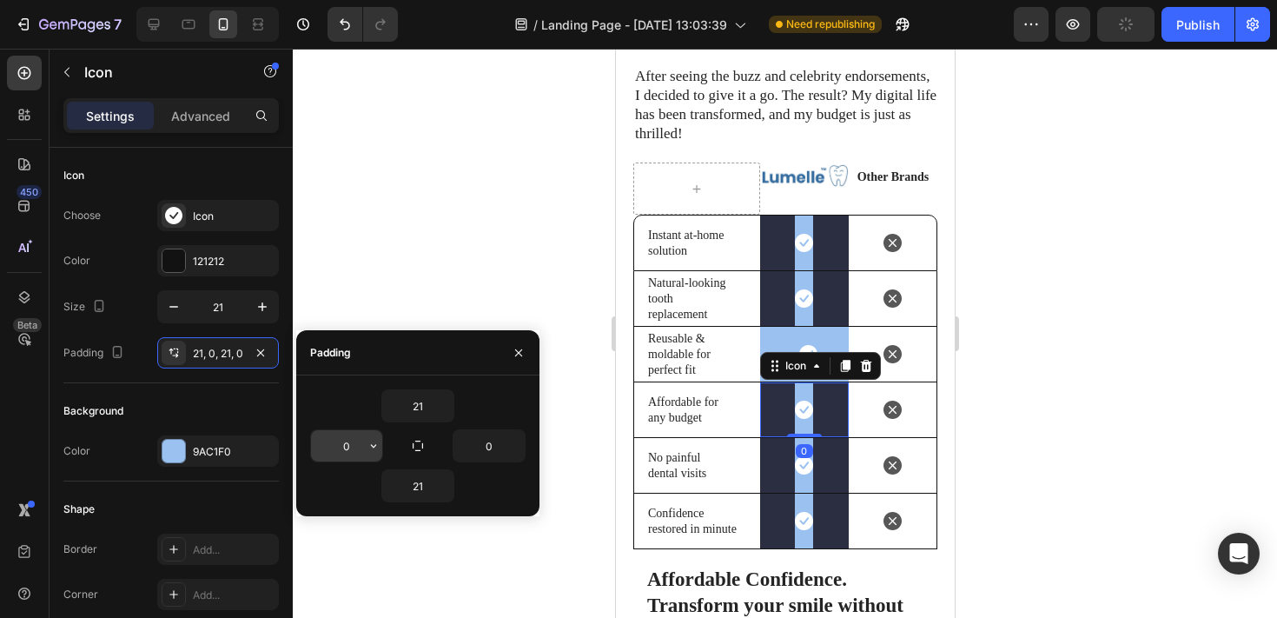
click at [314, 448] on input "0" at bounding box center [346, 445] width 71 height 31
type input "45"
click at [474, 453] on input "4" at bounding box center [488, 445] width 71 height 31
type input "45"
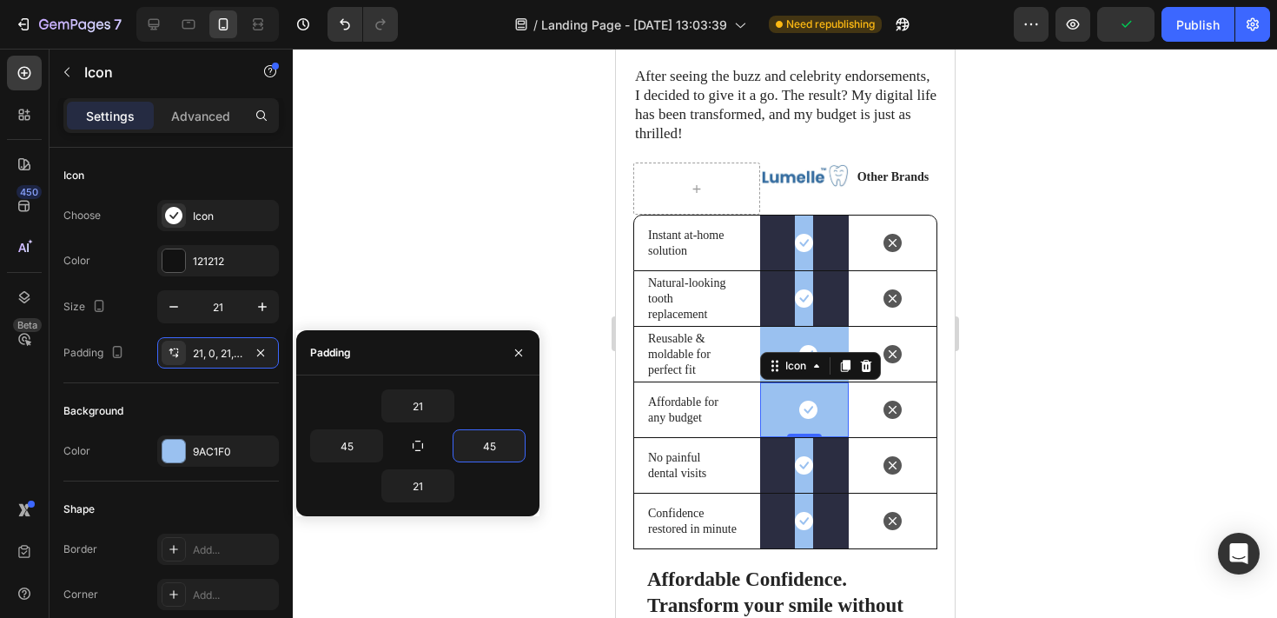
click at [484, 246] on div at bounding box center [785, 333] width 984 height 569
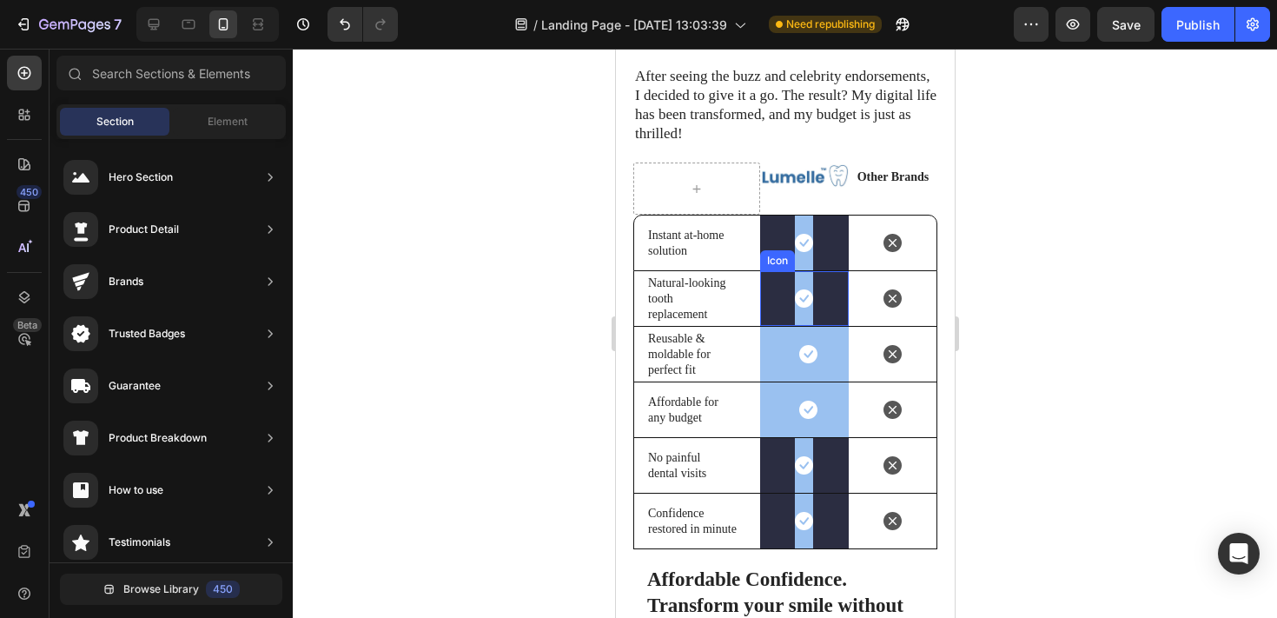
click at [762, 271] on div "Icon" at bounding box center [803, 298] width 89 height 55
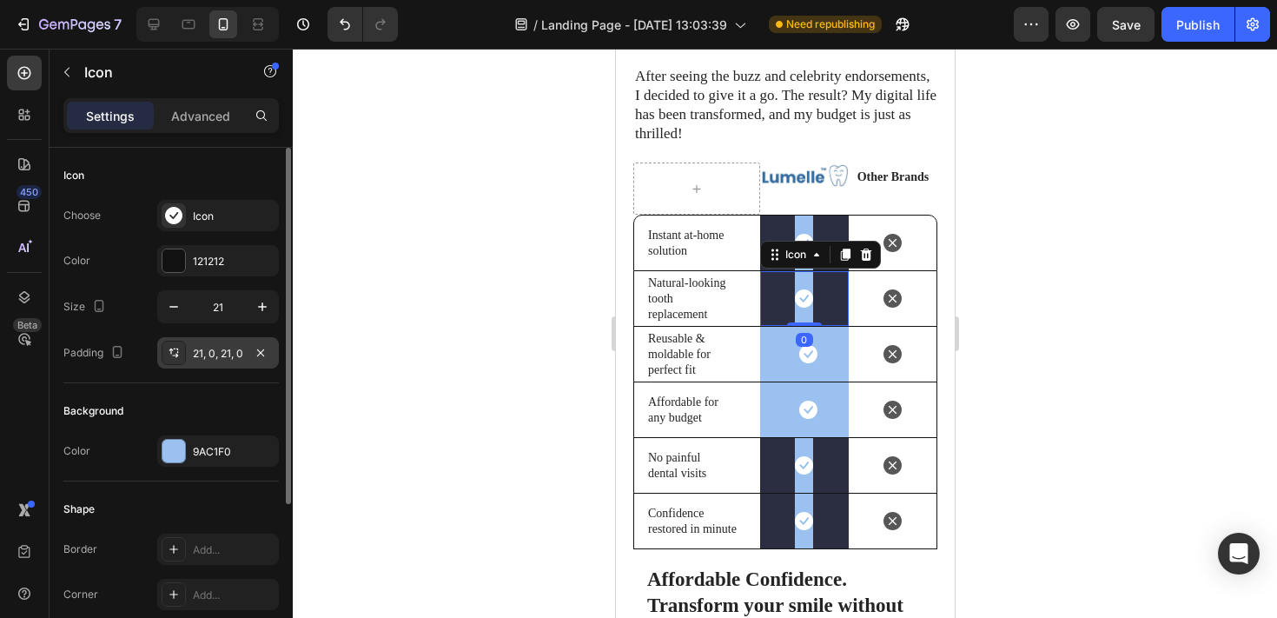
click at [241, 359] on div "21, 0, 21, 0" at bounding box center [218, 354] width 50 height 16
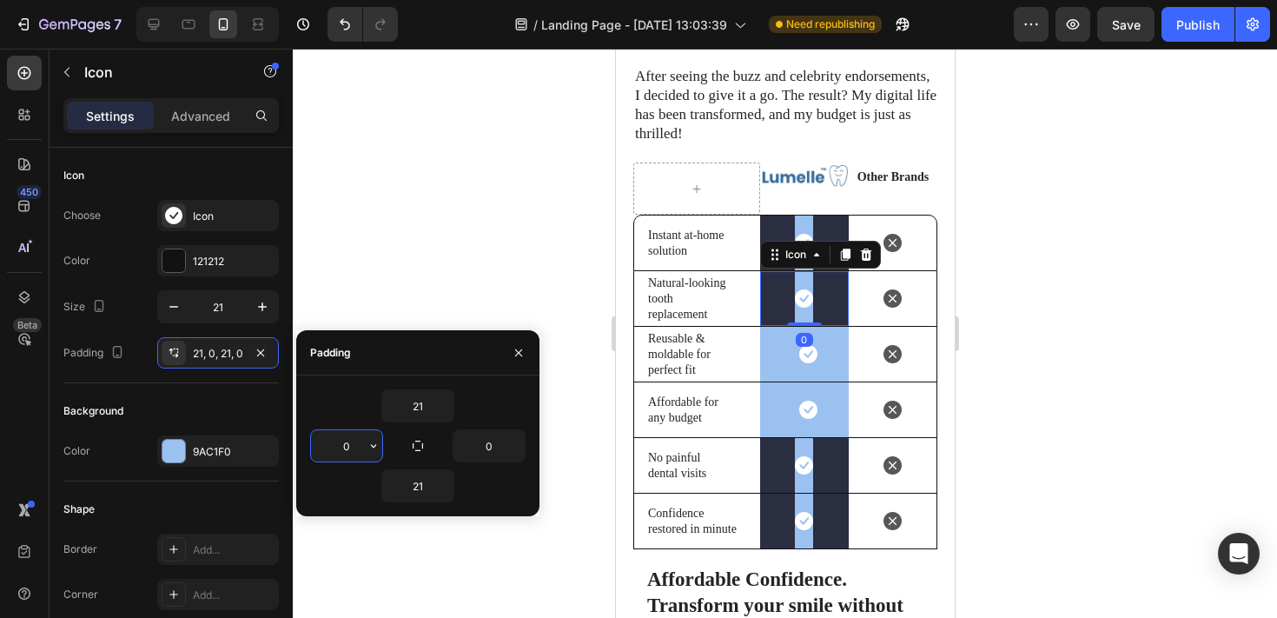
click at [361, 431] on input "0" at bounding box center [346, 445] width 71 height 31
type input "45"
click at [489, 451] on input "0" at bounding box center [488, 445] width 71 height 31
type input "45"
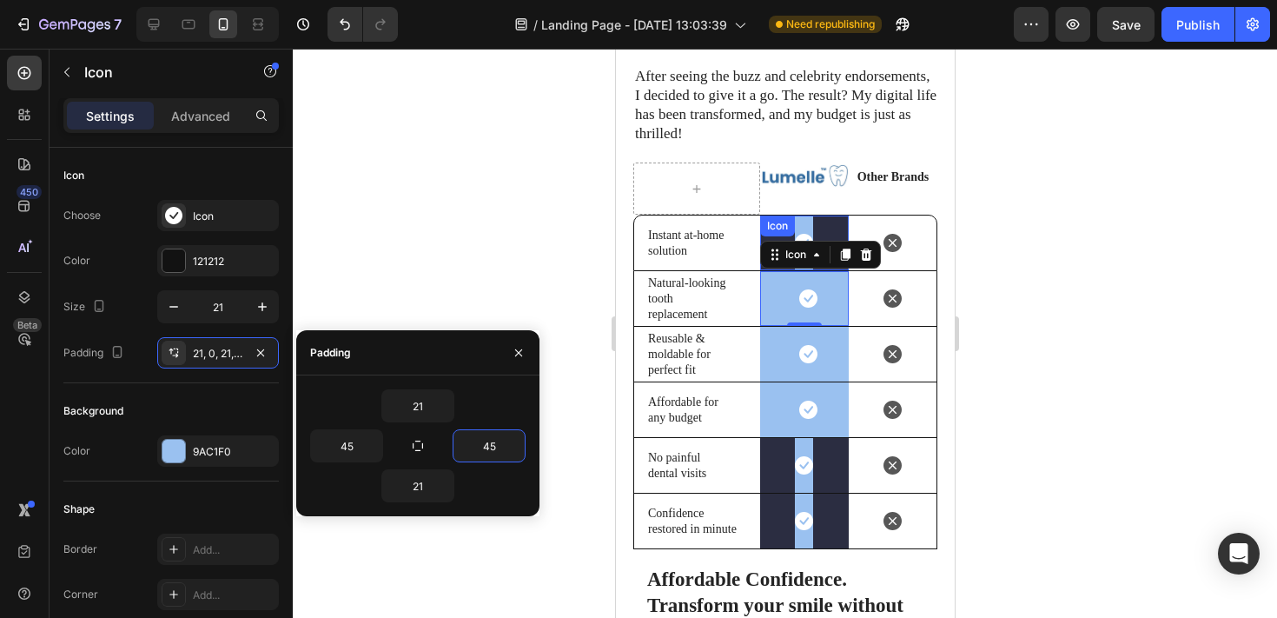
click at [768, 226] on div "Icon" at bounding box center [777, 226] width 28 height 0
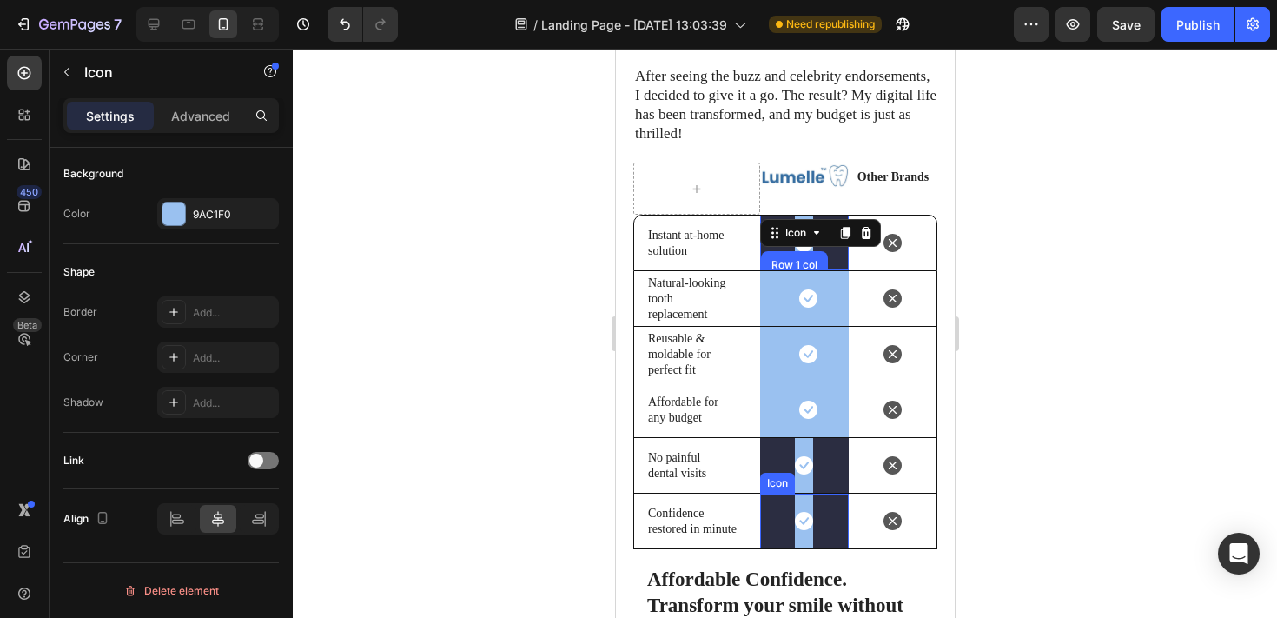
click at [768, 483] on div "Icon" at bounding box center [777, 483] width 28 height 0
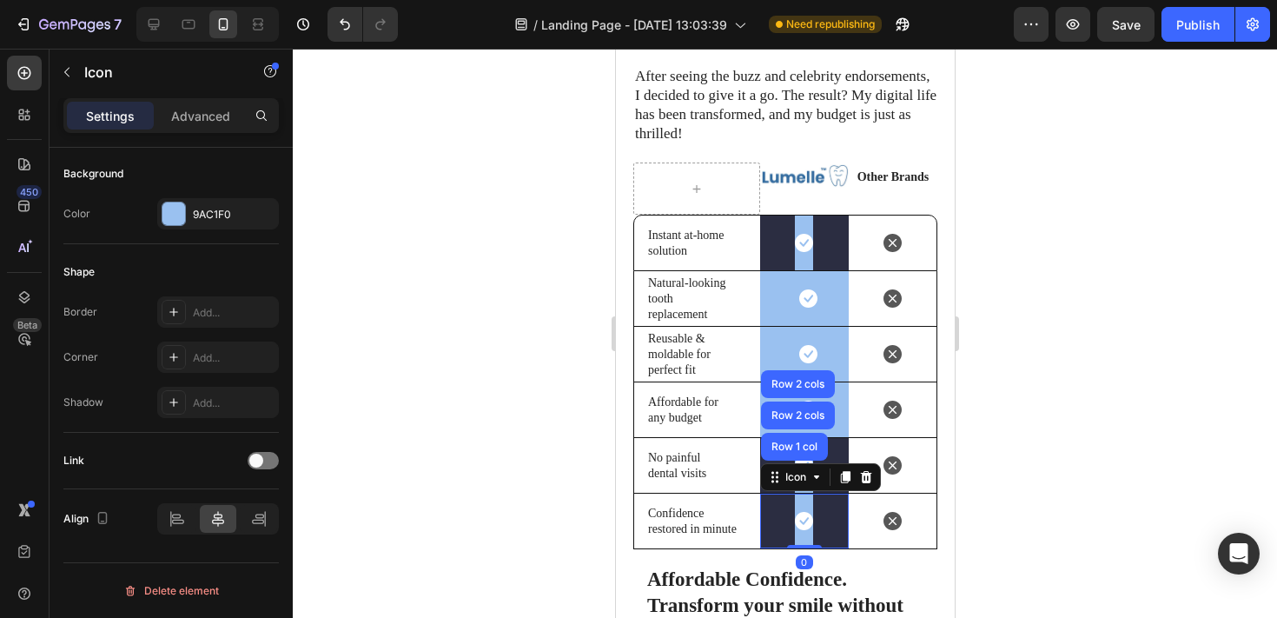
click at [761, 514] on div "Icon Row 1 col Row 2 cols Row 2 cols 0" at bounding box center [803, 520] width 89 height 55
click at [764, 512] on div "Icon Row 1 col Row 2 cols Row 2 cols 0" at bounding box center [803, 520] width 89 height 55
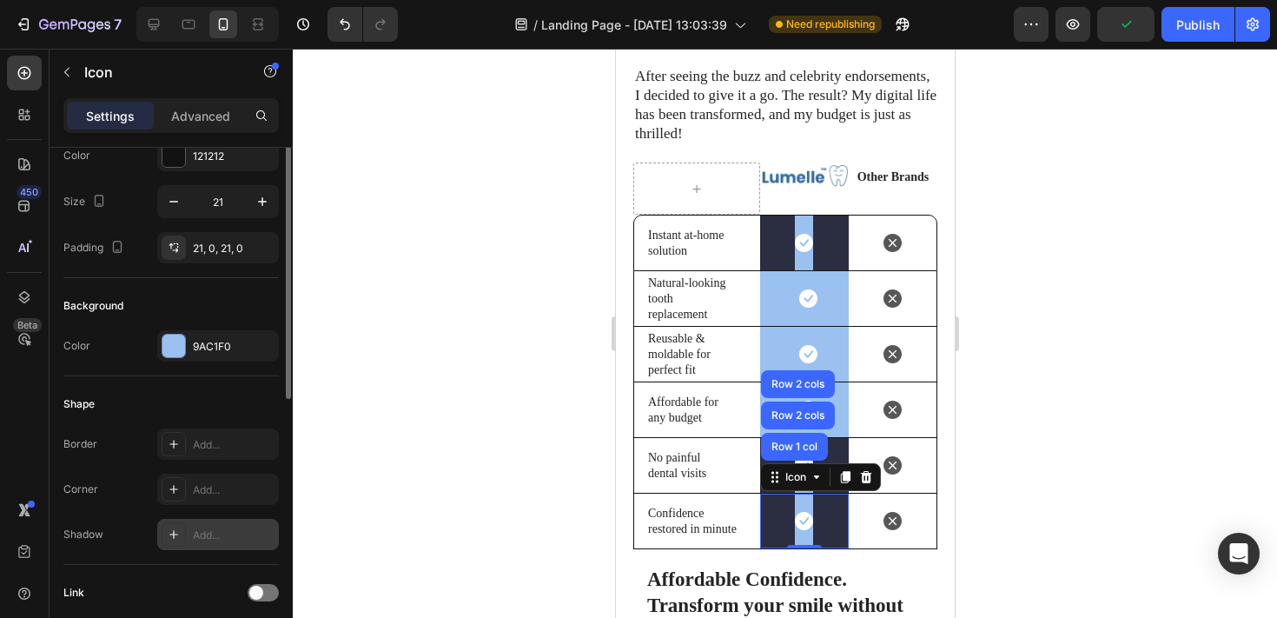
scroll to position [0, 0]
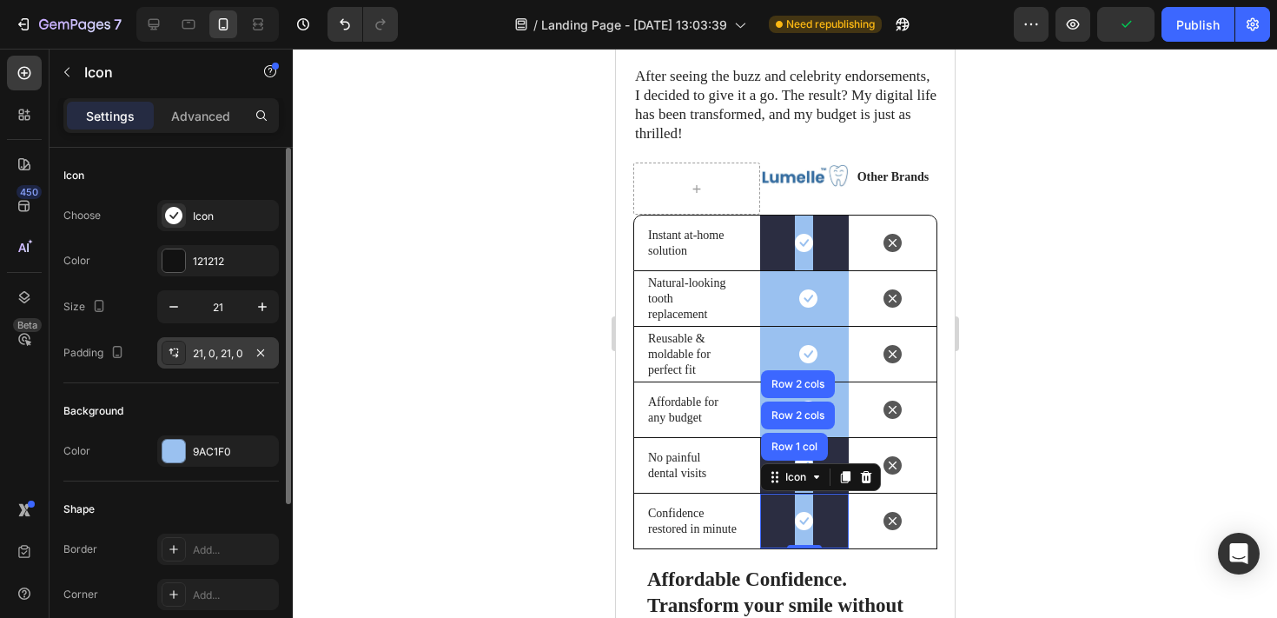
click at [212, 361] on div "21, 0, 21, 0" at bounding box center [218, 352] width 122 height 31
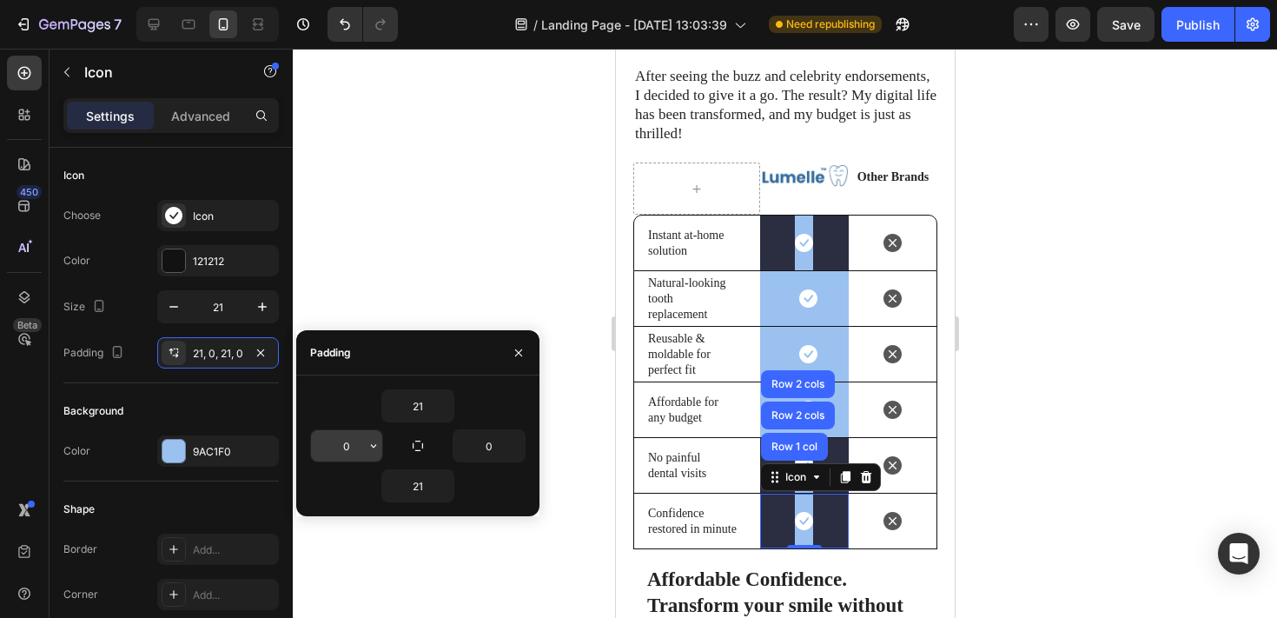
click at [358, 440] on input "0" at bounding box center [346, 445] width 71 height 31
type input "45"
click at [497, 458] on input "4" at bounding box center [488, 445] width 71 height 31
type input "45"
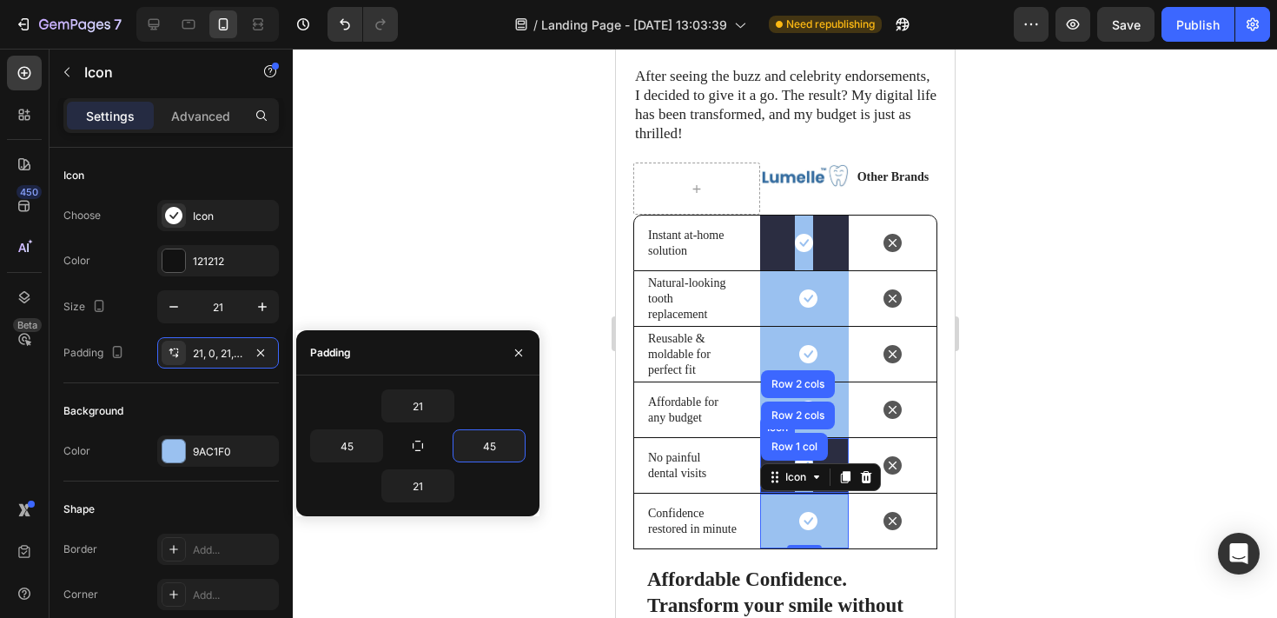
click at [834, 438] on div "Icon" at bounding box center [803, 465] width 89 height 55
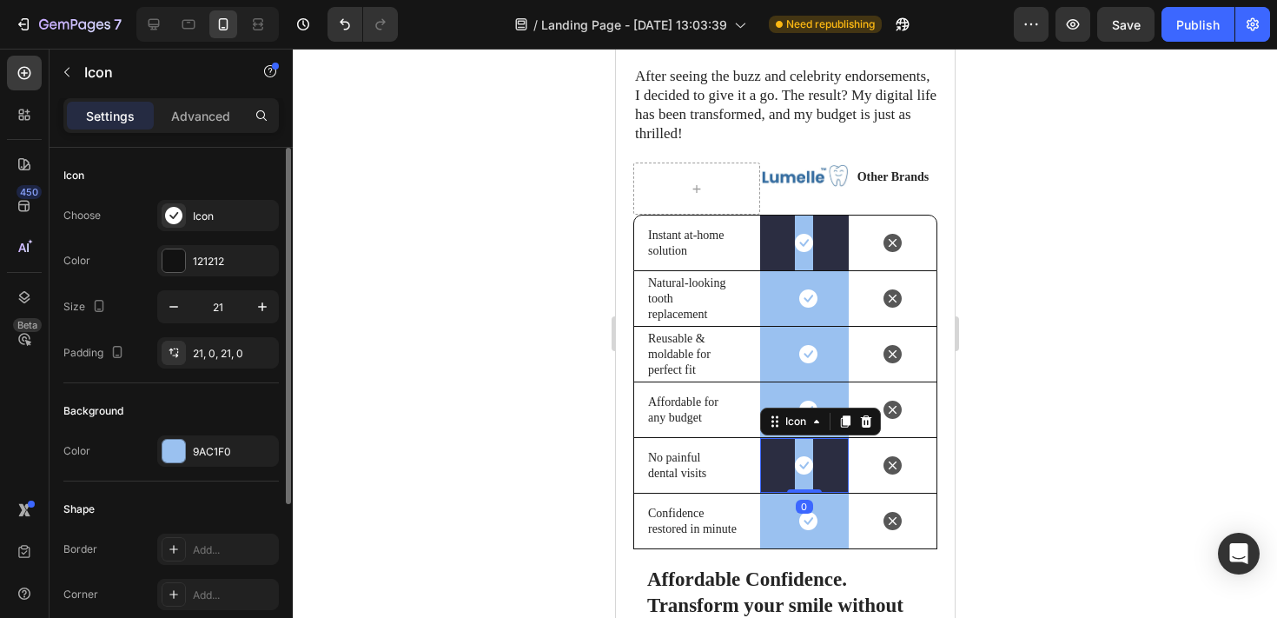
click at [235, 331] on div "Choose Icon Color 121212 Size 21 Padding 21, 0, 21, 0" at bounding box center [170, 284] width 215 height 169
click at [235, 353] on div "21, 0, 21, 0" at bounding box center [218, 354] width 50 height 16
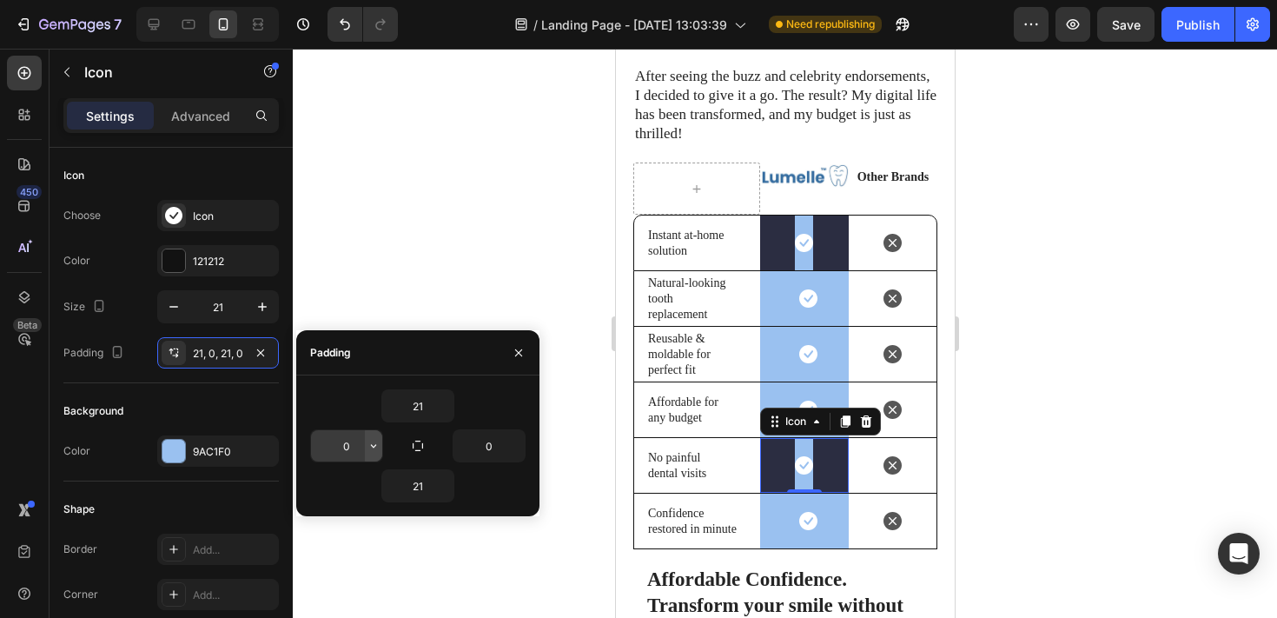
click at [367, 446] on icon "button" at bounding box center [374, 446] width 14 height 14
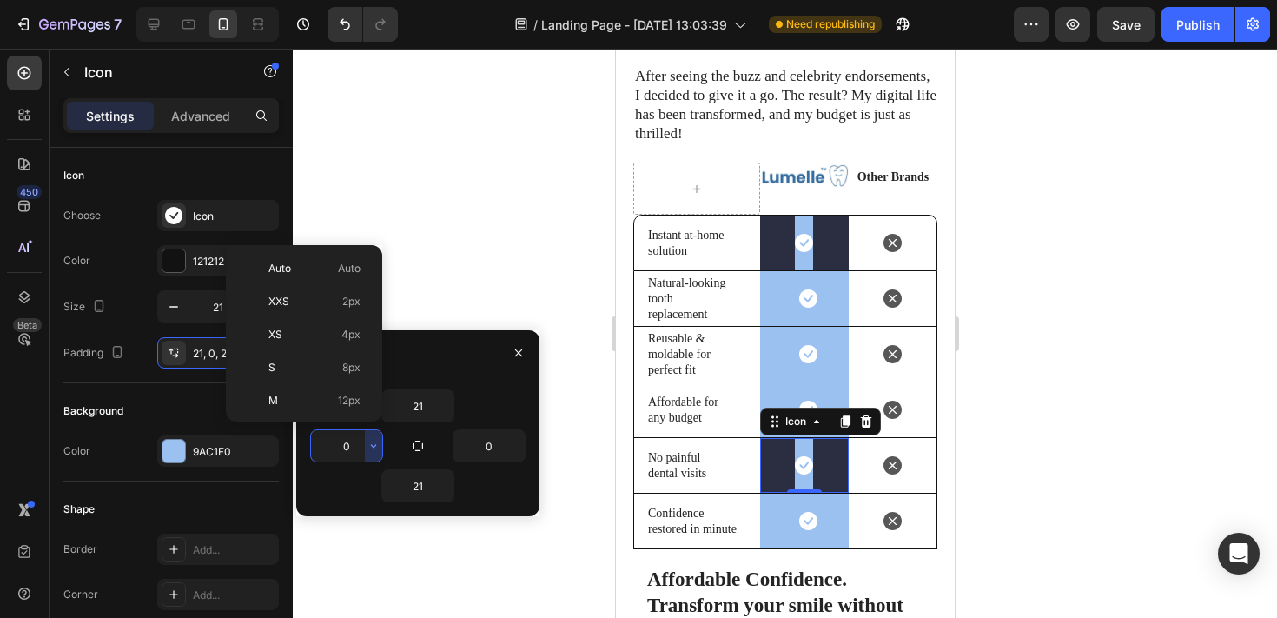
click at [354, 446] on input "0" at bounding box center [346, 445] width 71 height 31
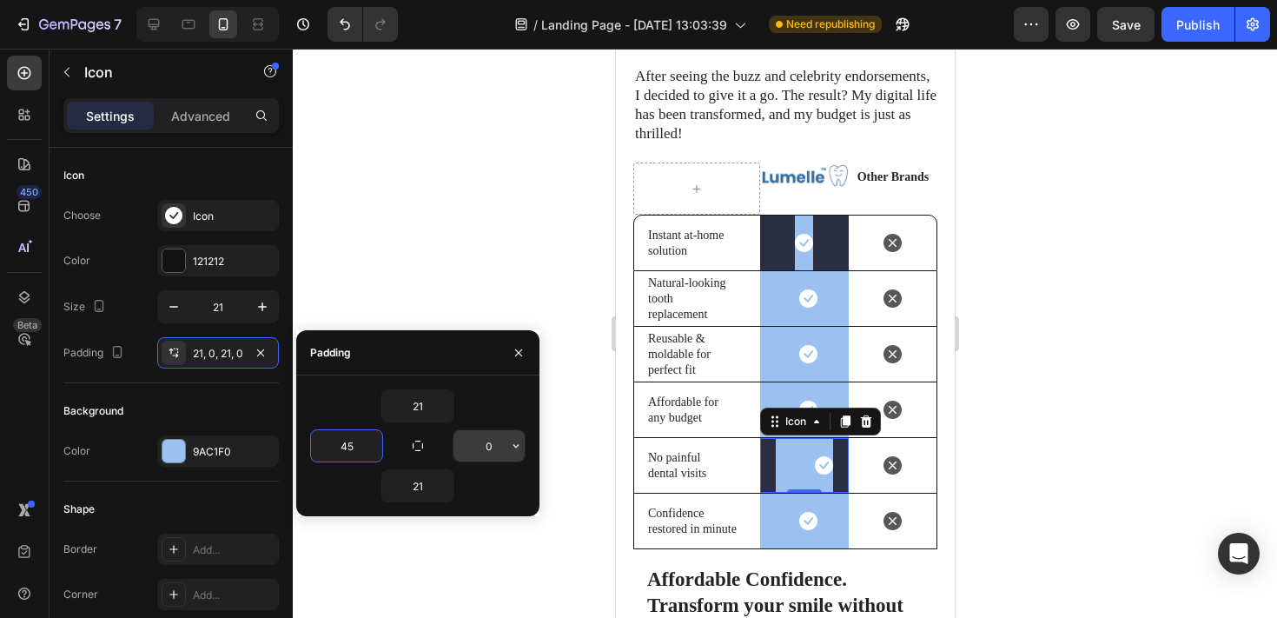
type input "45"
click at [481, 444] on input "4" at bounding box center [488, 445] width 71 height 31
type input "45"
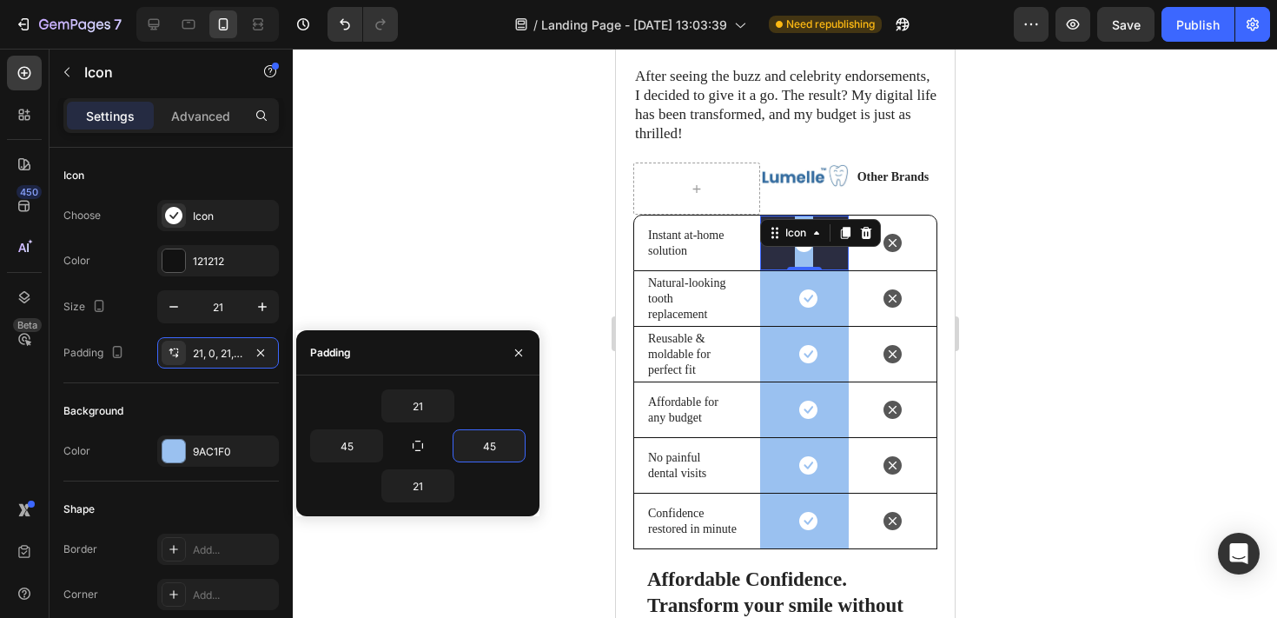
click at [770, 236] on div "Icon 0" at bounding box center [803, 242] width 89 height 55
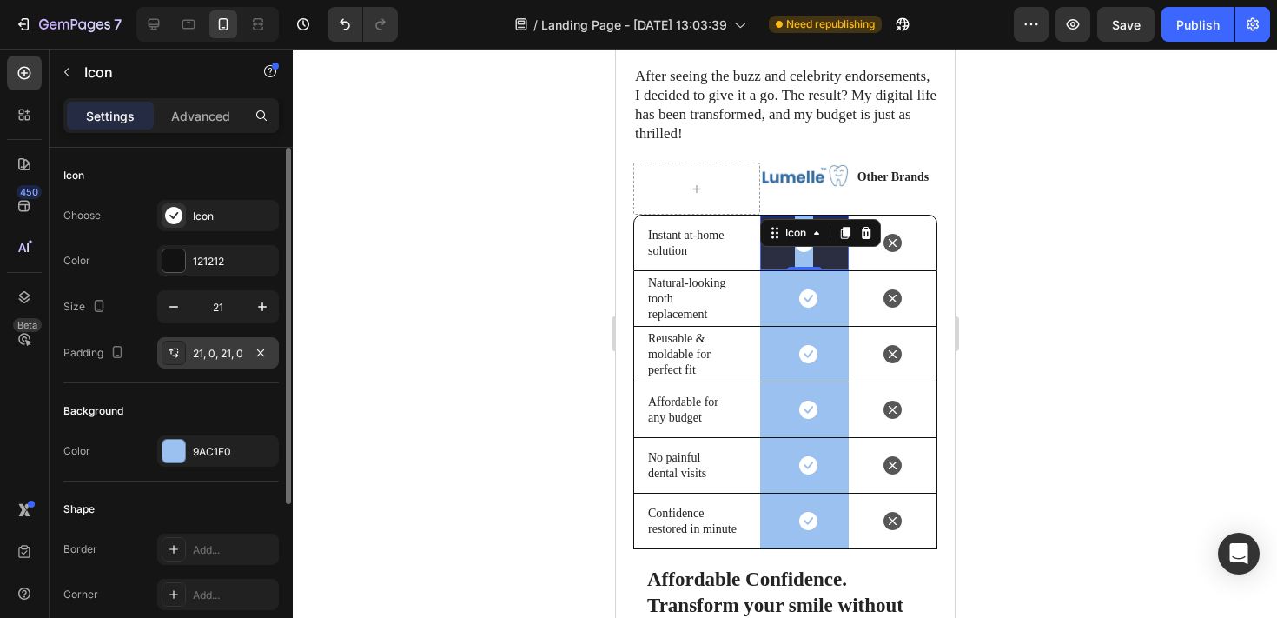
click at [208, 351] on div "21, 0, 21, 0" at bounding box center [218, 354] width 50 height 16
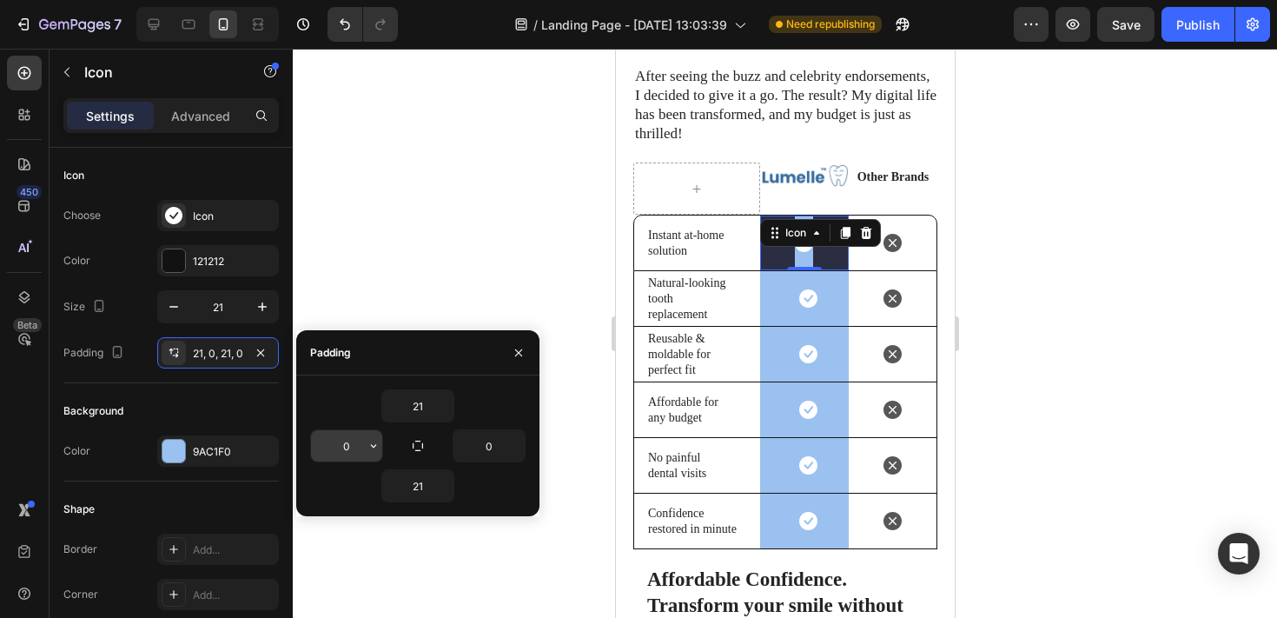
click at [340, 432] on input "0" at bounding box center [346, 445] width 71 height 31
type input "45"
click at [496, 450] on input "0" at bounding box center [488, 445] width 71 height 31
type input "45"
click at [458, 240] on div at bounding box center [785, 333] width 984 height 569
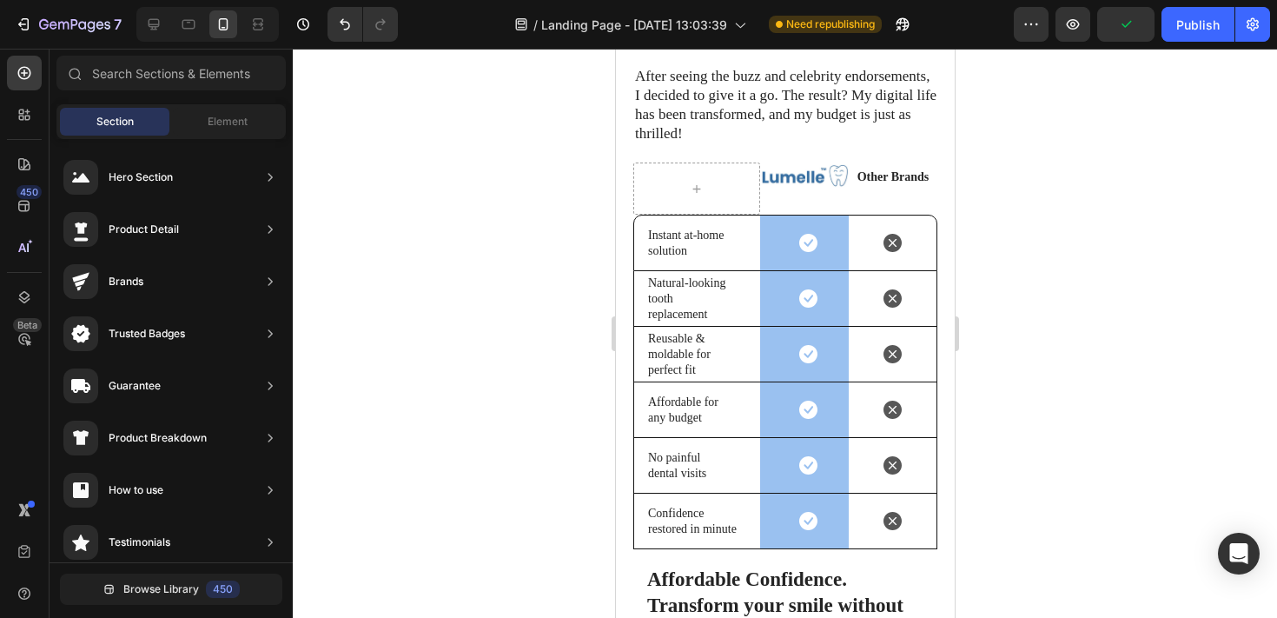
click at [981, 193] on div at bounding box center [785, 333] width 984 height 569
click at [810, 175] on div "Image Row Other Brands Text Block Row" at bounding box center [847, 188] width 177 height 52
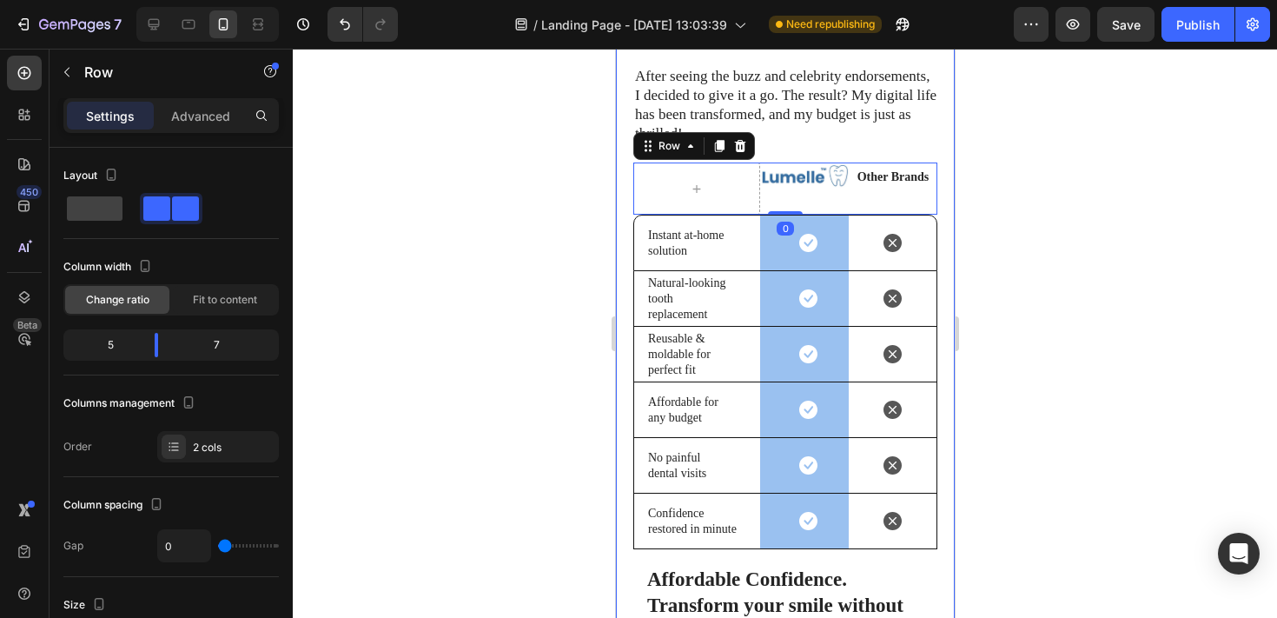
click at [1021, 221] on div at bounding box center [785, 333] width 984 height 569
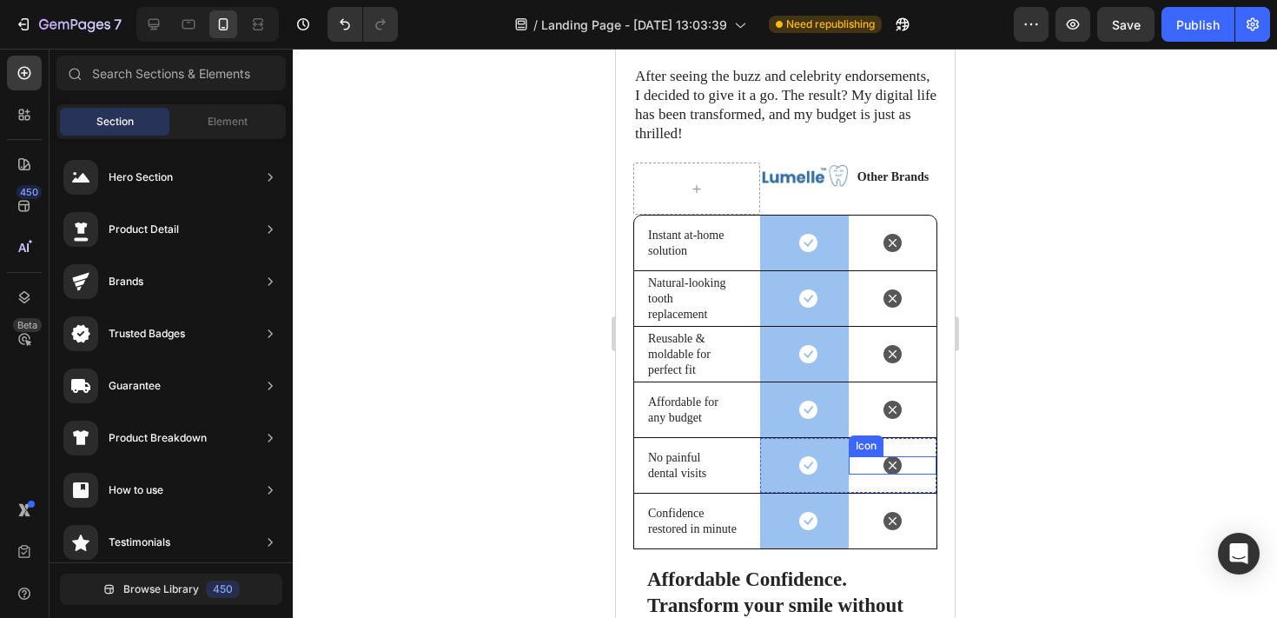
click at [892, 456] on icon at bounding box center [892, 465] width 18 height 18
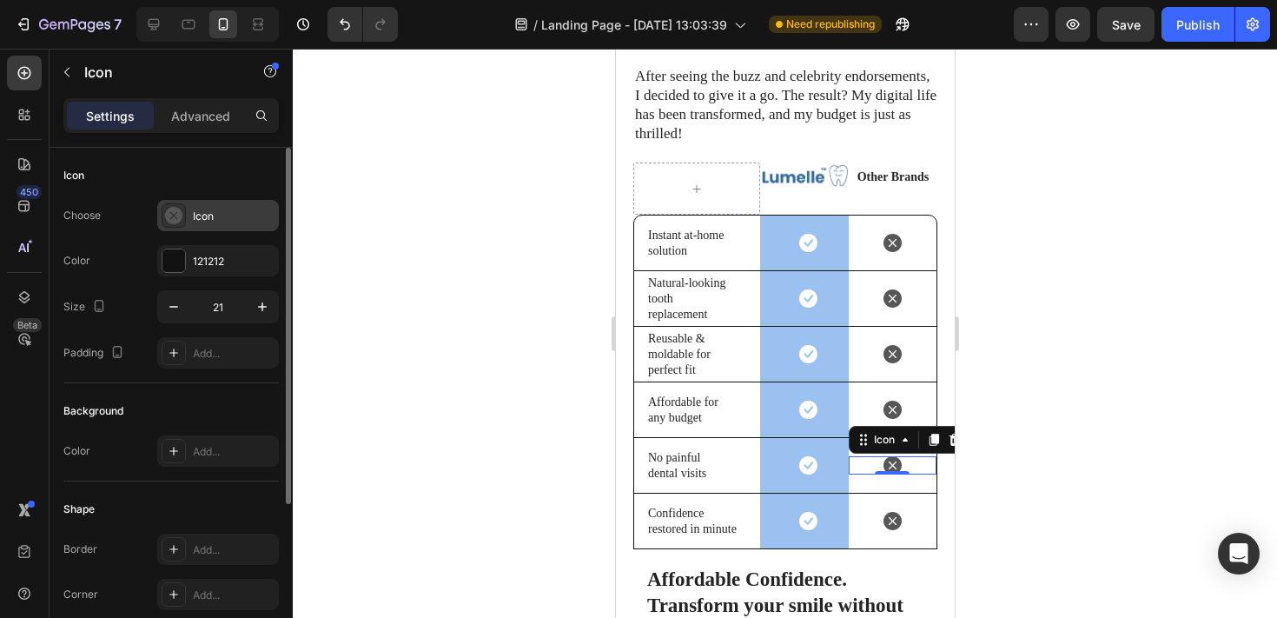
click at [176, 217] on icon at bounding box center [173, 215] width 17 height 17
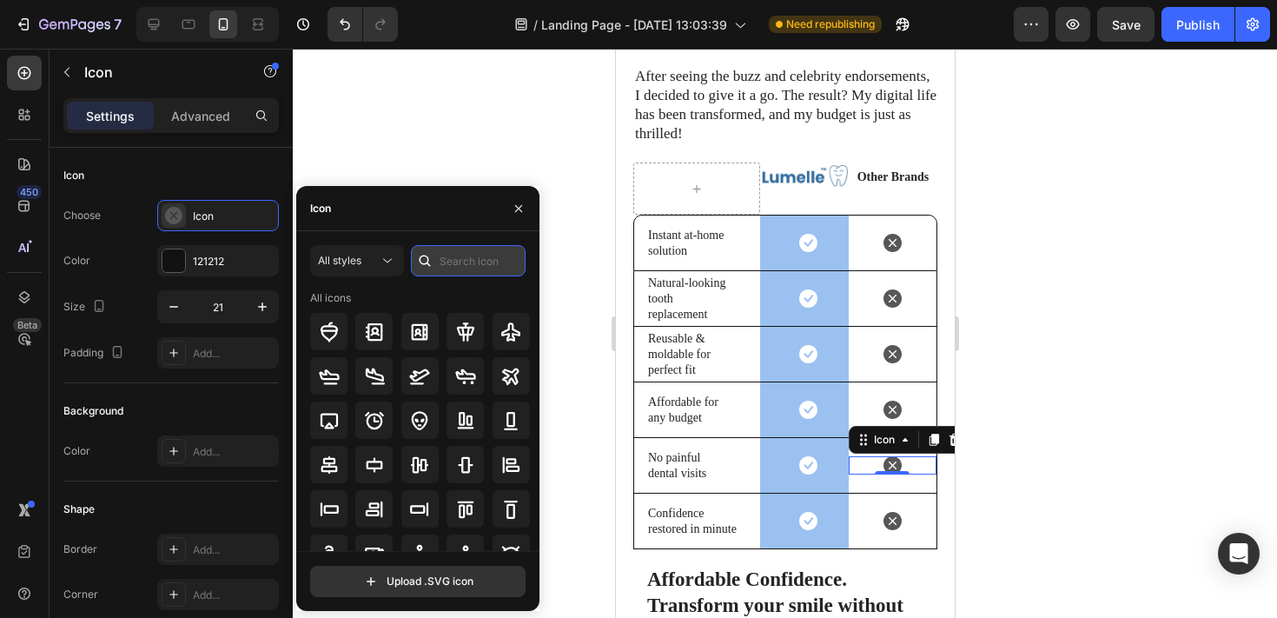
click at [457, 263] on input "text" at bounding box center [468, 260] width 115 height 31
click at [809, 289] on icon at bounding box center [807, 298] width 18 height 18
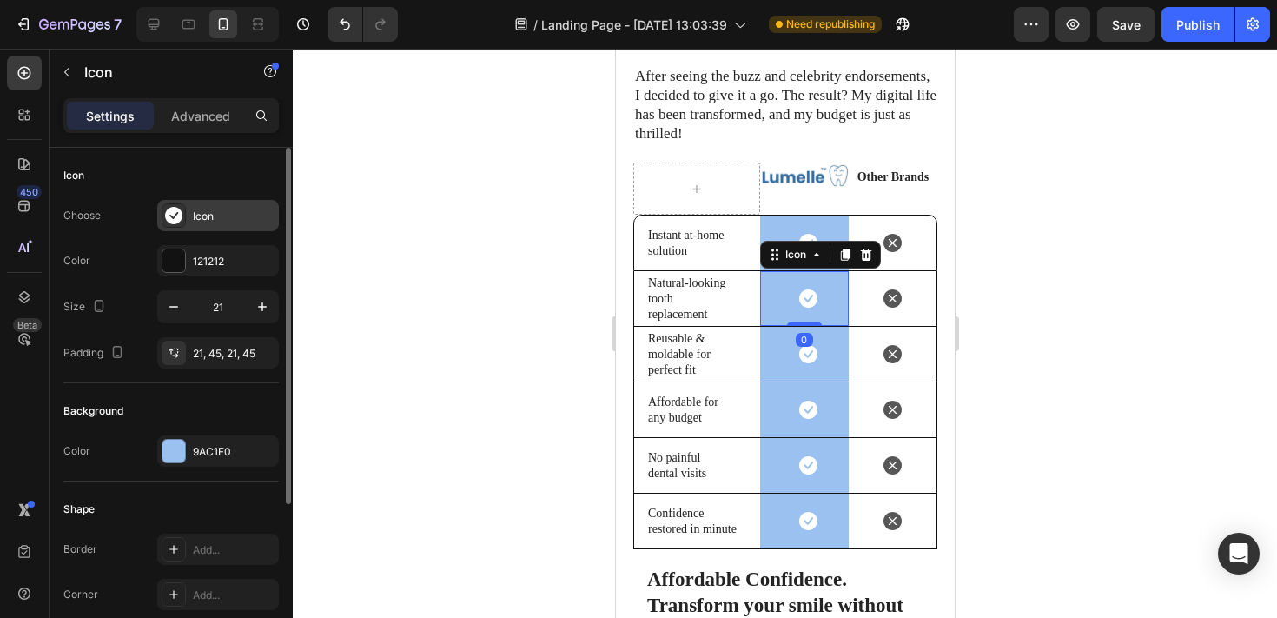
click at [219, 222] on div "Icon" at bounding box center [234, 216] width 82 height 16
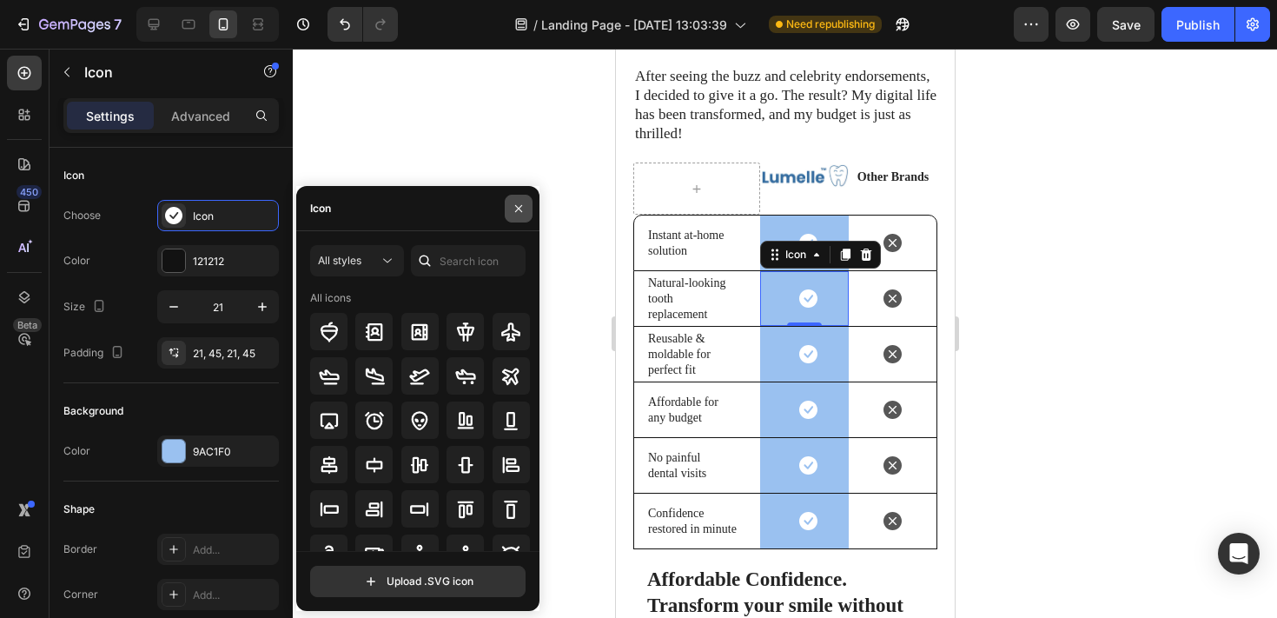
click at [515, 208] on icon "button" at bounding box center [519, 209] width 14 height 14
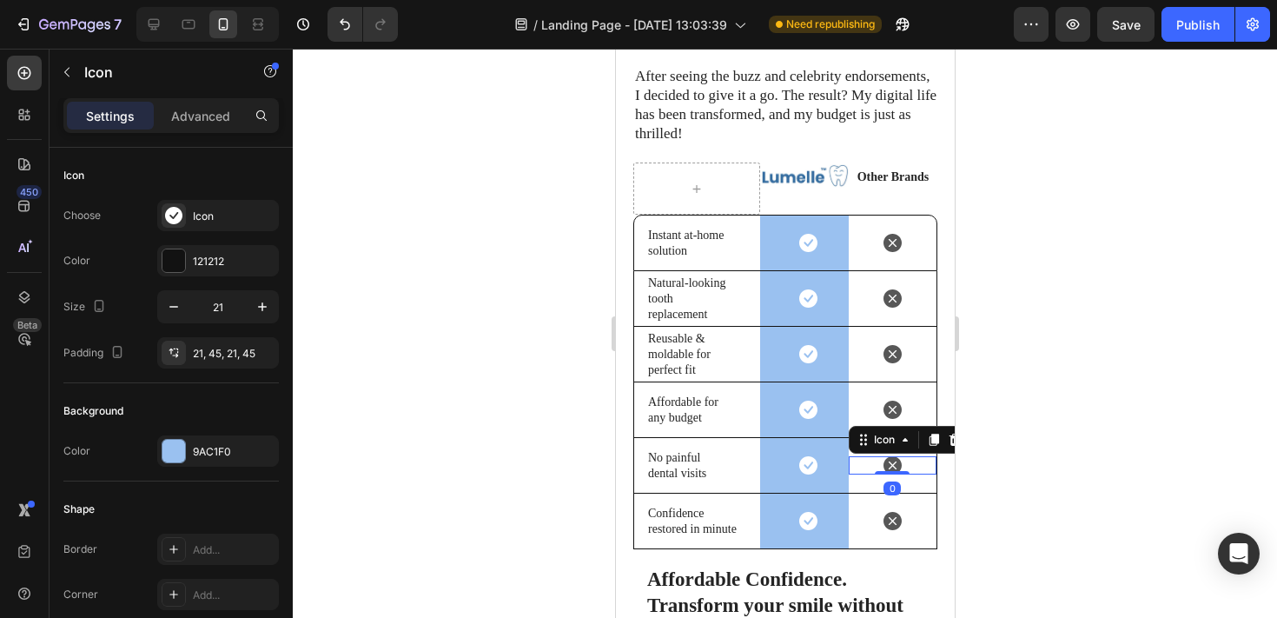
click at [891, 456] on icon at bounding box center [892, 465] width 18 height 18
click at [200, 225] on div "Icon" at bounding box center [218, 215] width 122 height 31
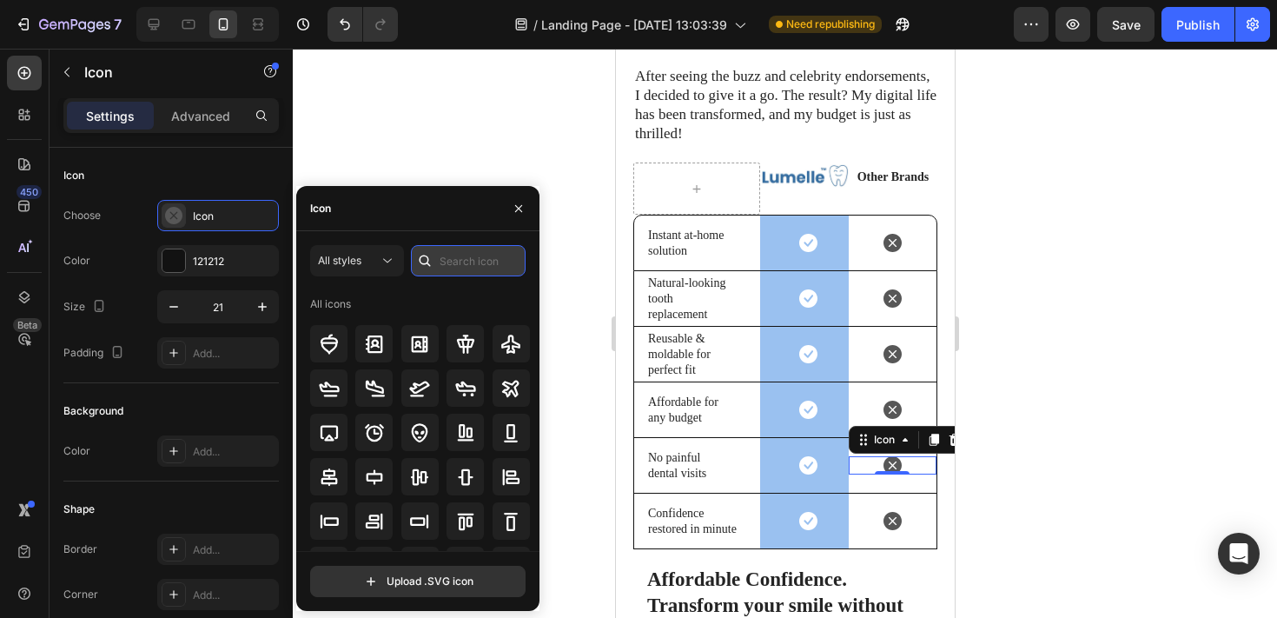
click at [463, 269] on input "text" at bounding box center [468, 260] width 115 height 31
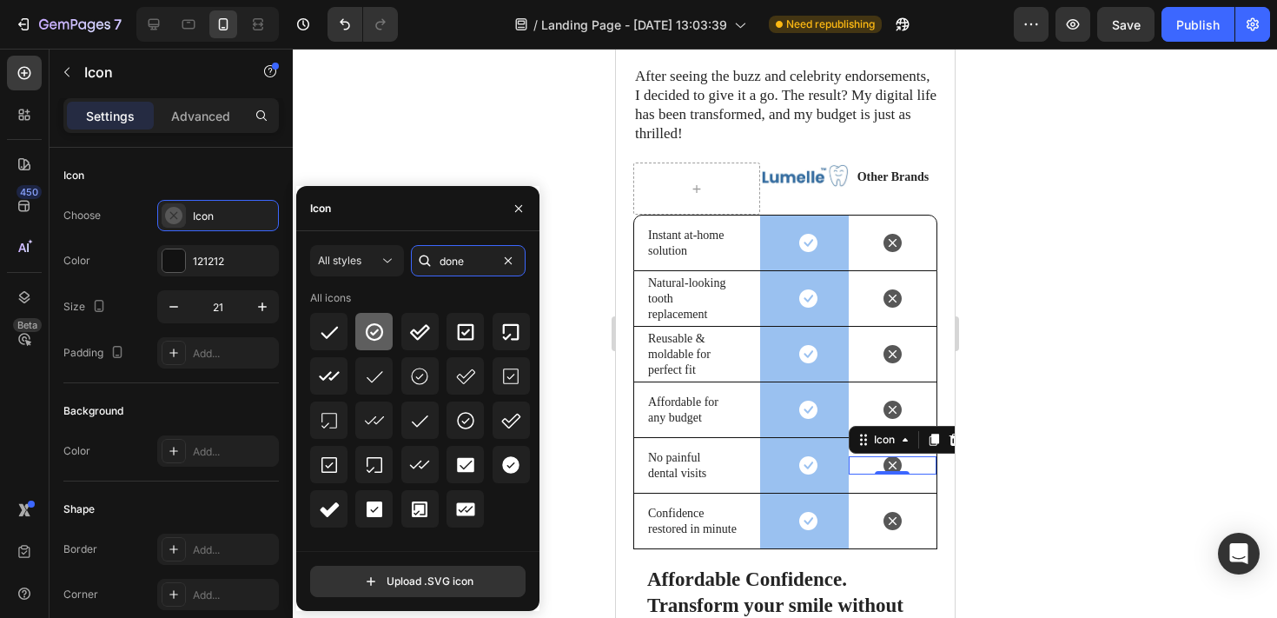
type input "done"
click at [378, 334] on icon at bounding box center [374, 331] width 21 height 21
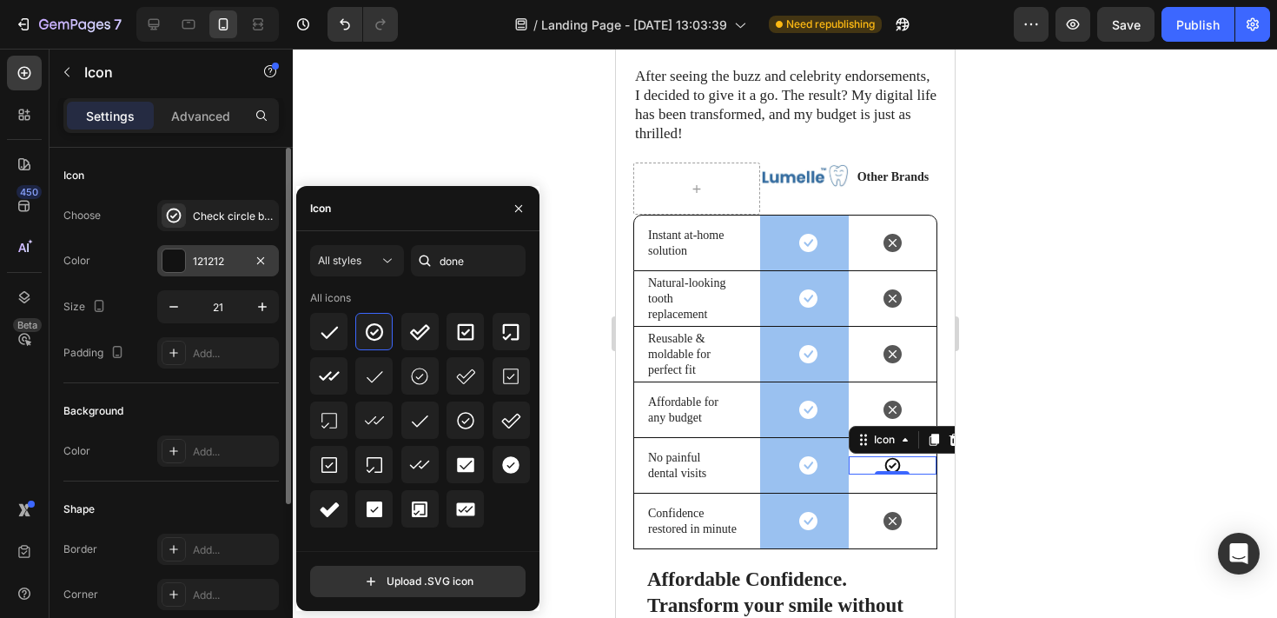
click at [192, 262] on div "121212" at bounding box center [218, 260] width 122 height 31
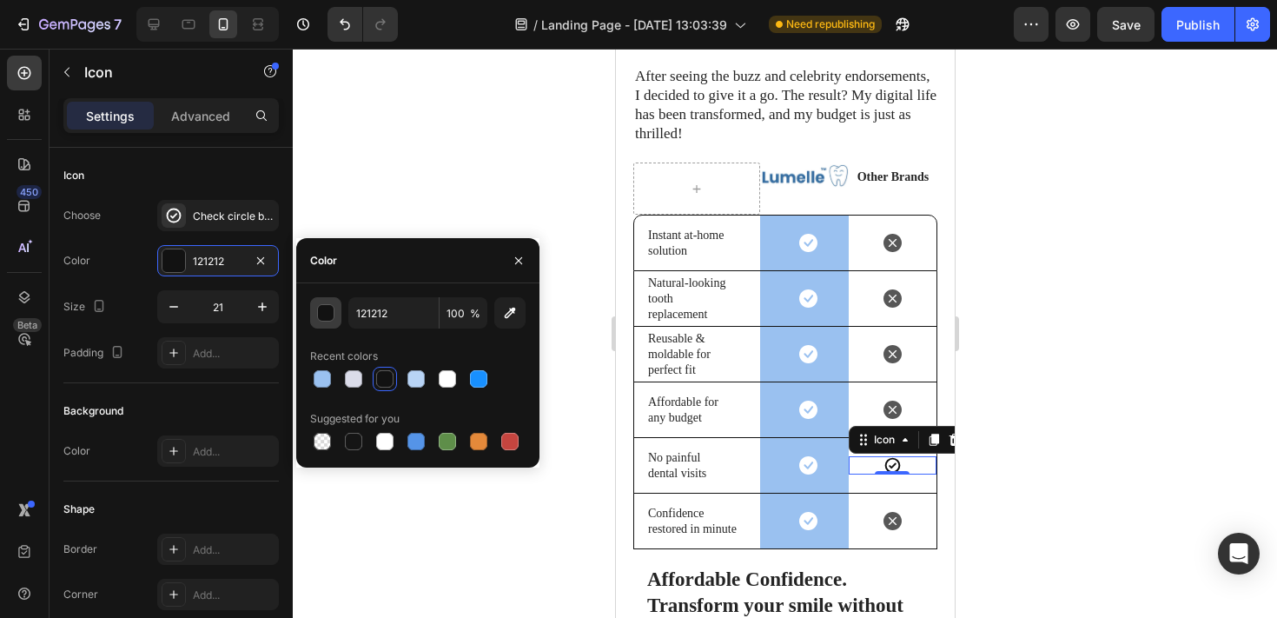
click at [336, 316] on button "button" at bounding box center [325, 312] width 31 height 31
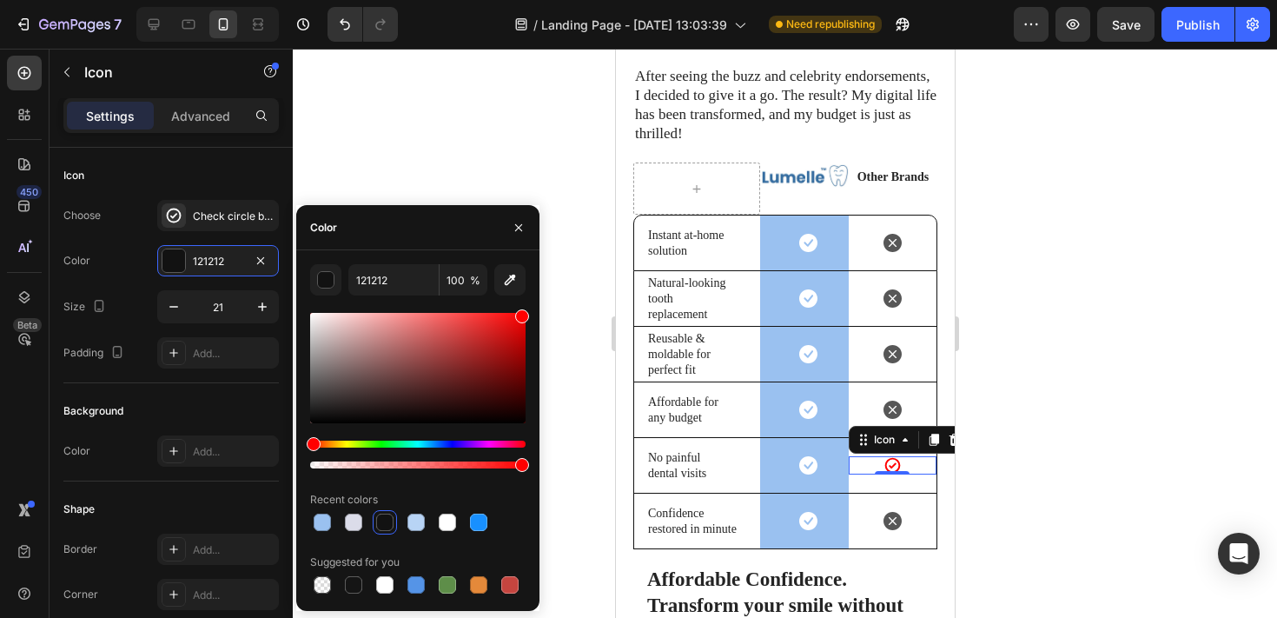
drag, startPoint x: 463, startPoint y: 375, endPoint x: 570, endPoint y: 255, distance: 160.6
click at [570, 0] on div "7 / Landing Page - [DATE] 13:03:39 Need republishing Preview Save Publish 450 B…" at bounding box center [638, 0] width 1277 height 0
click at [495, 115] on div at bounding box center [785, 333] width 984 height 569
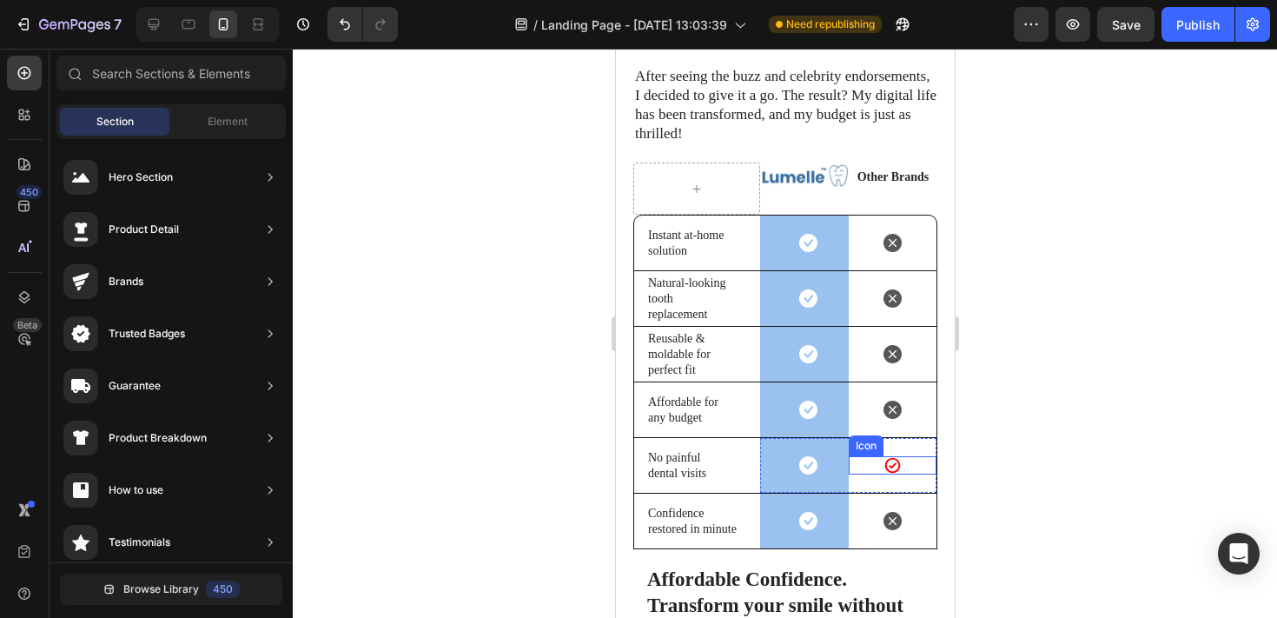
click at [891, 458] on icon at bounding box center [891, 466] width 16 height 16
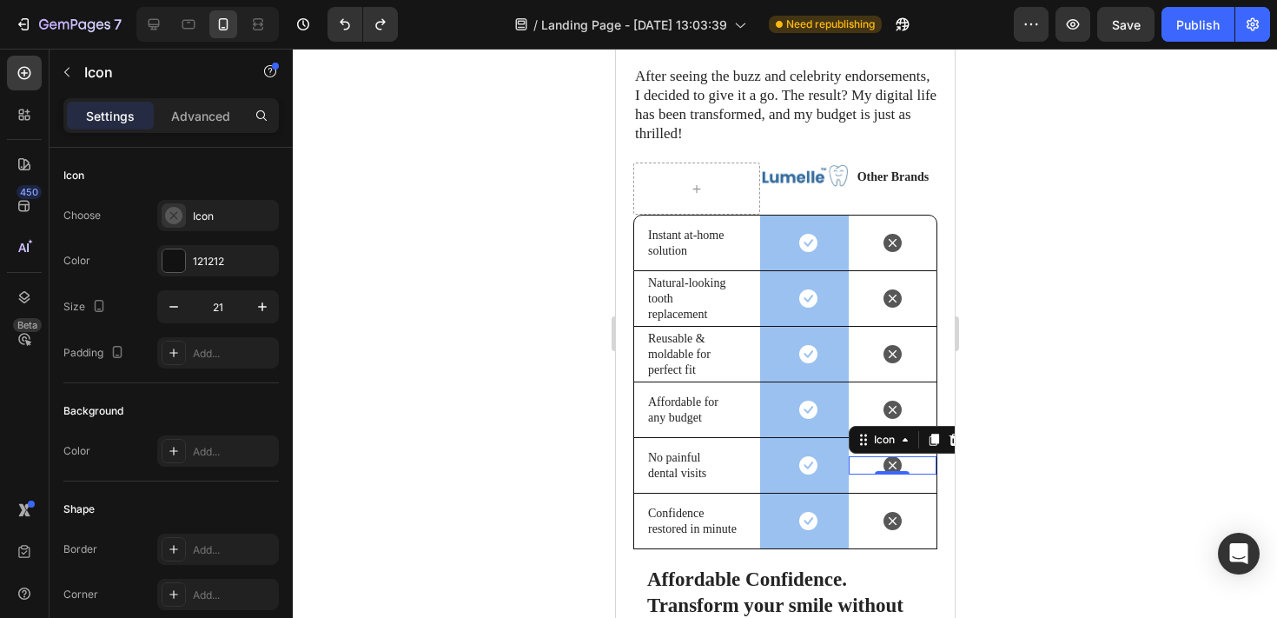
click at [1058, 302] on div at bounding box center [785, 333] width 984 height 569
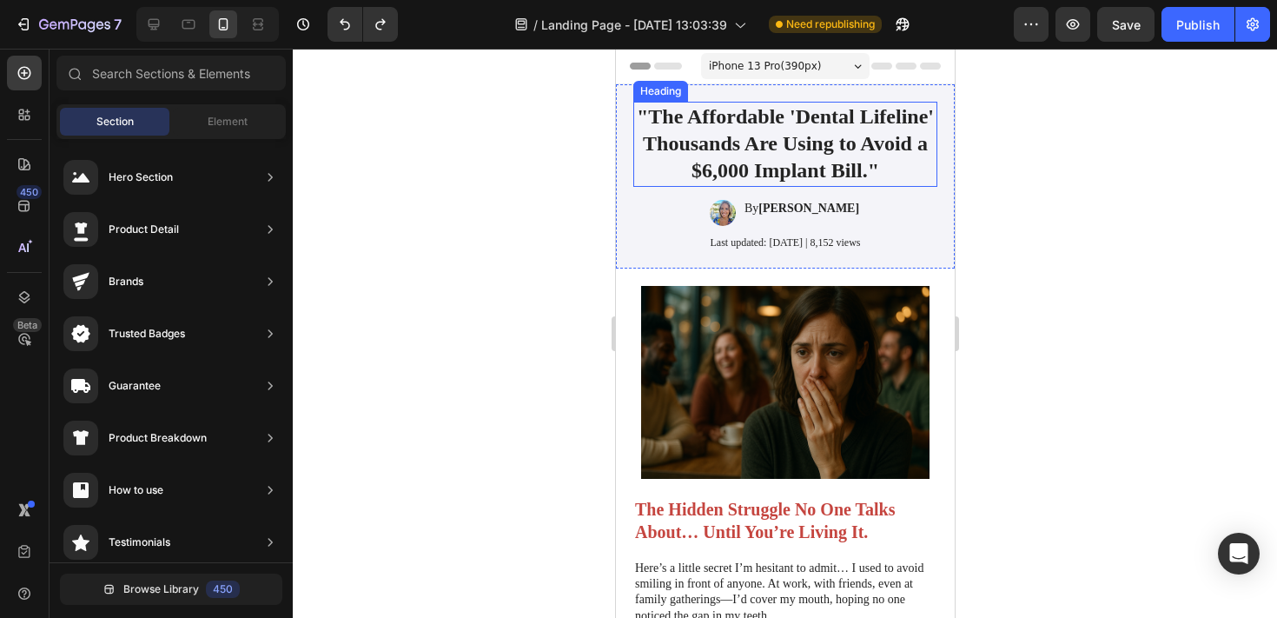
click at [785, 164] on h1 ""The Affordable 'Dental Lifeline' Thousands Are Using to Avoid a $6,000 Implant…" at bounding box center [784, 144] width 304 height 85
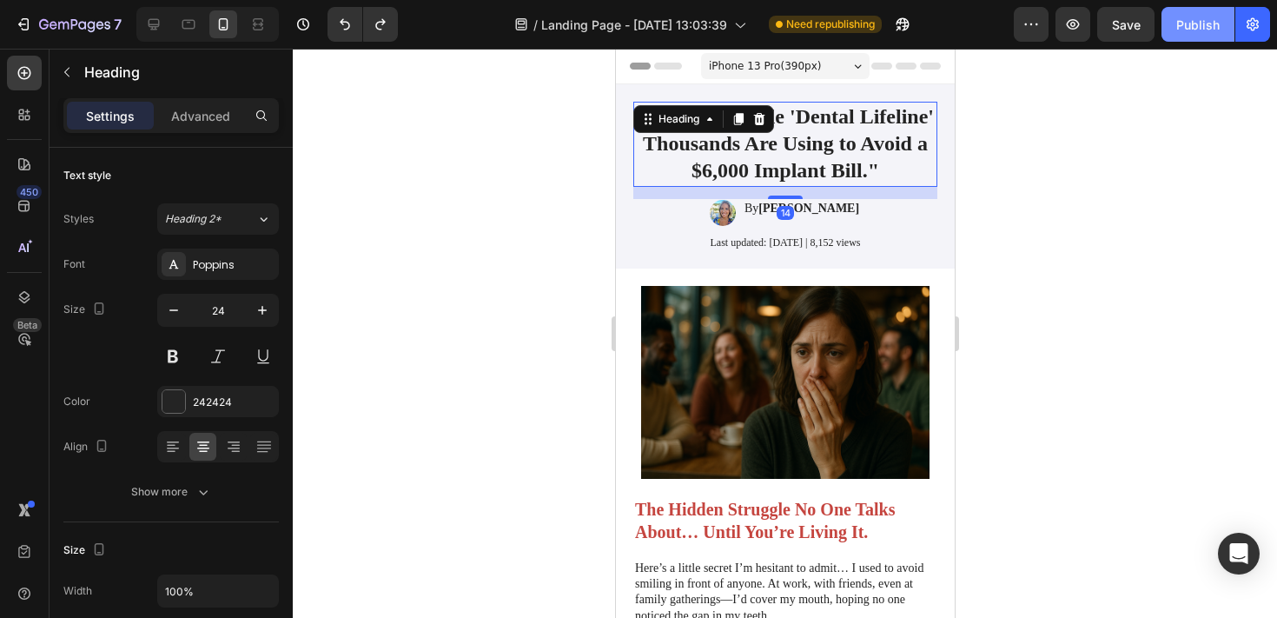
click at [1180, 16] on div "Publish" at bounding box center [1197, 25] width 43 height 18
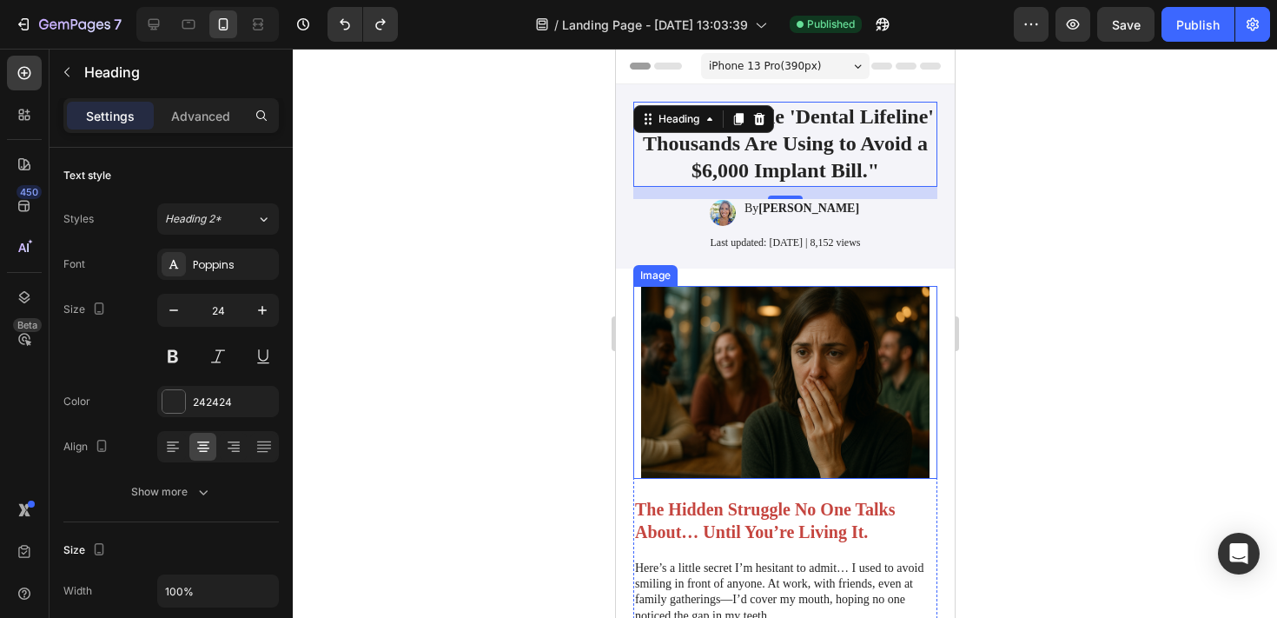
click at [489, 306] on div at bounding box center [785, 333] width 984 height 569
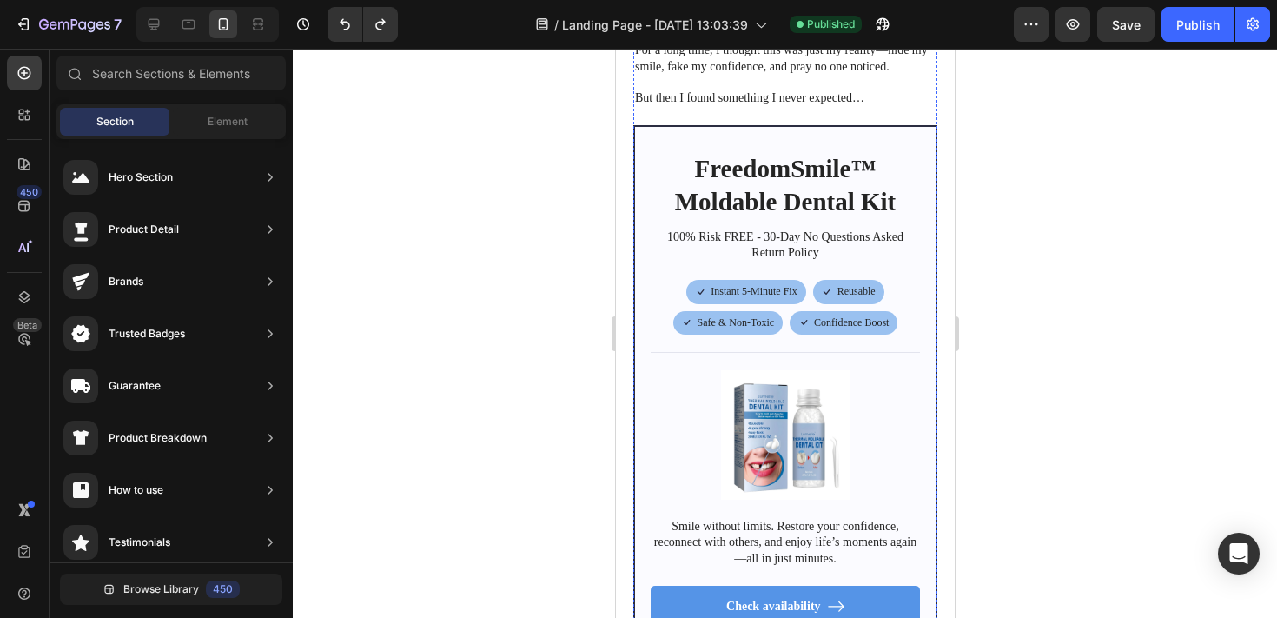
scroll to position [790, 0]
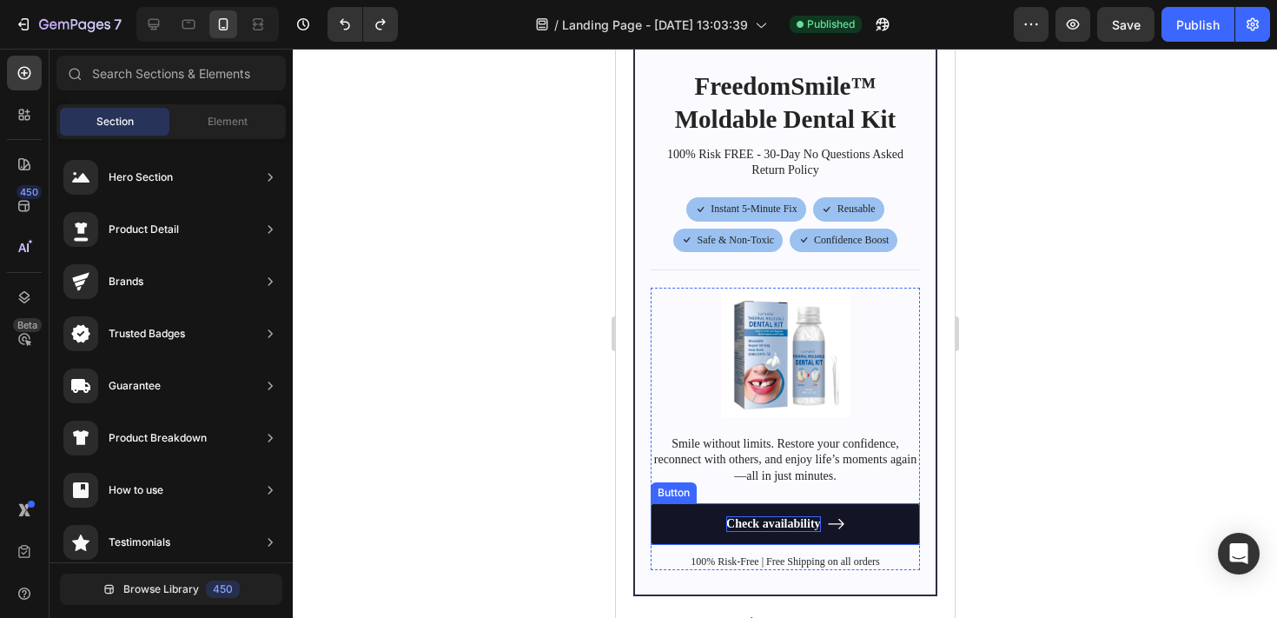
click at [782, 523] on p "Check availability" at bounding box center [772, 524] width 95 height 16
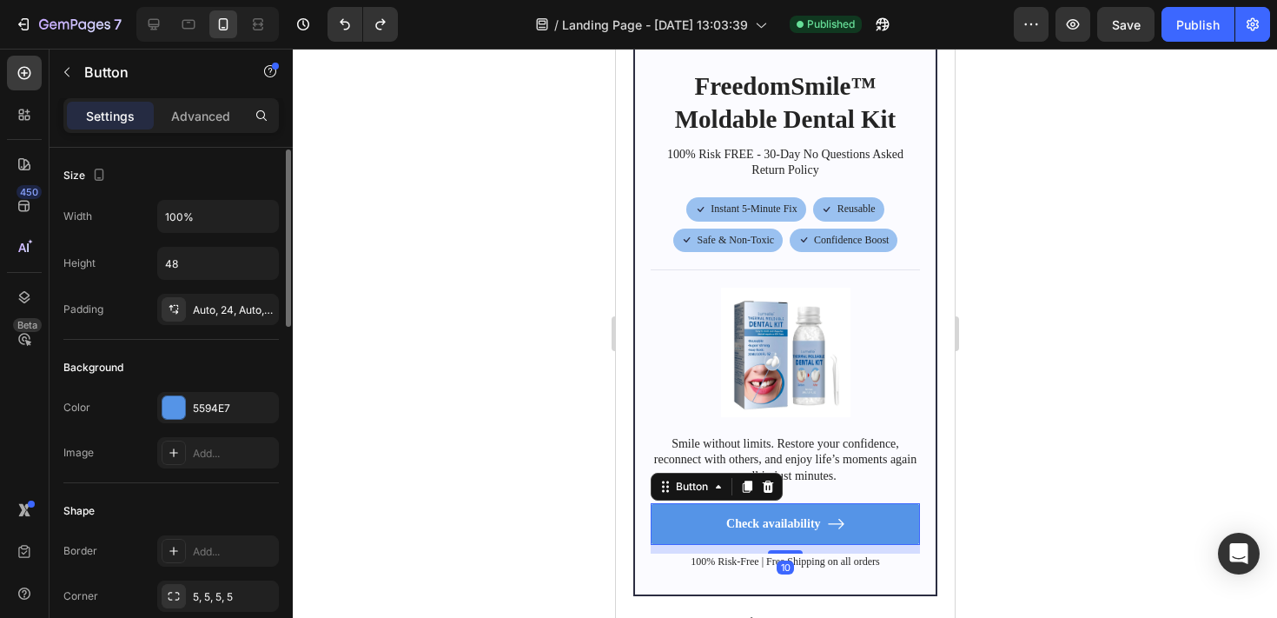
scroll to position [999, 0]
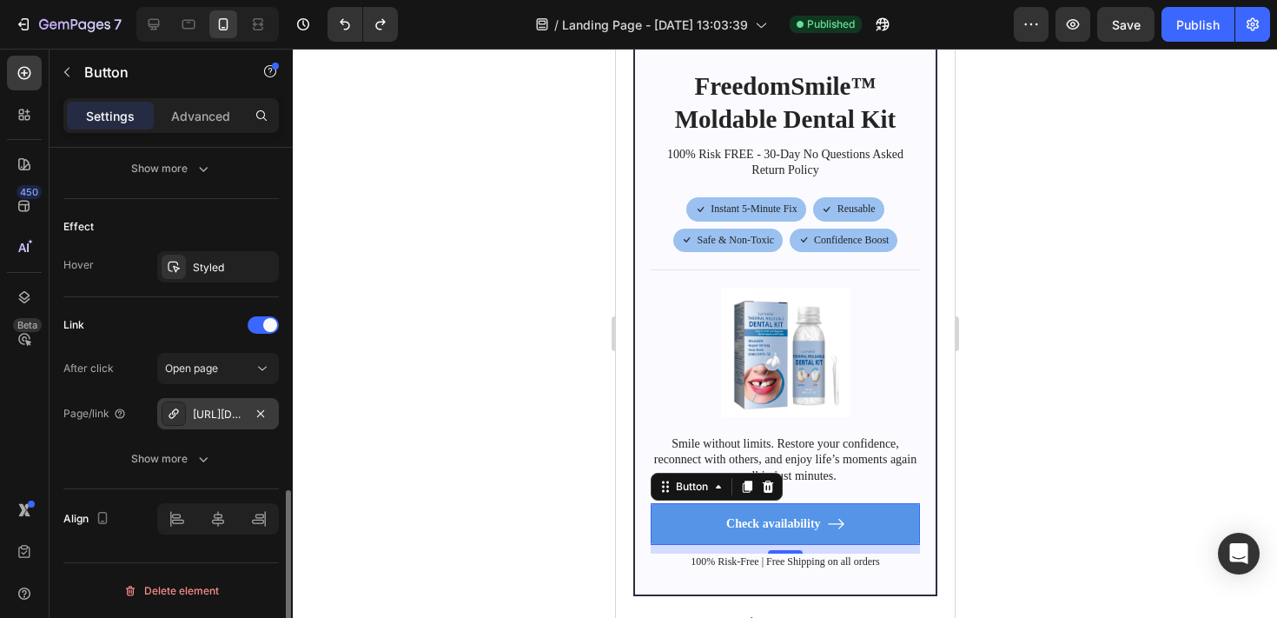
click at [218, 409] on div "[URL][DOMAIN_NAME]™-moldable-tooth" at bounding box center [218, 415] width 50 height 16
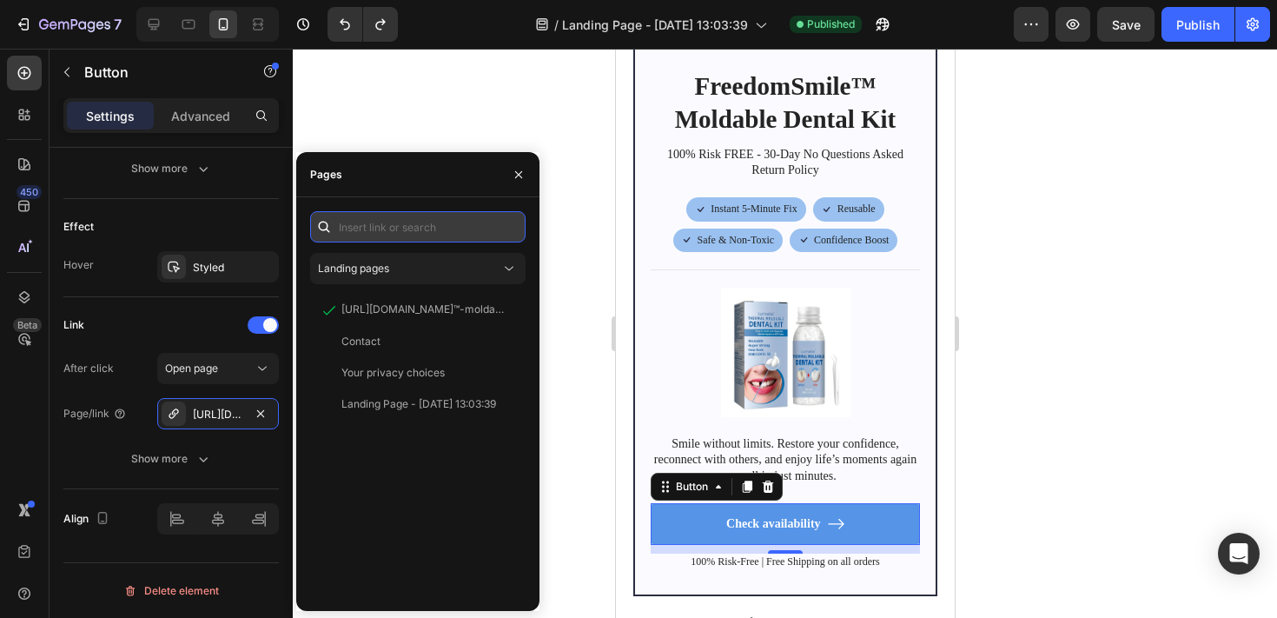
click at [396, 228] on input "text" at bounding box center [417, 226] width 215 height 31
paste input "[URL][DOMAIN_NAME]™-moldable-dental-kit"
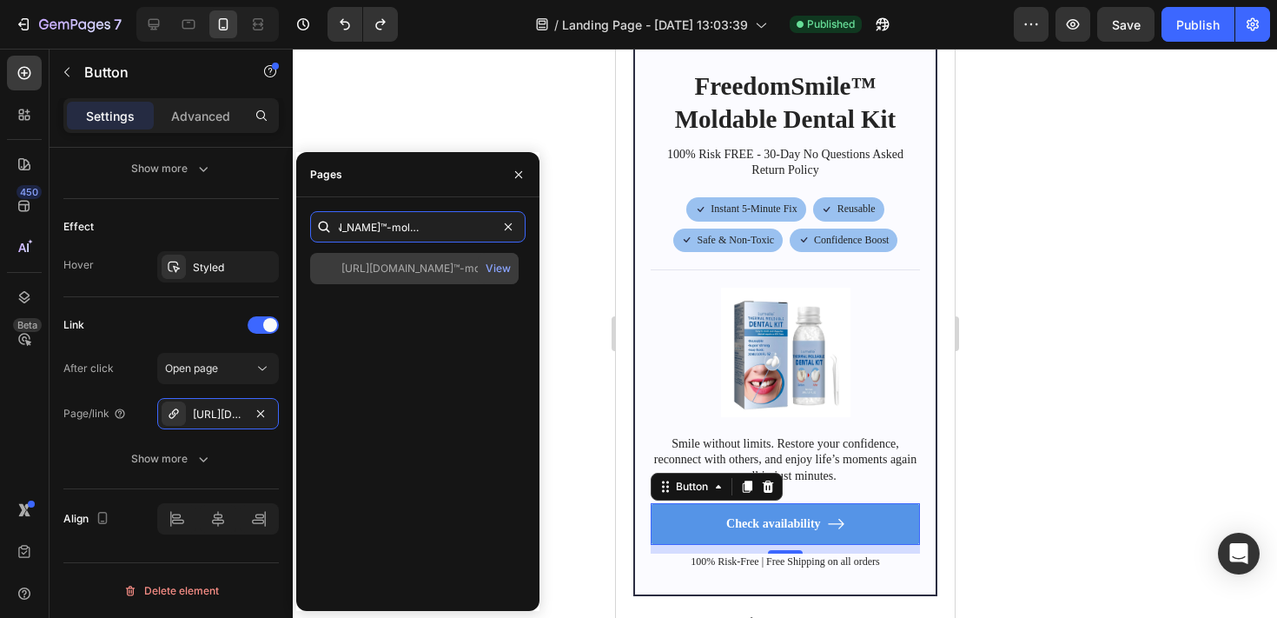
type input "[URL][DOMAIN_NAME]™-moldable-dental-kit"
click at [410, 274] on div "[URL][DOMAIN_NAME]™-moldable-dental-kit" at bounding box center [424, 269] width 167 height 16
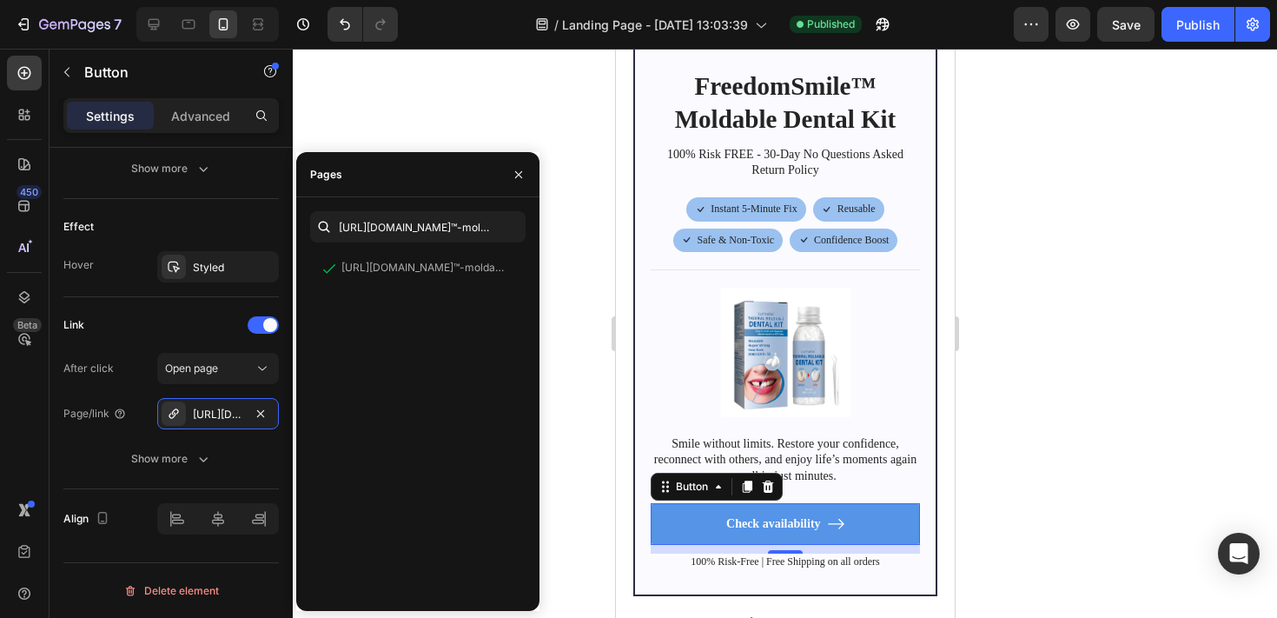
click at [565, 276] on div at bounding box center [785, 333] width 984 height 569
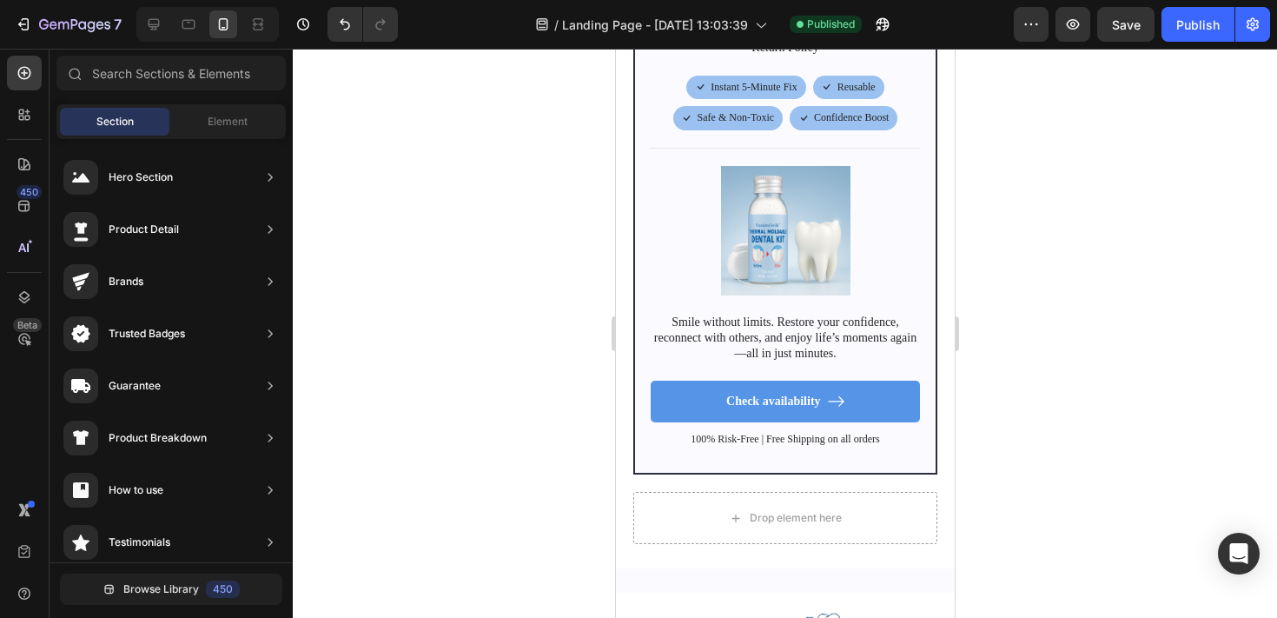
scroll to position [6952, 0]
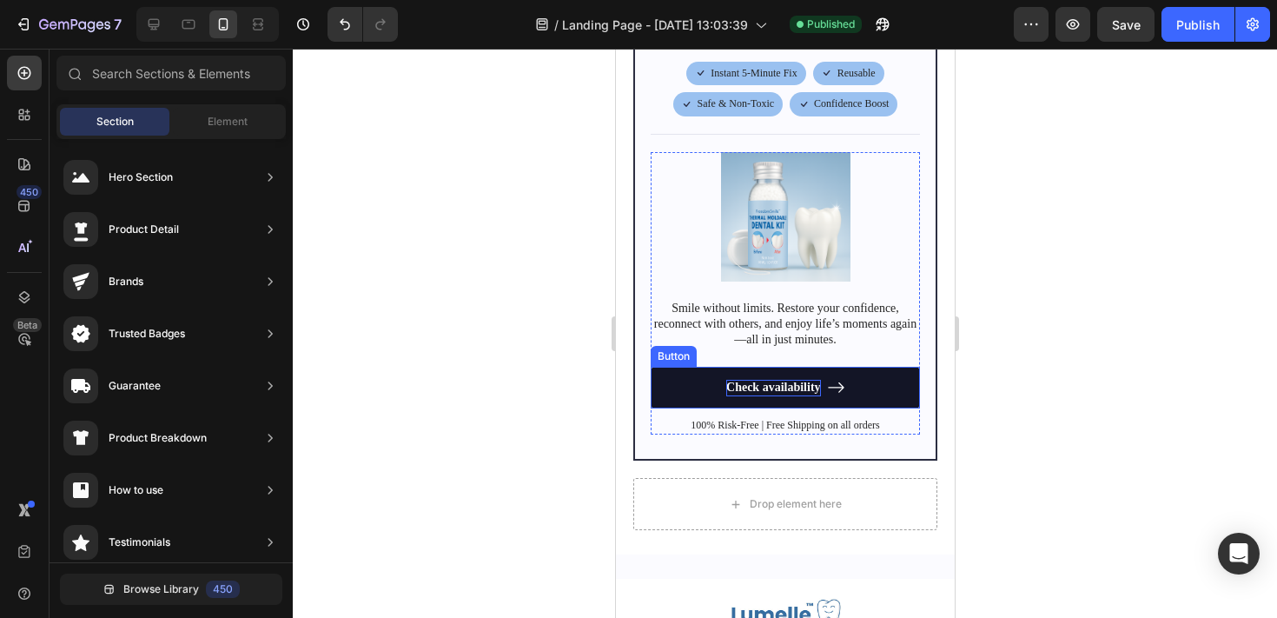
click at [797, 380] on p "Check availability" at bounding box center [772, 388] width 95 height 16
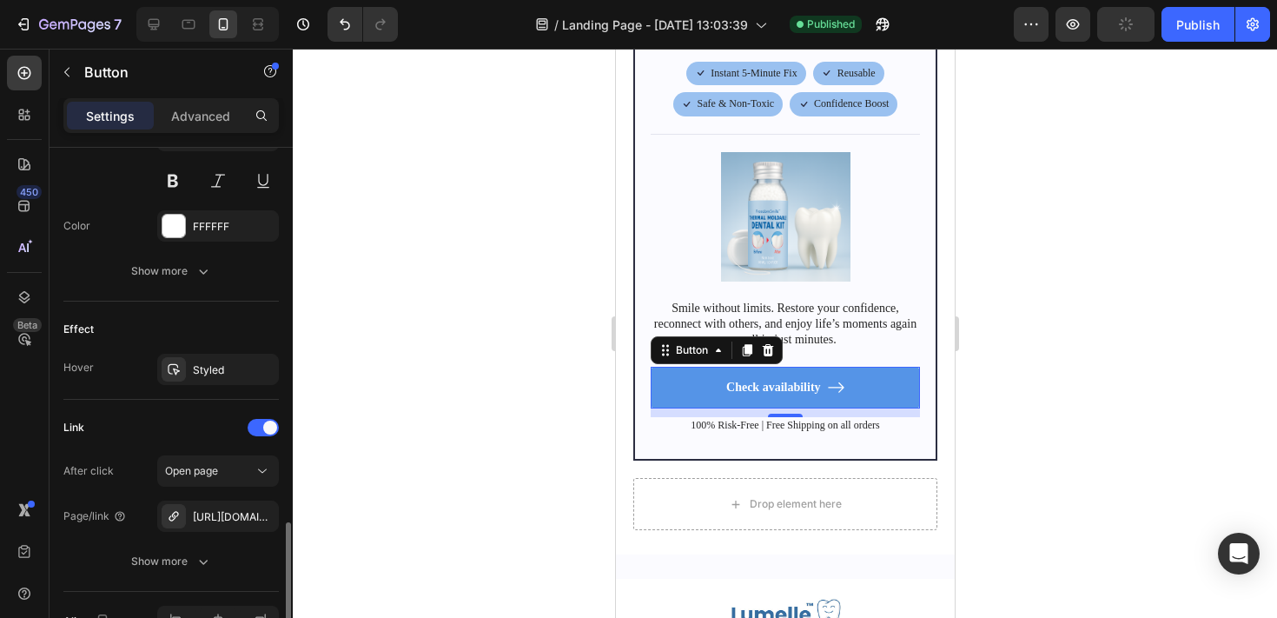
scroll to position [886, 0]
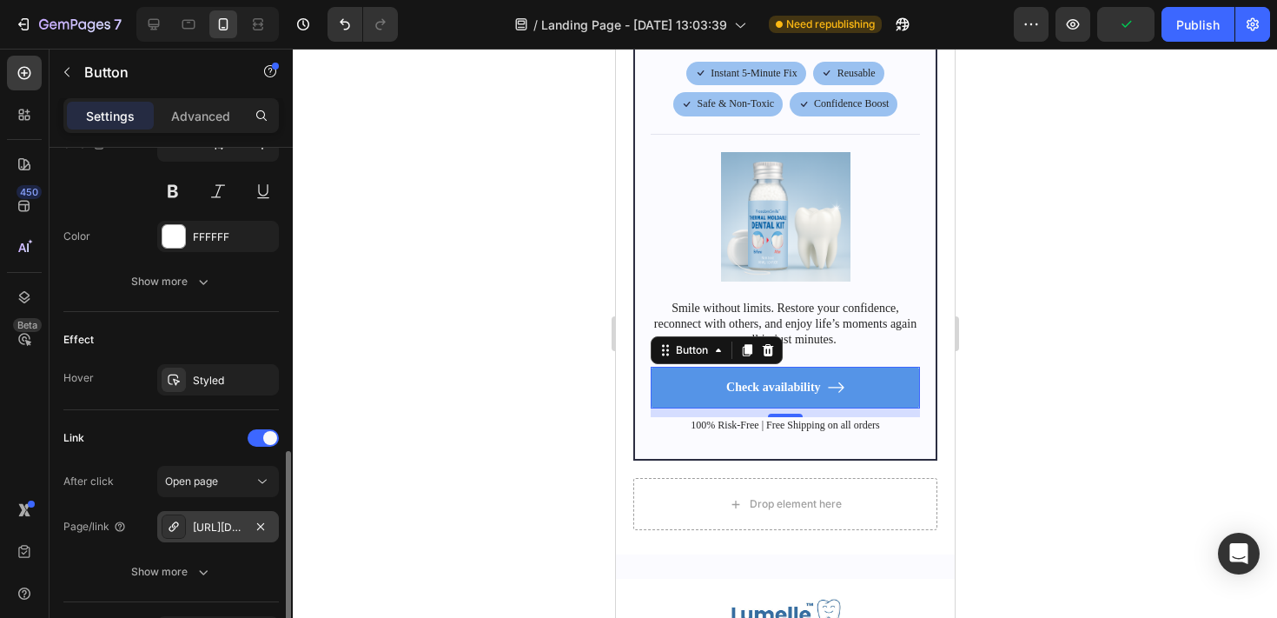
click at [235, 528] on div "[URL][DOMAIN_NAME]™-moldable-tooth" at bounding box center [218, 527] width 50 height 16
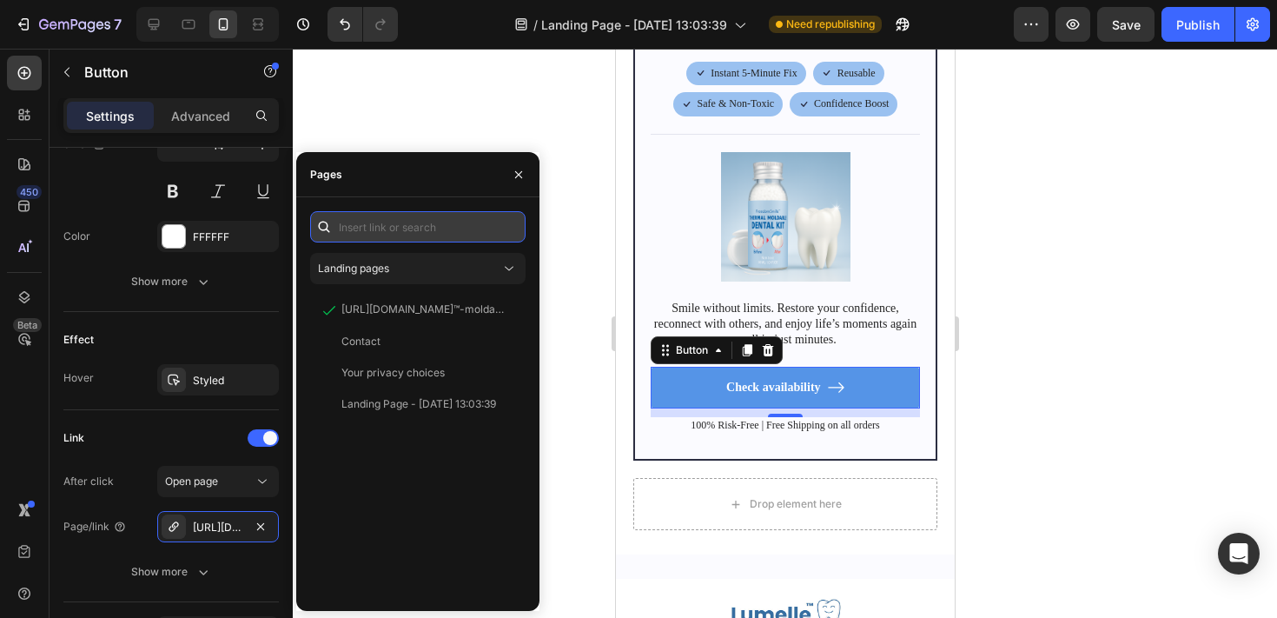
click at [400, 231] on input "text" at bounding box center [417, 226] width 215 height 31
paste input "[URL][DOMAIN_NAME]™-moldable-dental-kit"
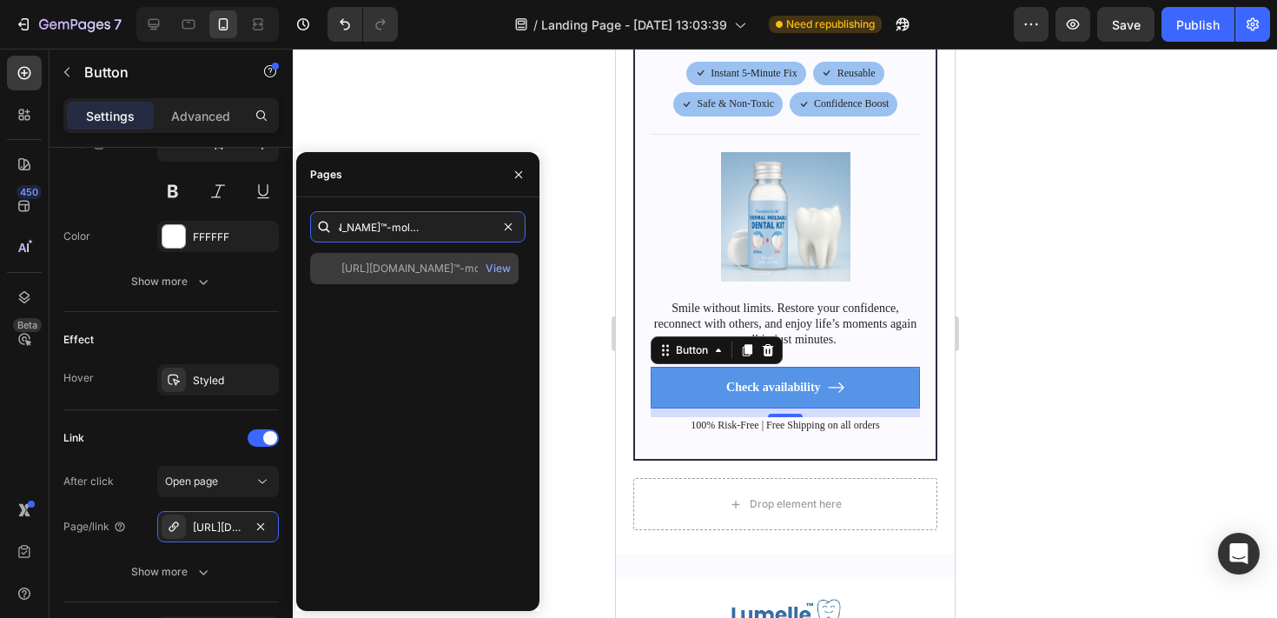
type input "[URL][DOMAIN_NAME]™-moldable-dental-kit"
click at [440, 263] on div "[URL][DOMAIN_NAME]™-moldable-dental-kit" at bounding box center [424, 269] width 167 height 16
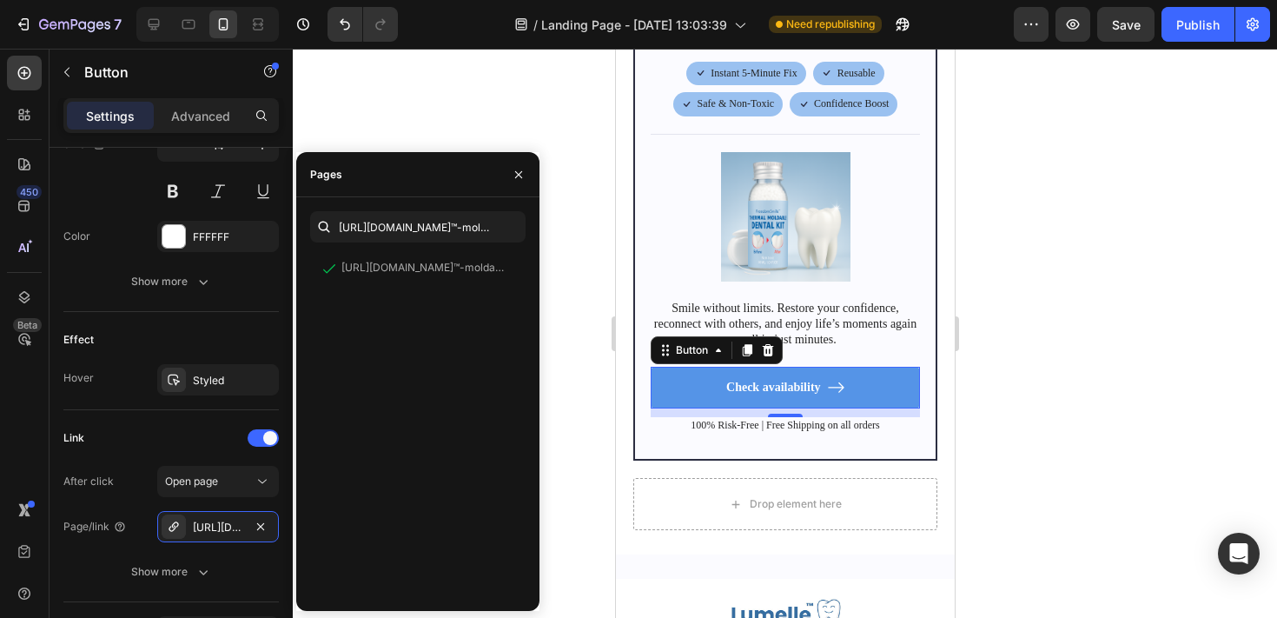
click at [556, 243] on div at bounding box center [785, 333] width 984 height 569
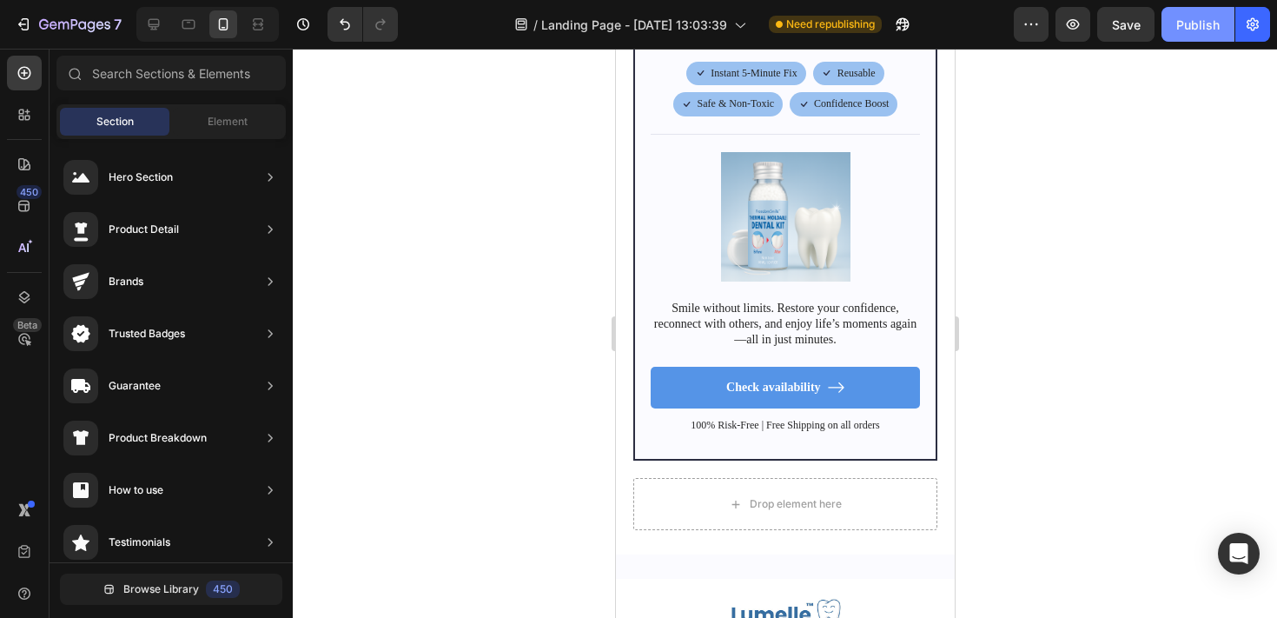
click at [1196, 20] on div "Publish" at bounding box center [1197, 25] width 43 height 18
